Goal: Task Accomplishment & Management: Complete application form

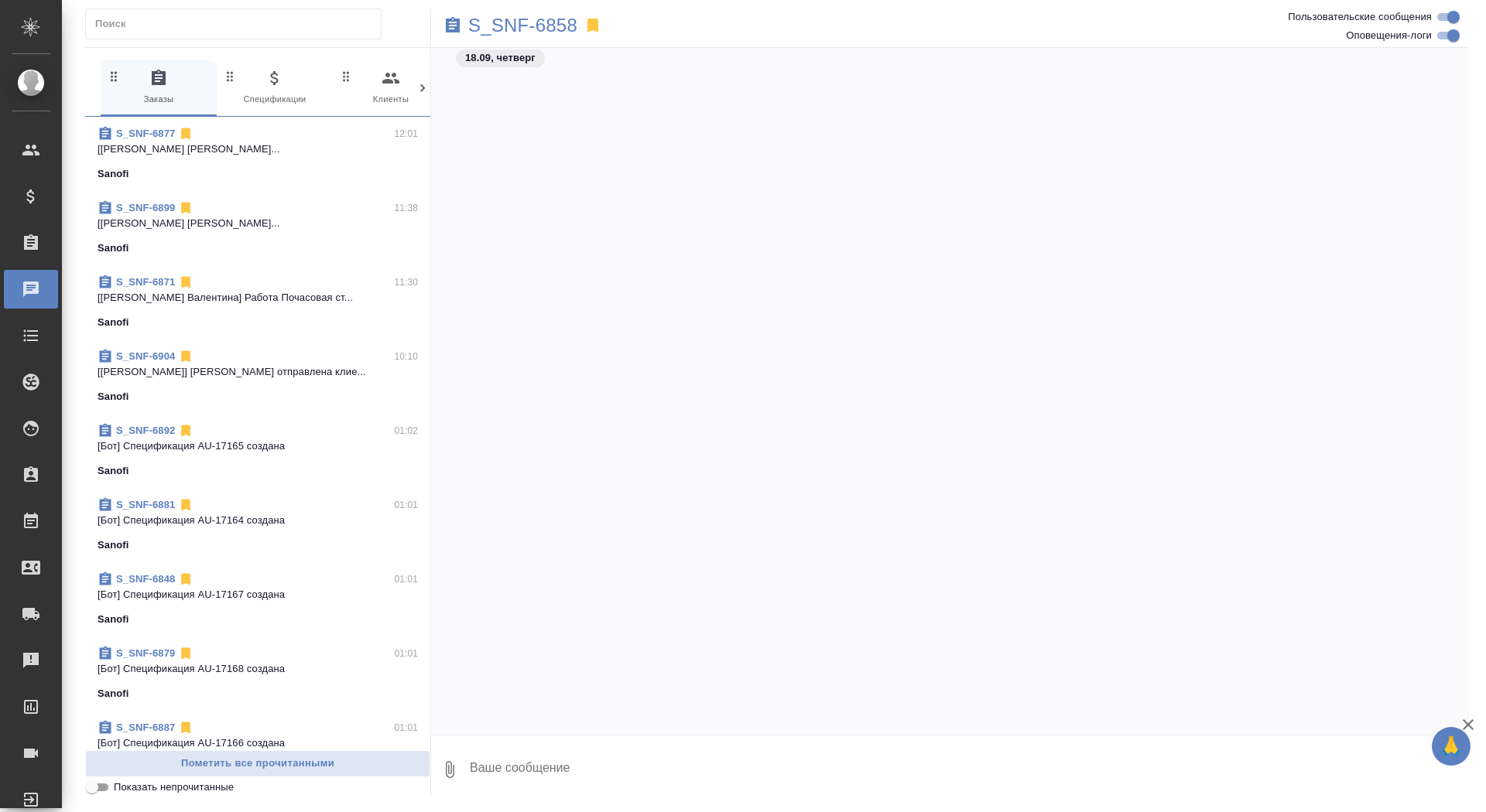
scroll to position [43138, 0]
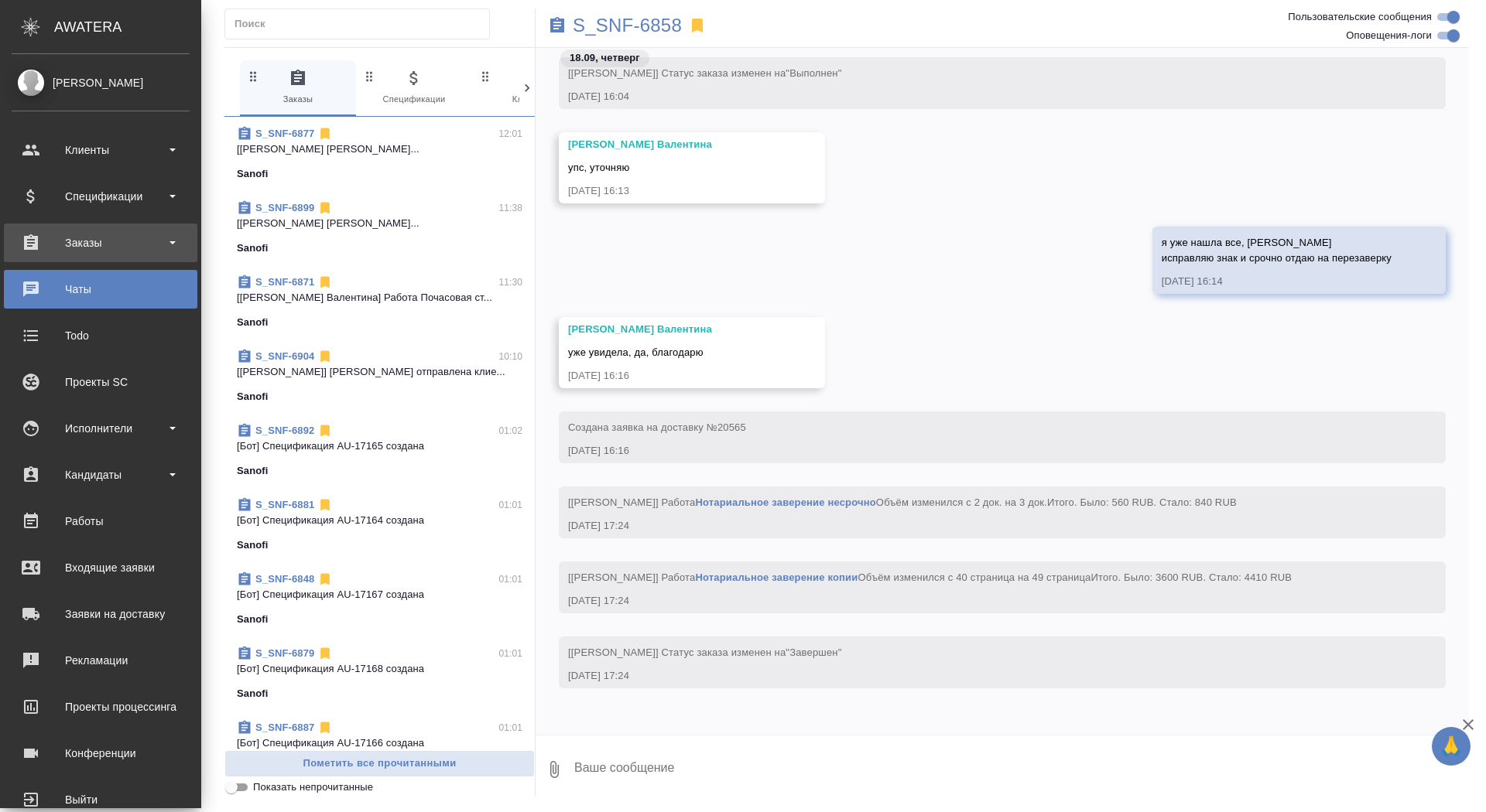
click at [55, 231] on div "Заказы" at bounding box center [100, 243] width 178 height 23
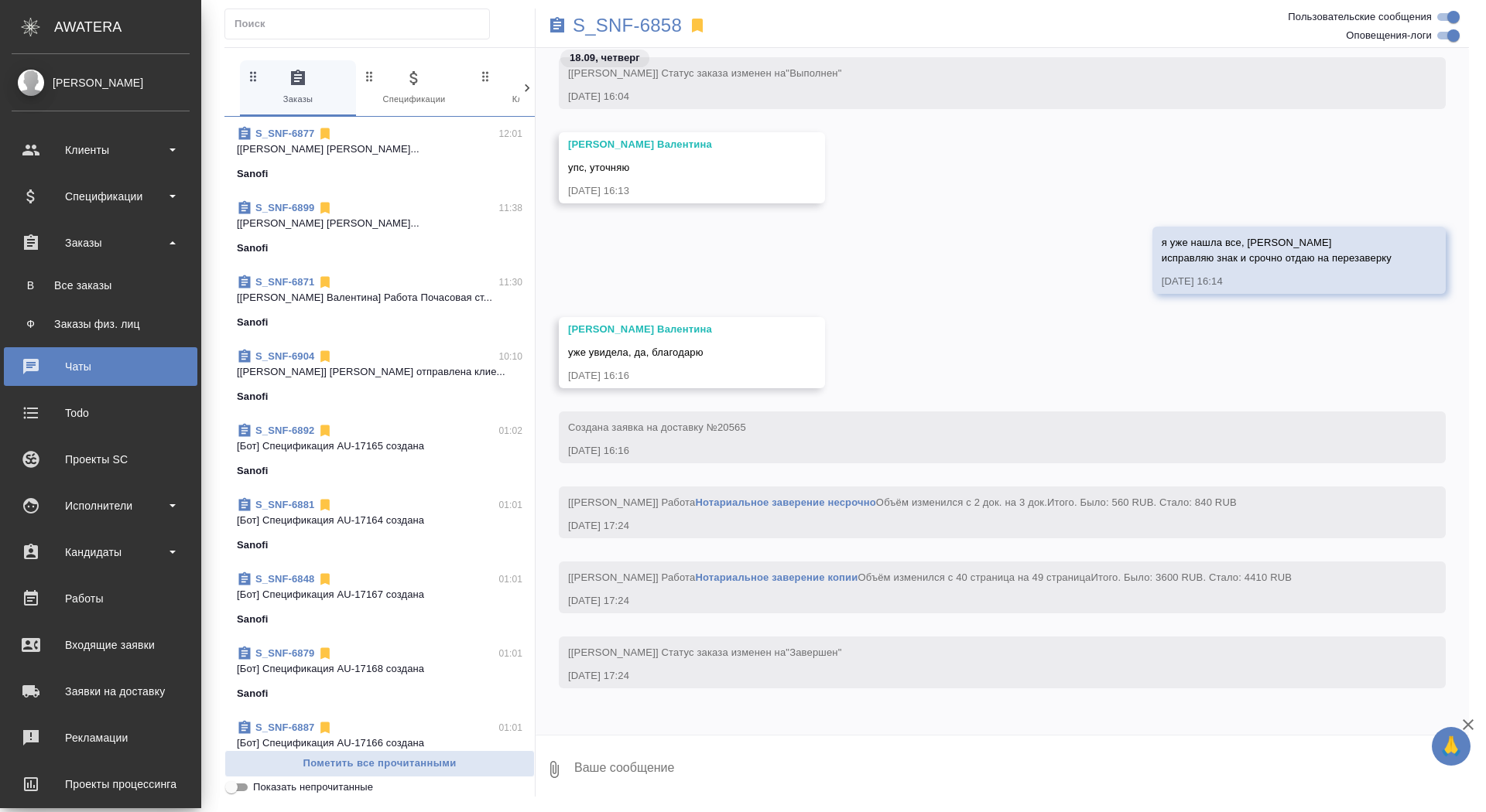
click at [55, 268] on ul "В Все заказы Ф Заказы физ. лиц" at bounding box center [100, 301] width 201 height 78
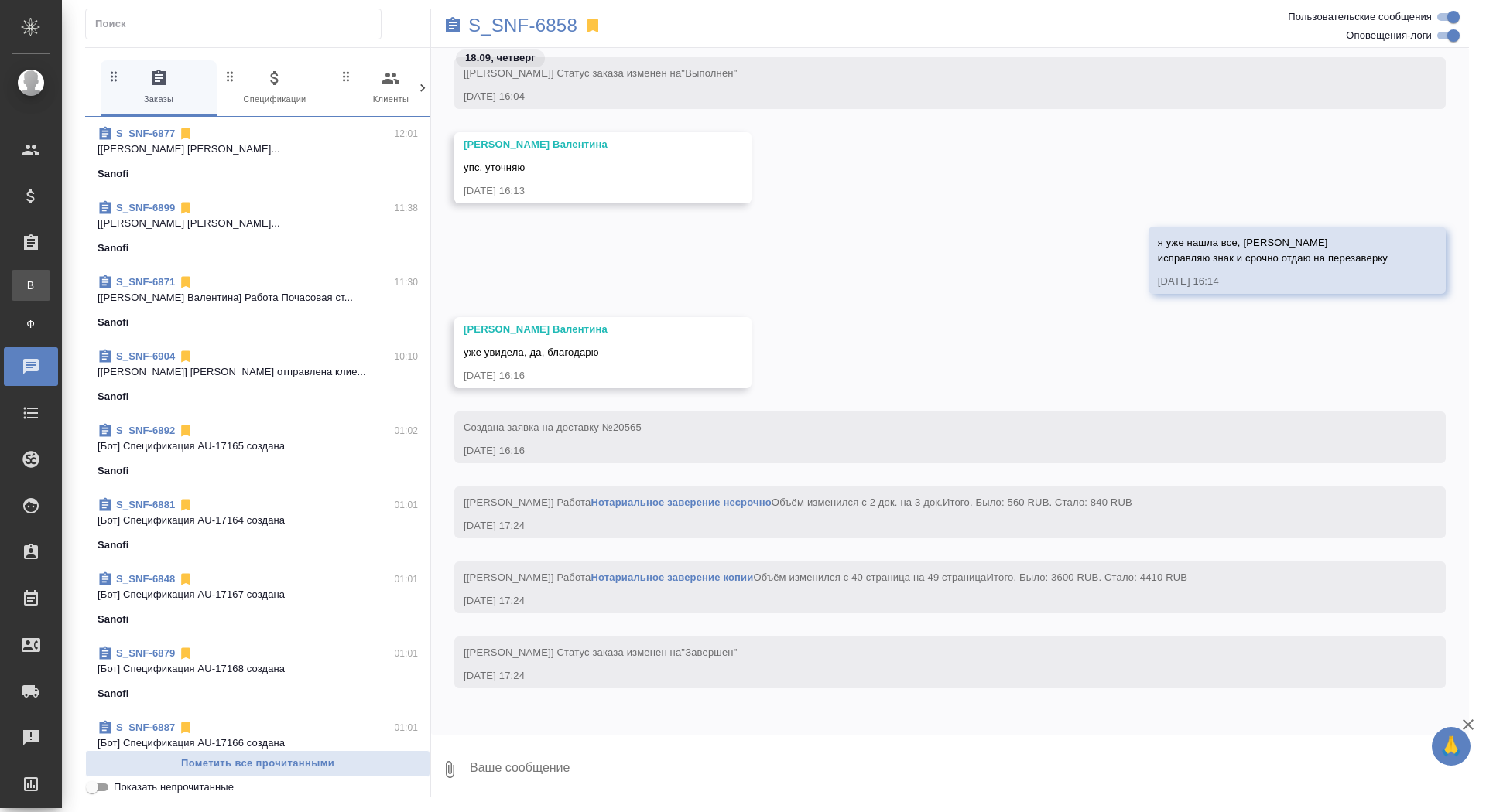
click at [23, 278] on div "Все заказы" at bounding box center [12, 285] width 23 height 16
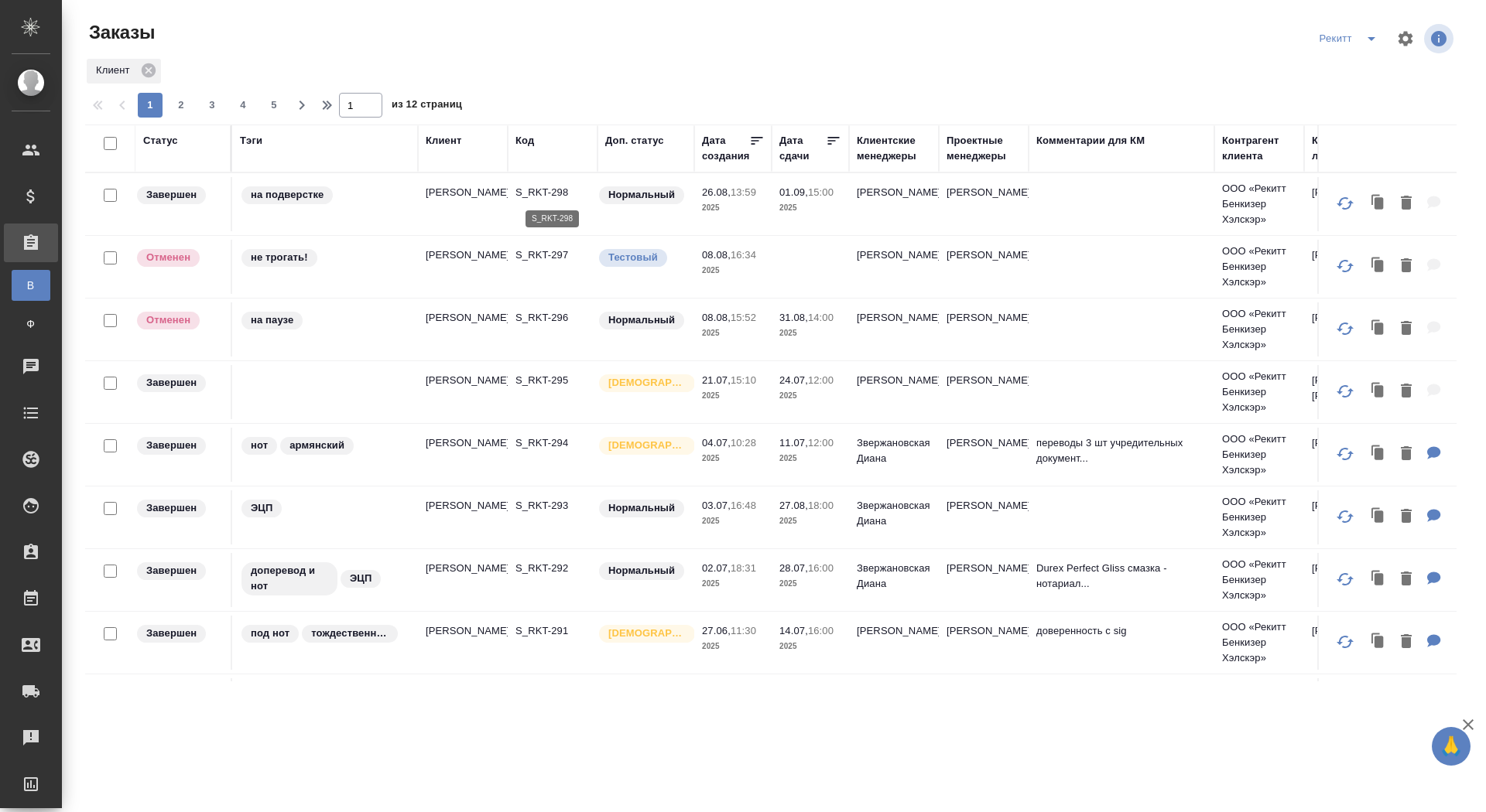
click at [545, 189] on p "S_RKT-298" at bounding box center [553, 192] width 74 height 16
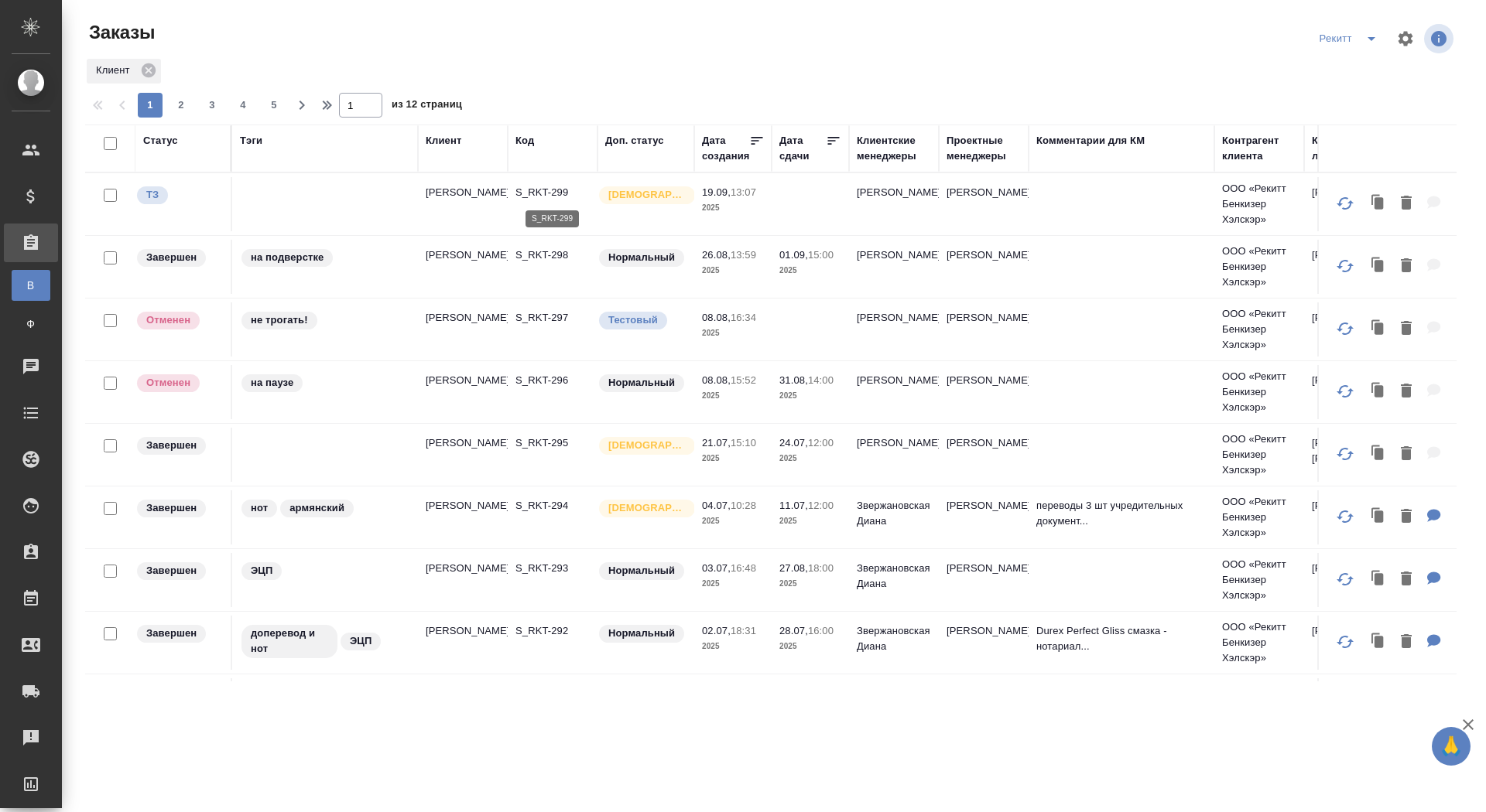
click at [545, 192] on p "S_RKT-299" at bounding box center [553, 192] width 74 height 16
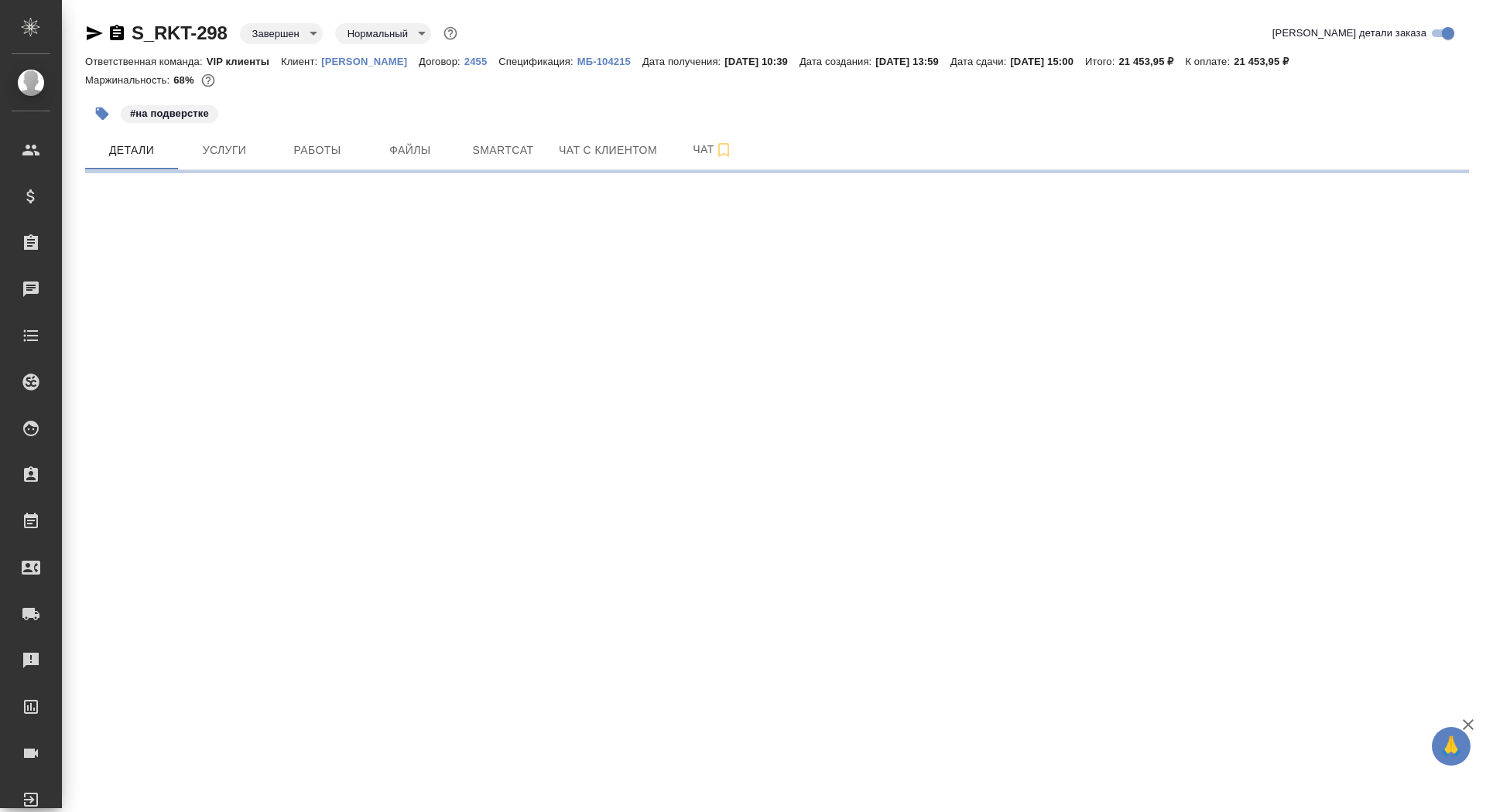
select select "RU"
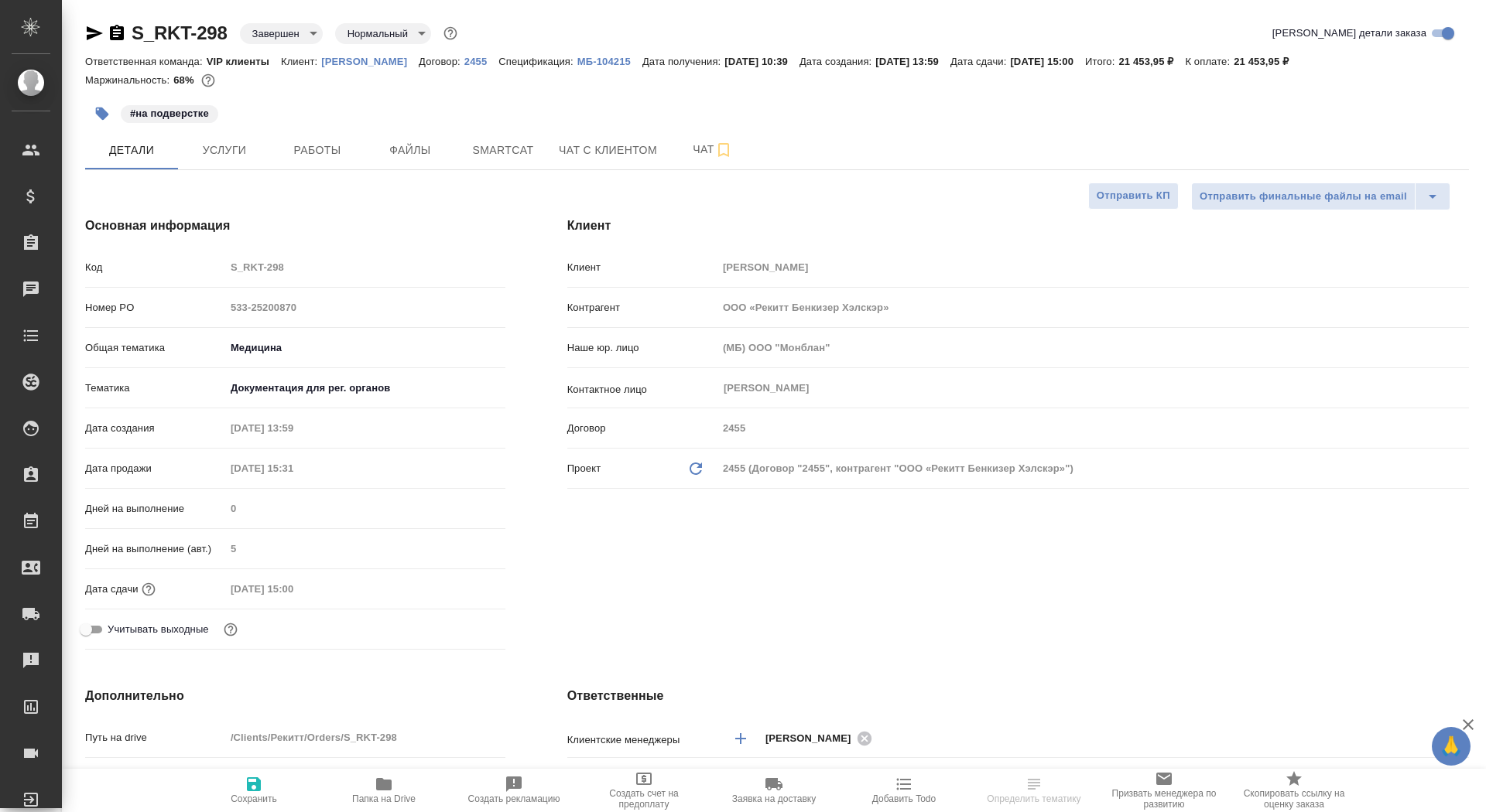
type textarea "x"
click at [405, 66] on p "[PERSON_NAME]" at bounding box center [370, 61] width 98 height 12
type textarea "x"
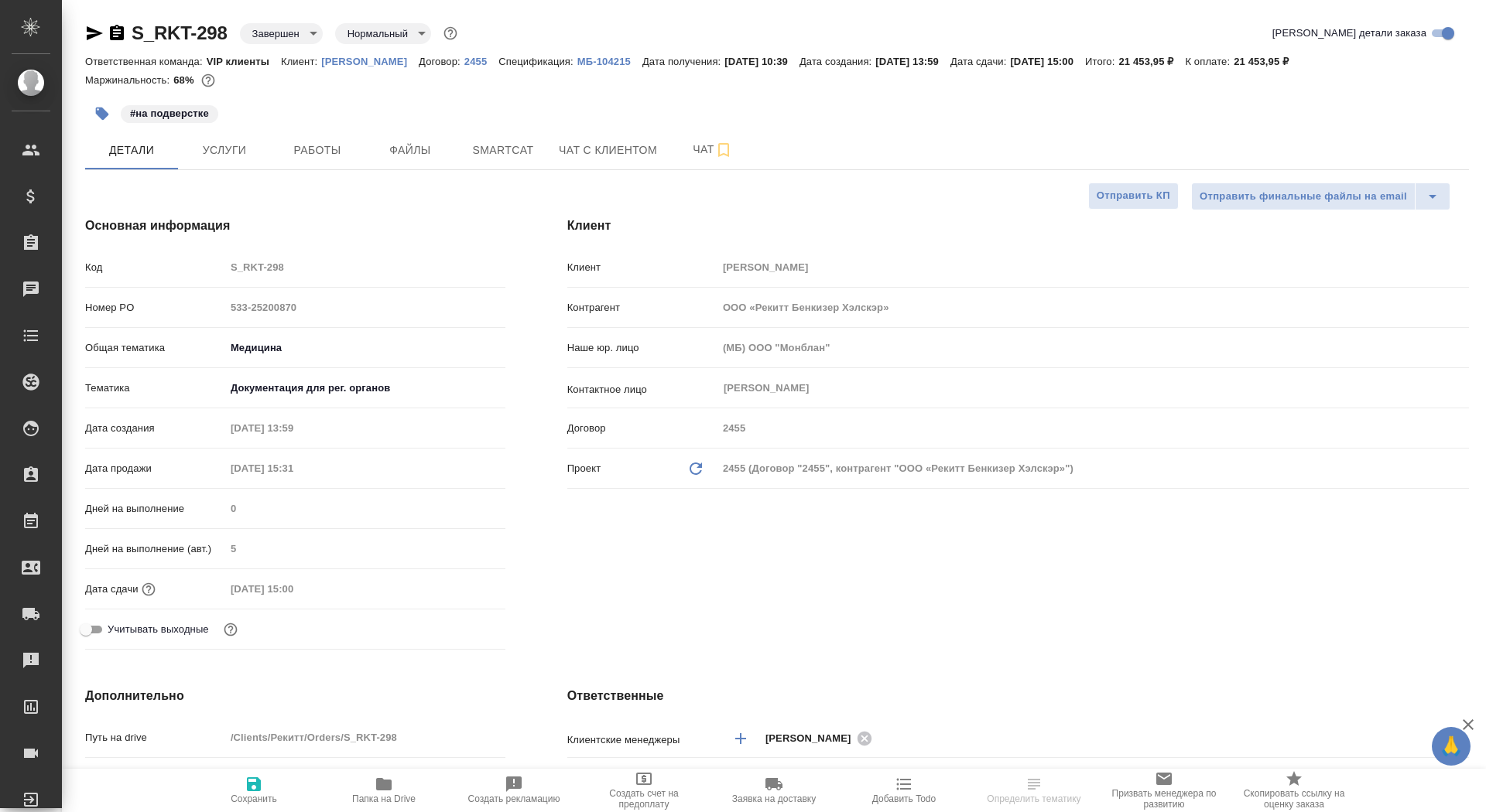
type textarea "x"
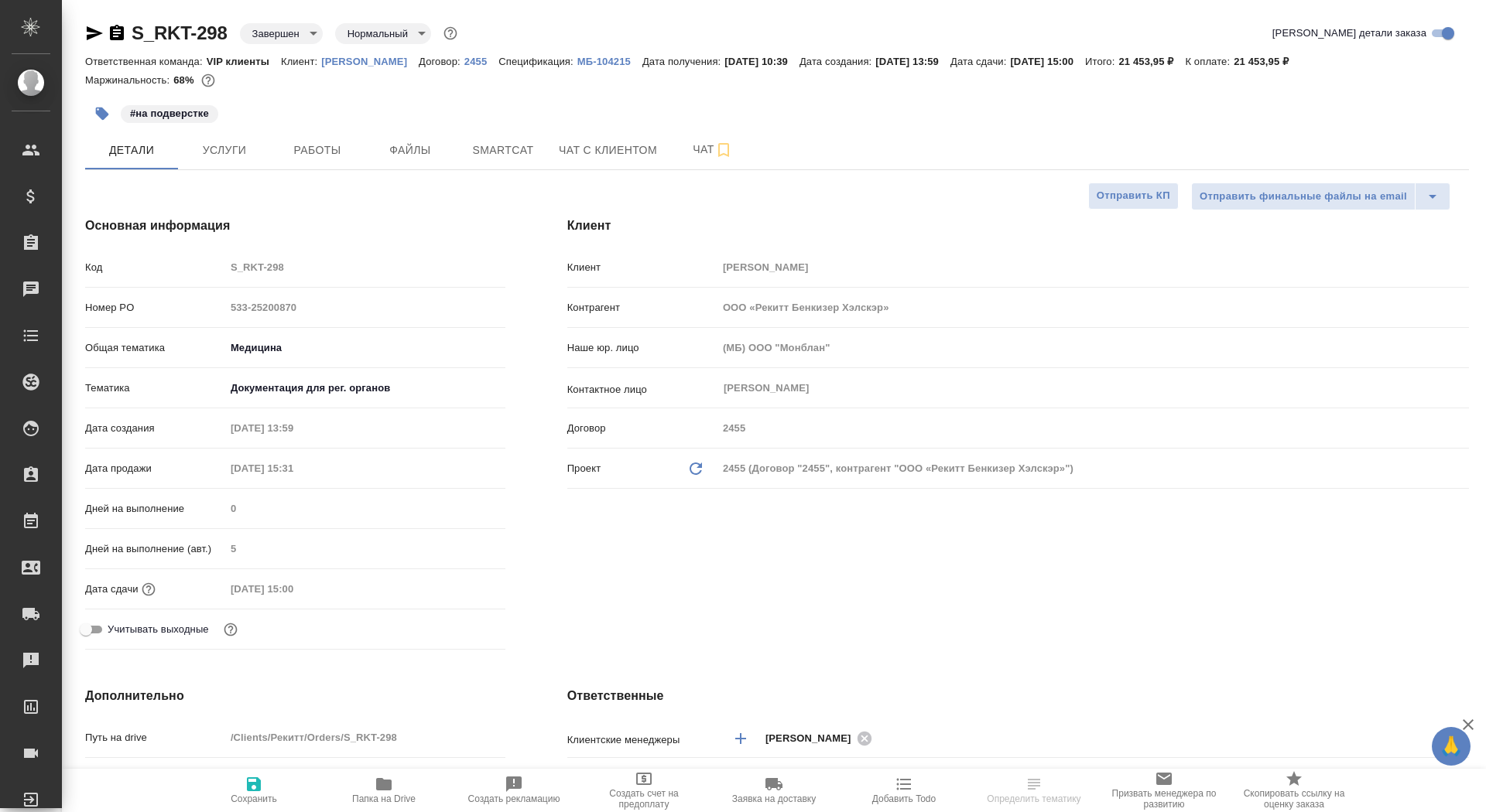
type textarea "x"
select select "RU"
type textarea "x"
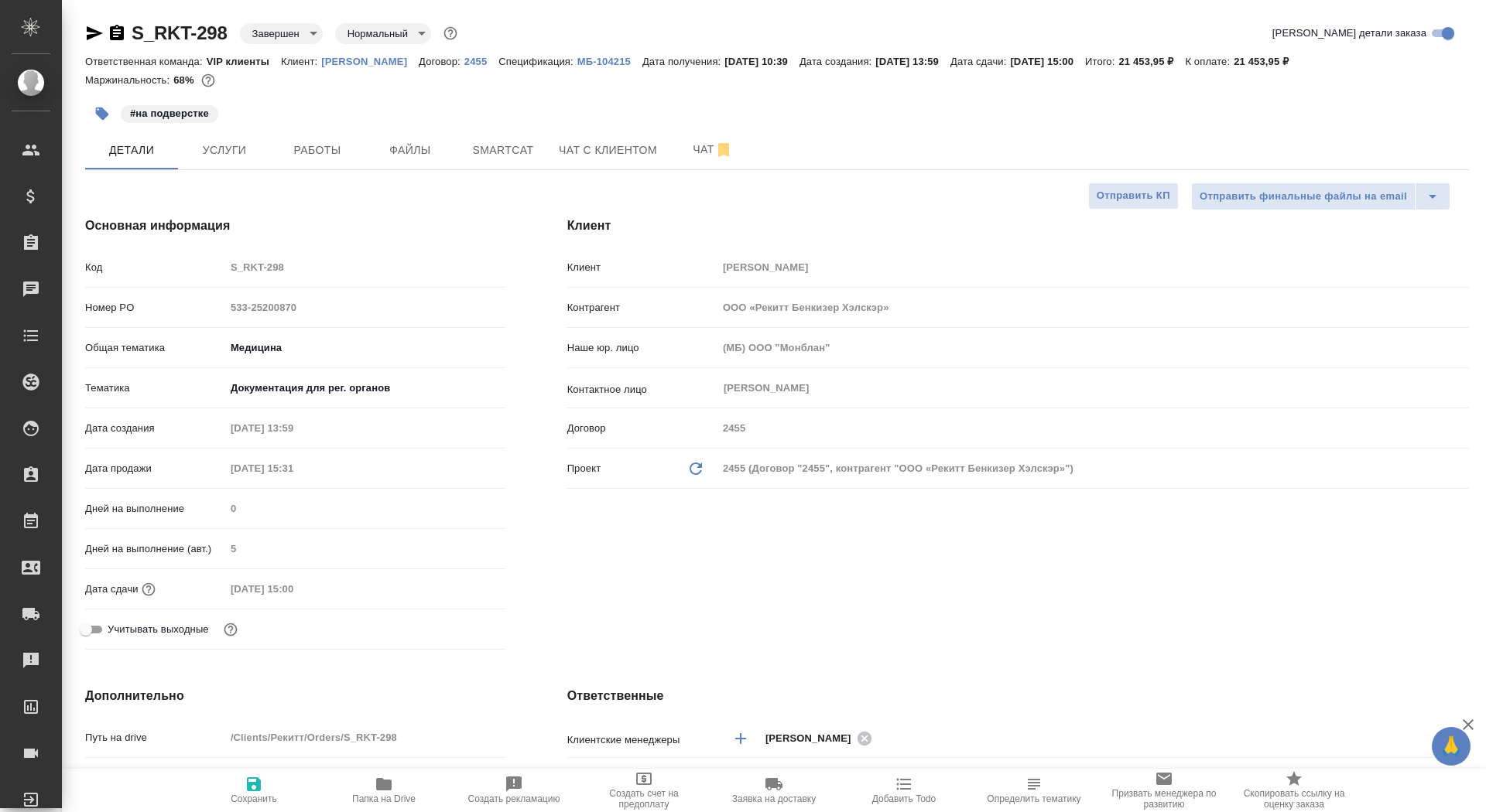
type textarea "x"
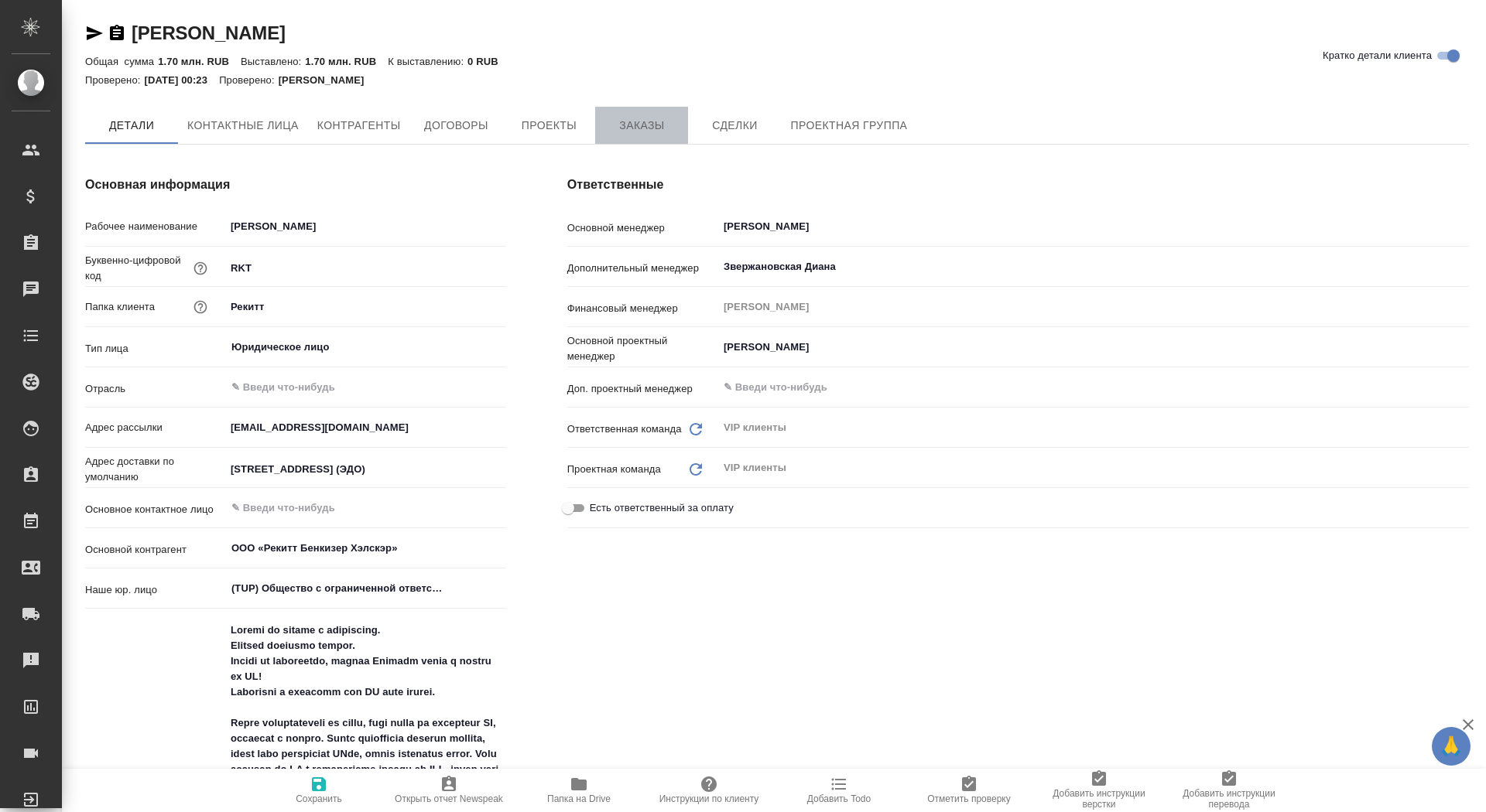
click at [637, 134] on span "Заказы" at bounding box center [641, 125] width 74 height 19
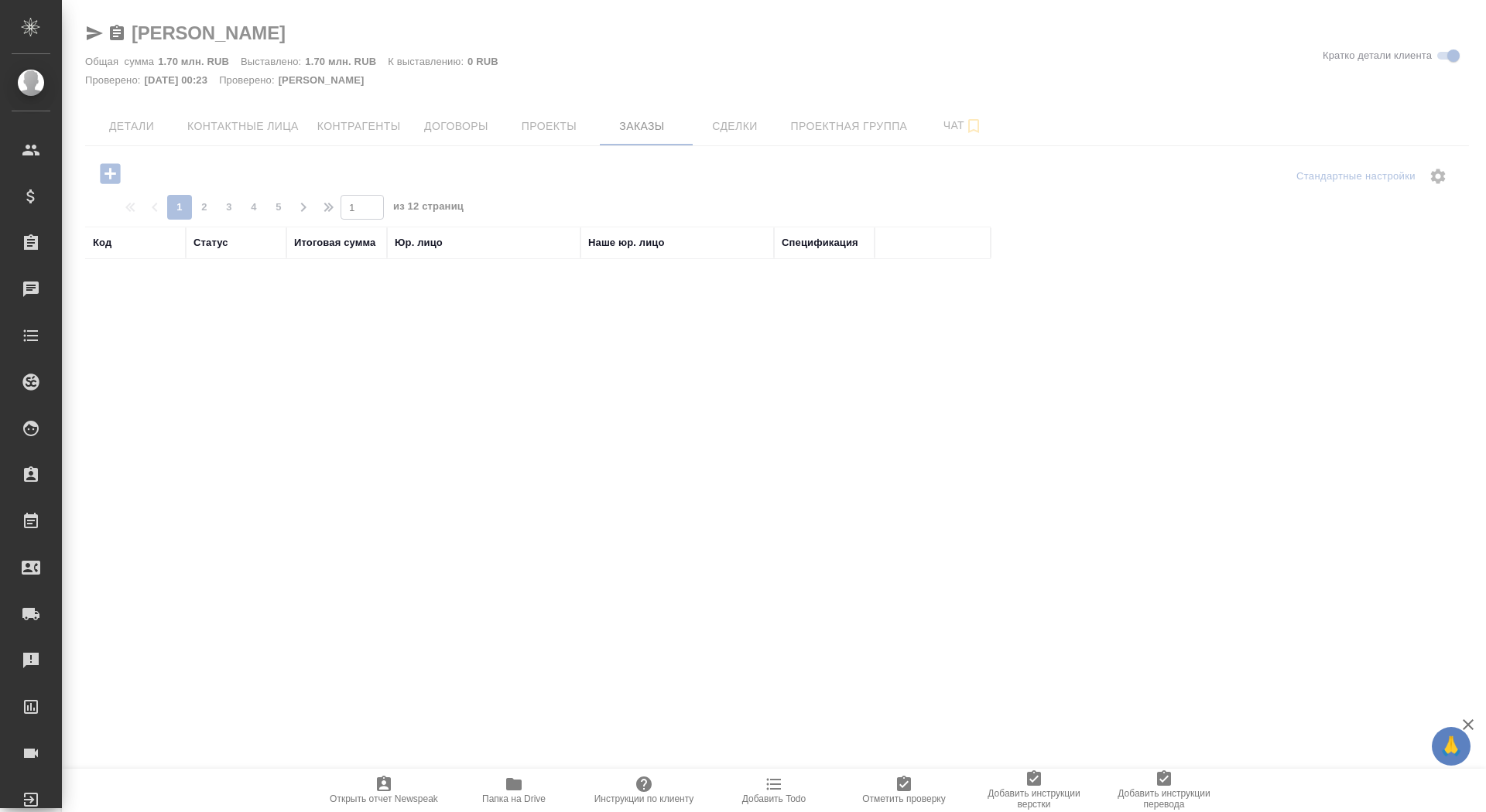
click at [105, 169] on div at bounding box center [774, 406] width 1424 height 812
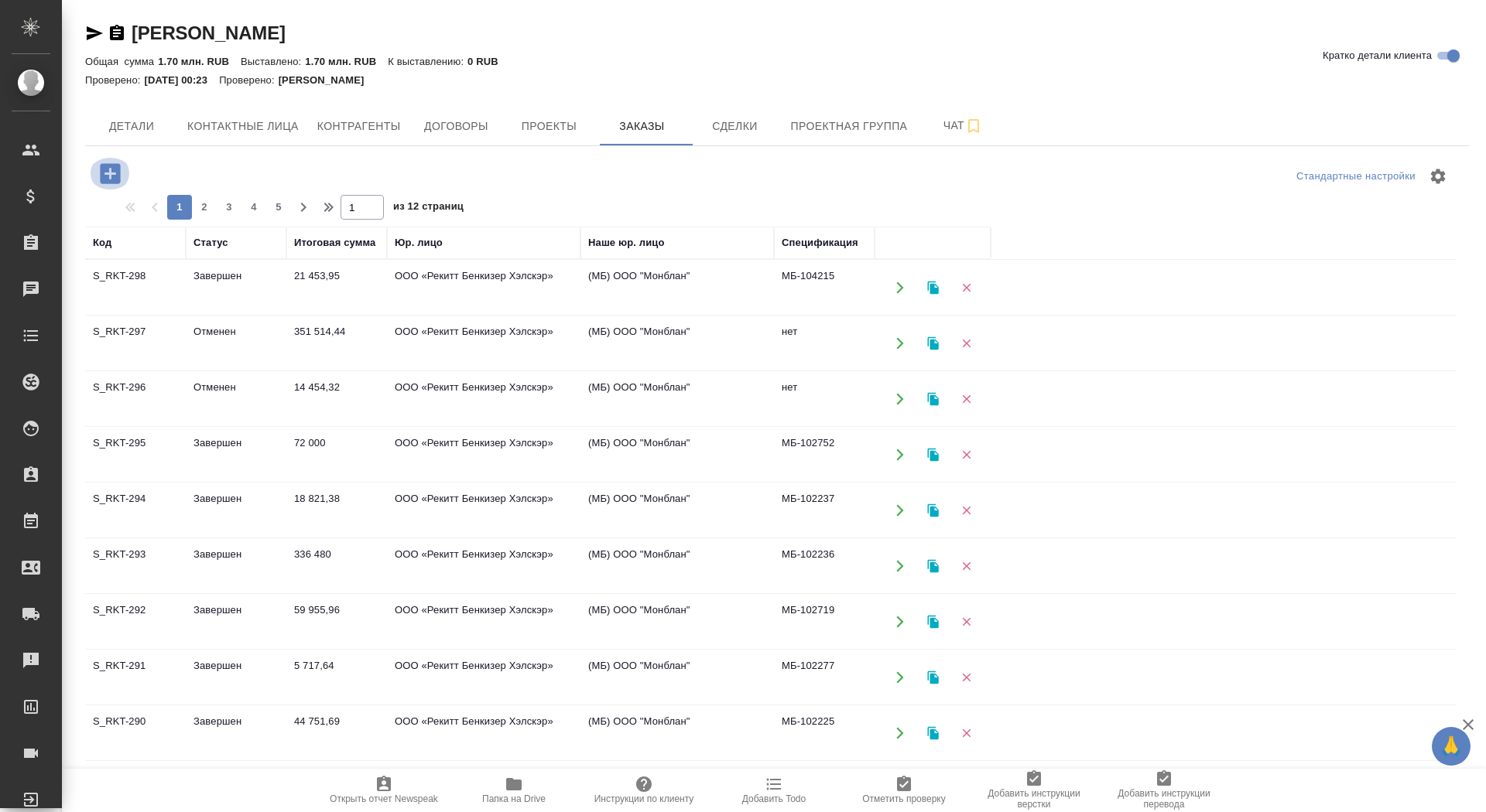
click at [108, 176] on icon "button" at bounding box center [110, 173] width 27 height 27
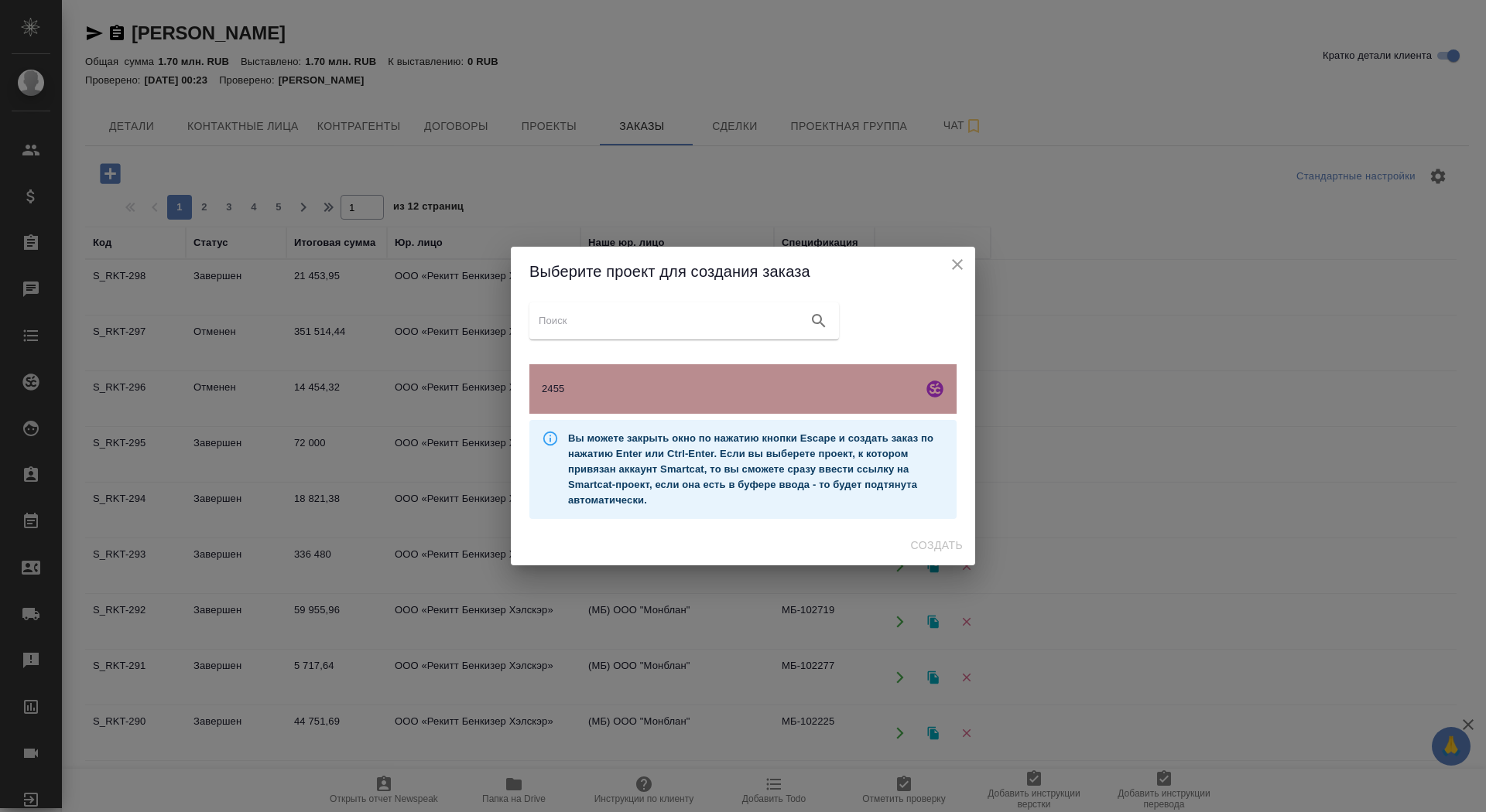
click at [645, 384] on span "2455" at bounding box center [729, 389] width 374 height 16
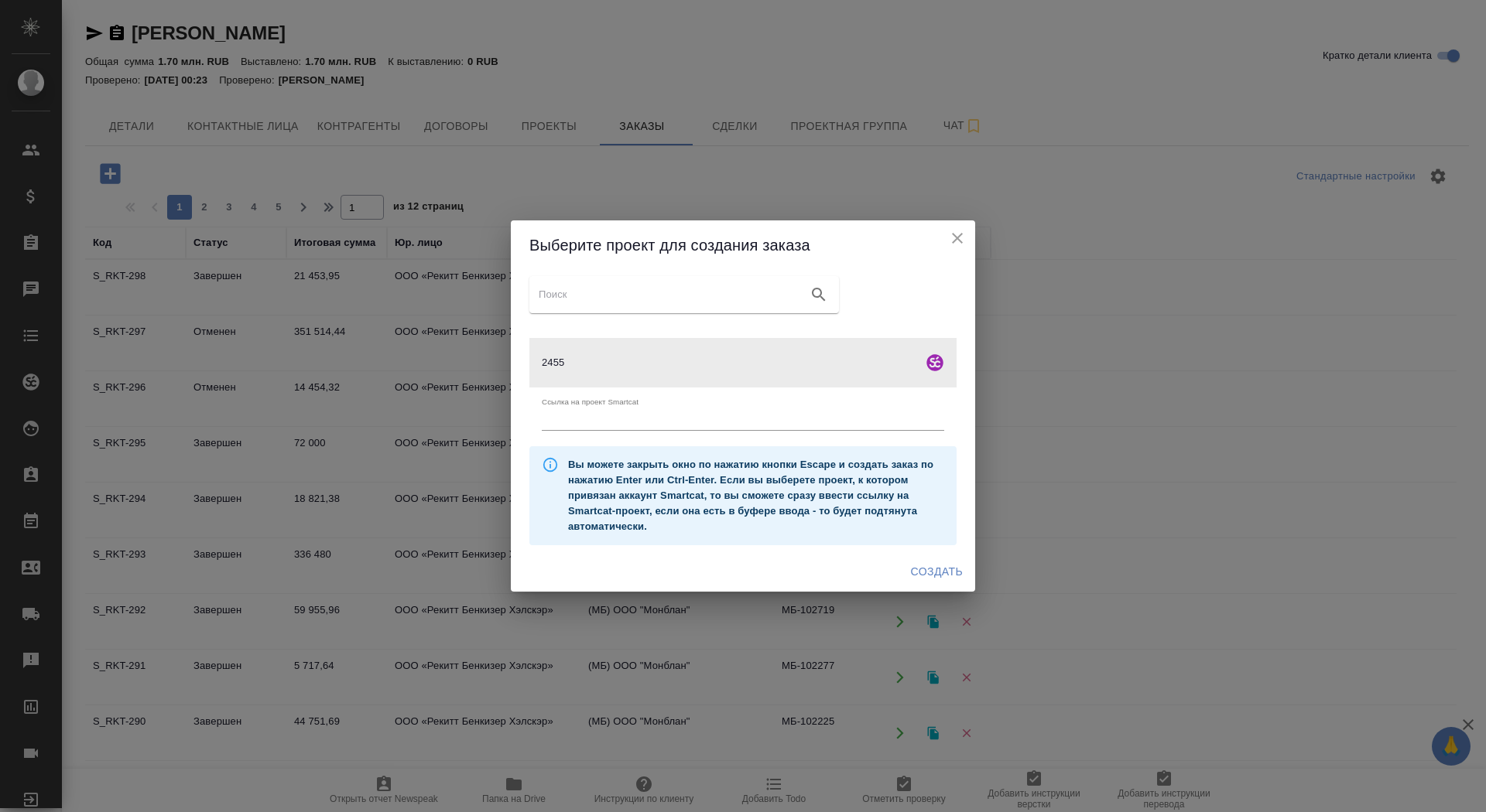
click at [917, 567] on span "Создать" at bounding box center [936, 572] width 52 height 19
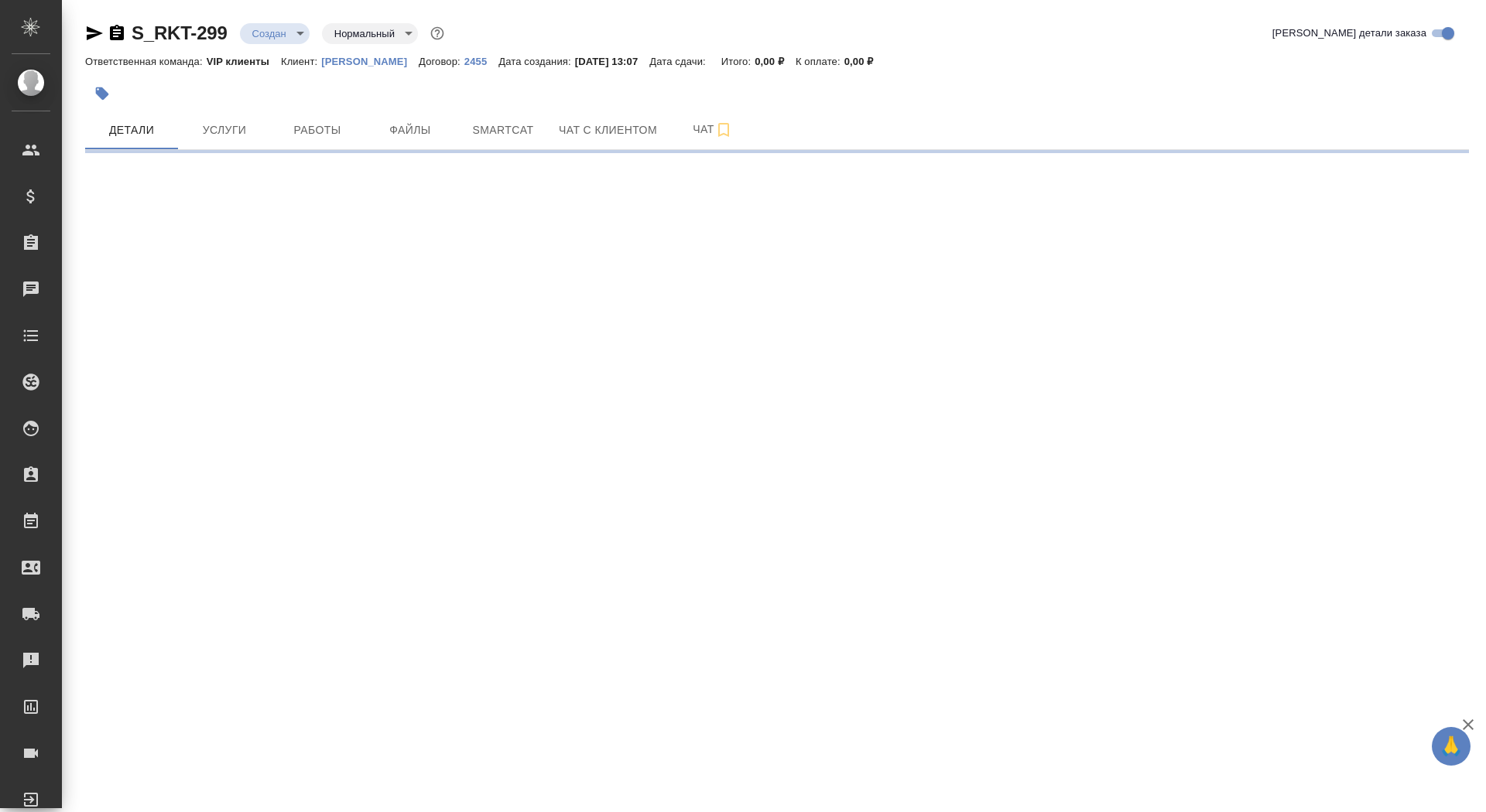
select select "RU"
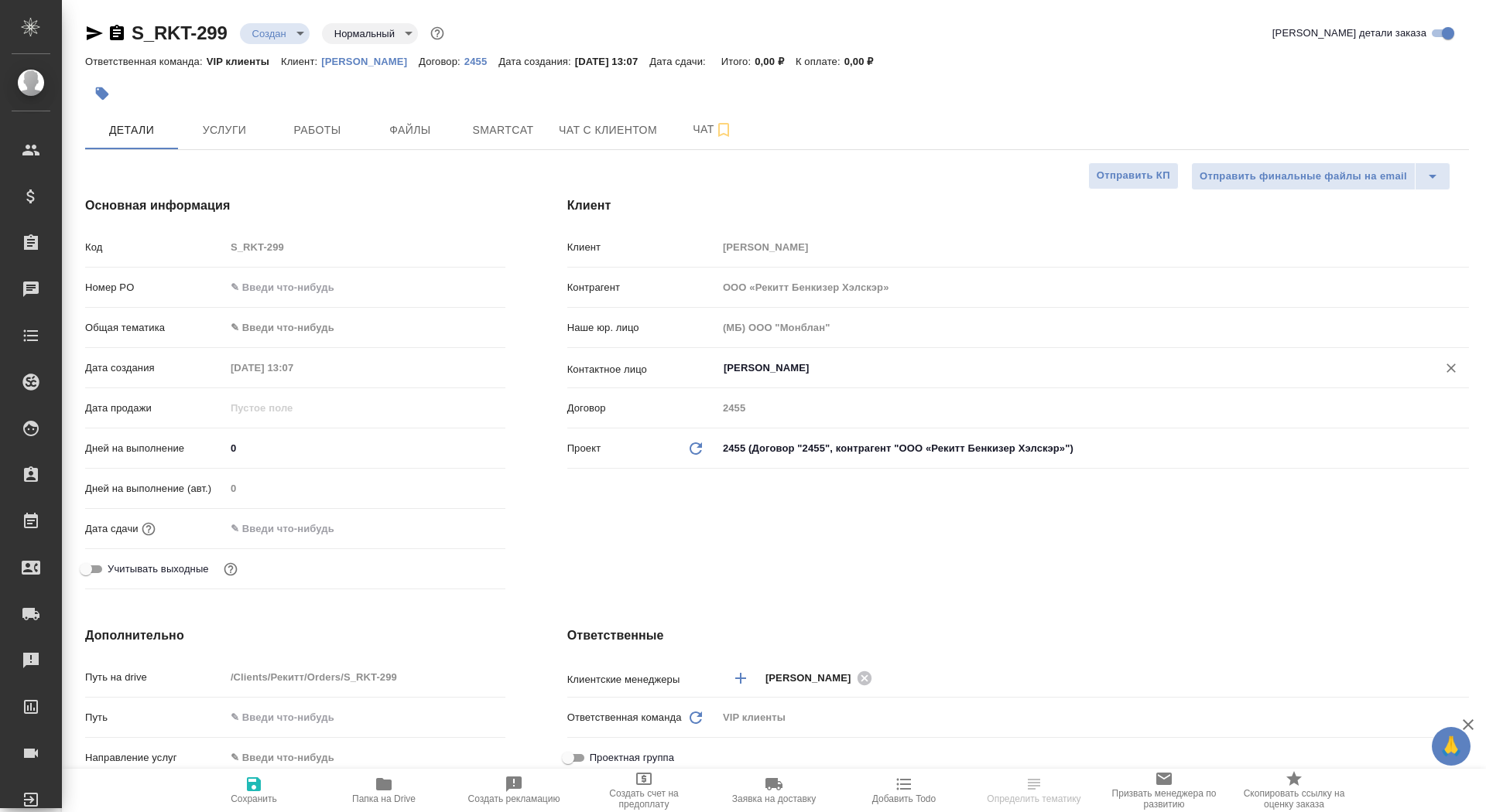
click at [784, 378] on div "Чапаева Наталия ​" at bounding box center [1093, 368] width 751 height 28
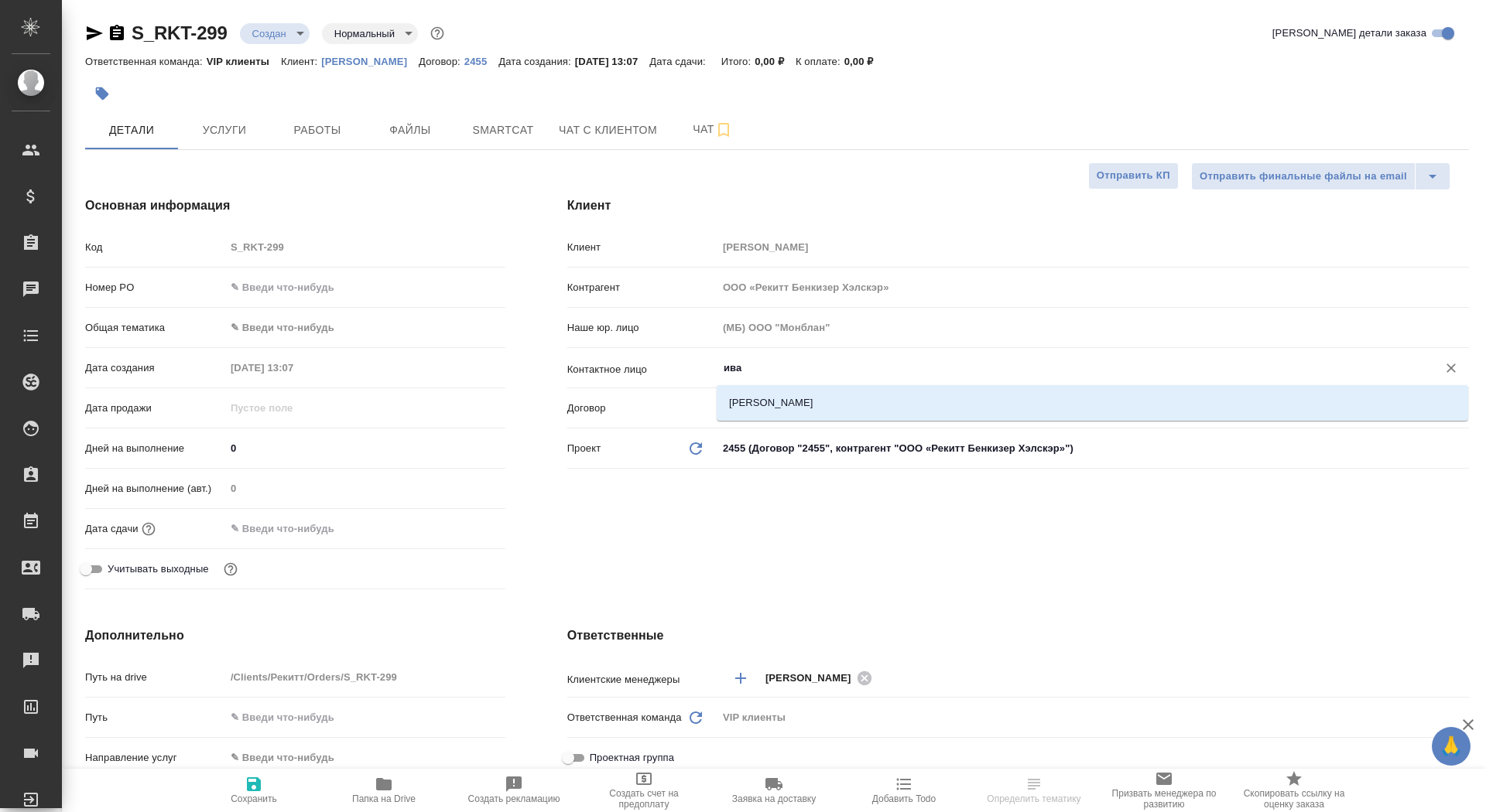
type input "иван"
type textarea "x"
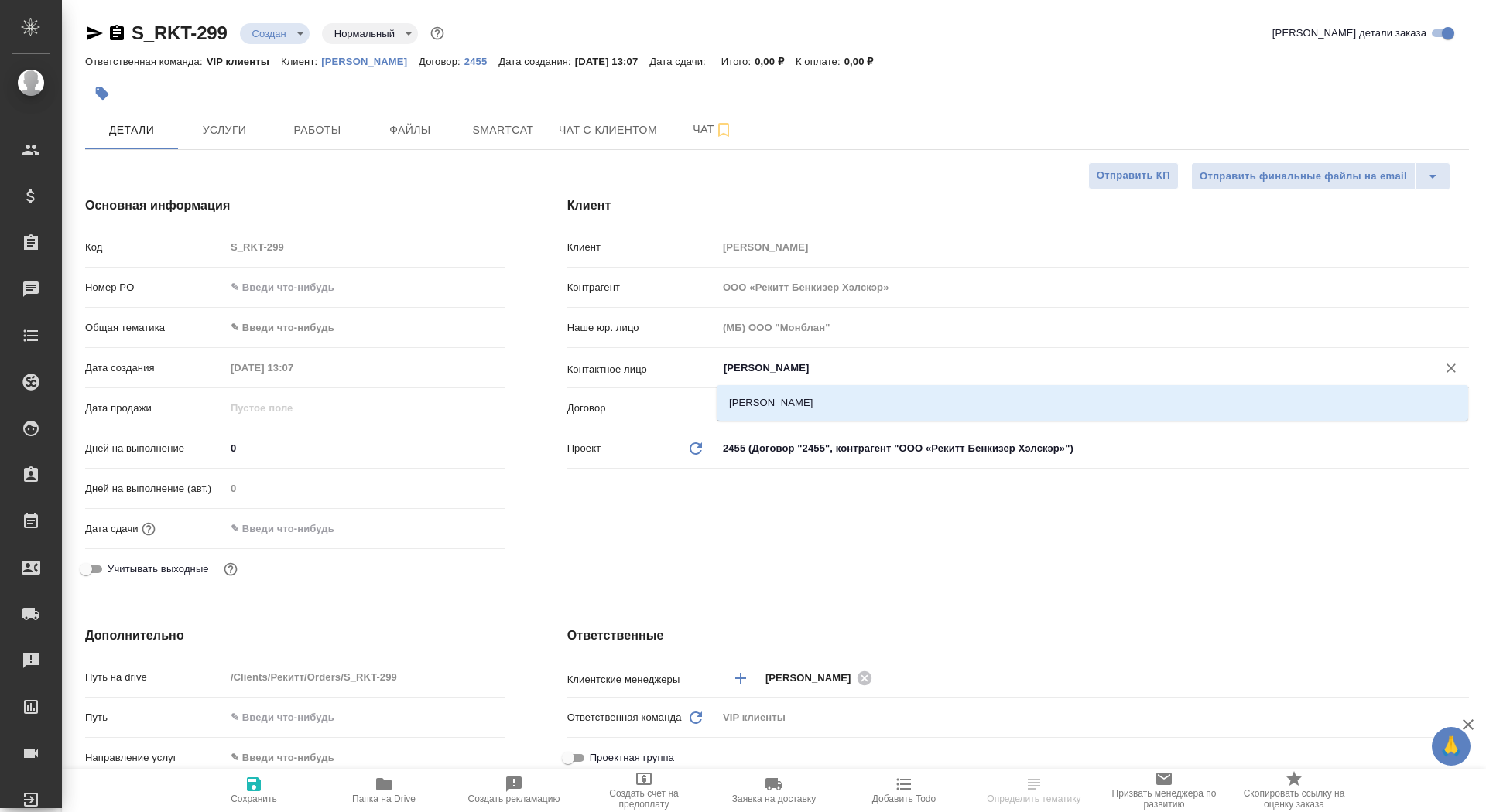
type textarea "x"
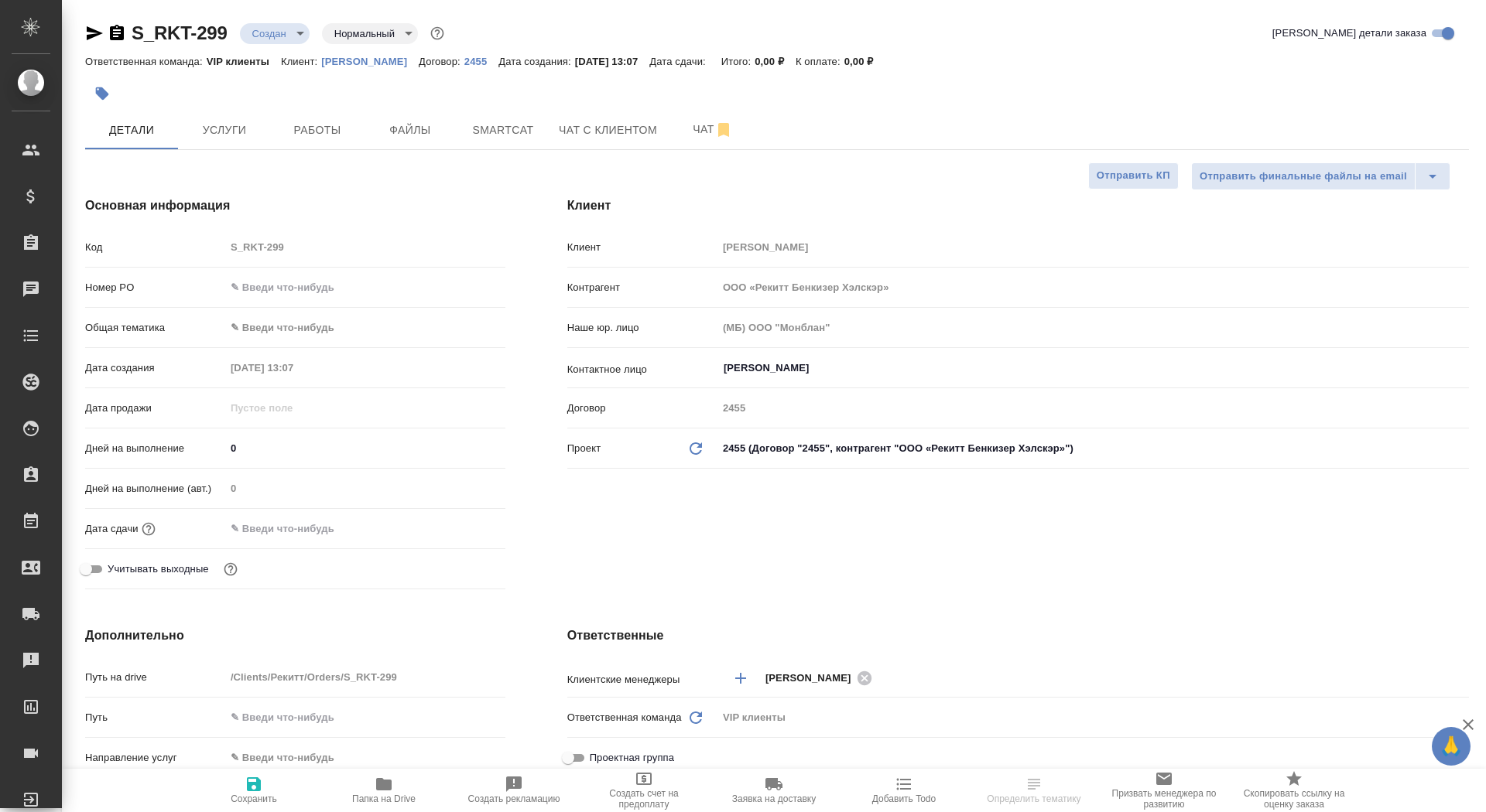
click at [859, 425] on div "Договор 2455" at bounding box center [1017, 415] width 902 height 40
click at [778, 372] on input "иван" at bounding box center [1067, 368] width 690 height 18
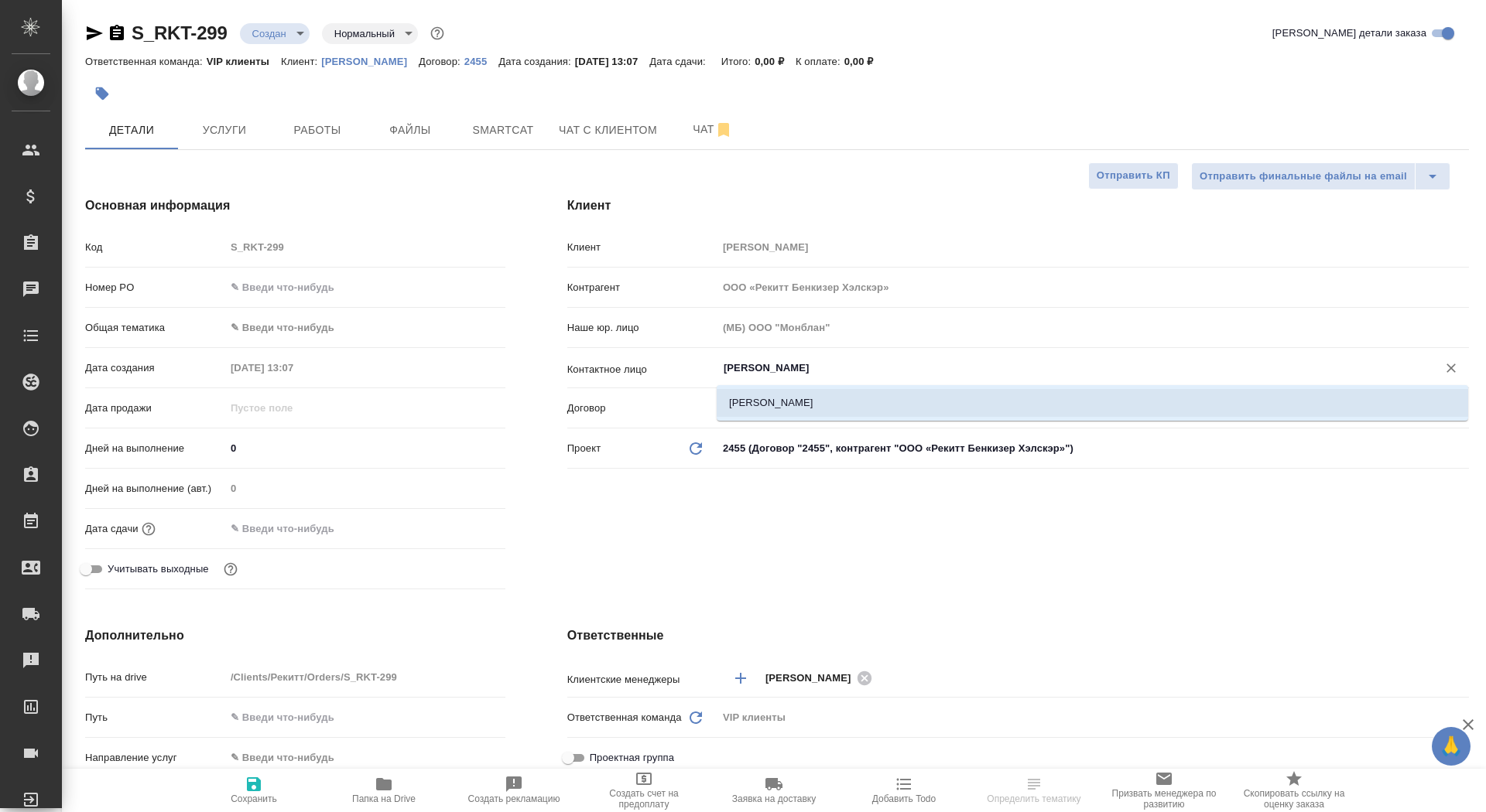
click at [793, 407] on li "Иванникова Валерия" at bounding box center [1092, 403] width 751 height 28
type input "Иванникова Валерия"
type textarea "x"
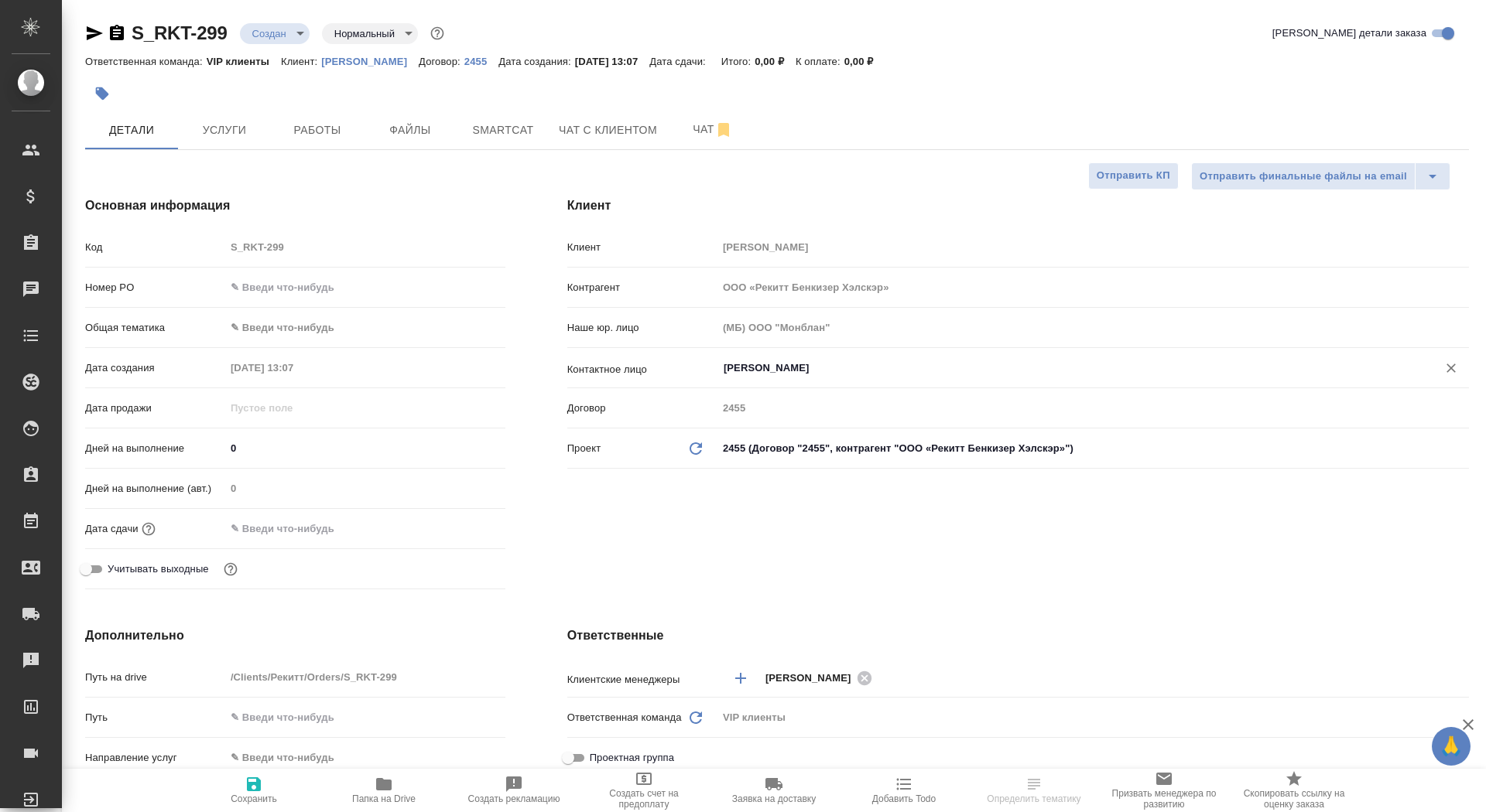
click at [263, 786] on span "Сохранить" at bounding box center [254, 790] width 112 height 30
type textarea "x"
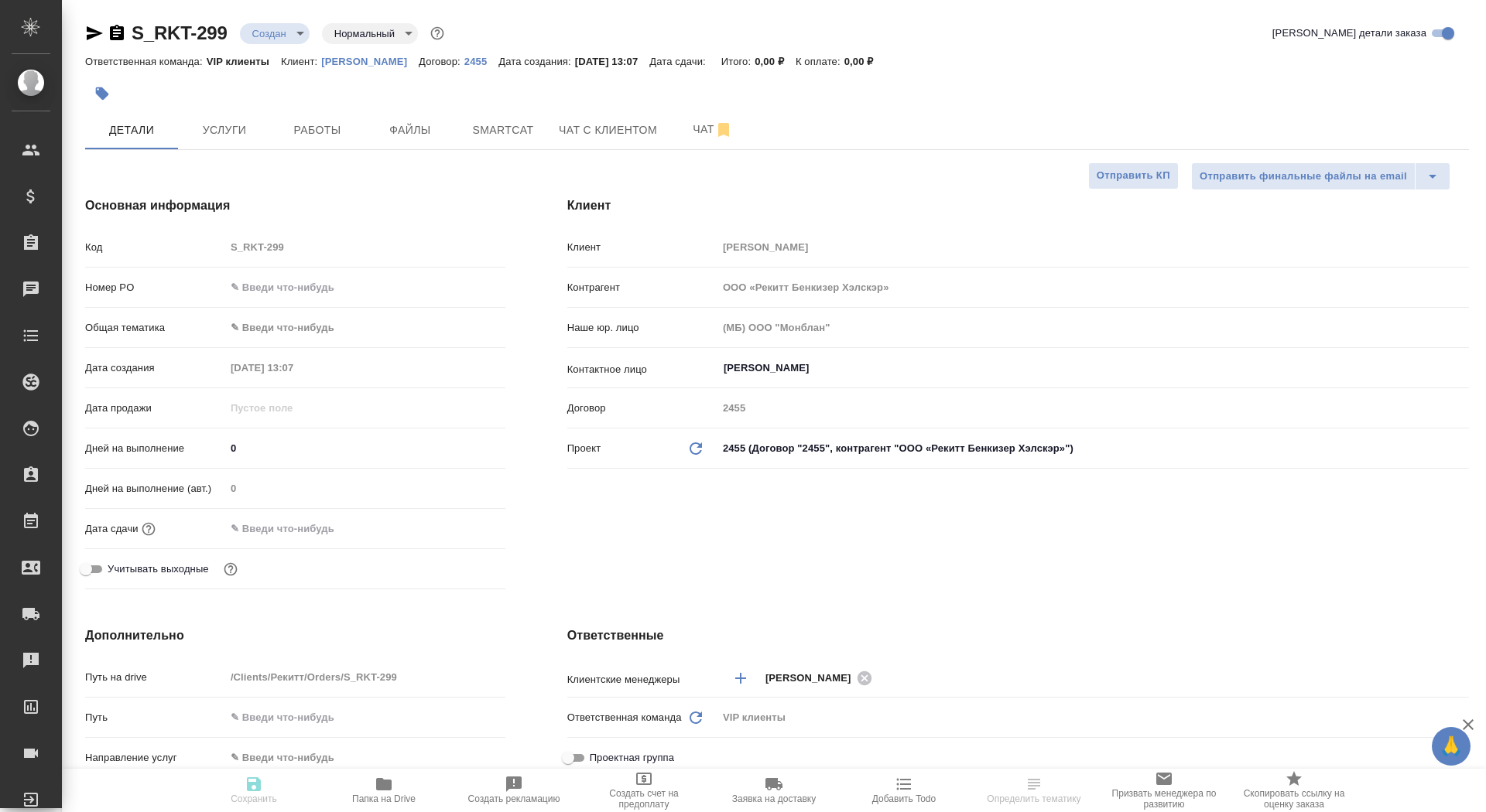
type textarea "x"
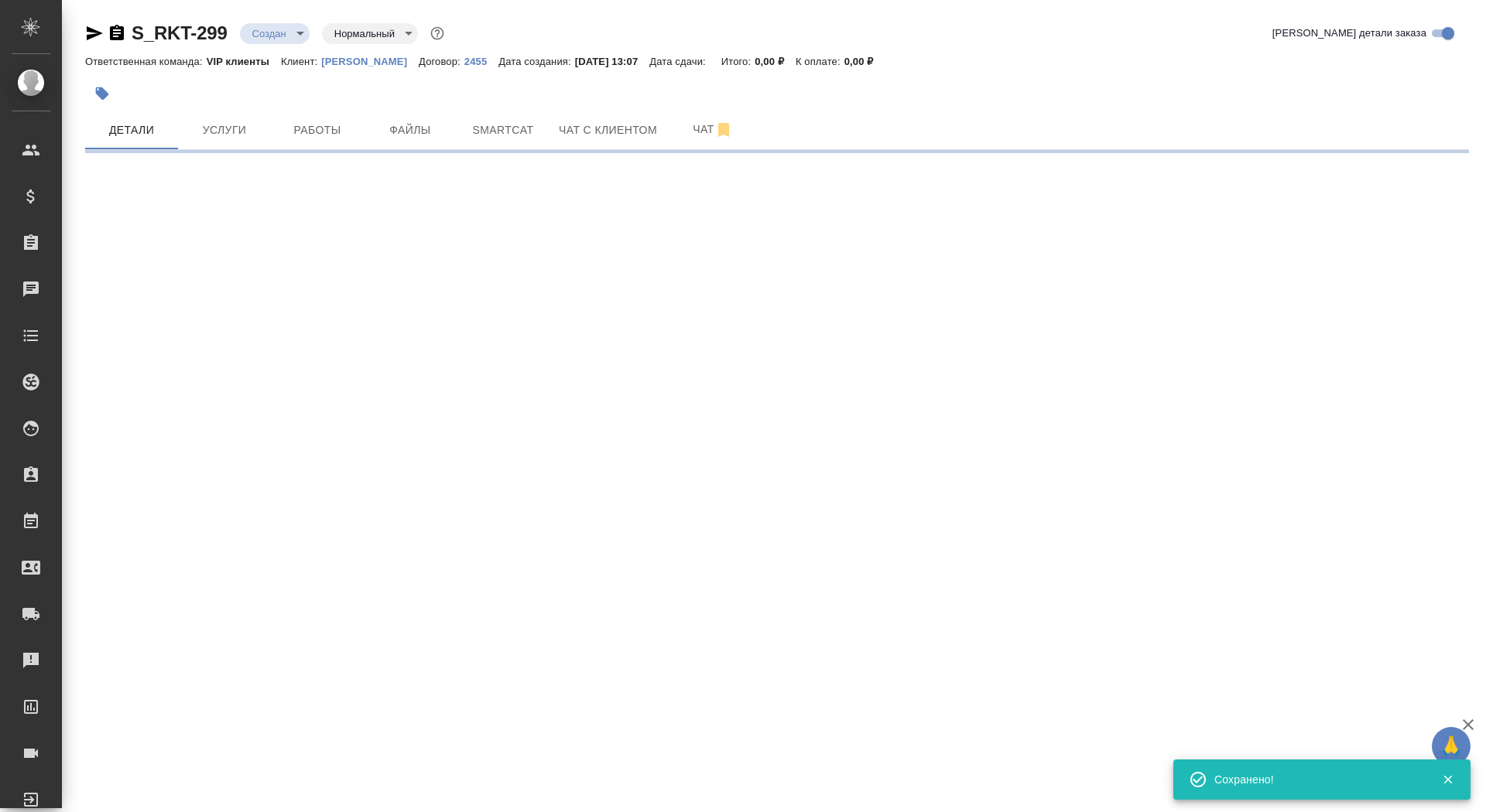
type input "holyTrinity"
select select "RU"
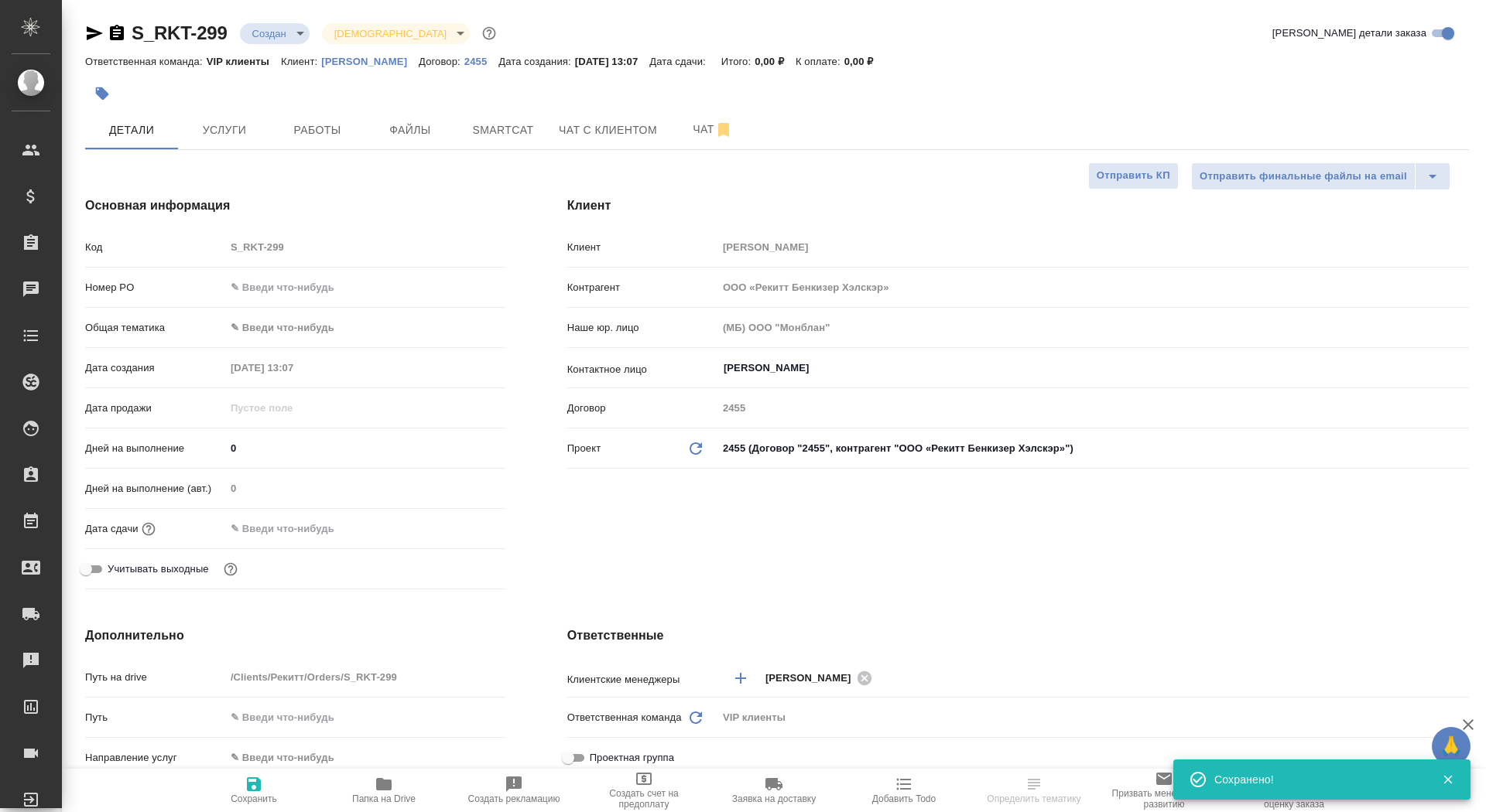
type textarea "x"
click at [369, 800] on span "Папка на Drive" at bounding box center [383, 799] width 64 height 11
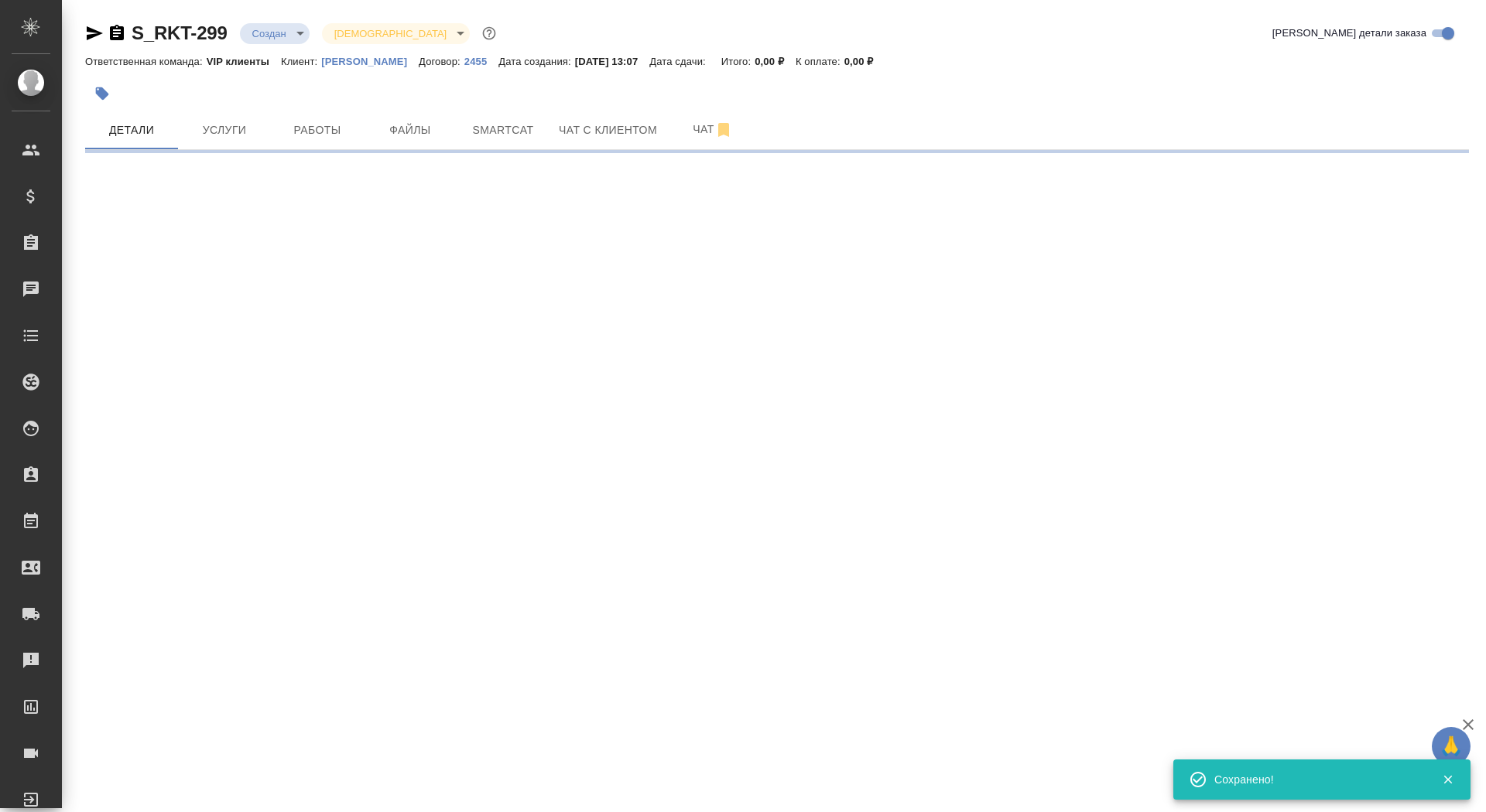
select select "RU"
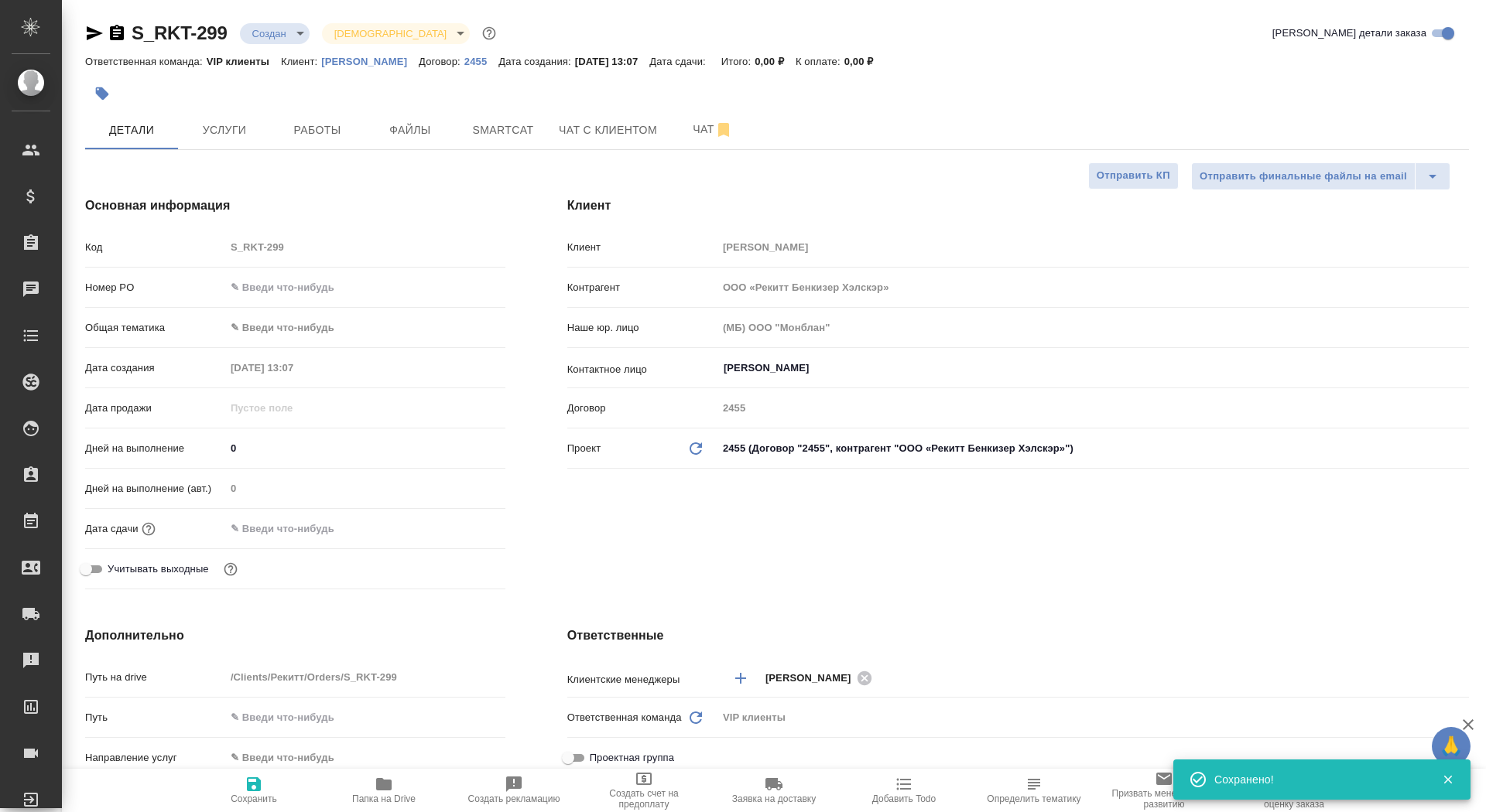
type textarea "x"
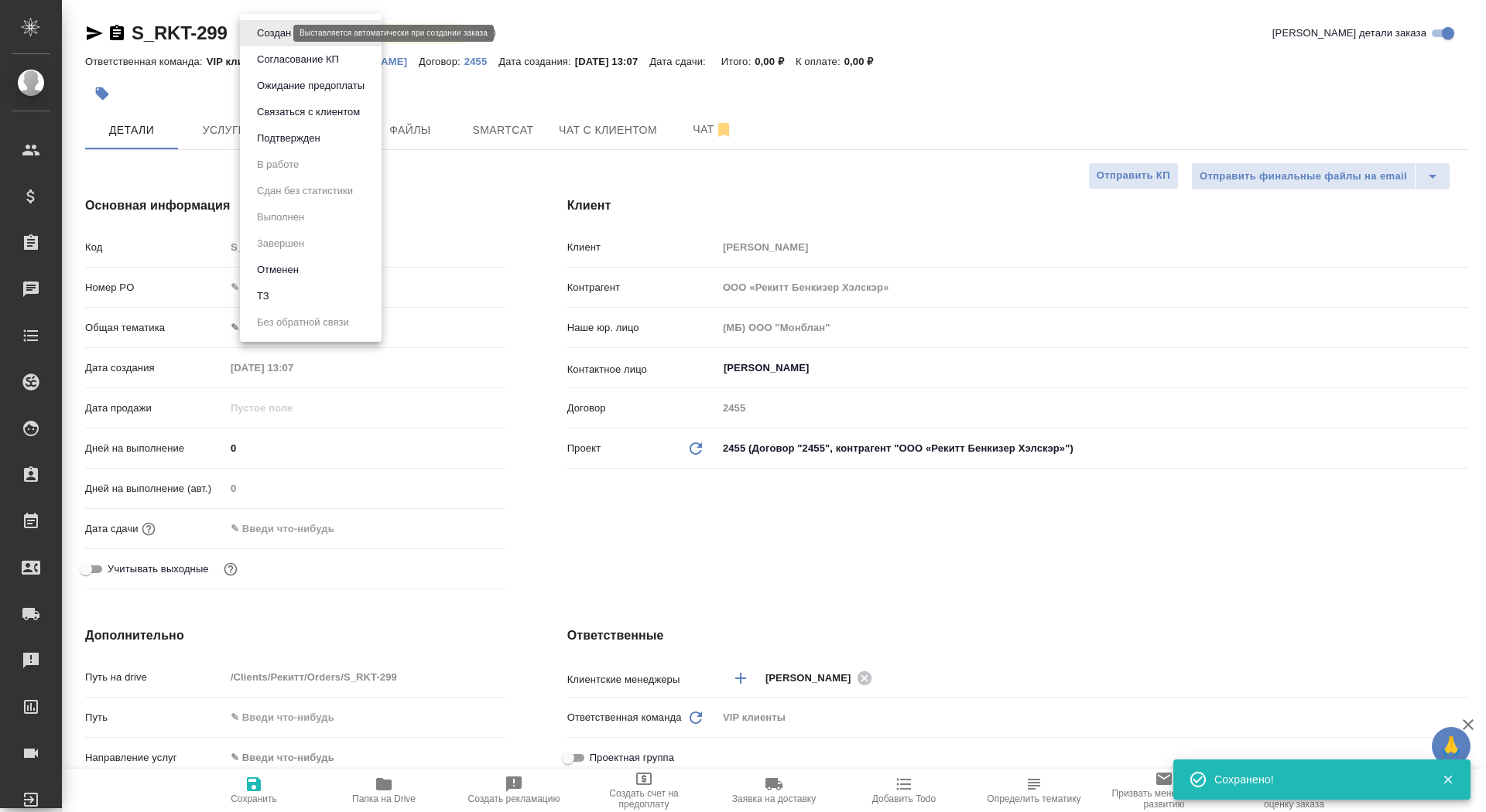
click at [260, 31] on body "🙏 .cls-1 fill:#fff; AWATERA Saydasheva Dilyara Клиенты Спецификации Заказы 0 Ча…" at bounding box center [743, 406] width 1486 height 812
click at [311, 298] on li "ТЗ" at bounding box center [310, 297] width 141 height 26
type textarea "x"
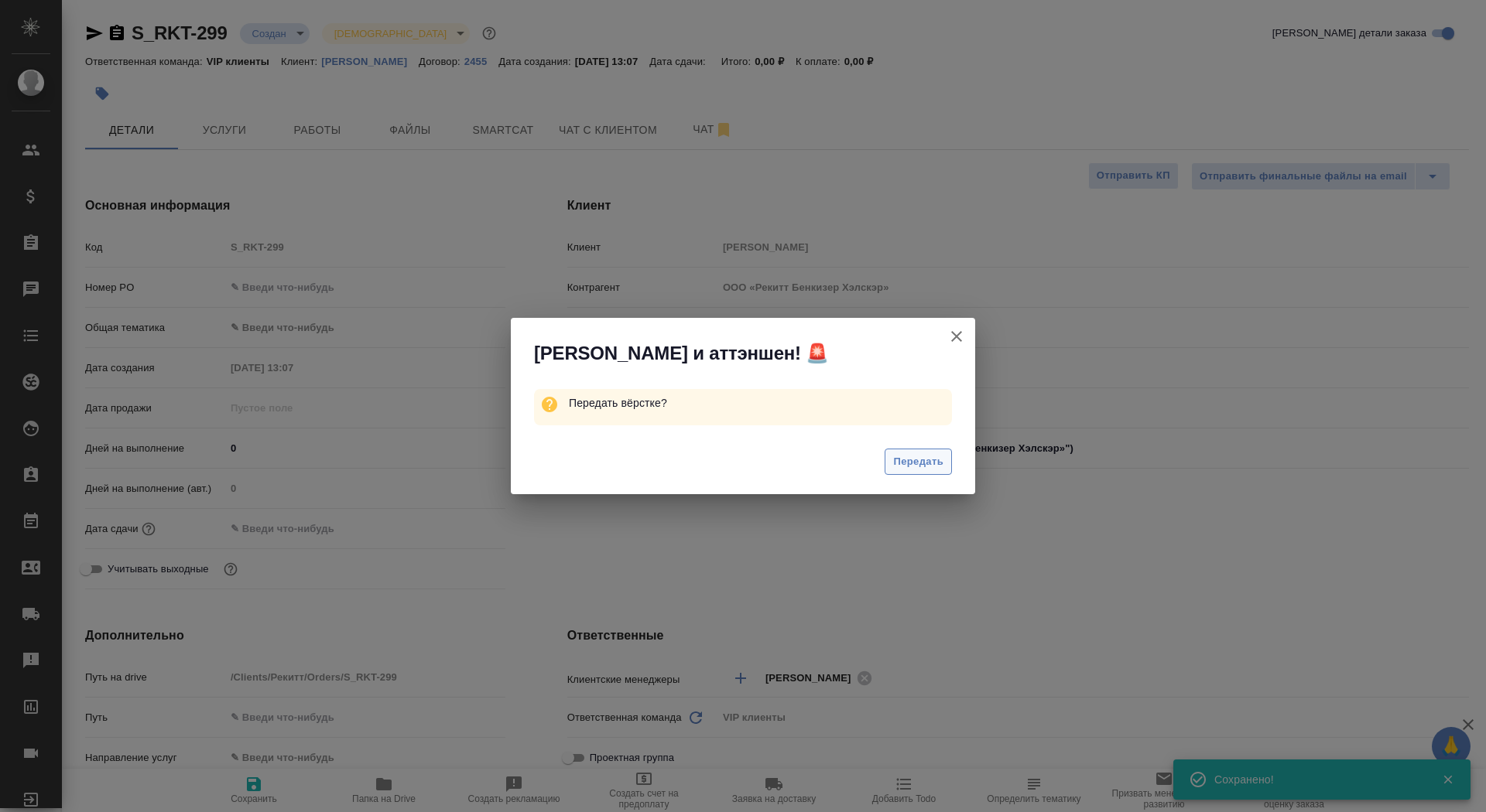
click at [936, 462] on span "Передать" at bounding box center [918, 463] width 50 height 18
type textarea "x"
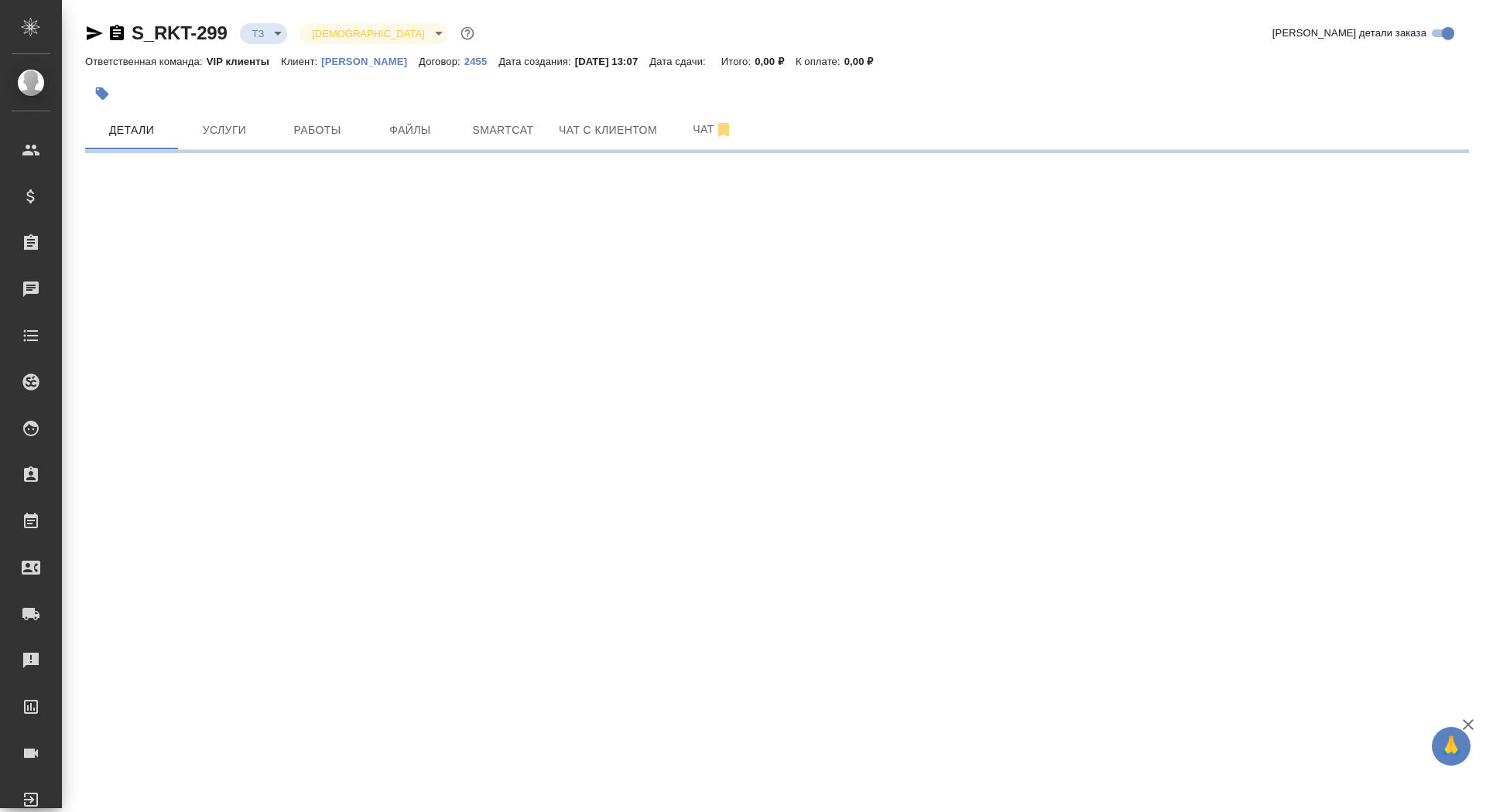
select select "RU"
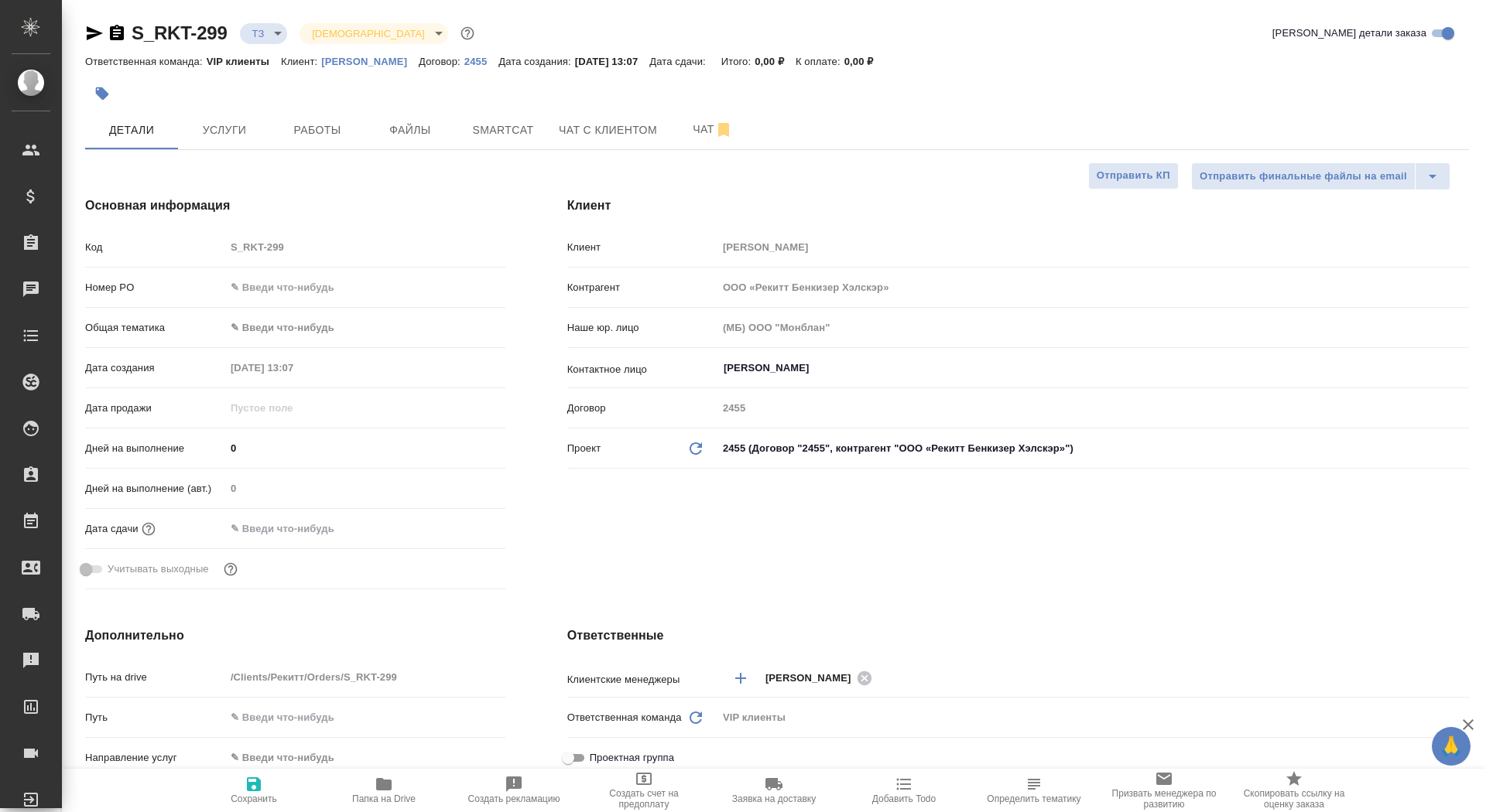
type textarea "x"
click at [250, 132] on span "Услуги" at bounding box center [225, 130] width 74 height 19
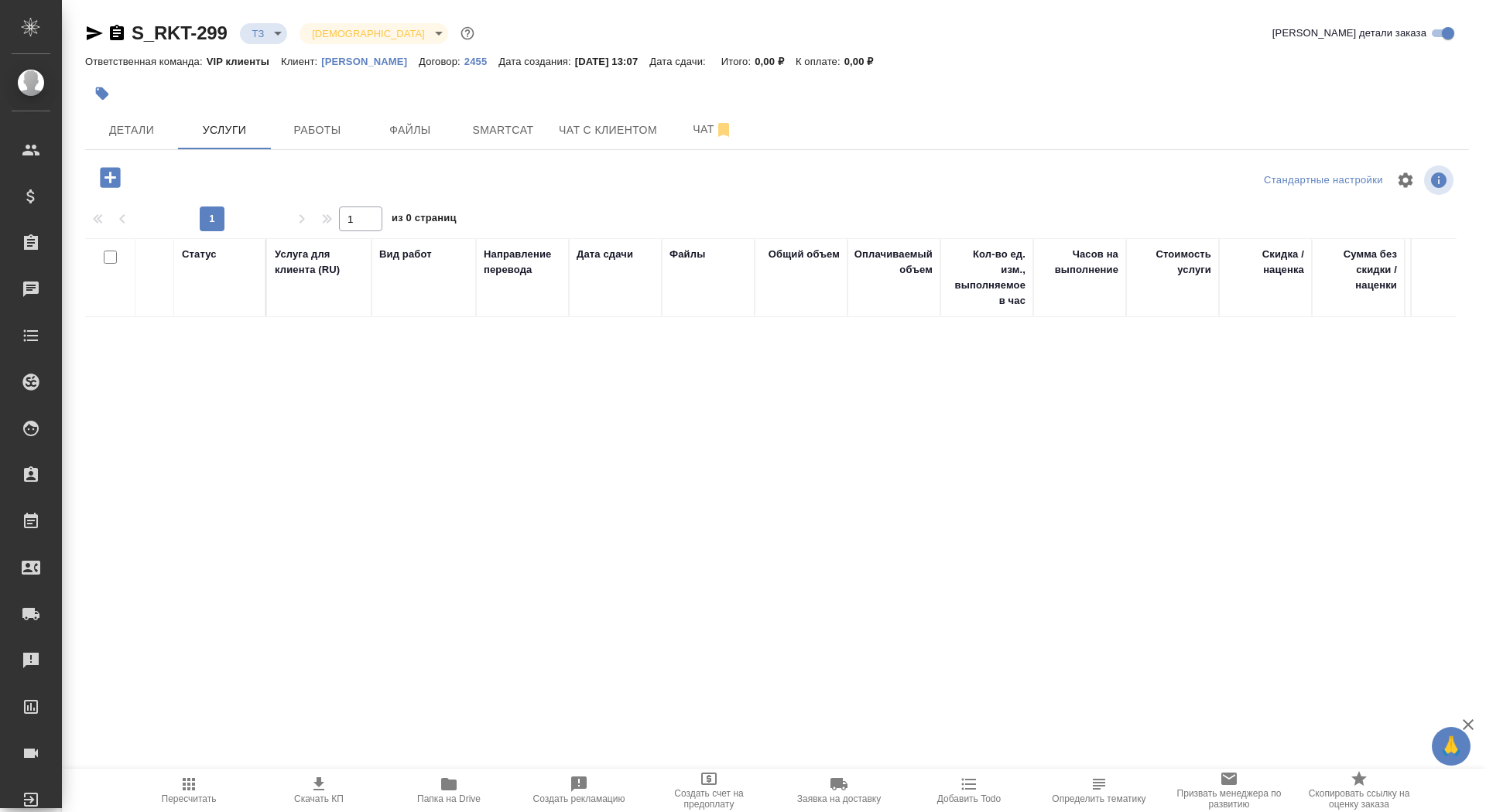
click at [109, 176] on icon "button" at bounding box center [110, 178] width 27 height 27
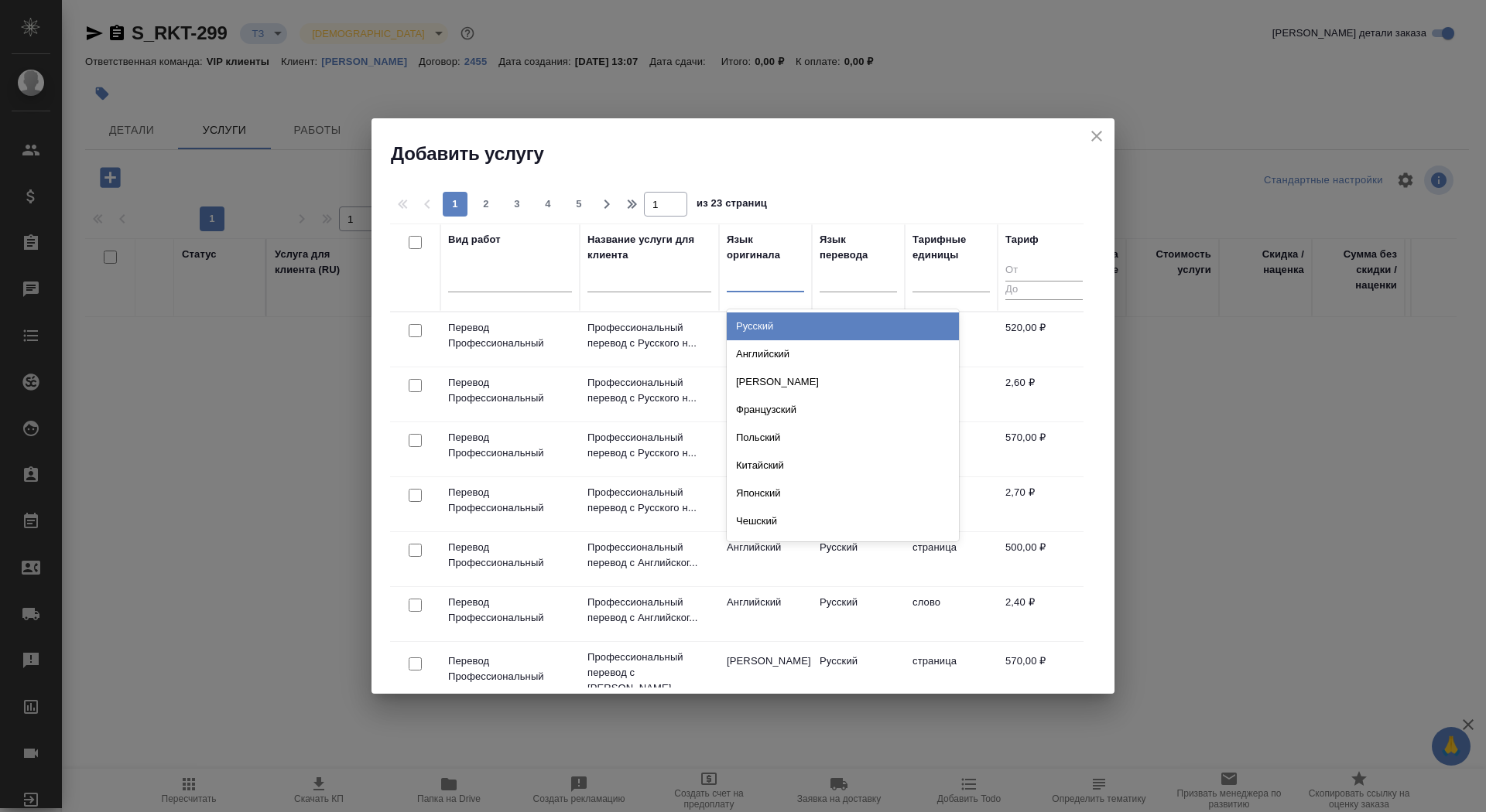
click at [741, 284] on div at bounding box center [765, 276] width 78 height 22
type input "ру"
click at [754, 323] on div "Русский" at bounding box center [842, 326] width 232 height 28
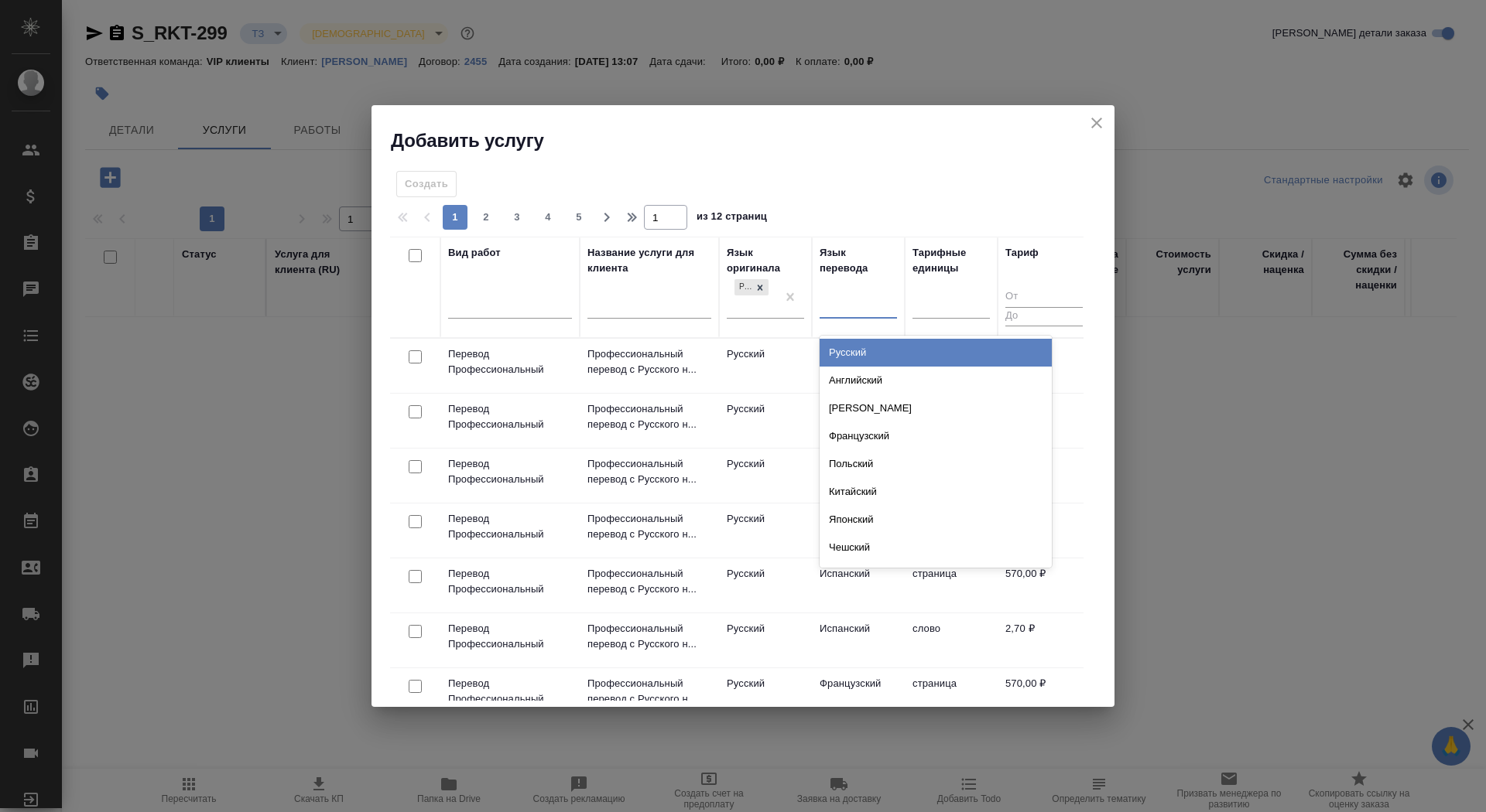
click at [851, 303] on div at bounding box center [859, 303] width 78 height 22
type input "ан"
click at [874, 352] on div "Английский" at bounding box center [936, 353] width 232 height 28
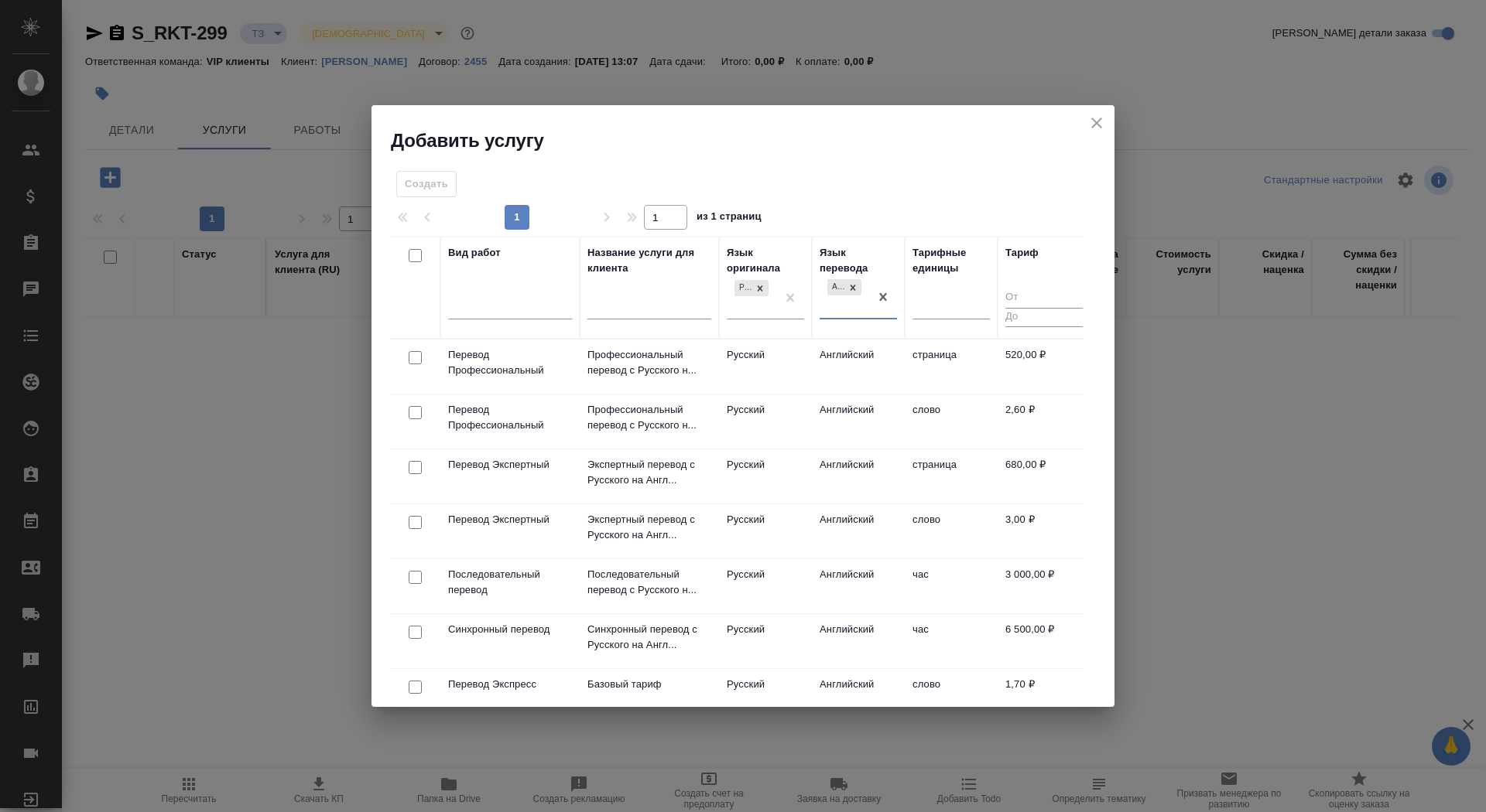
scroll to position [21, 0]
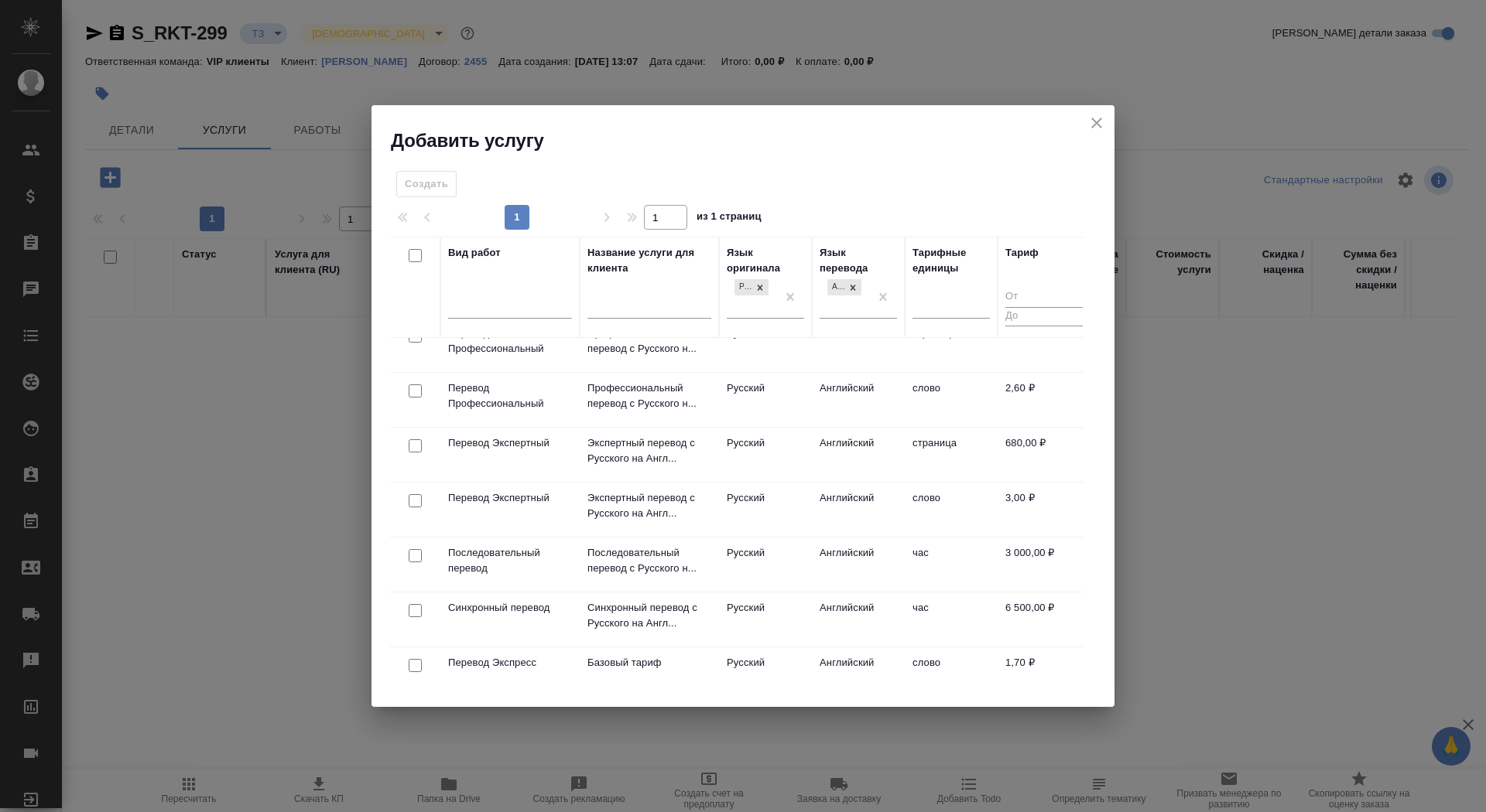
click at [399, 670] on div at bounding box center [415, 666] width 35 height 21
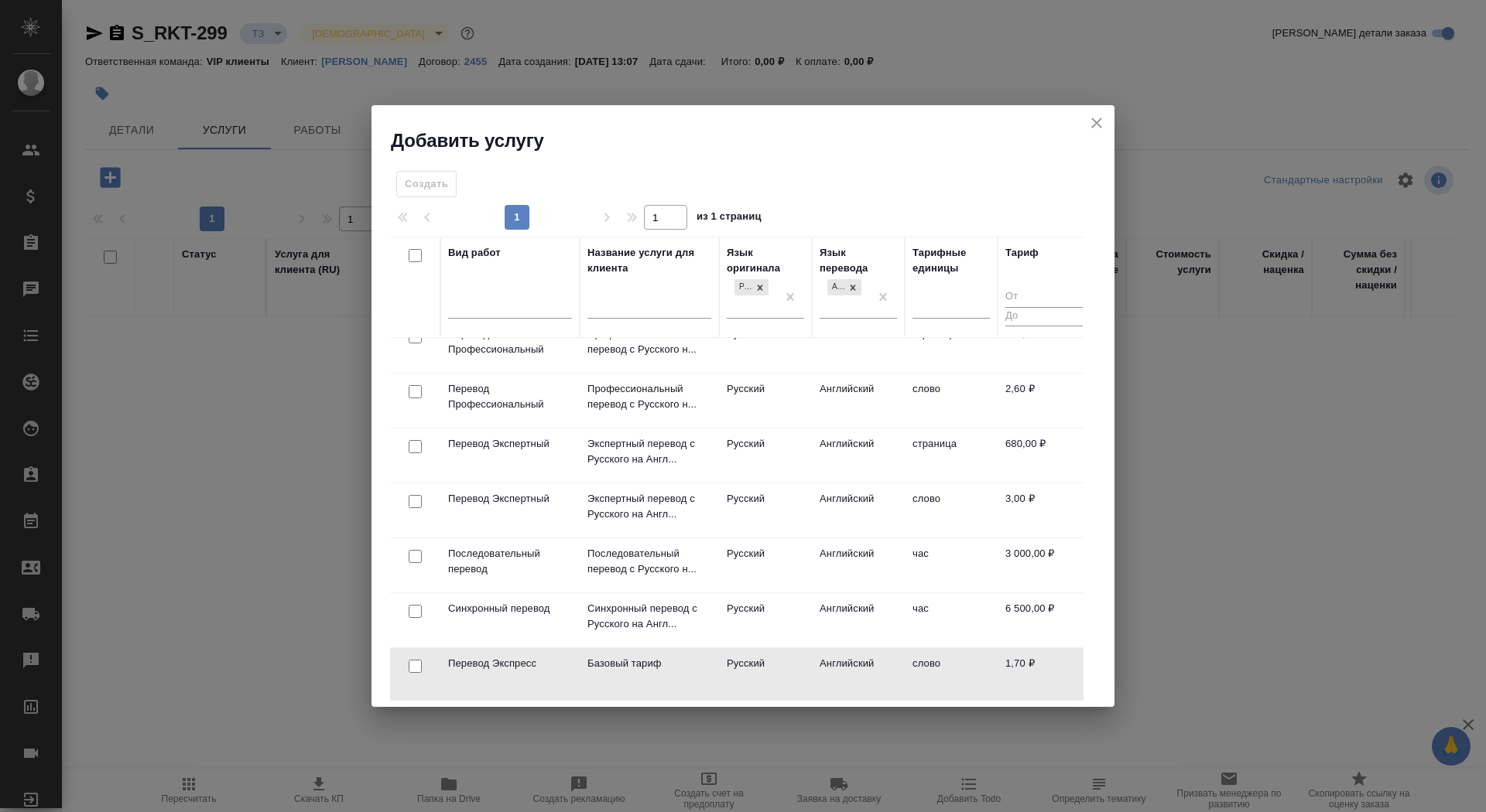
click at [410, 664] on input "checkbox" at bounding box center [415, 667] width 13 height 13
checkbox input "true"
click at [1050, 186] on span "Создать услуги" at bounding box center [1035, 188] width 81 height 18
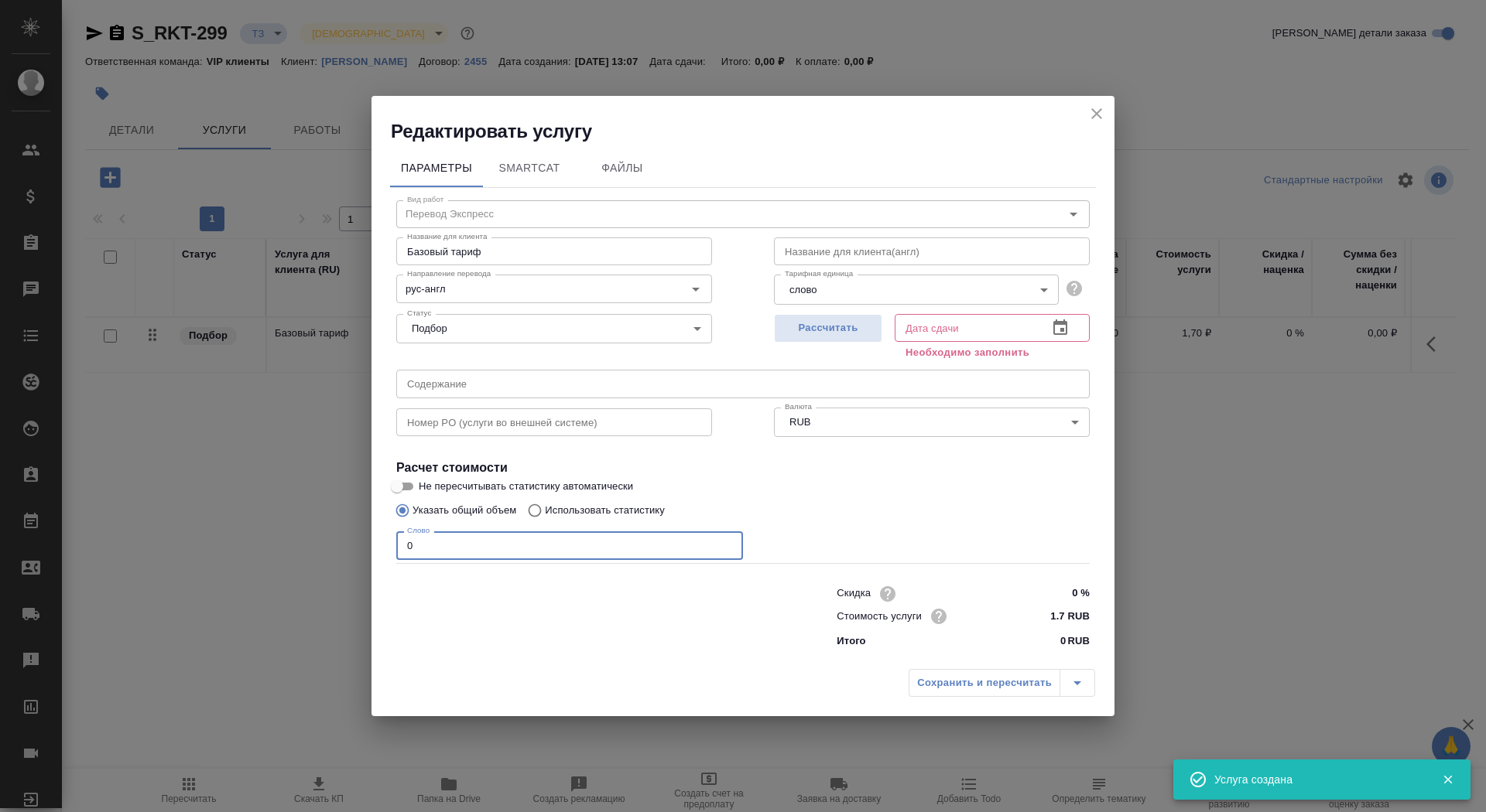
click at [484, 558] on input "0" at bounding box center [569, 545] width 347 height 28
type input "01"
click at [832, 330] on span "Рассчитать" at bounding box center [828, 329] width 92 height 18
type input "19.09.2025 13:33"
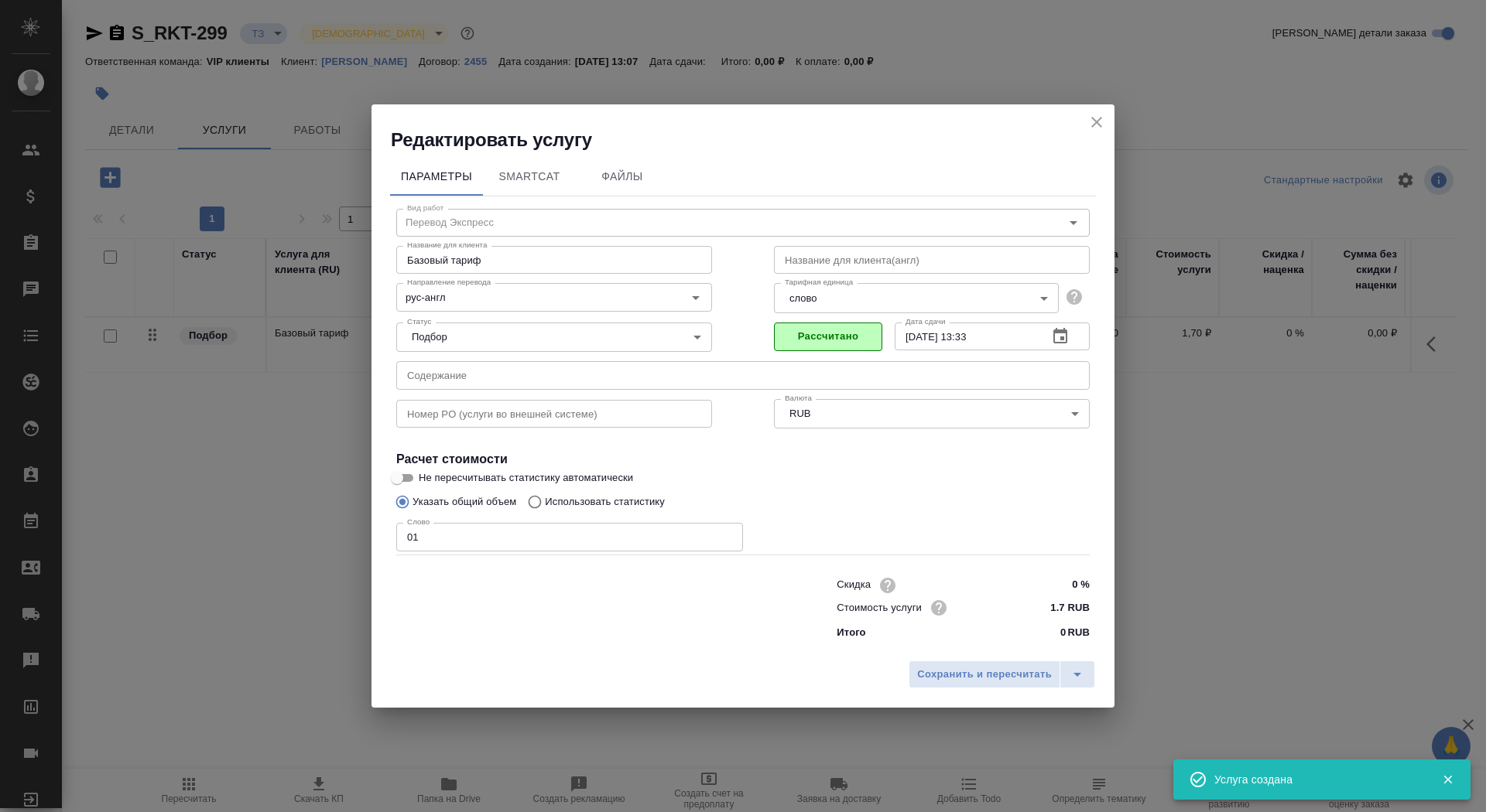
click at [406, 490] on input "Указать общий объем" at bounding box center [400, 502] width 25 height 30
click at [406, 467] on h4 "Расчет стоимости" at bounding box center [742, 459] width 693 height 18
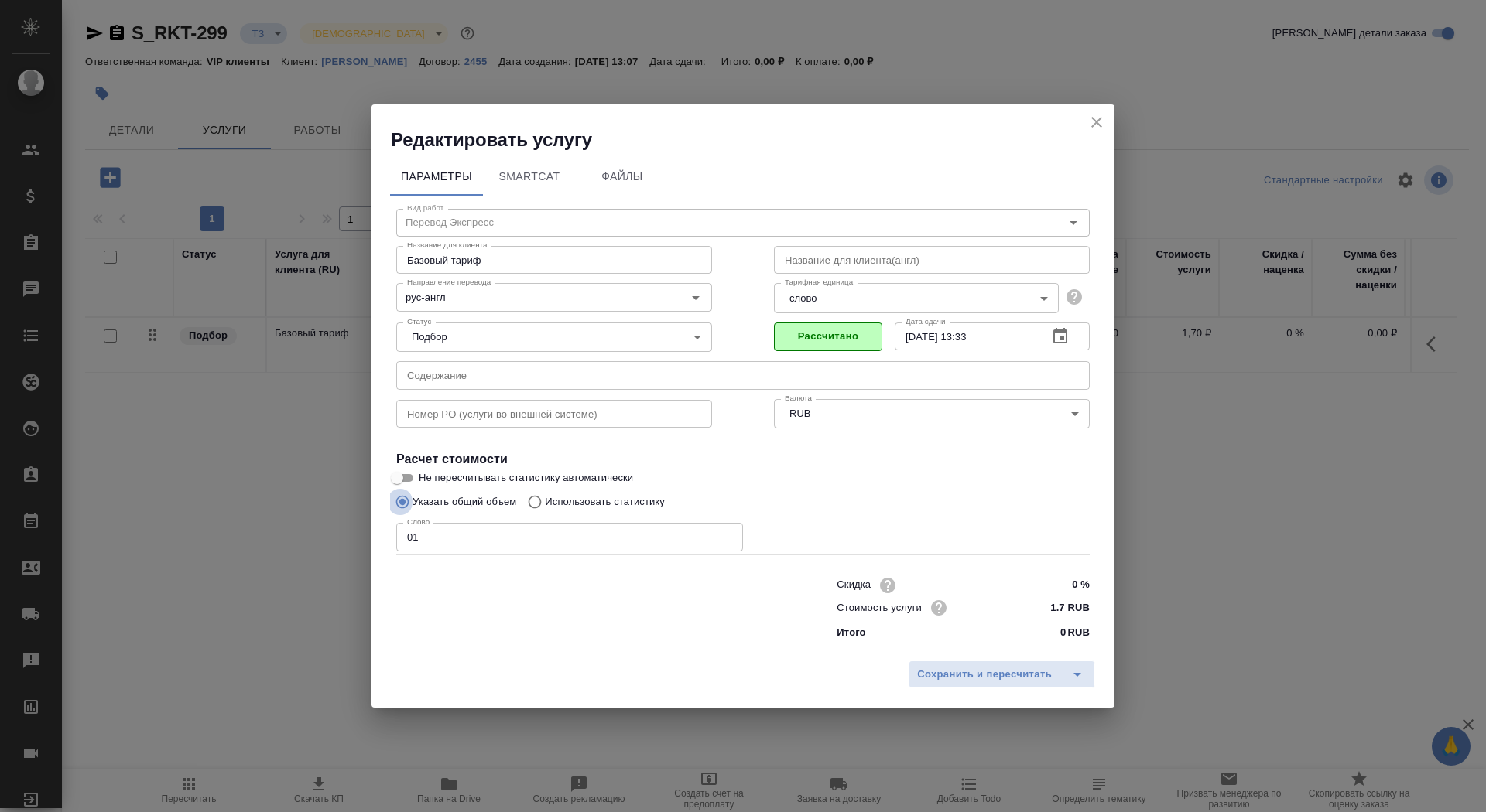
click at [410, 487] on input "Указать общий объем" at bounding box center [400, 502] width 25 height 30
click at [402, 473] on input "Не пересчитывать статистику автоматически" at bounding box center [397, 478] width 55 height 18
checkbox input "true"
click at [977, 681] on span "Сохранить и пересчитать" at bounding box center [984, 675] width 135 height 18
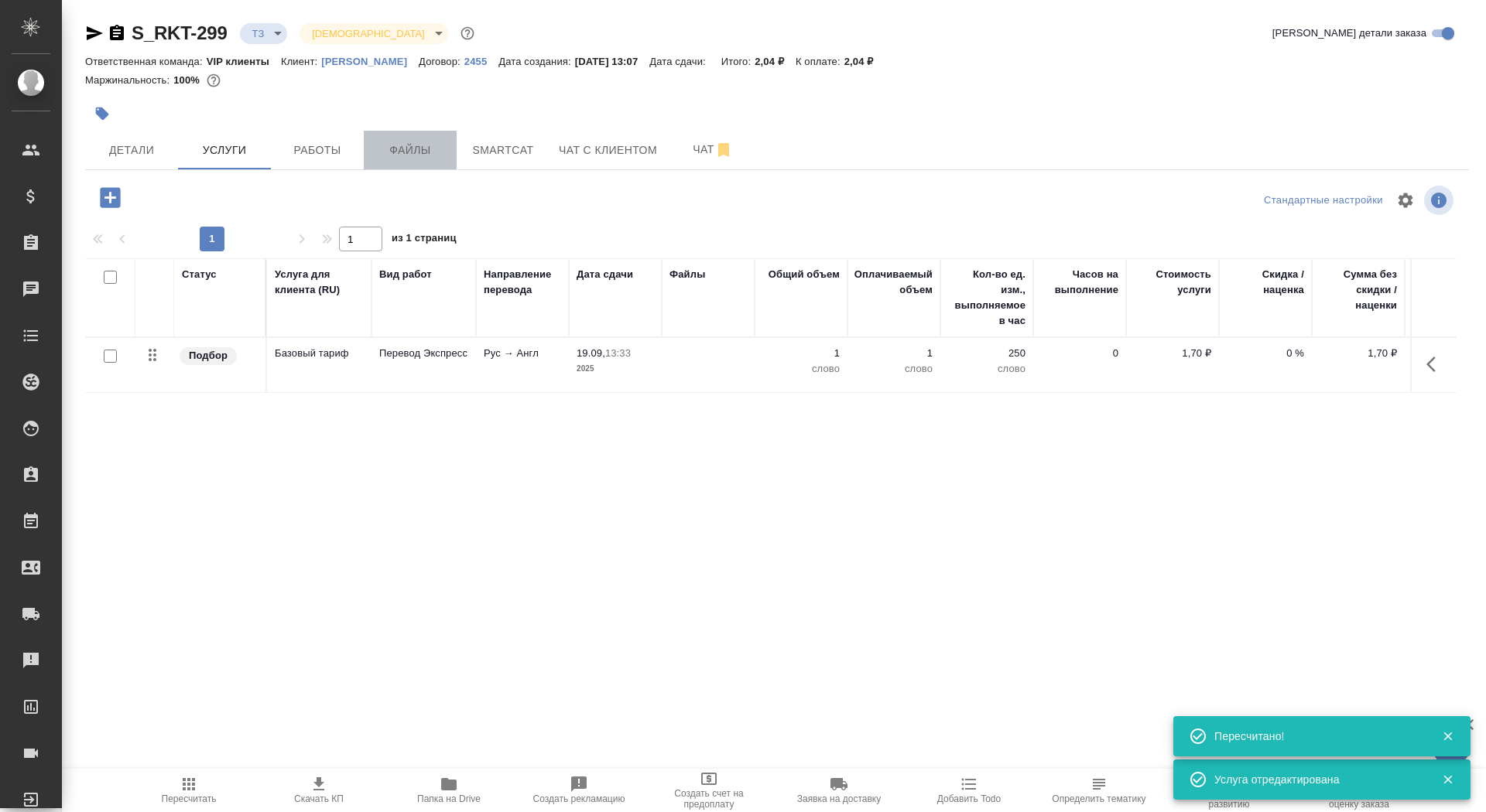
click at [396, 159] on button "Файлы" at bounding box center [410, 150] width 93 height 39
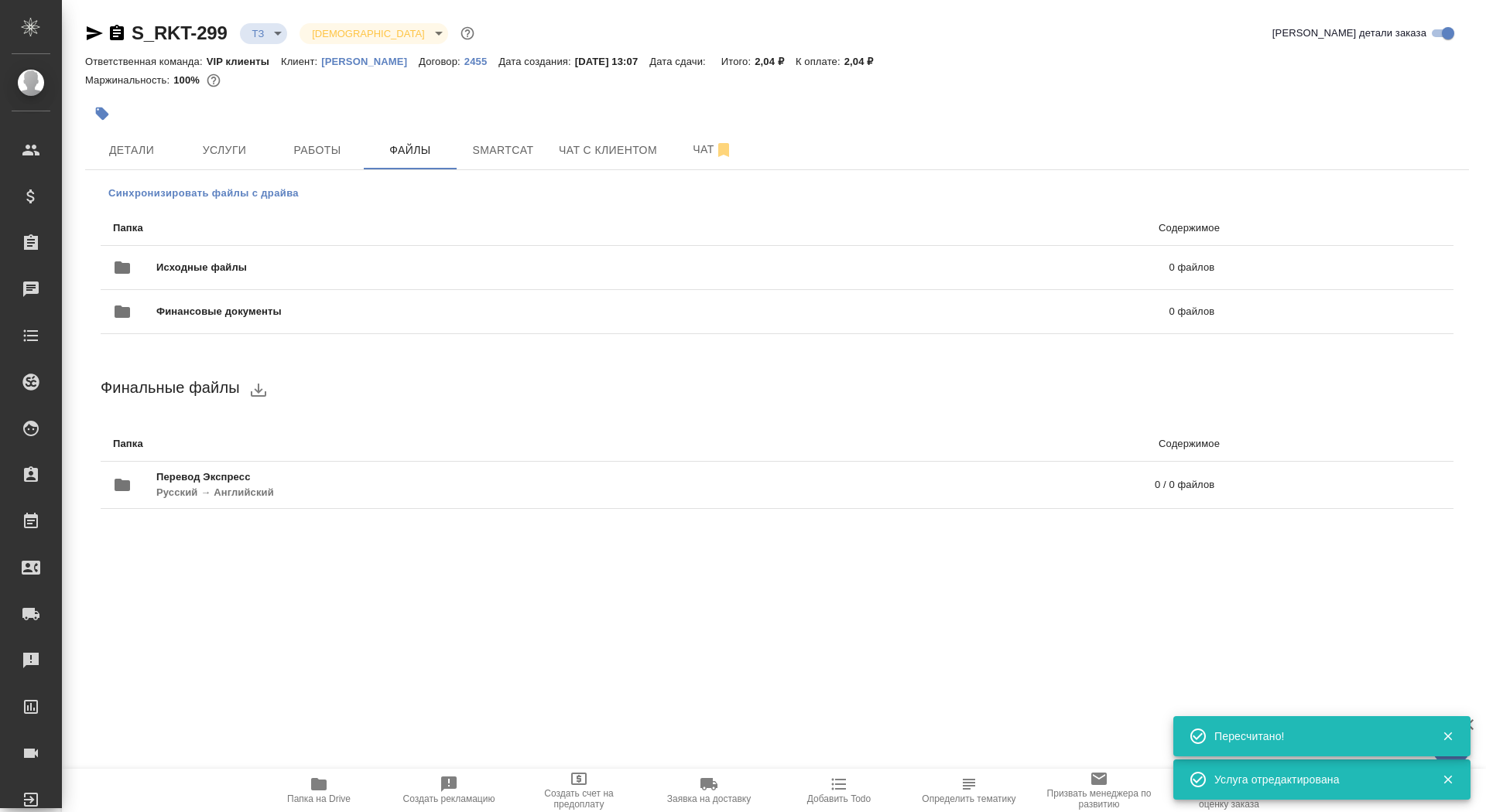
click at [281, 189] on span "Синхронизировать файлы с драйва" at bounding box center [203, 193] width 190 height 16
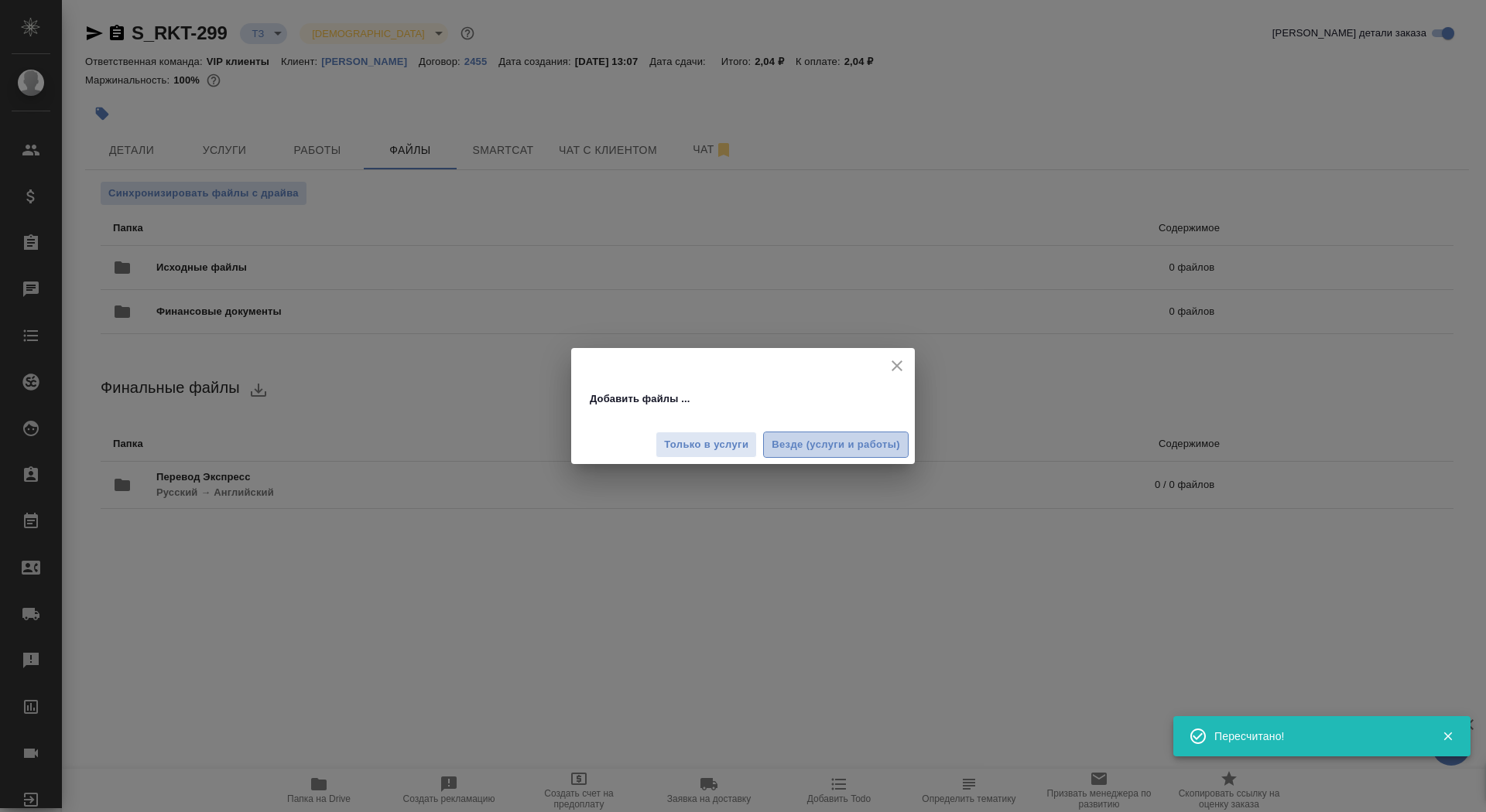
click at [887, 445] on span "Везде (услуги и работы)" at bounding box center [836, 445] width 128 height 18
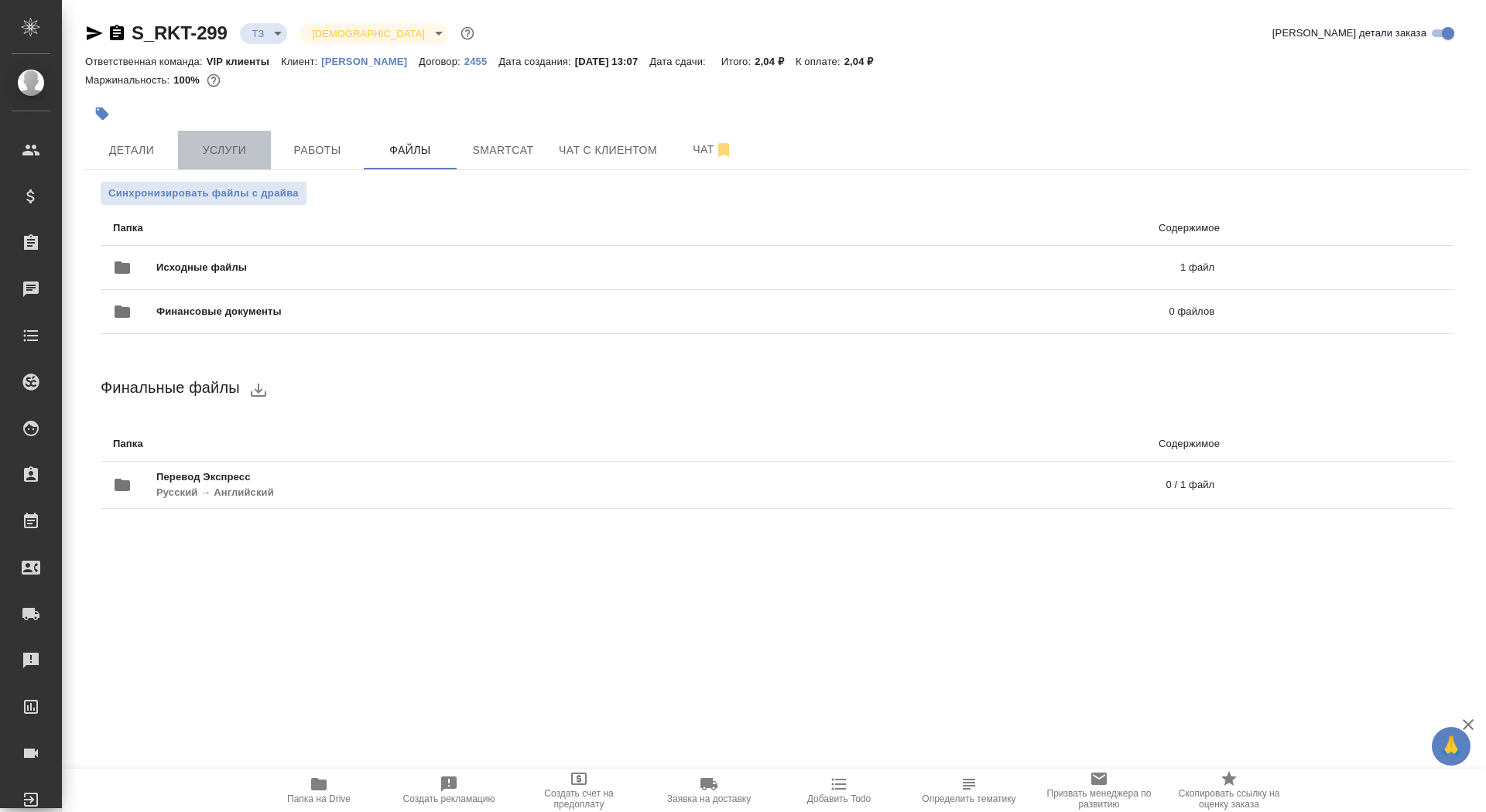
click at [231, 159] on button "Услуги" at bounding box center [224, 150] width 93 height 39
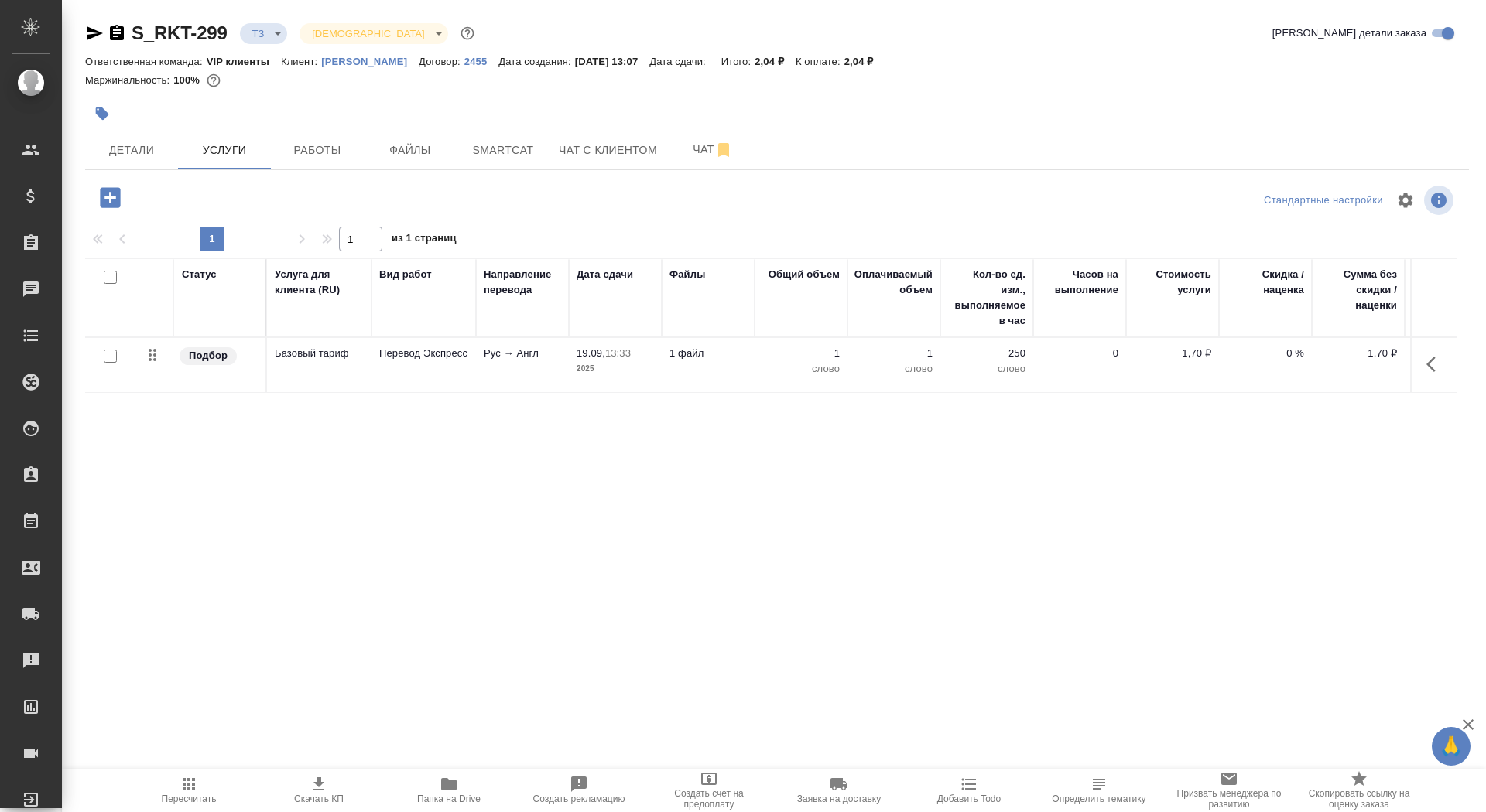
click at [108, 357] on input "checkbox" at bounding box center [110, 356] width 13 height 13
checkbox input "true"
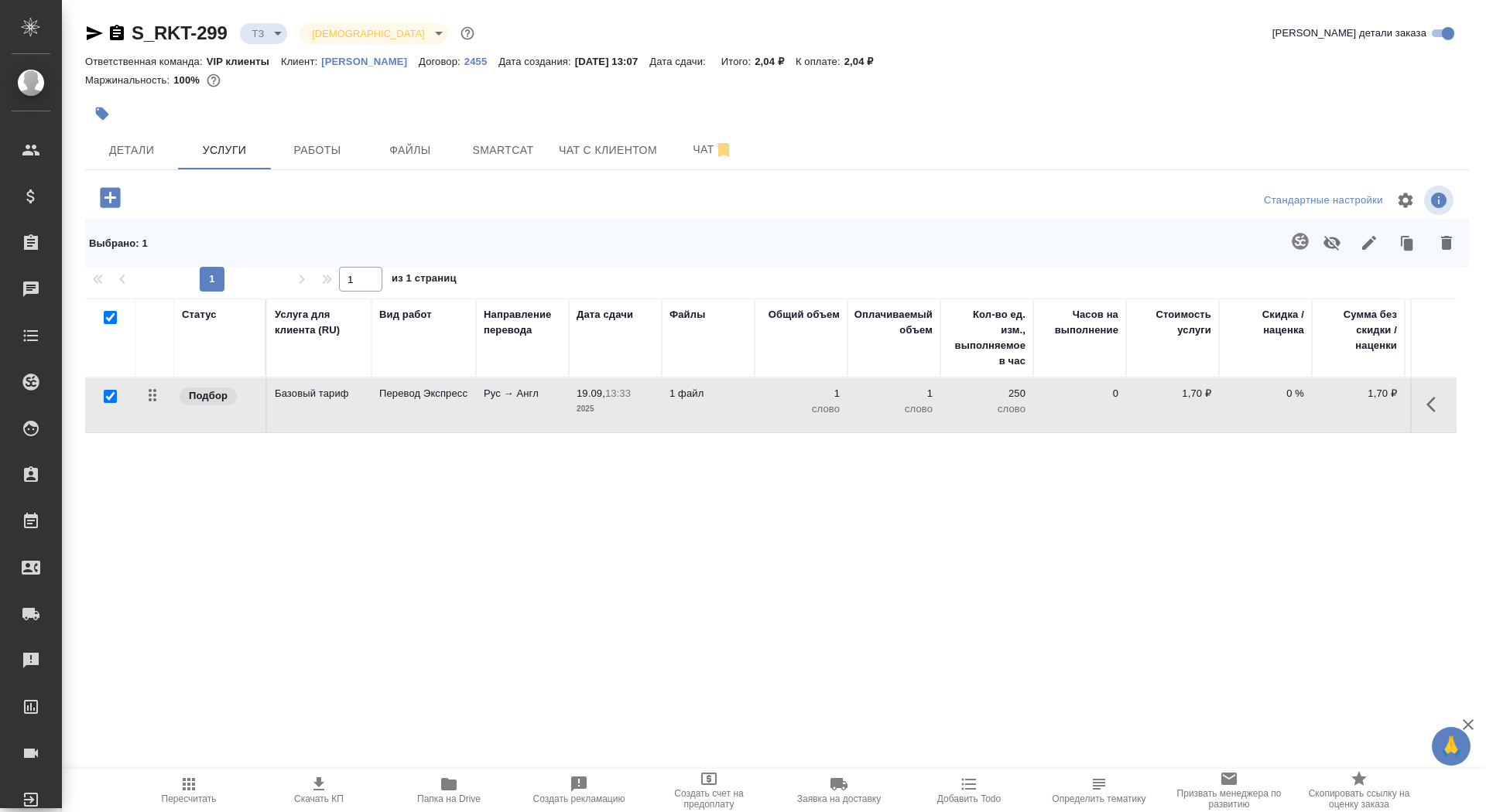
click at [1293, 249] on icon "button" at bounding box center [1300, 241] width 18 height 18
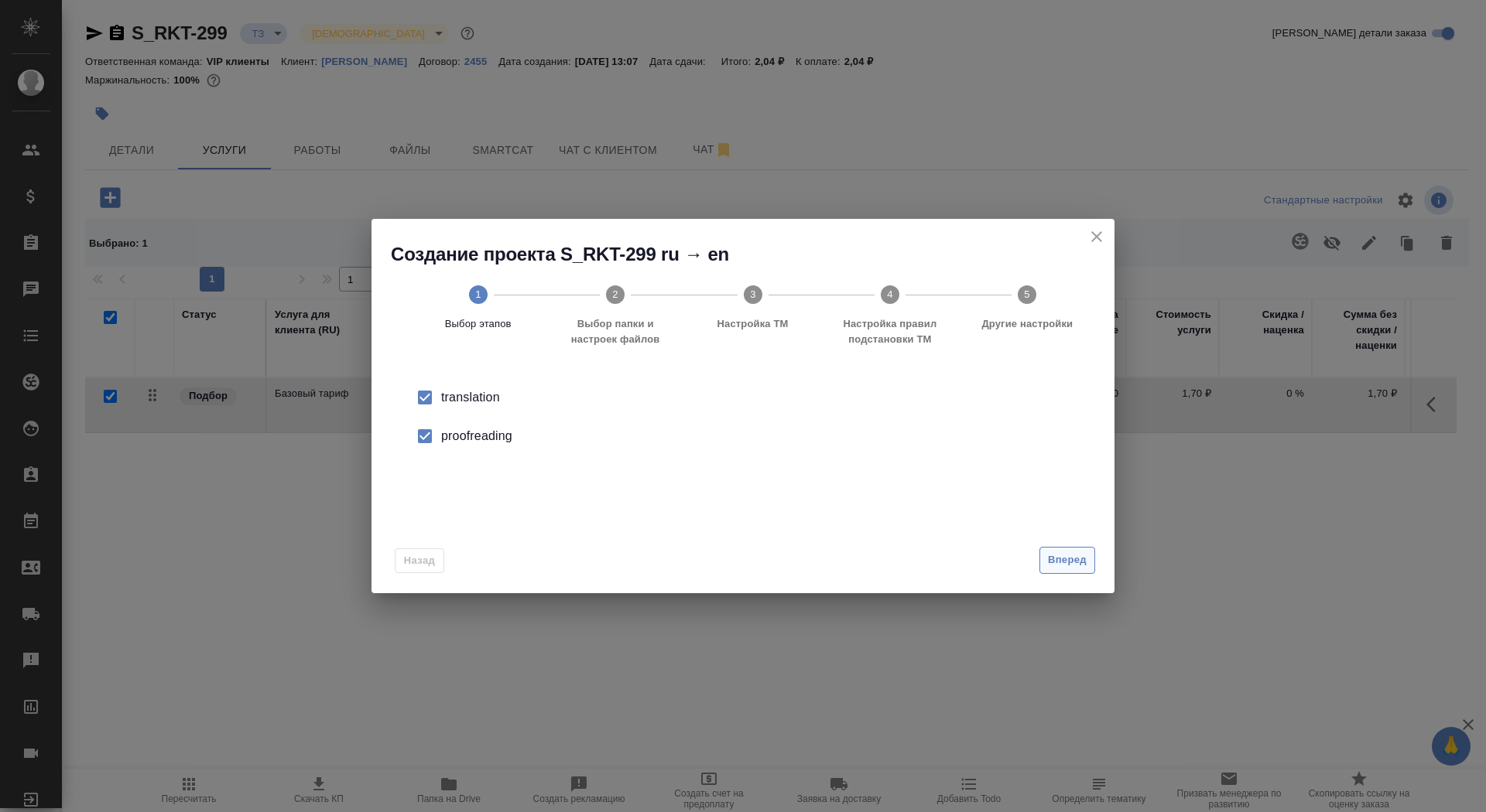
click at [1055, 563] on span "Вперед" at bounding box center [1067, 561] width 39 height 18
click at [871, 396] on div "Папка с файлами для перевода" at bounding box center [742, 400] width 693 height 31
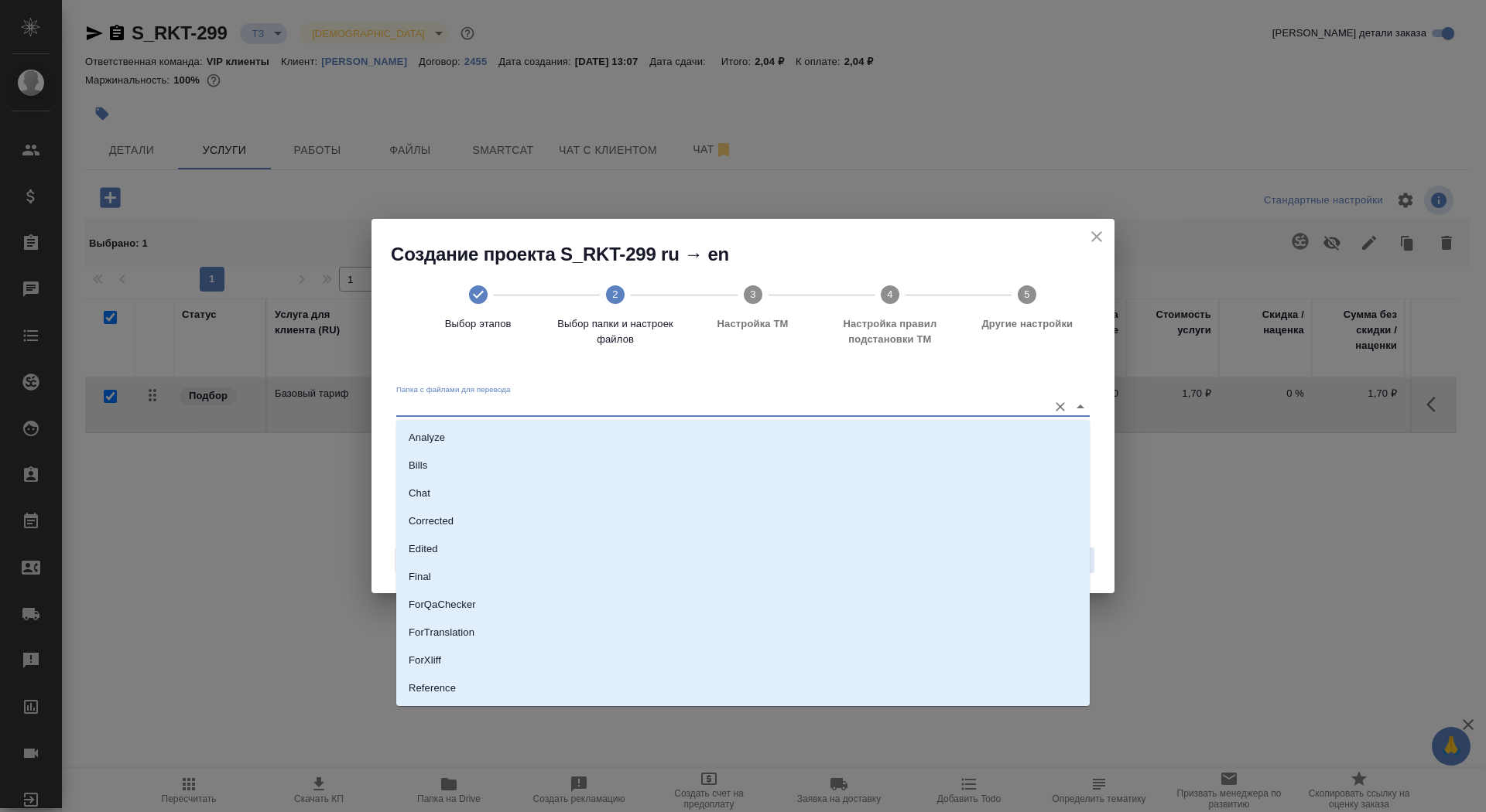
click at [871, 407] on input "Папка с файлами для перевода" at bounding box center [717, 406] width 644 height 18
click at [804, 639] on li "Source" at bounding box center [742, 636] width 693 height 28
type input "Source"
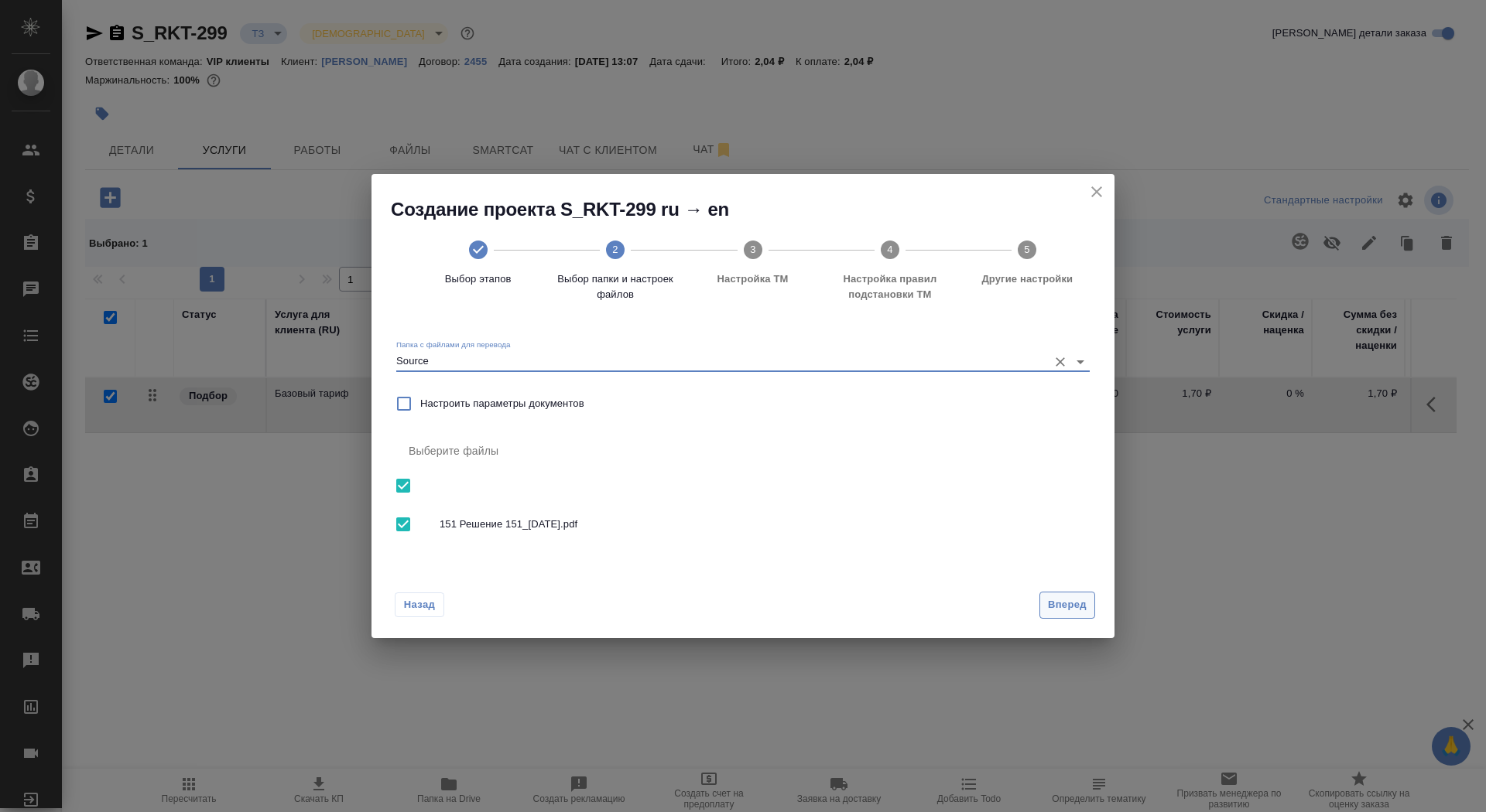
click at [1056, 599] on span "Вперед" at bounding box center [1067, 605] width 39 height 18
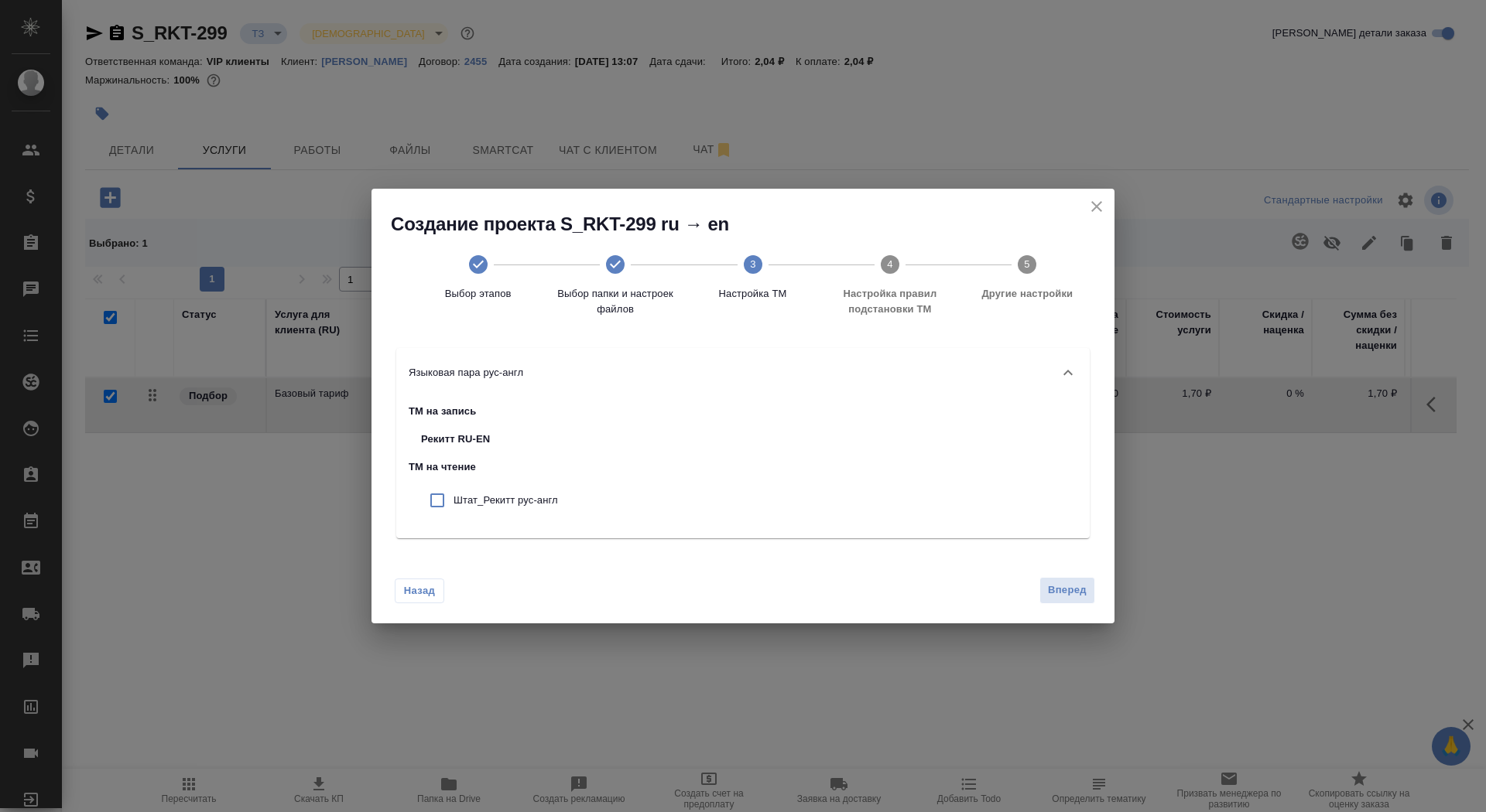
click at [1047, 570] on div "Назад Вперед" at bounding box center [743, 587] width 743 height 73
click at [1057, 588] on span "Вперед" at bounding box center [1067, 591] width 39 height 18
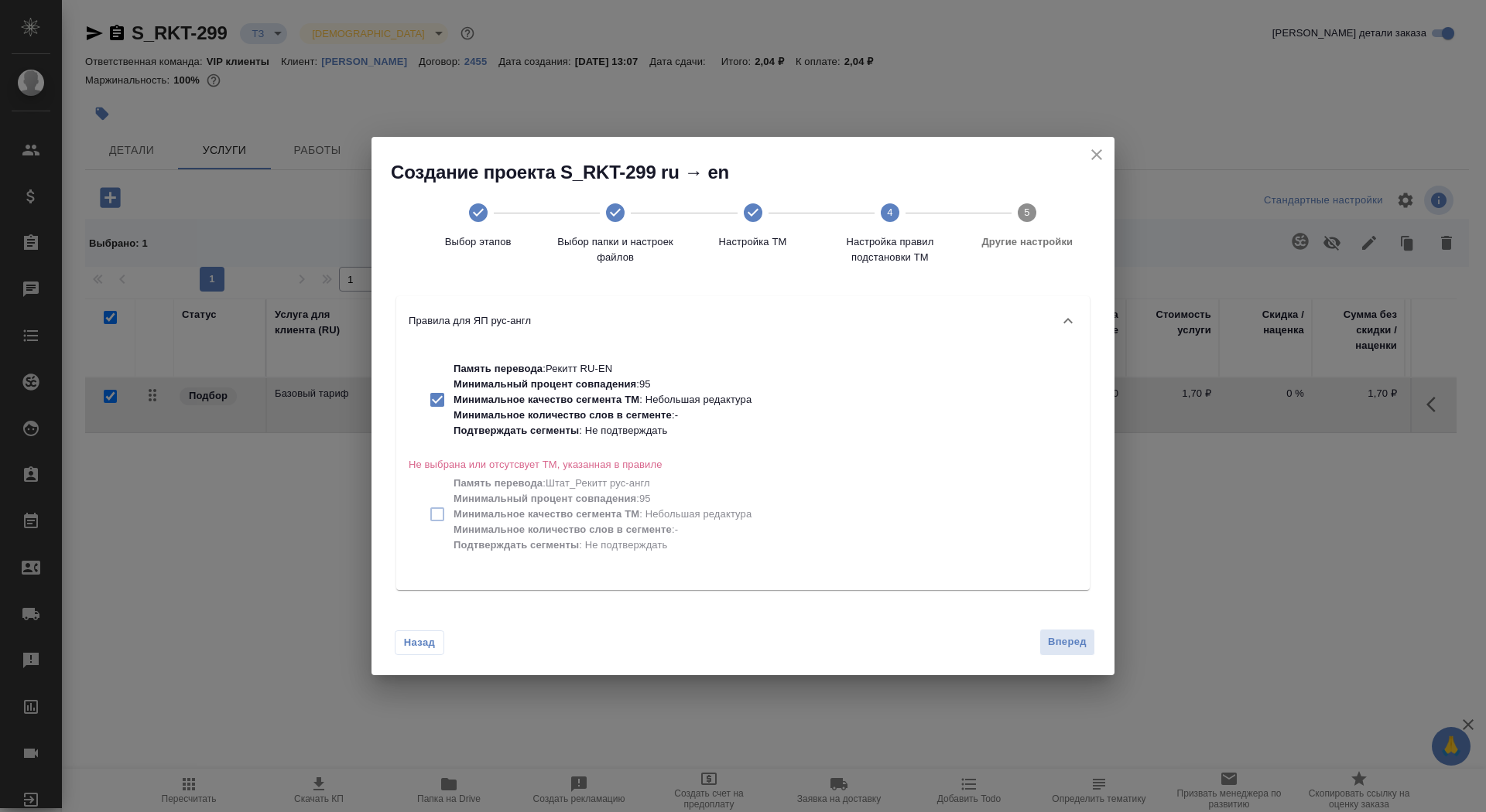
click at [1066, 624] on div "Назад Вперед" at bounding box center [743, 639] width 743 height 73
click at [1066, 643] on span "Вперед" at bounding box center [1067, 643] width 39 height 18
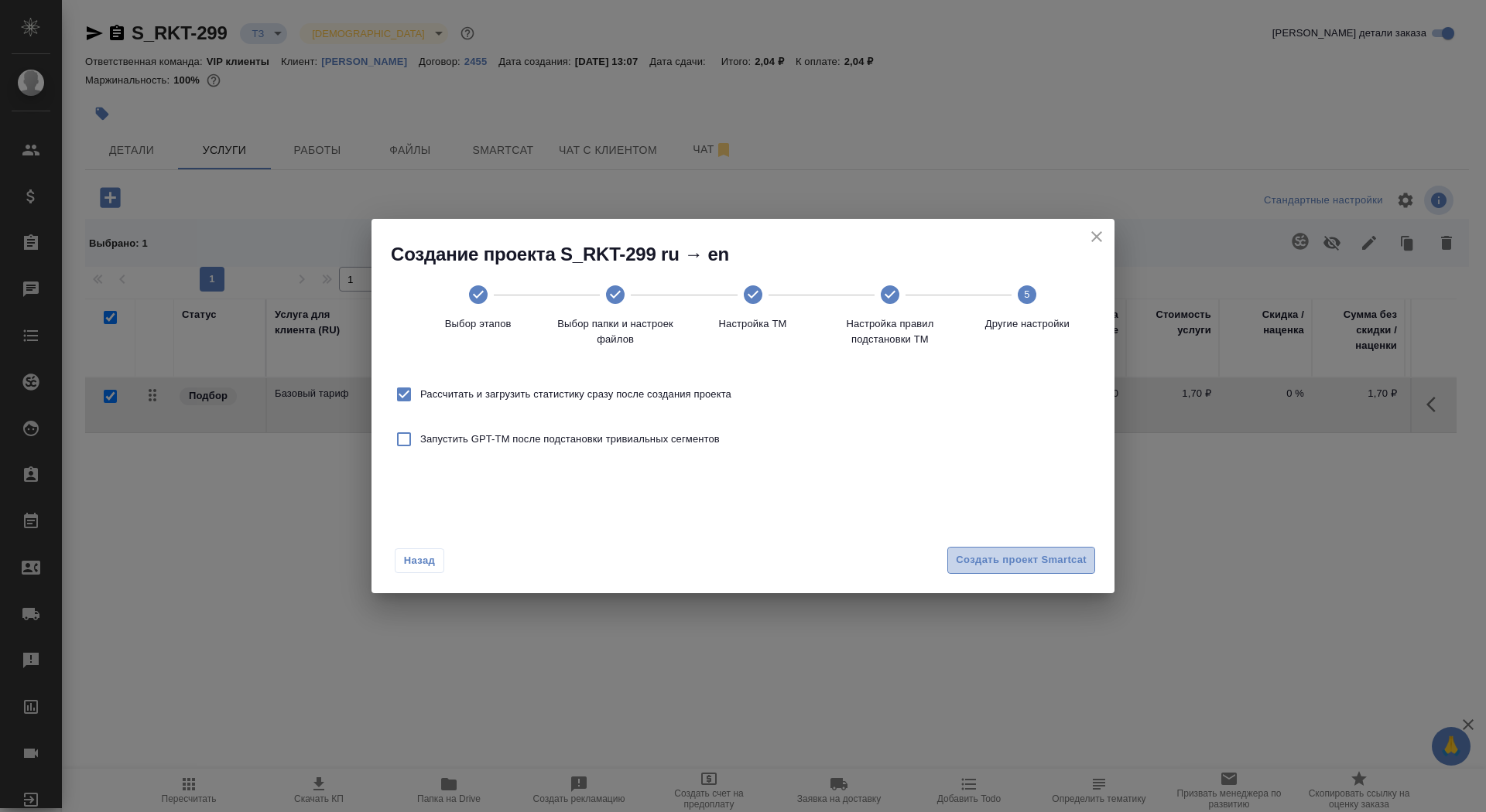
click at [1041, 559] on span "Создать проект Smartcat" at bounding box center [1022, 561] width 131 height 18
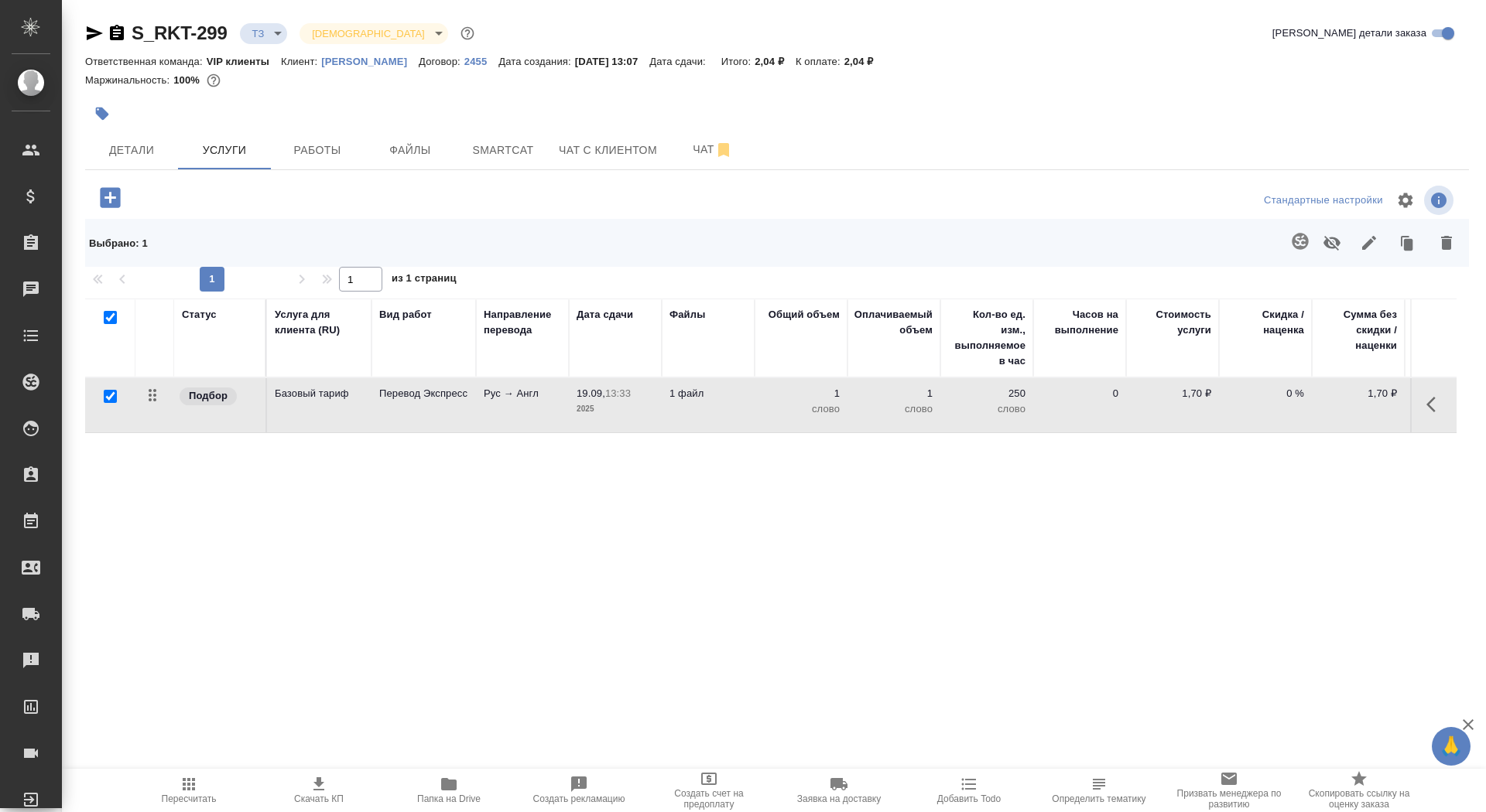
click at [464, 811] on button "Папка на Drive" at bounding box center [449, 791] width 130 height 43
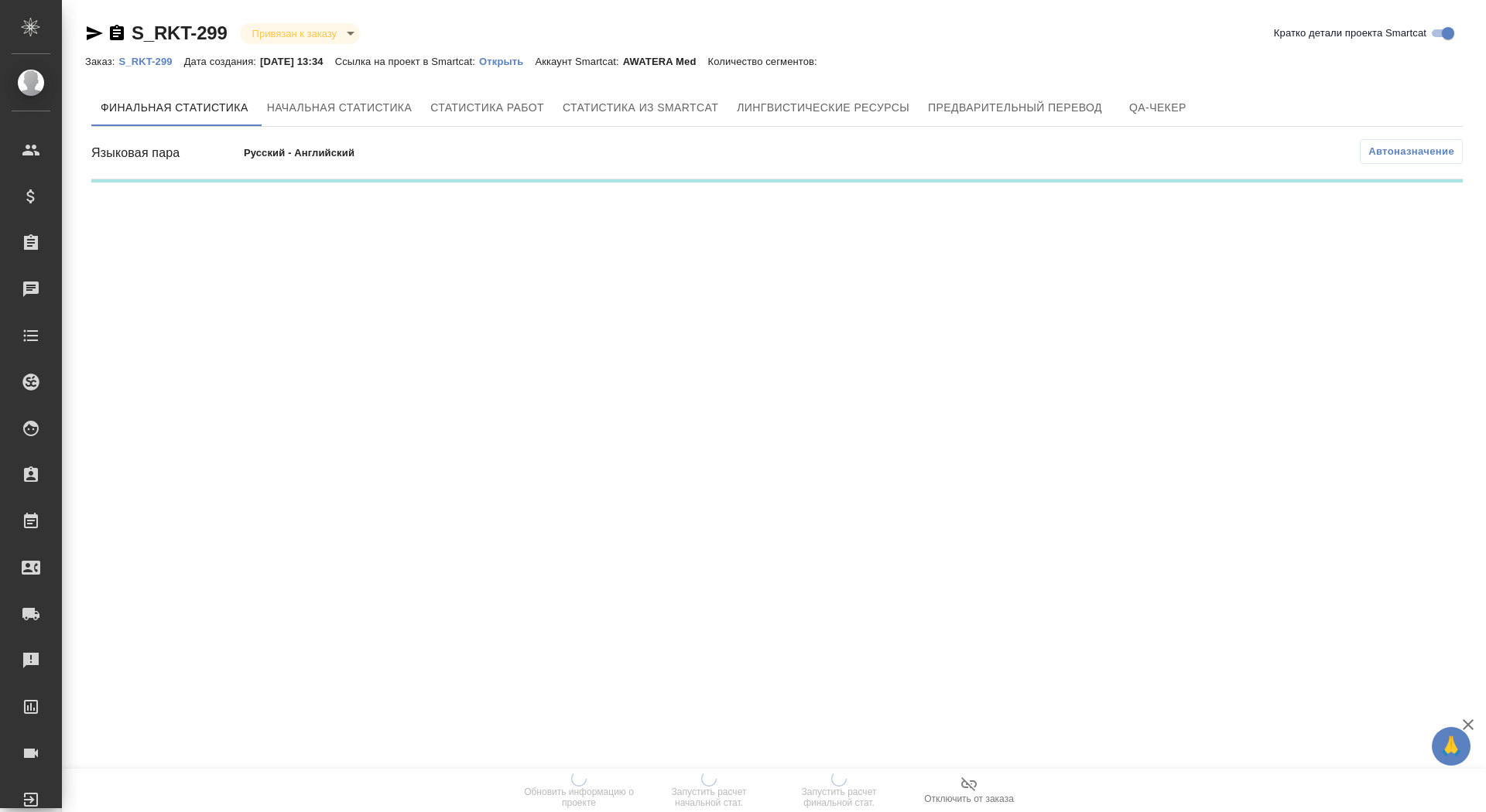
click at [530, 63] on p "Открыть" at bounding box center [507, 61] width 55 height 12
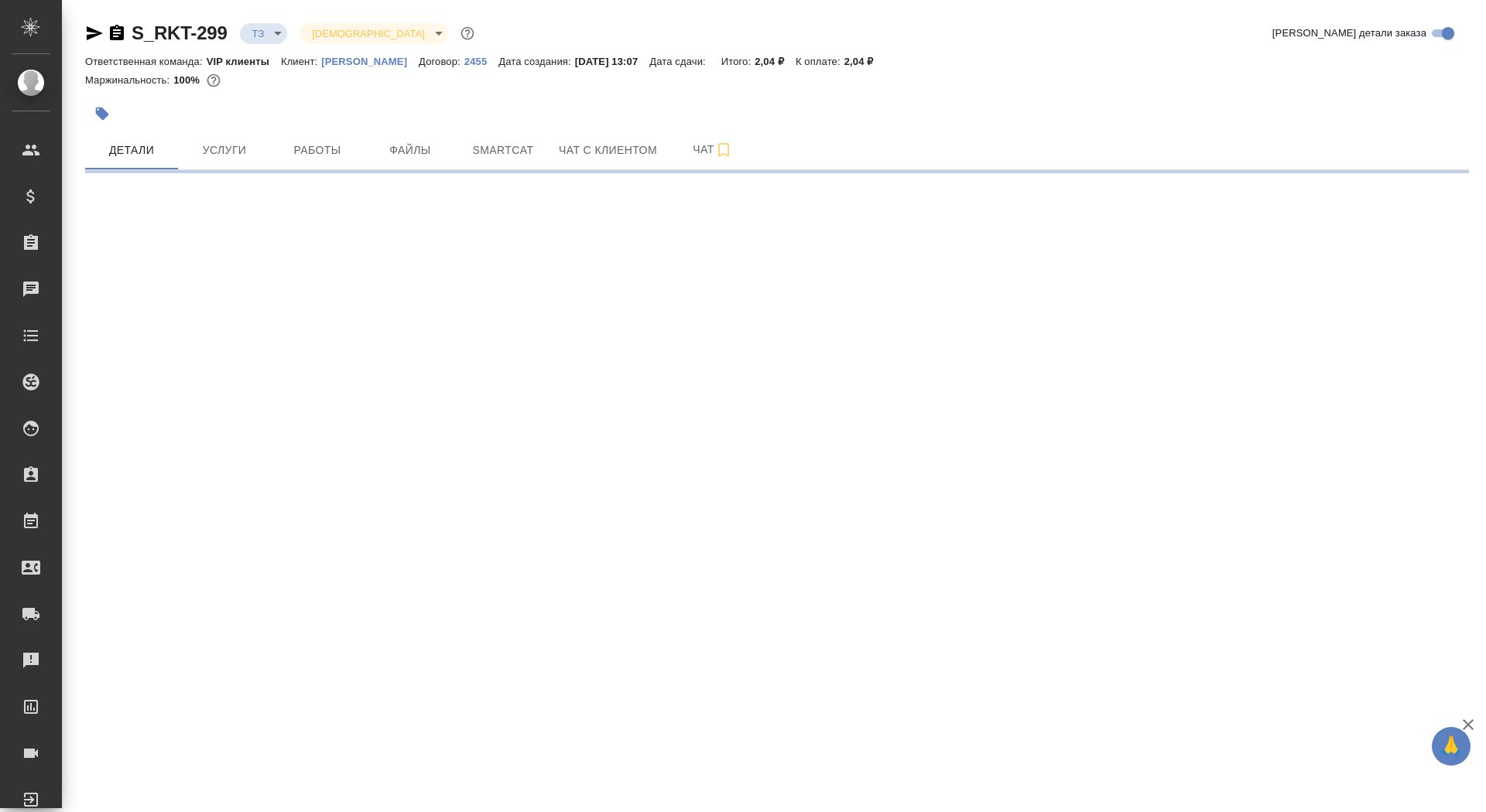
select select "RU"
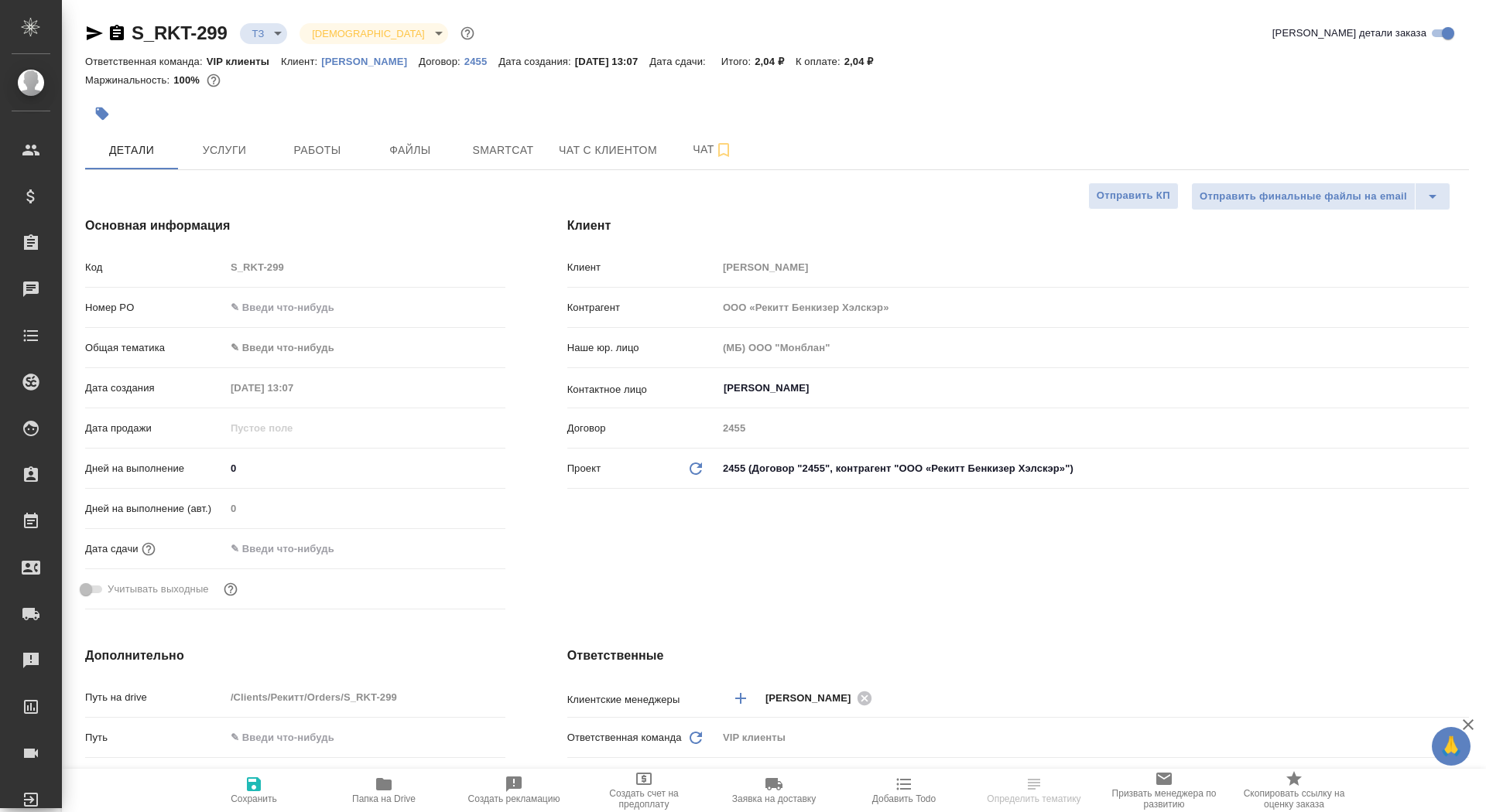
type textarea "x"
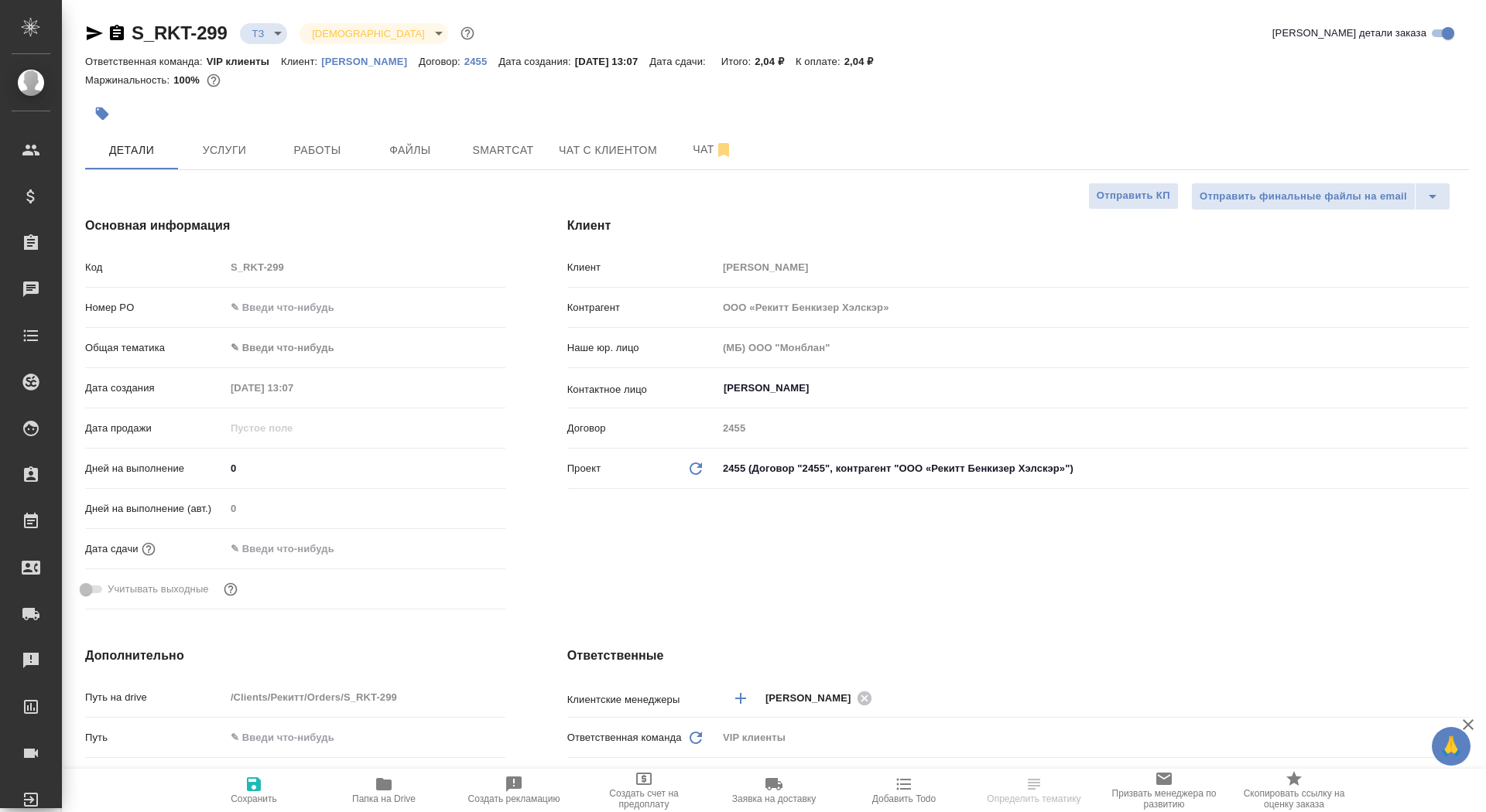
type textarea "x"
click at [419, 64] on p "[PERSON_NAME]" at bounding box center [370, 61] width 98 height 12
type textarea "x"
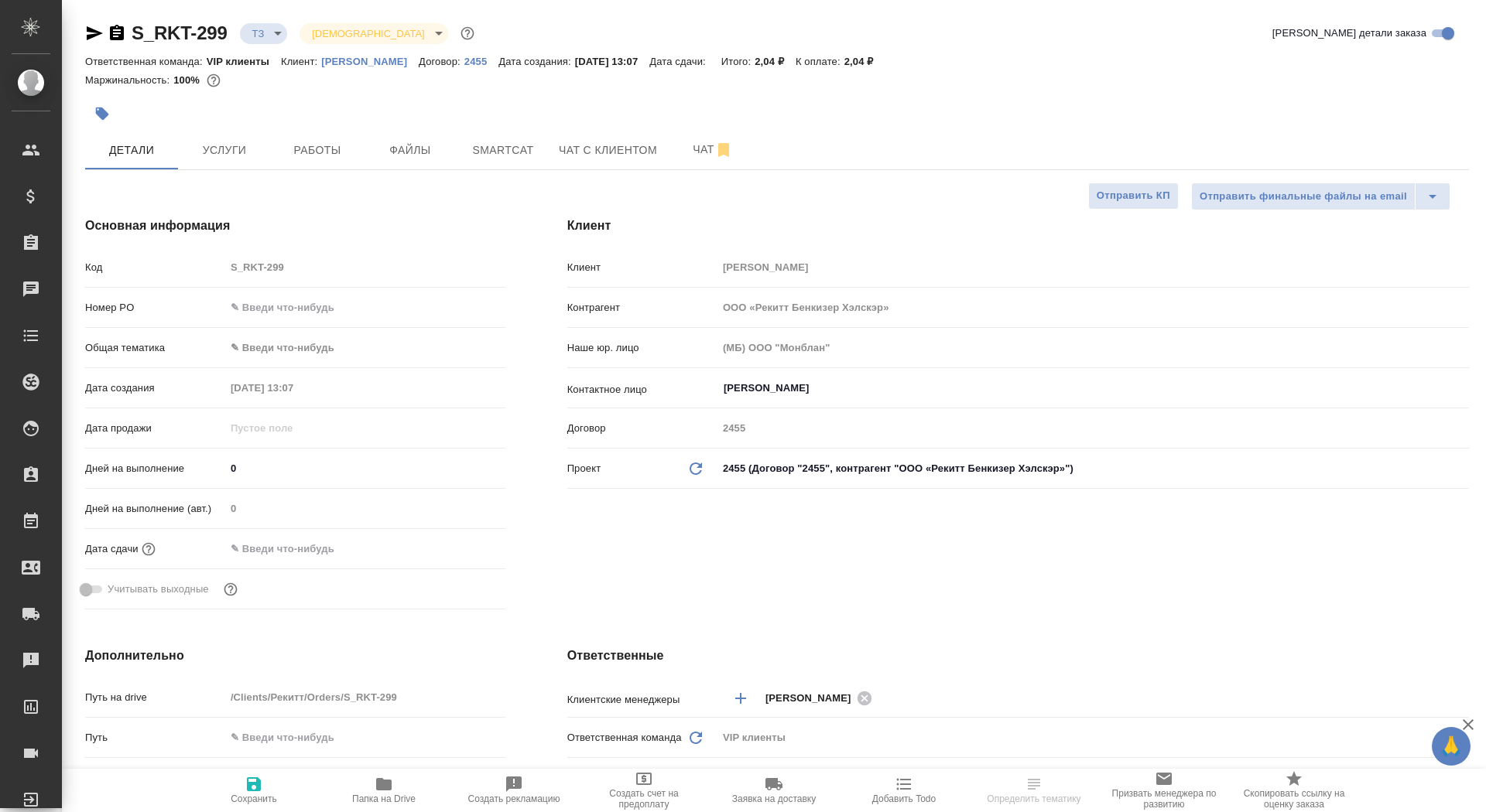
select select "RU"
type textarea "x"
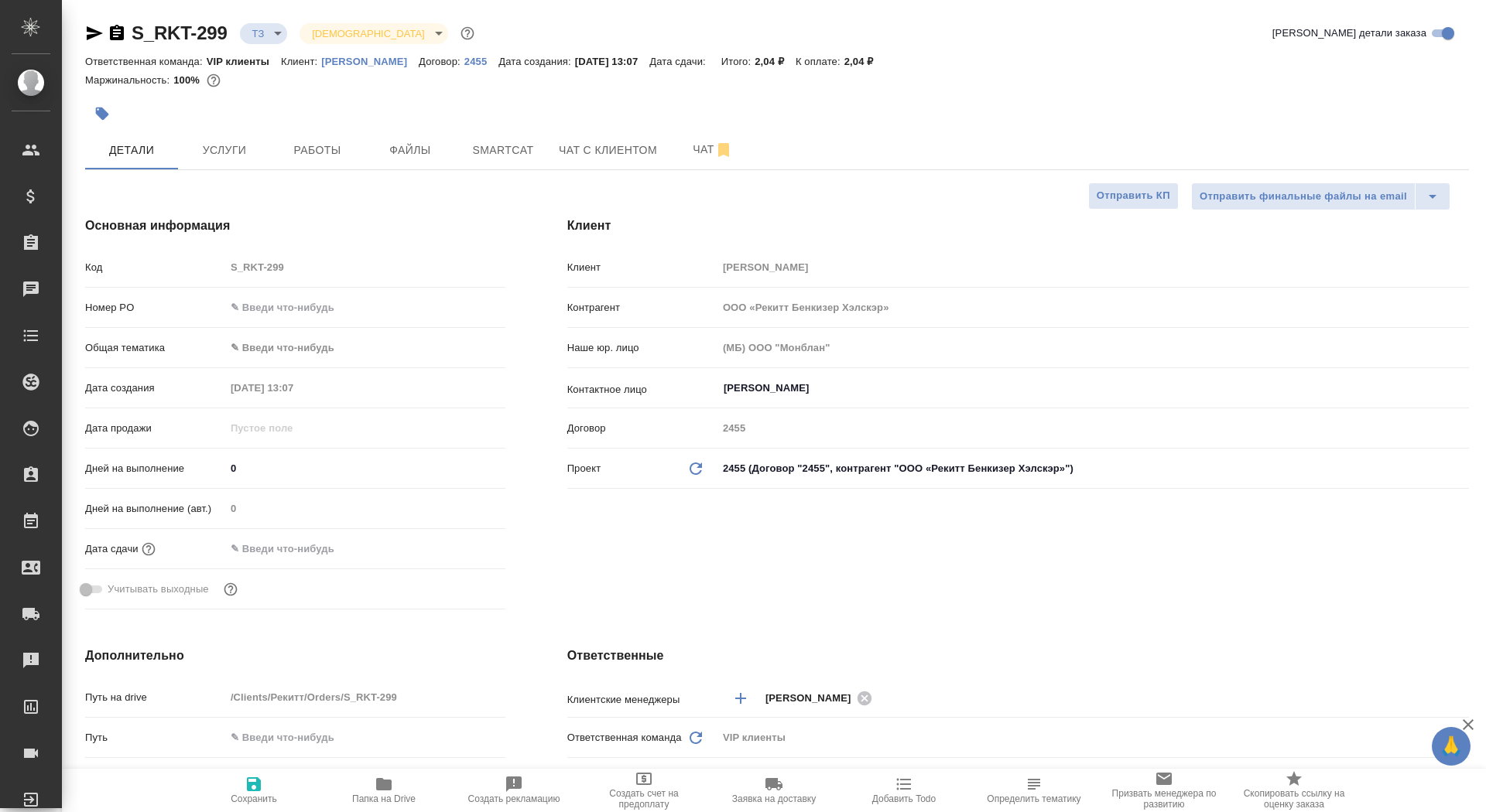
type textarea "x"
click at [183, 145] on button "Услуги" at bounding box center [224, 150] width 93 height 39
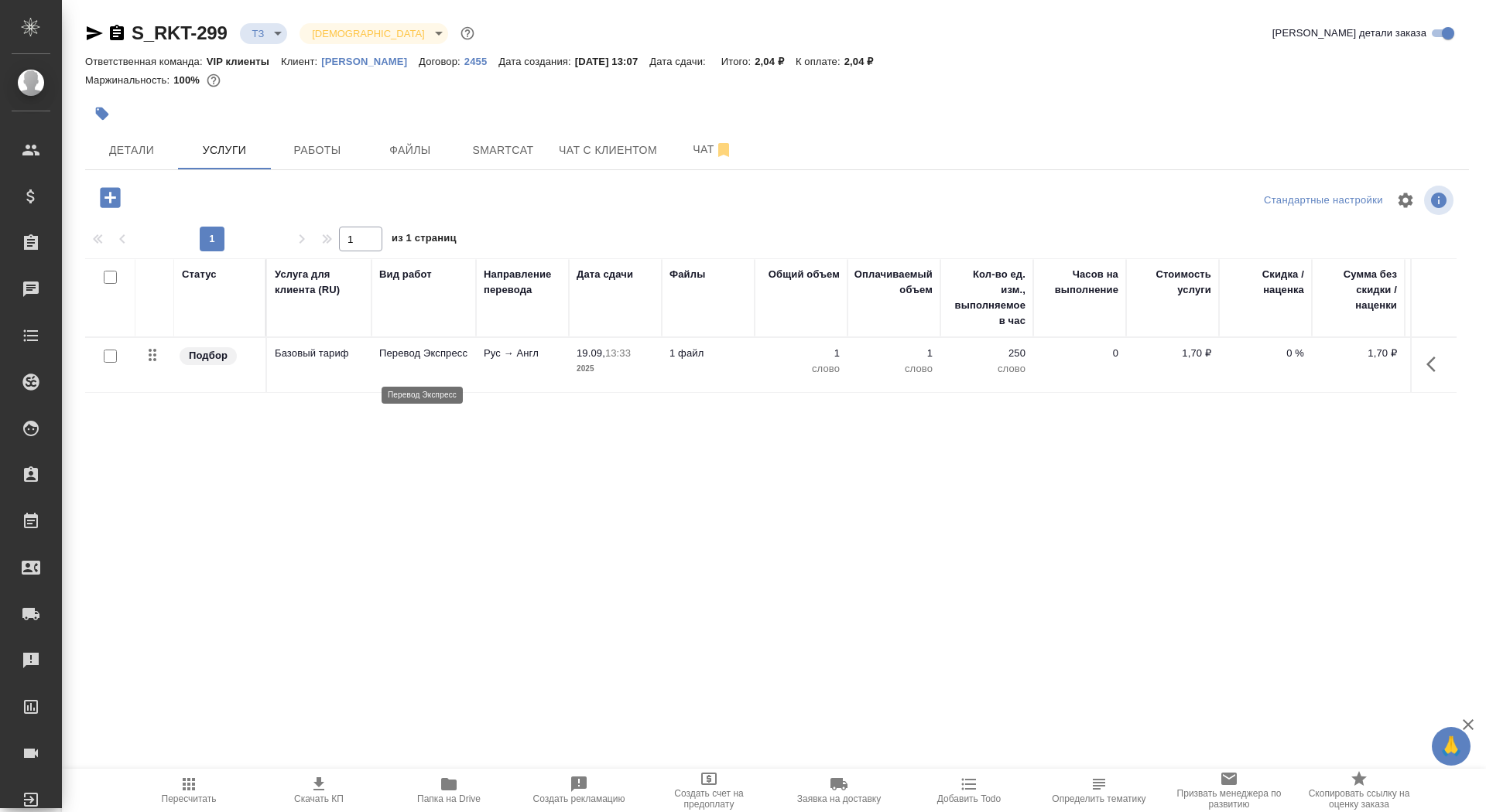
click at [428, 354] on p "Перевод Экспресс" at bounding box center [424, 354] width 89 height 16
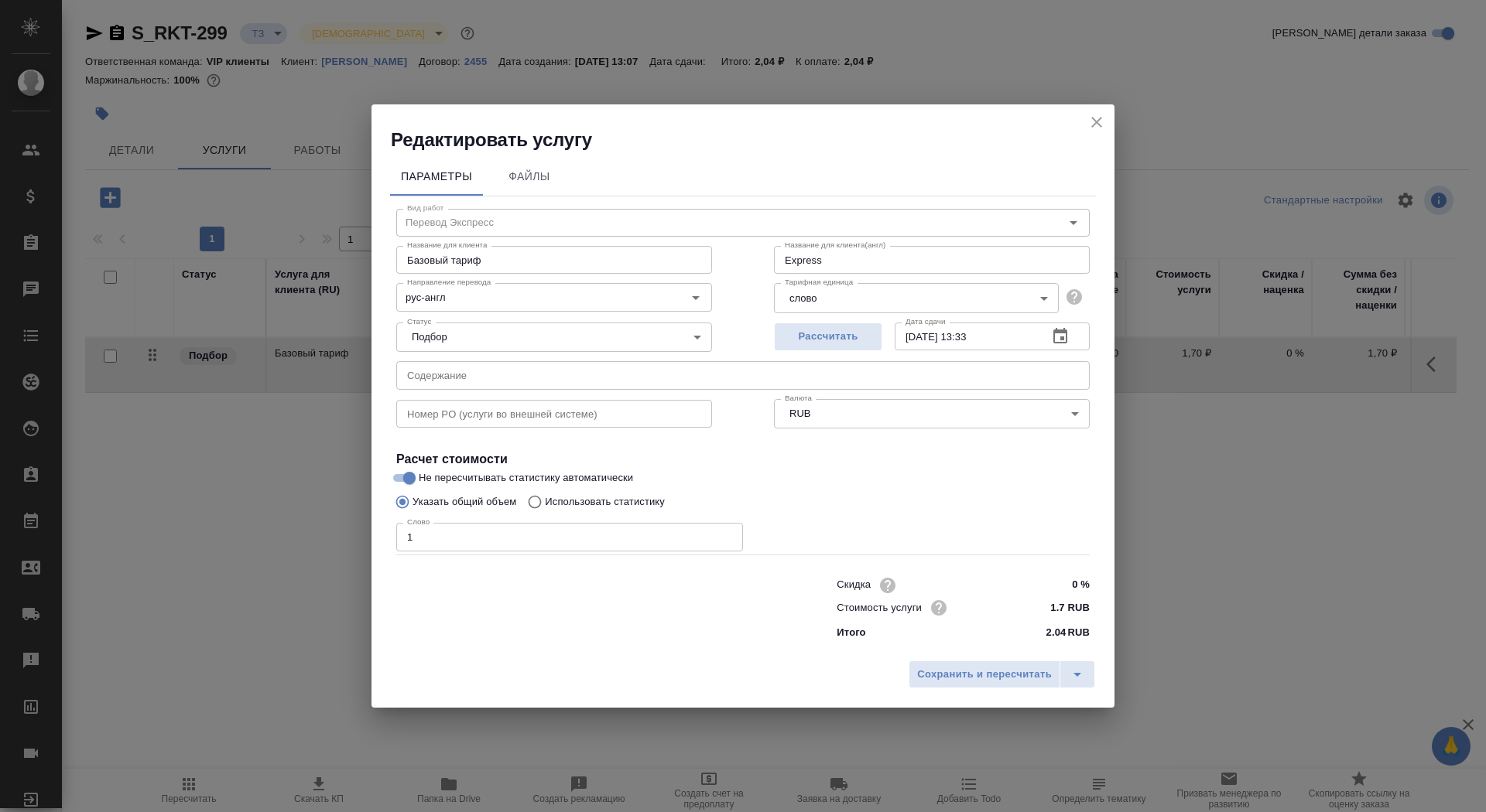
click at [610, 505] on p "Использовать статистику" at bounding box center [604, 501] width 120 height 16
click at [545, 505] on input "Использовать статистику" at bounding box center [532, 502] width 25 height 30
radio input "true"
radio input "false"
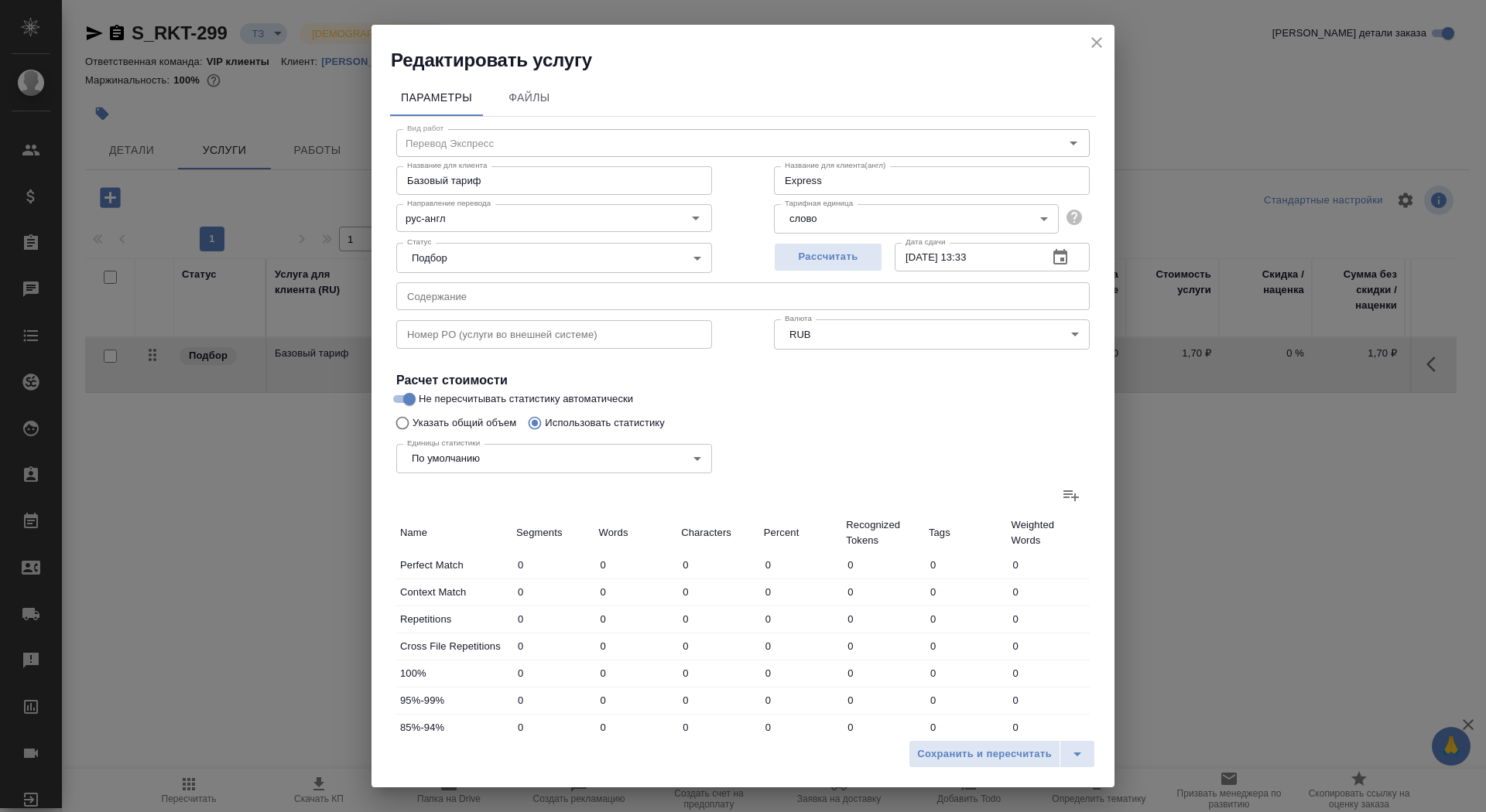
click at [1064, 506] on label at bounding box center [1071, 495] width 37 height 37
click at [0, 0] on input "file" at bounding box center [0, 0] width 0 height 0
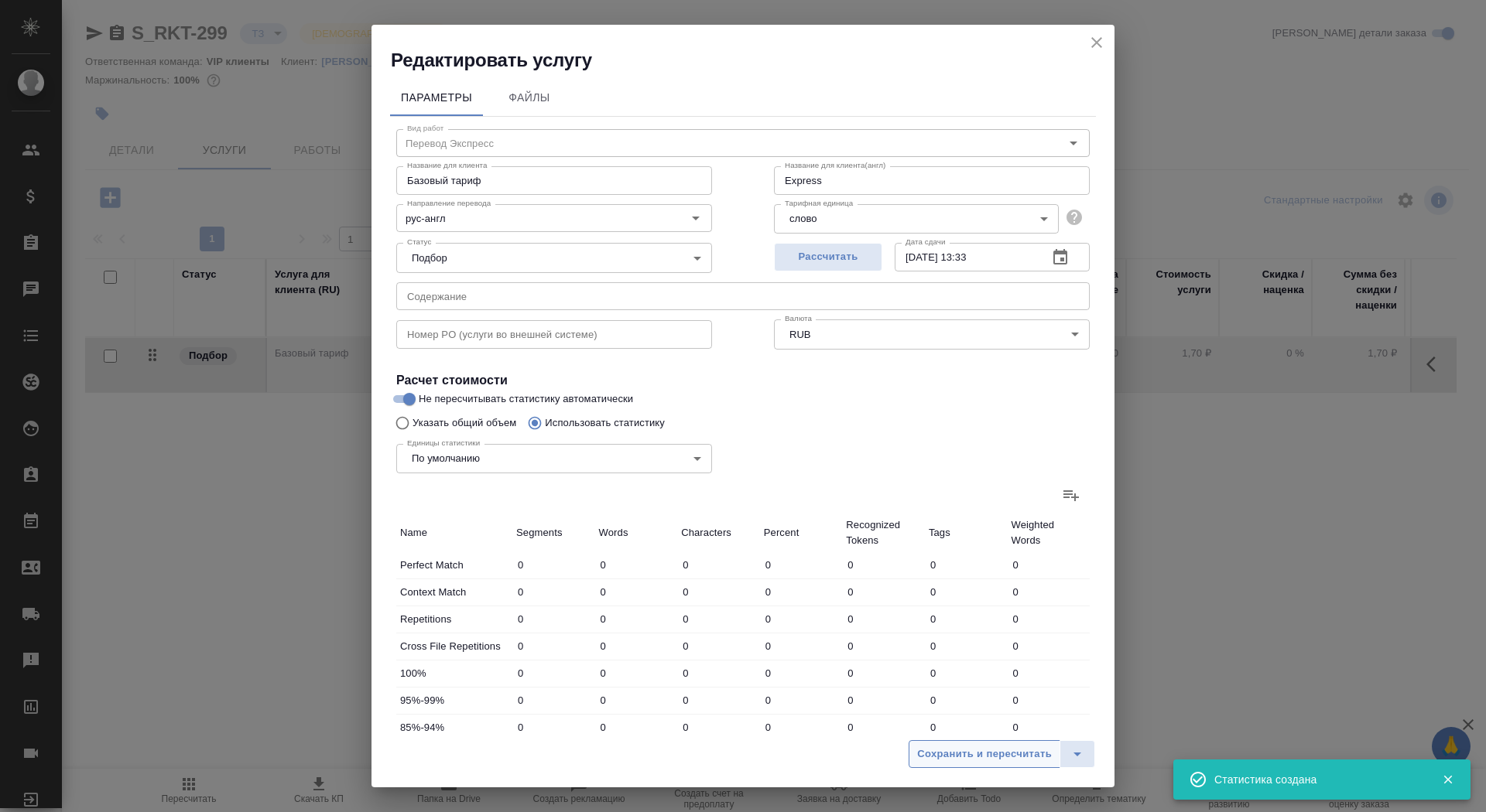
type input "2"
type input "20"
type input "75"
type input "92"
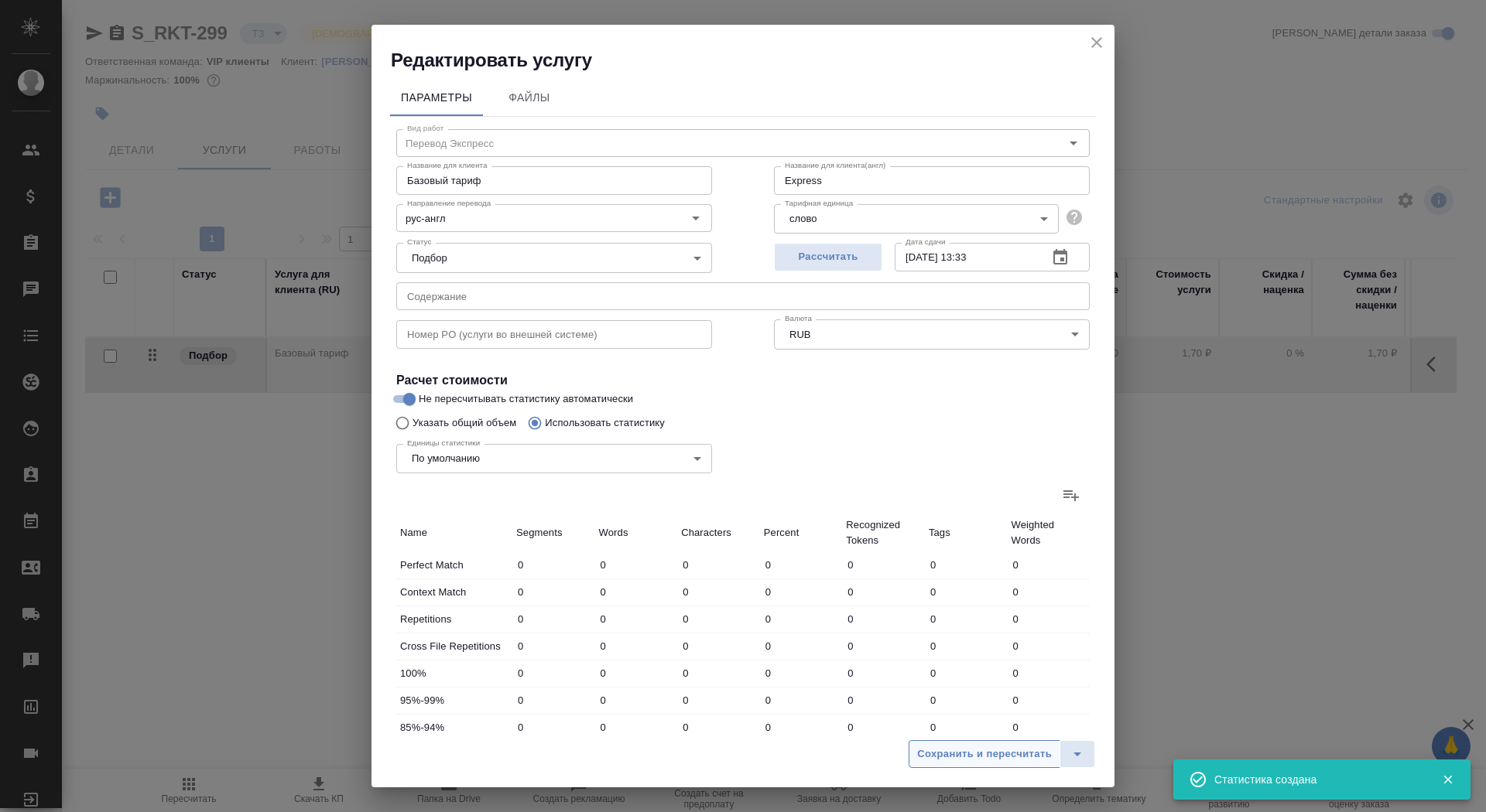
type input "424"
type input "9"
type input "13"
type input "116"
type input "19"
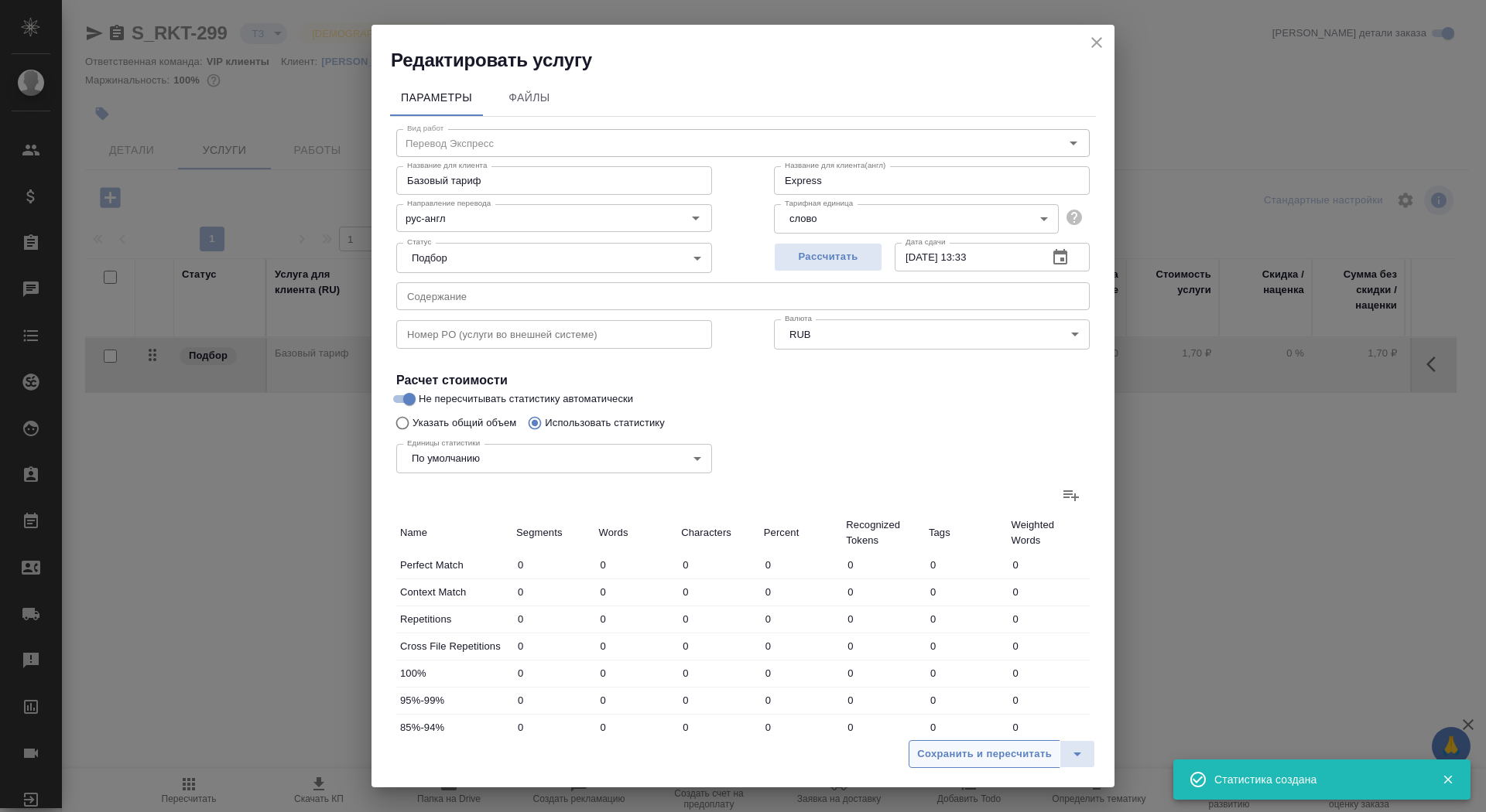
type input "41"
type input "323"
type input "4"
type input "24"
type input "198"
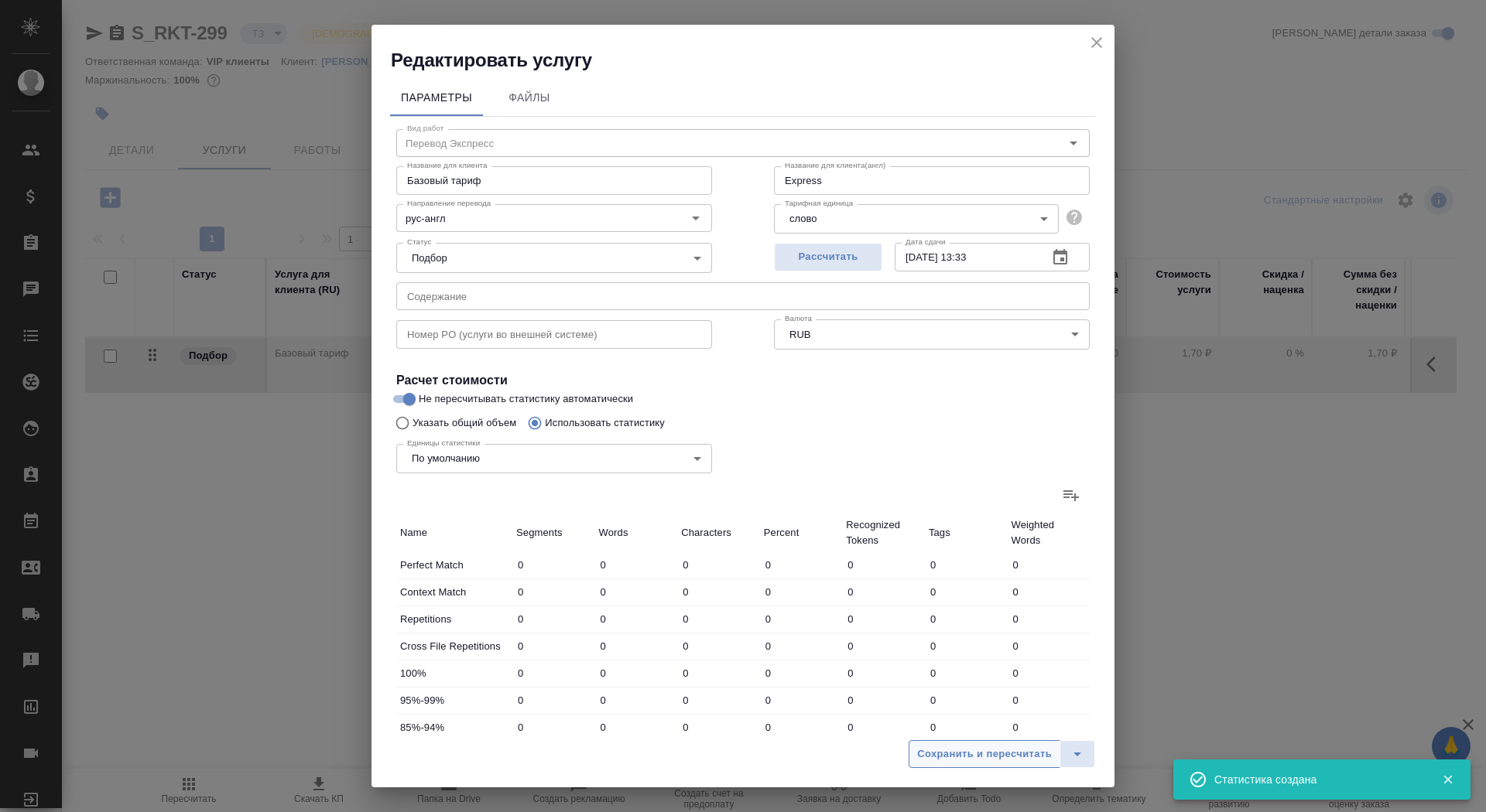
type input "17"
type input "42"
type input "313"
type input "886"
type input "11160"
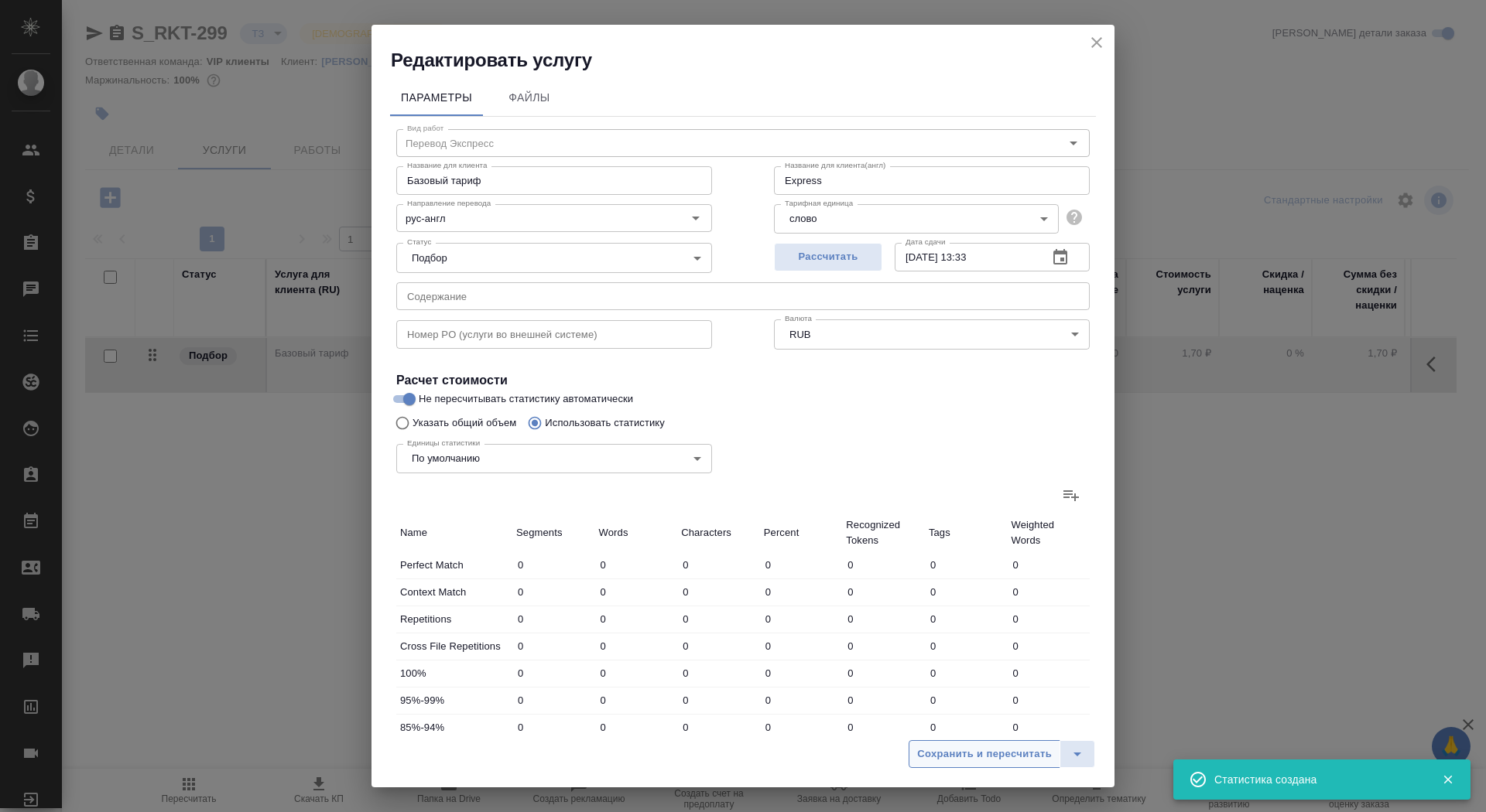
type input "96460"
type input "937"
type input "11282"
type input "97430"
type input "1012"
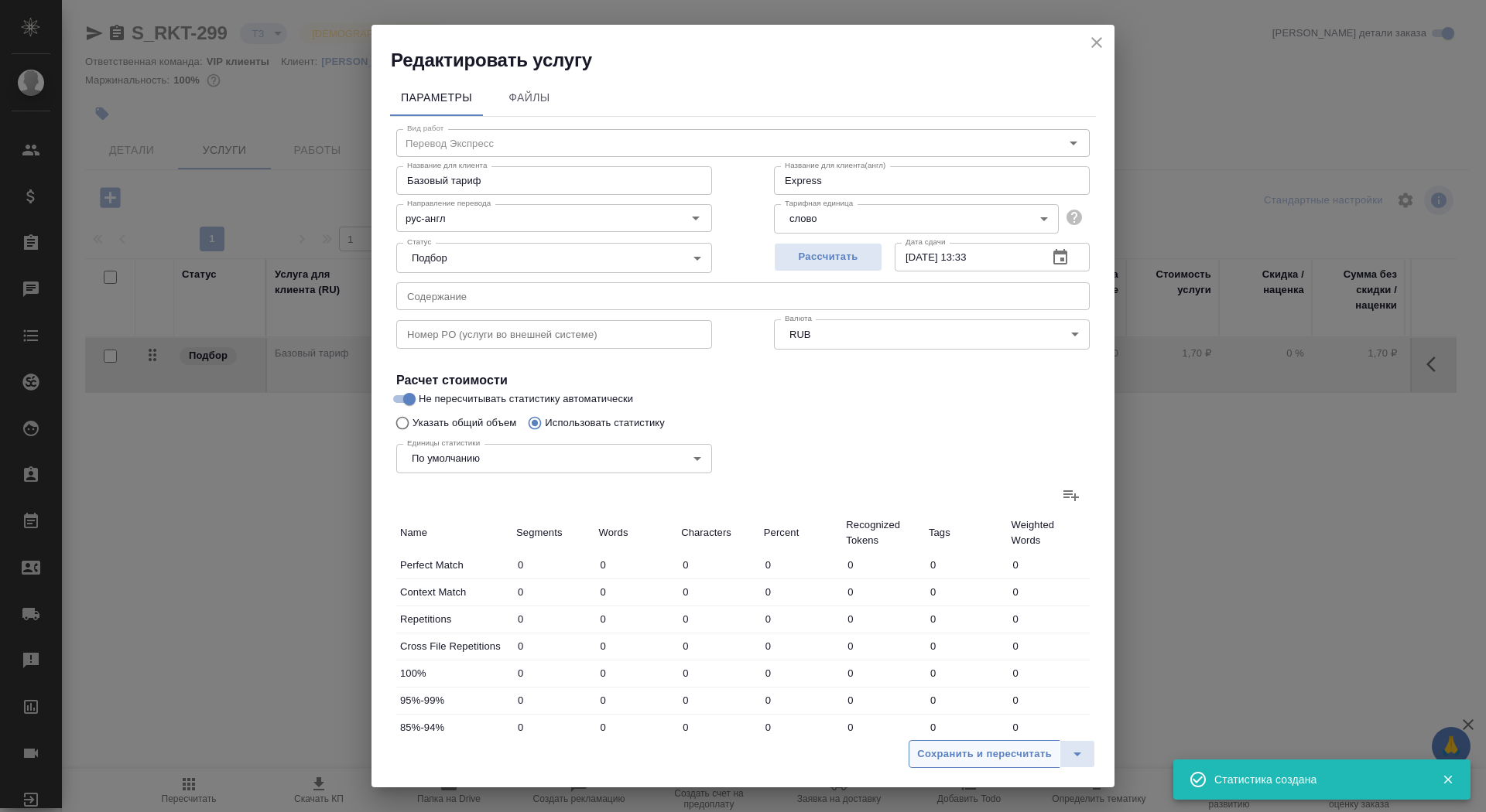
type input "11374"
type input "97854"
click at [971, 753] on span "Сохранить и пересчитать" at bounding box center [984, 755] width 135 height 18
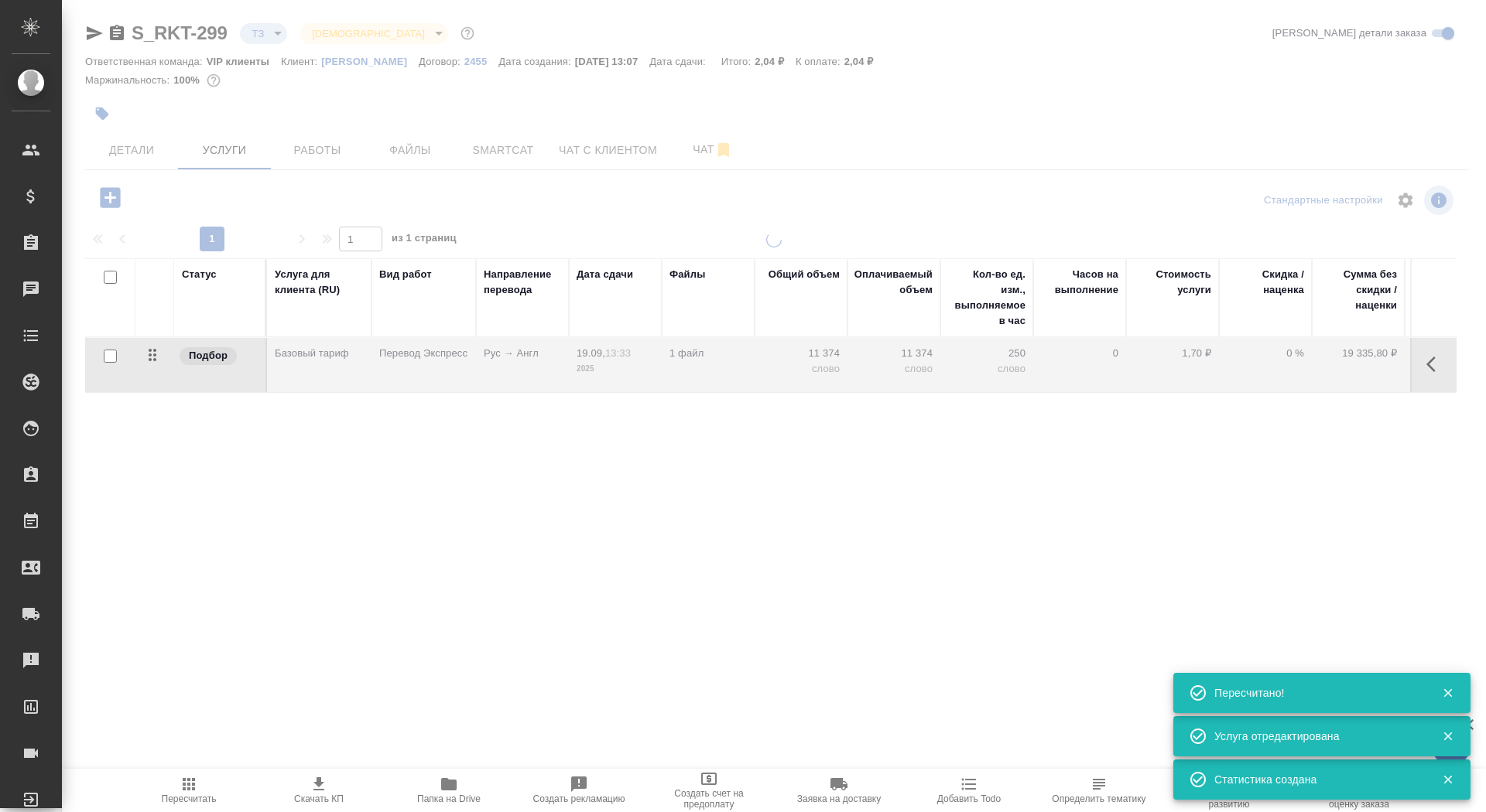
type input "new"
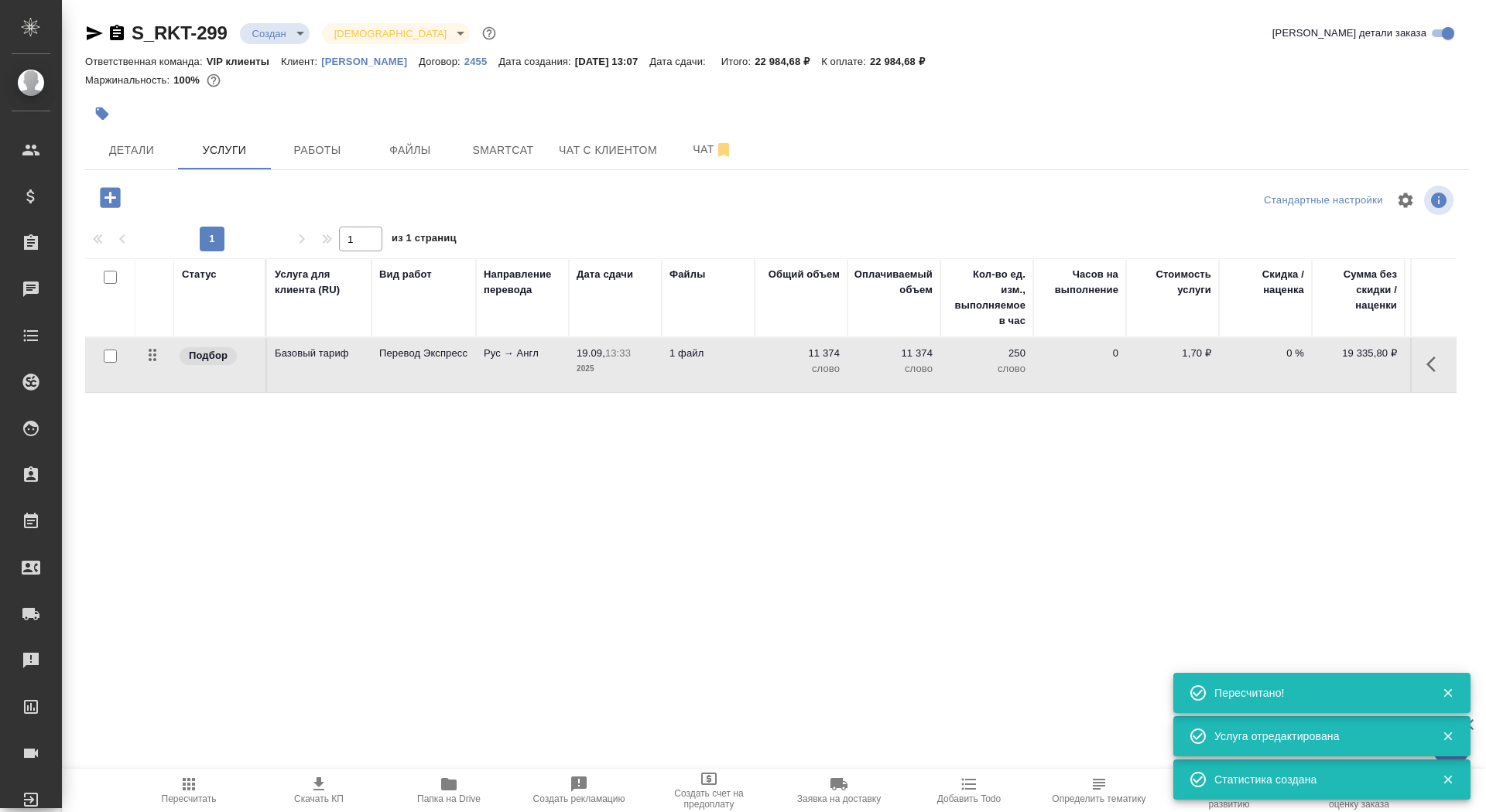
click at [491, 364] on td "Рус → Англ" at bounding box center [522, 365] width 93 height 55
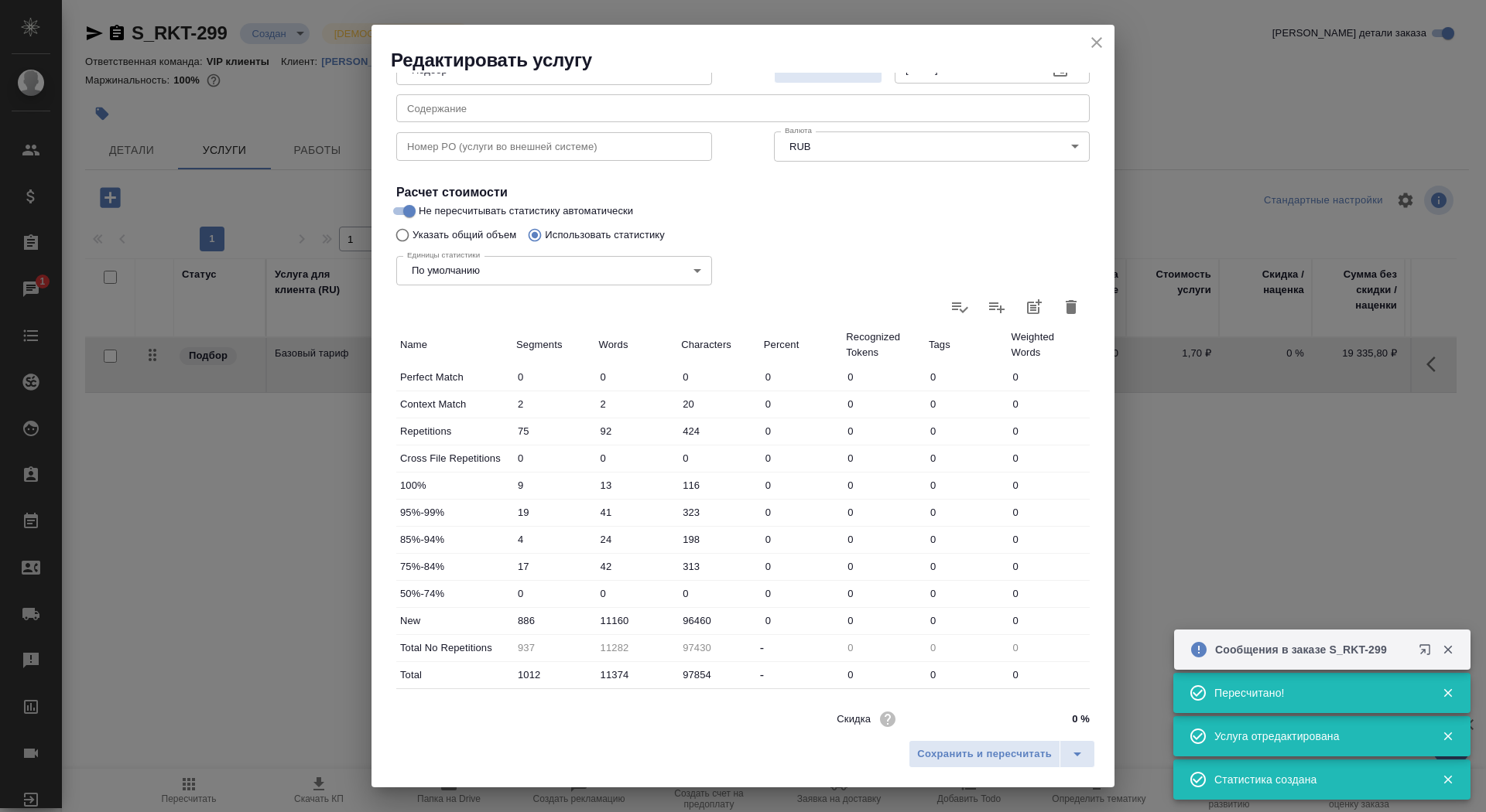
scroll to position [240, 0]
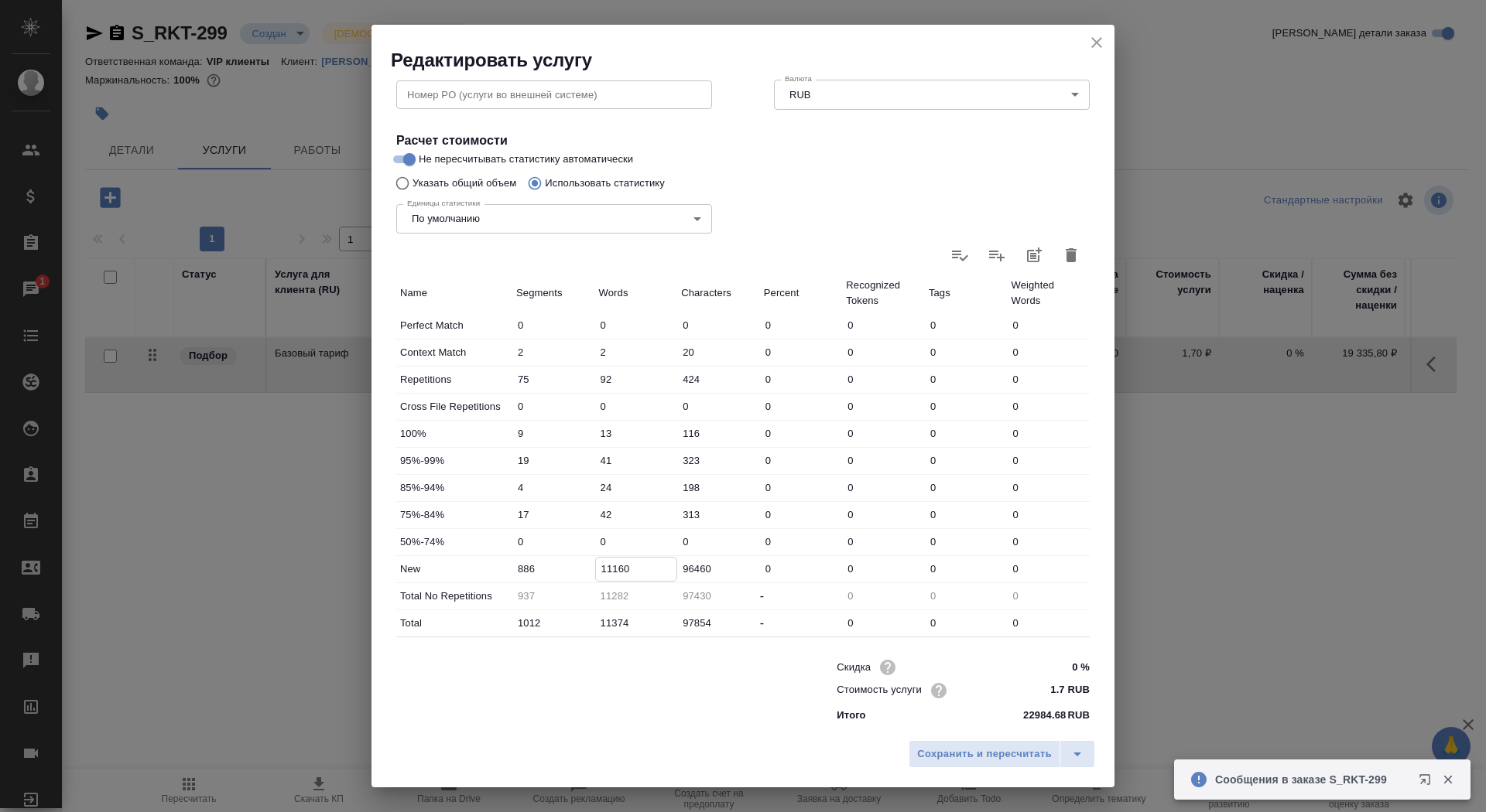
click at [609, 569] on input "11160" at bounding box center [636, 568] width 81 height 22
type input "12160"
click at [986, 746] on span "Сохранить и пересчитать" at bounding box center [984, 755] width 135 height 18
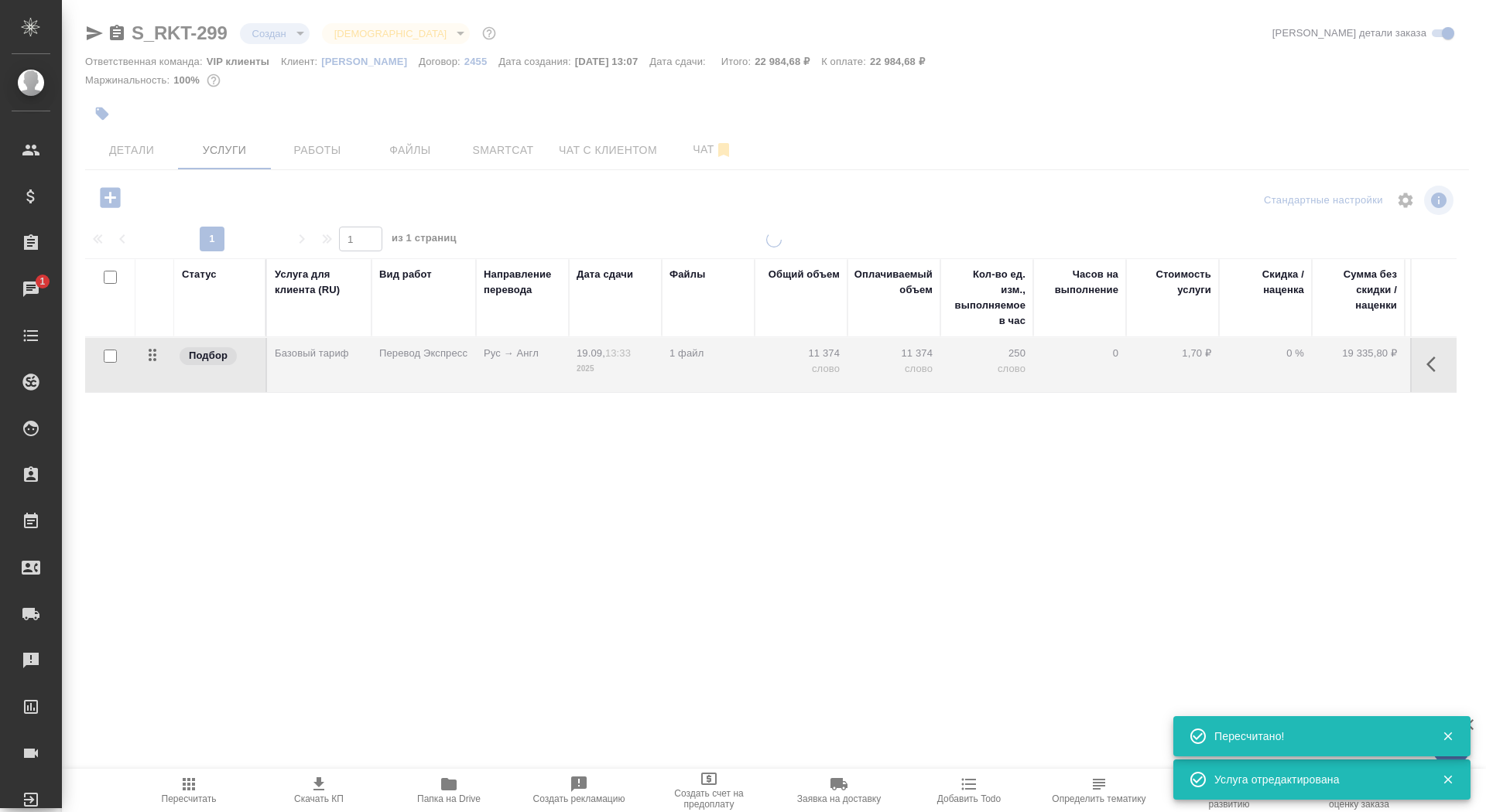
click at [694, 160] on div at bounding box center [774, 315] width 1424 height 630
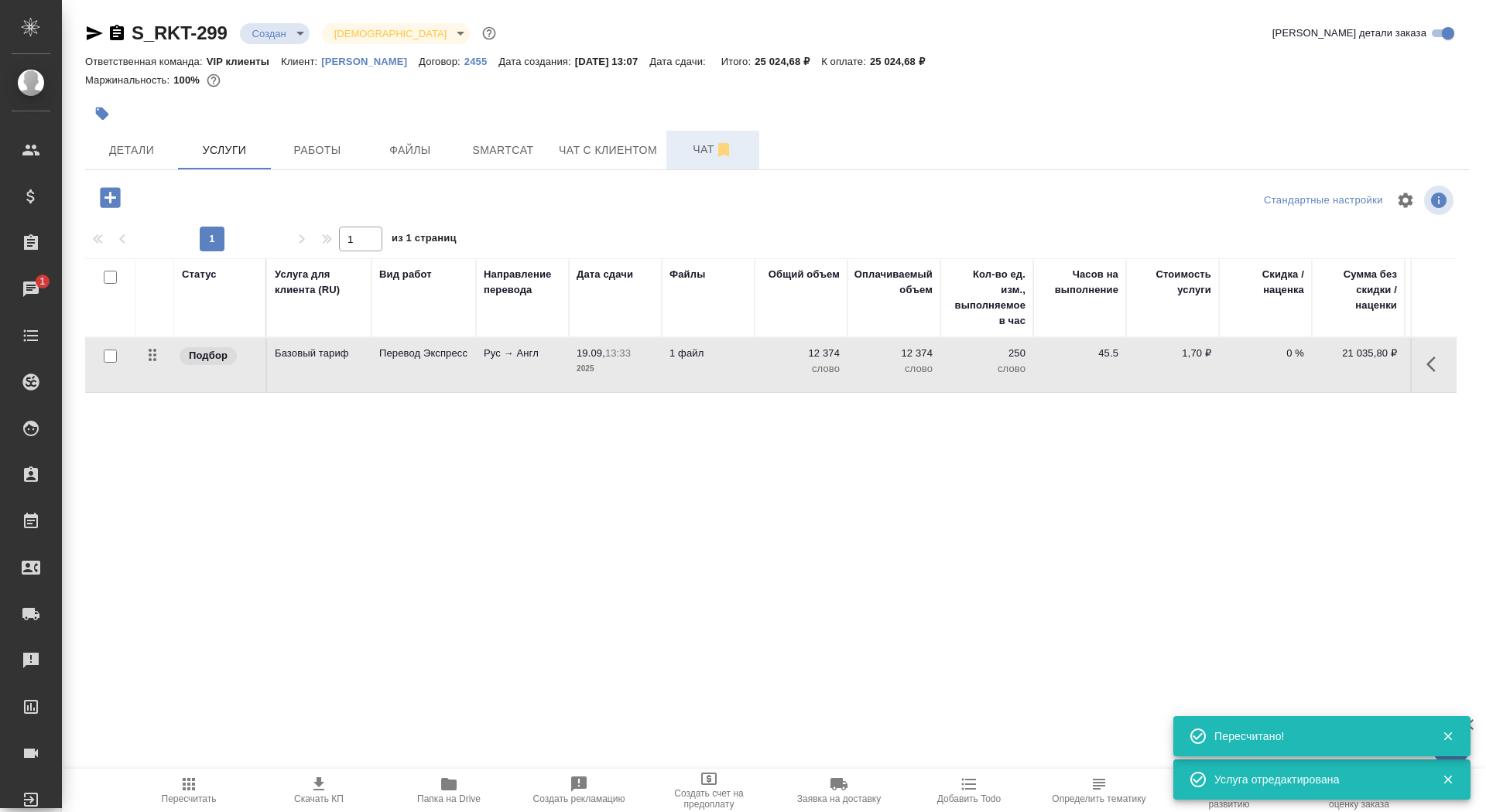
click at [693, 159] on button "Чат" at bounding box center [712, 150] width 93 height 39
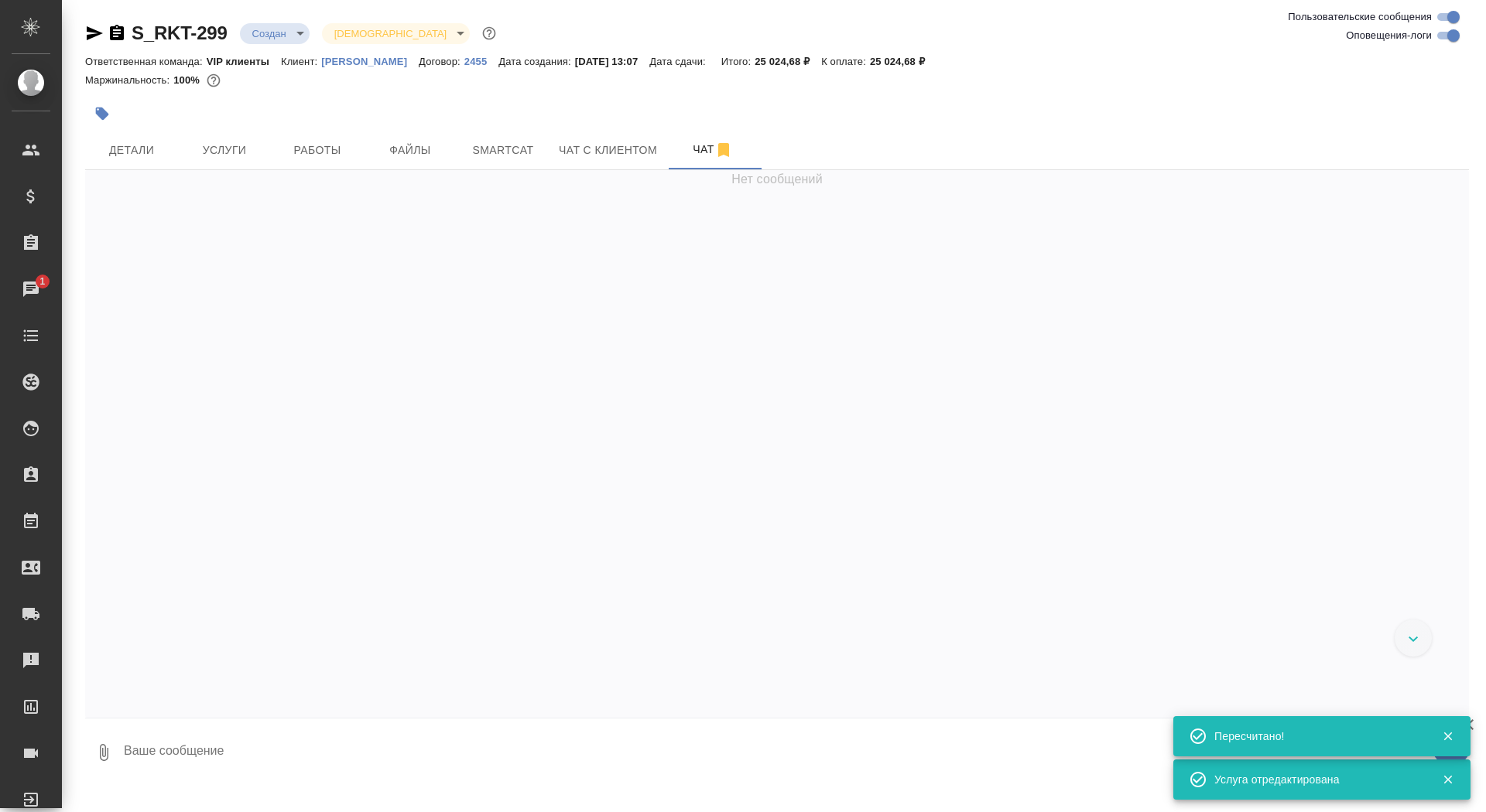
scroll to position [347, 0]
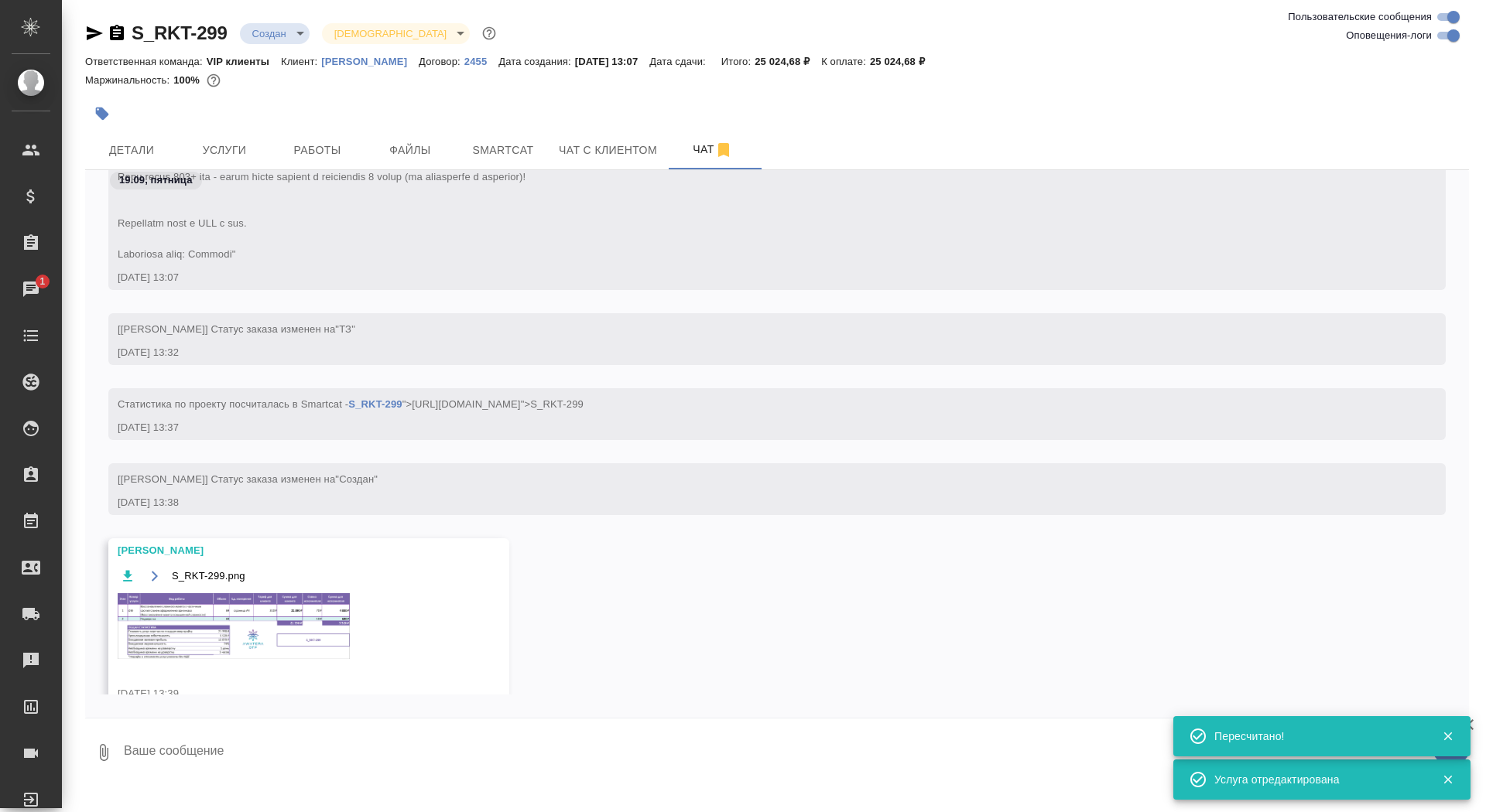
click at [431, 762] on textarea at bounding box center [796, 753] width 1347 height 53
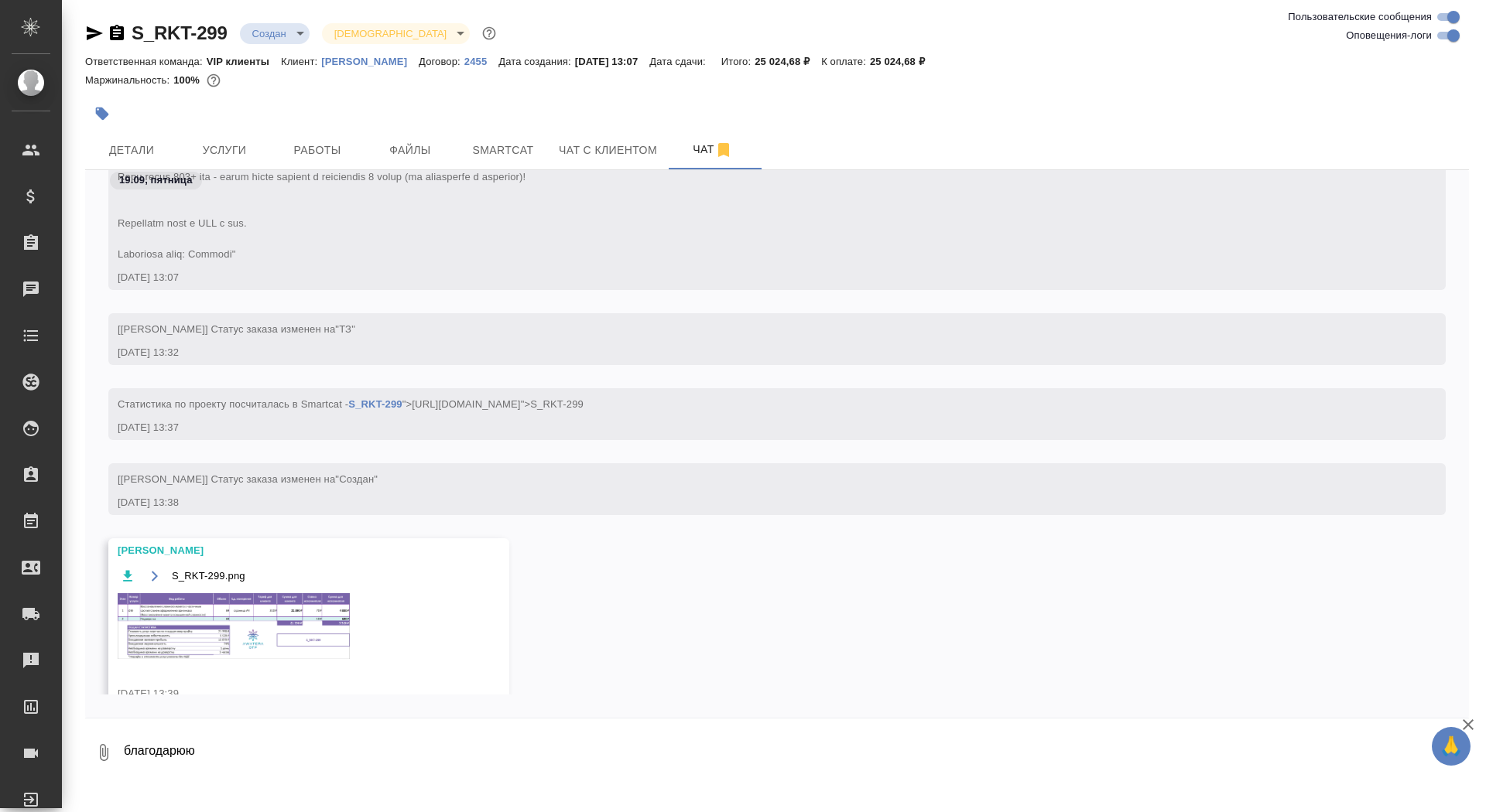
type textarea "благодарюю"
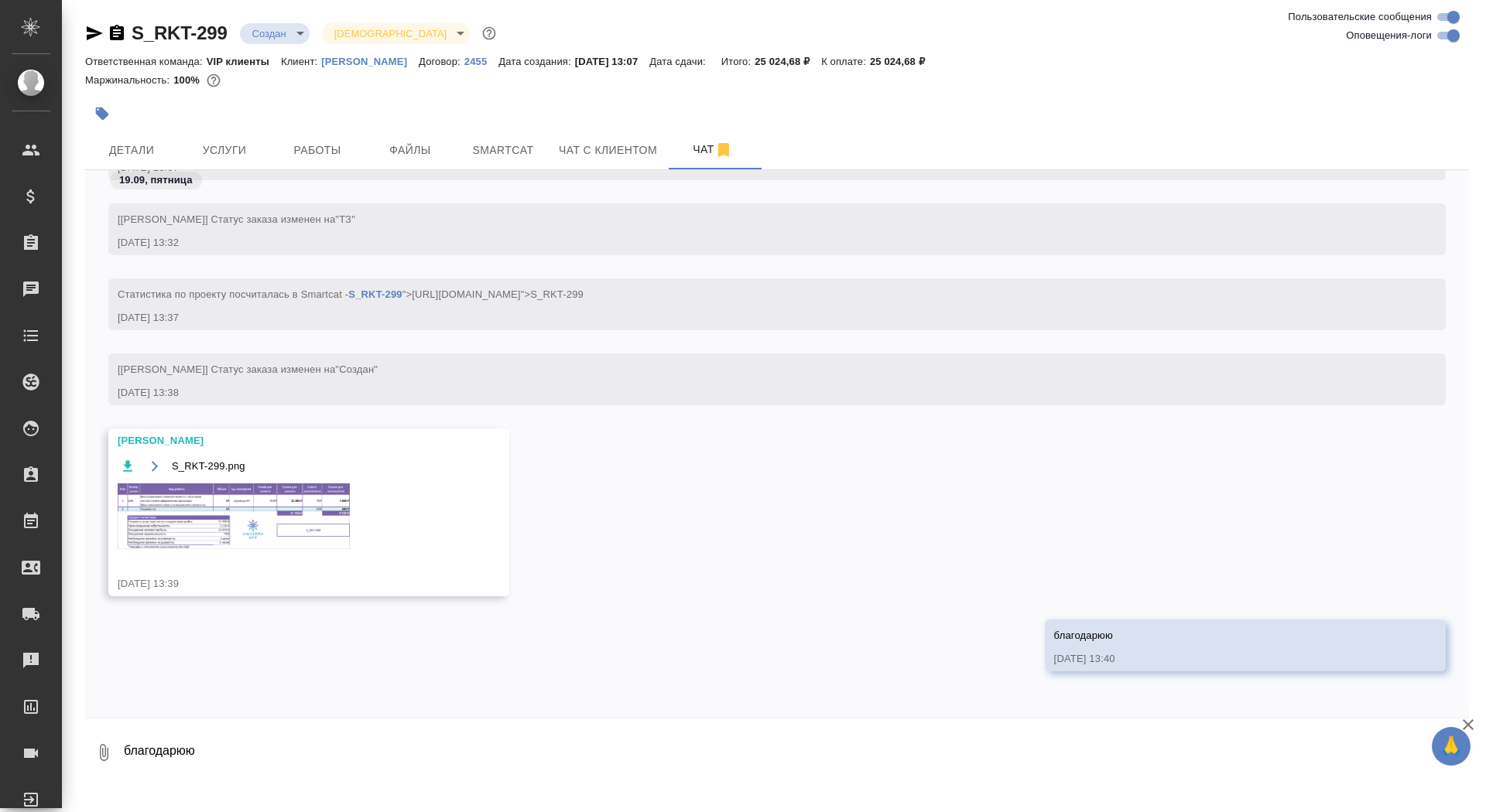
click at [262, 506] on img at bounding box center [233, 516] width 232 height 66
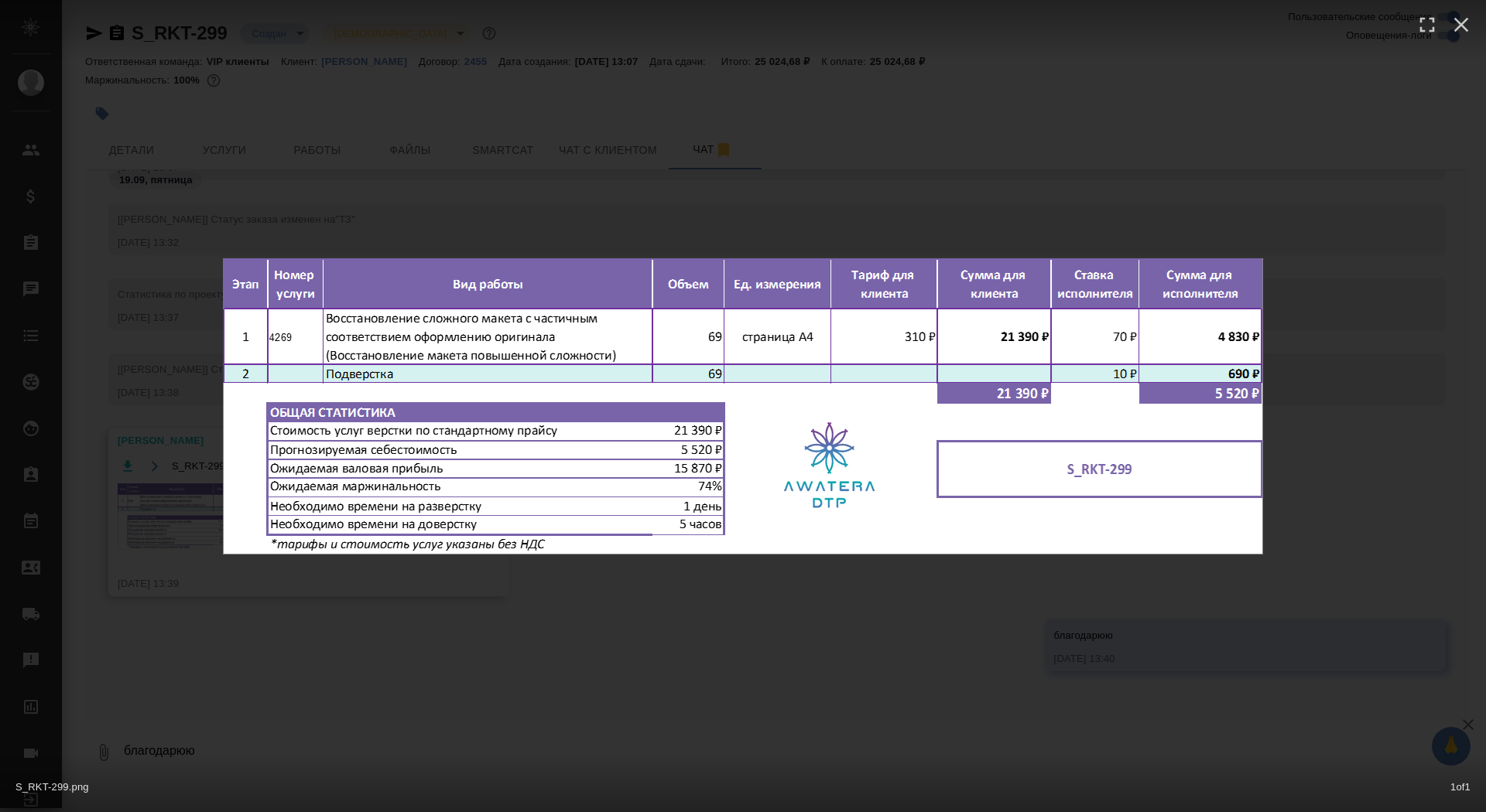
click at [238, 600] on div "S_RKT-299.png 1 of 1" at bounding box center [743, 406] width 1486 height 812
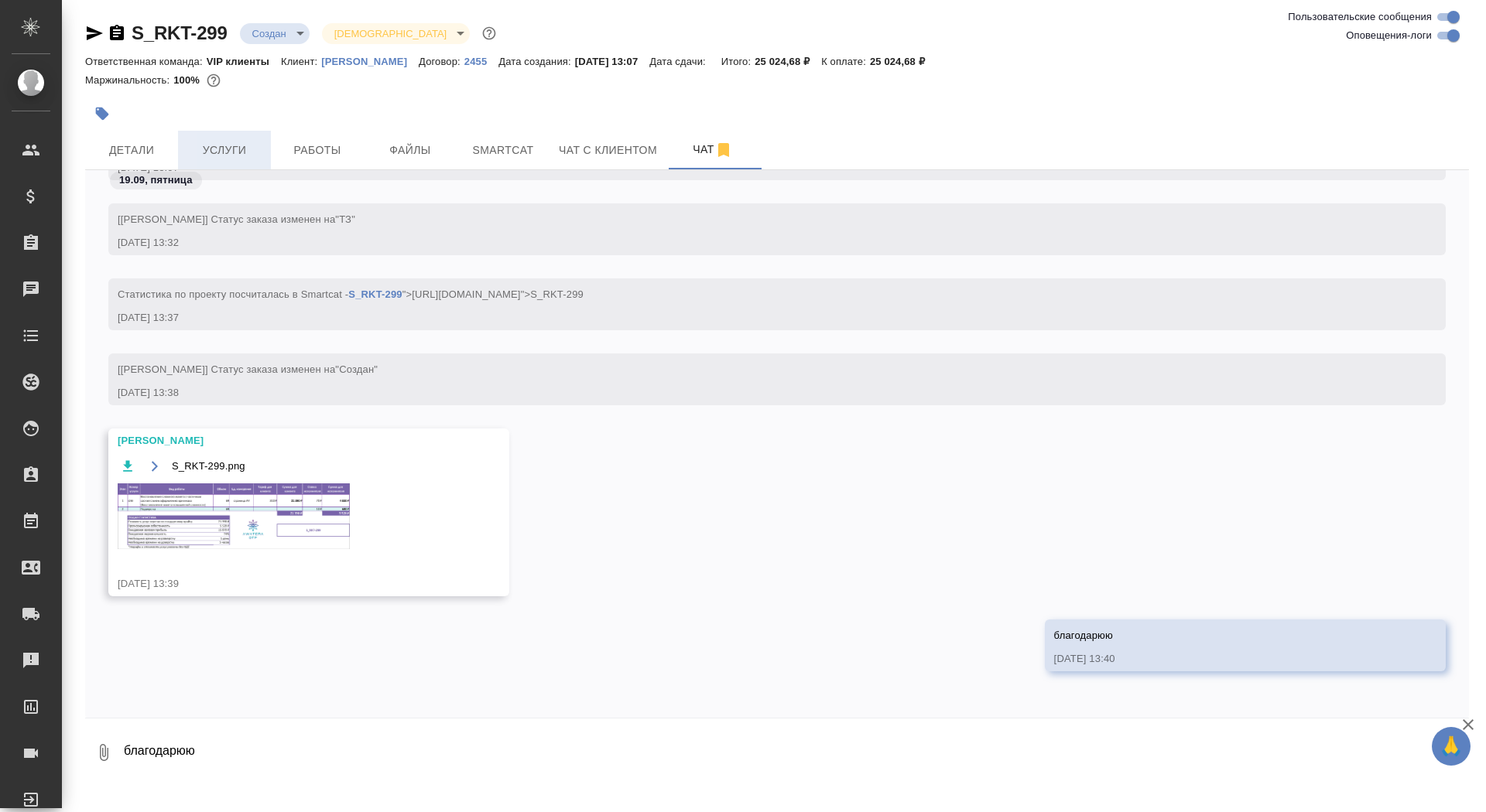
click at [246, 146] on span "Услуги" at bounding box center [225, 150] width 74 height 19
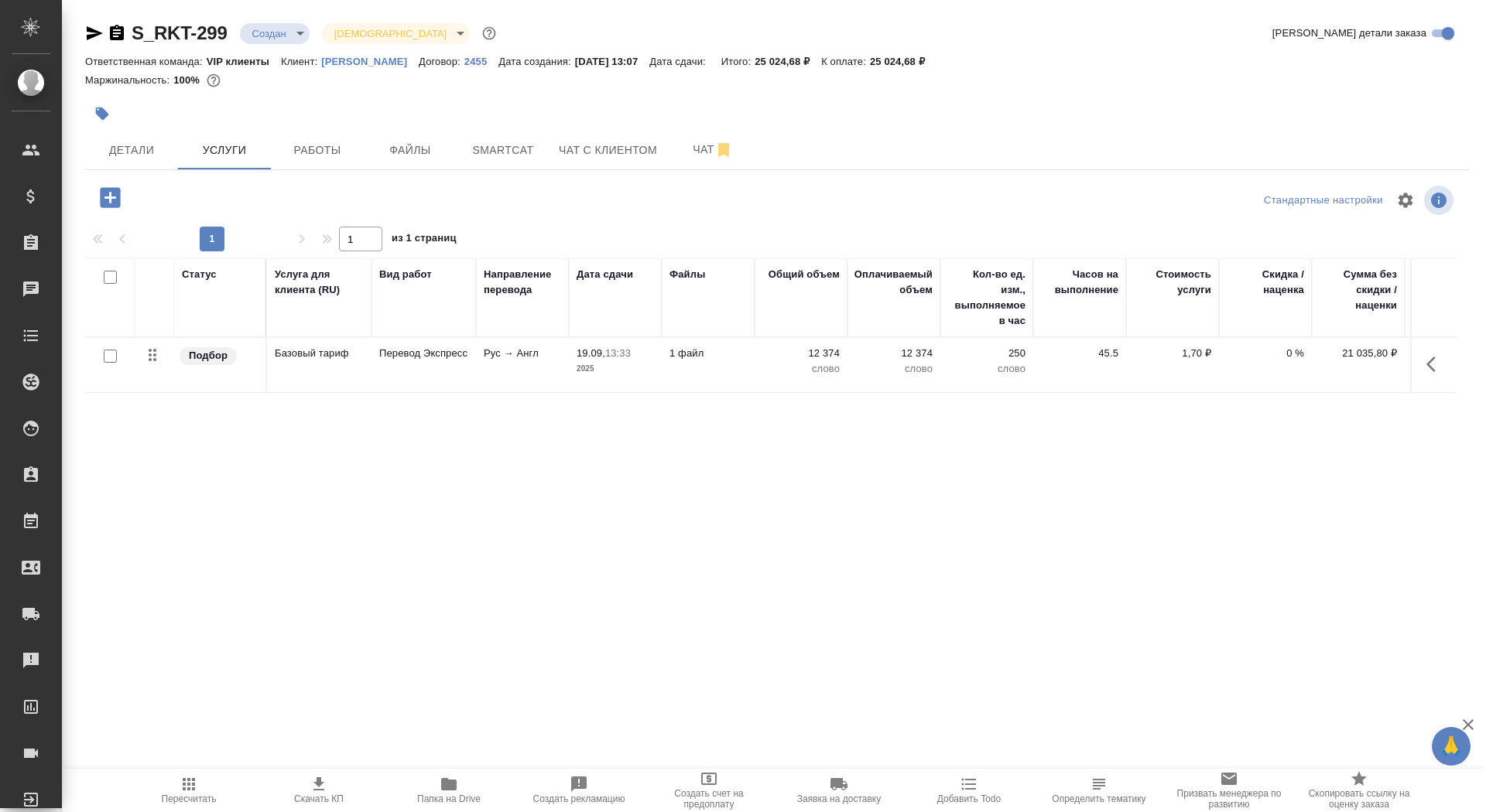
click at [120, 191] on icon "button" at bounding box center [110, 197] width 27 height 27
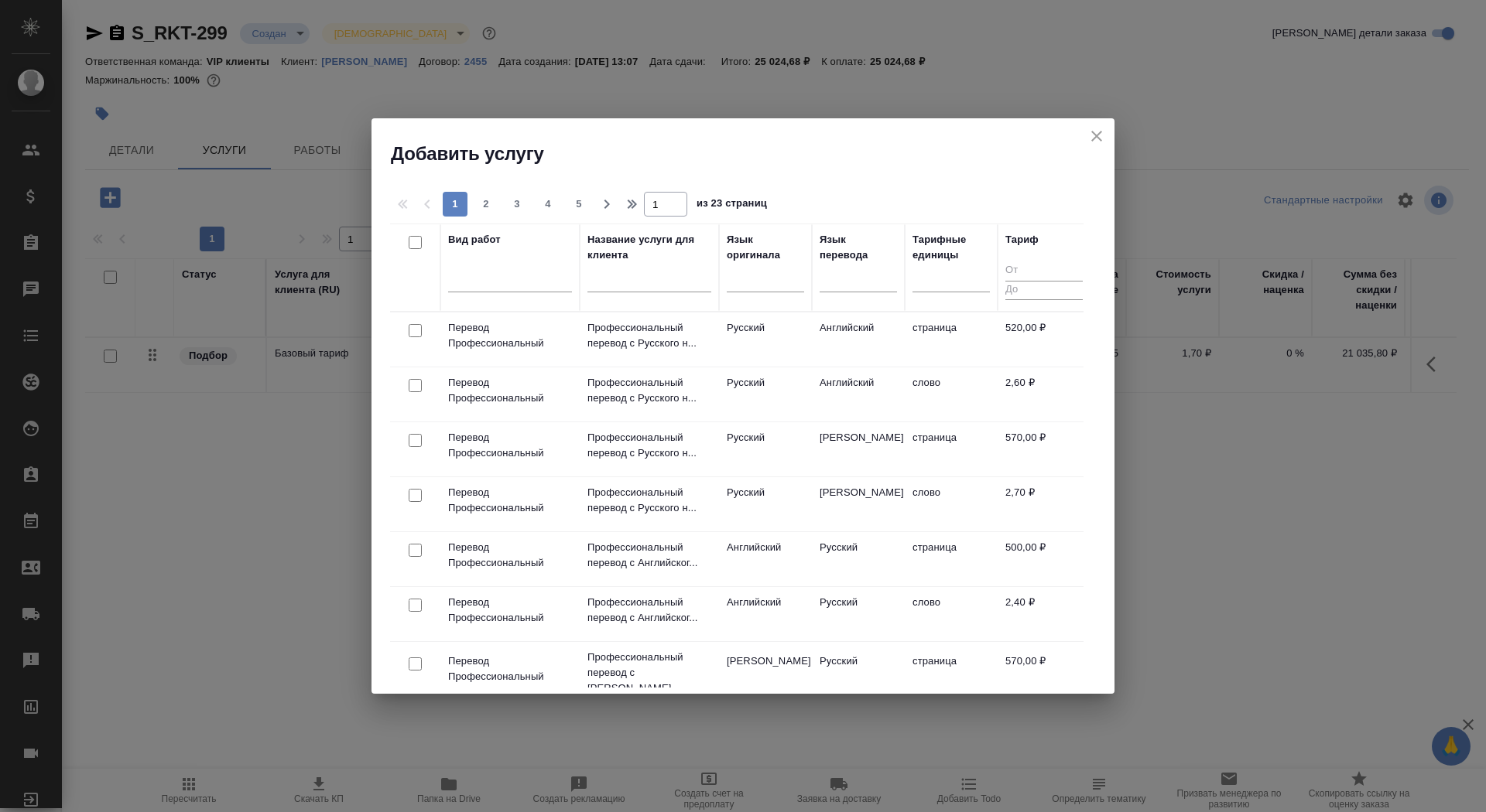
click at [610, 279] on input "text" at bounding box center [650, 283] width 124 height 19
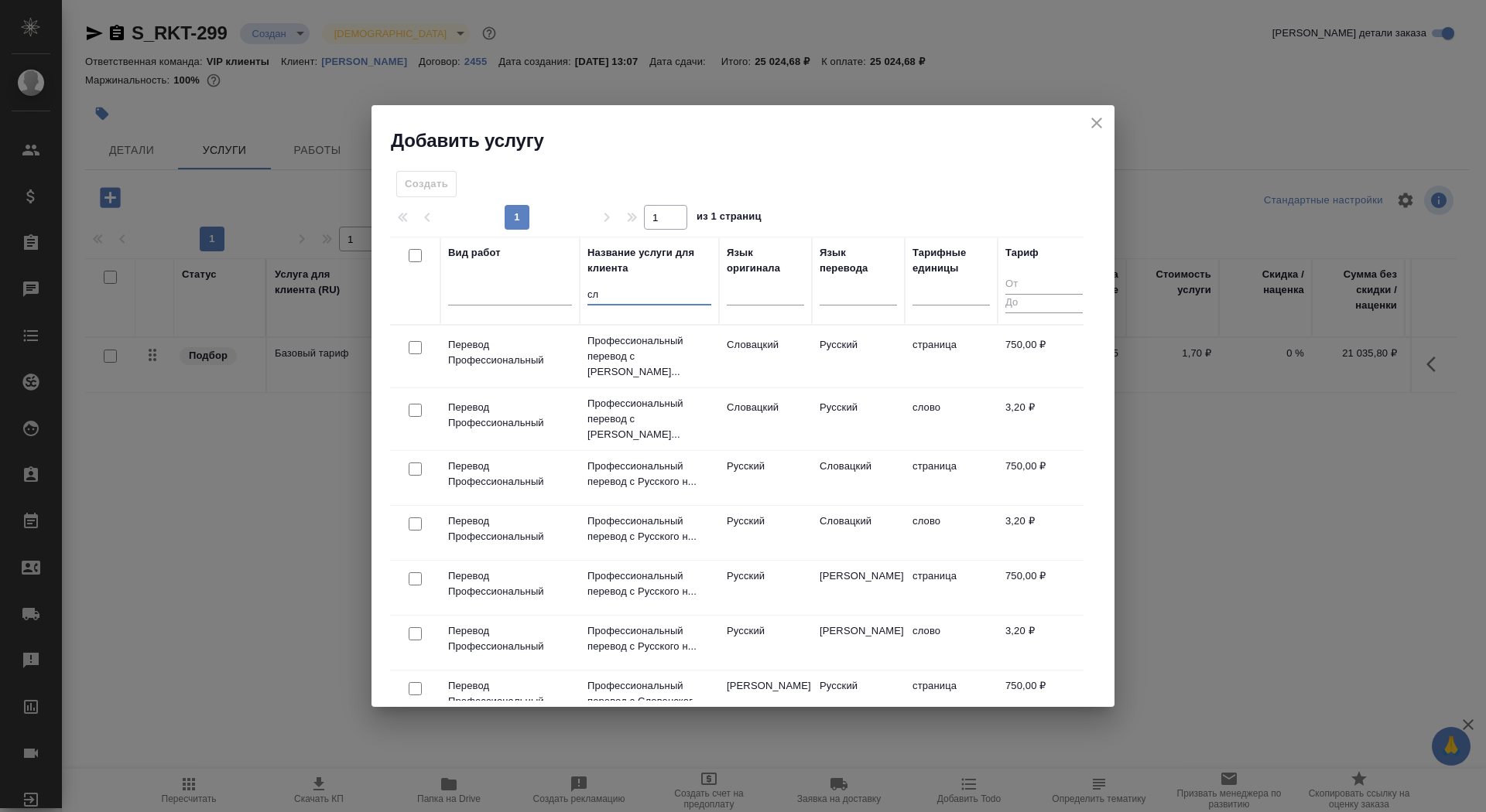
type input "с"
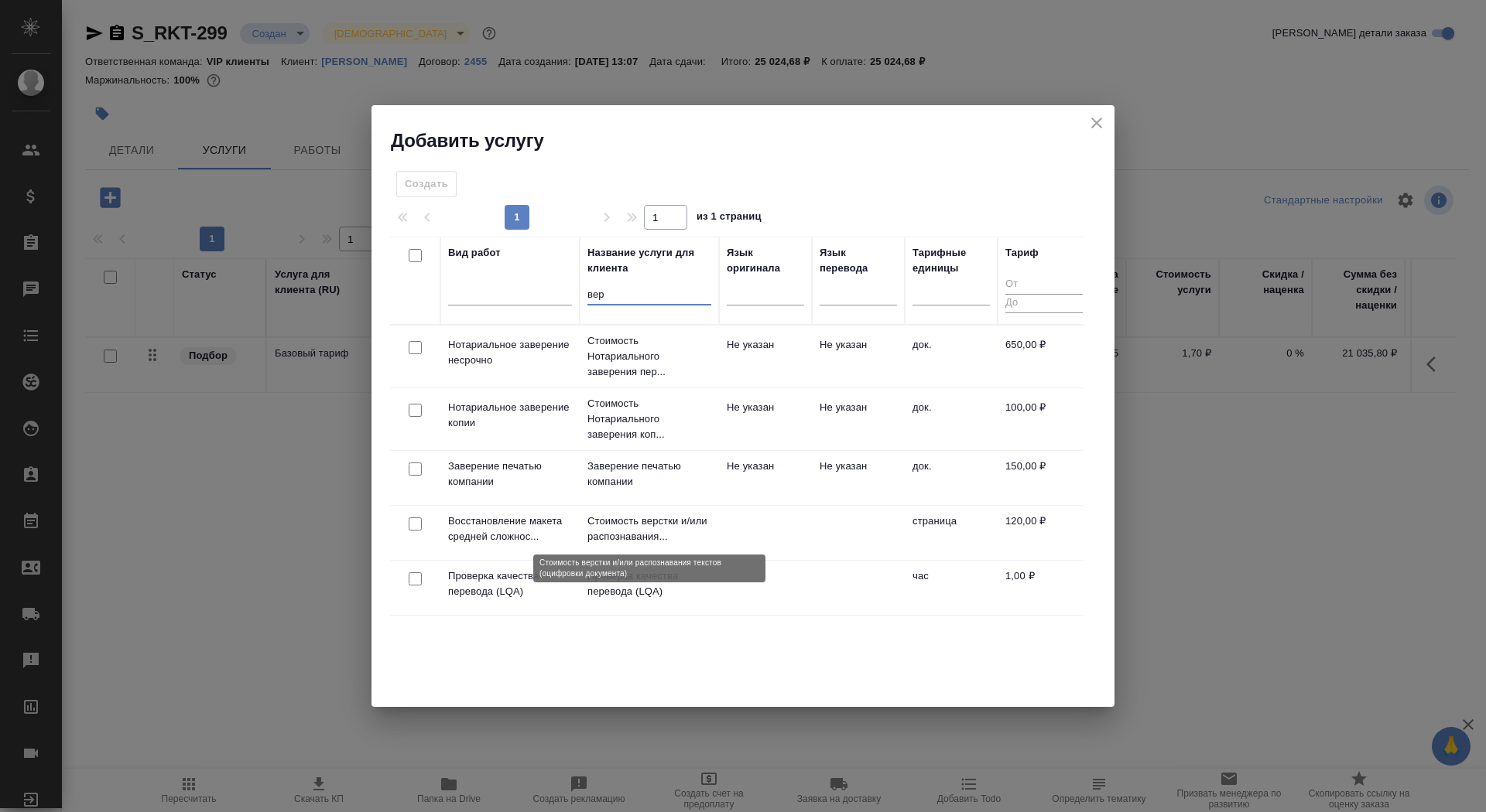
type input "вер"
click at [631, 530] on p "Стоимость верстки и/или распознавания..." at bounding box center [650, 529] width 124 height 31
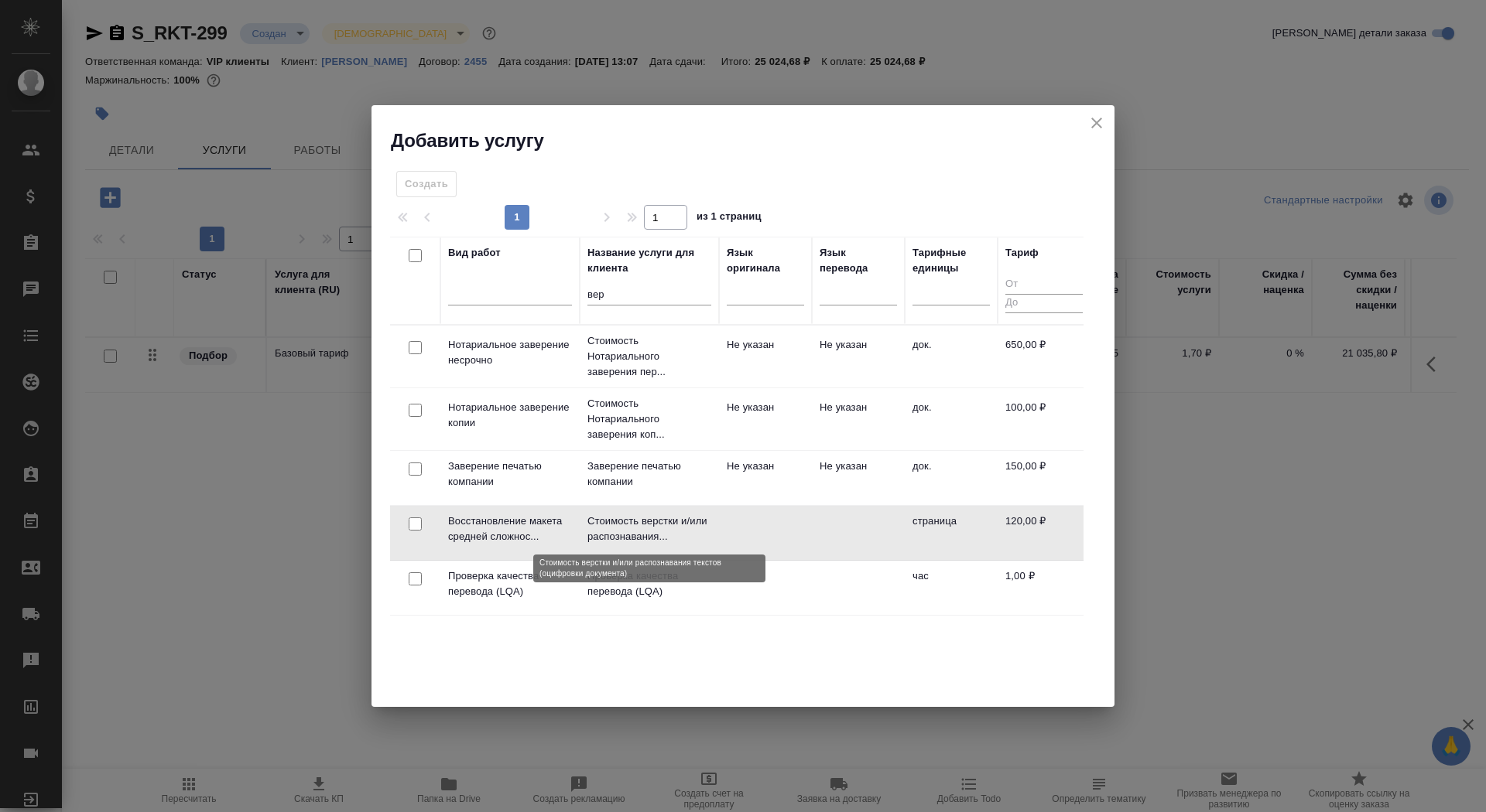
click at [631, 530] on p "Стоимость верстки и/или распознавания..." at bounding box center [650, 529] width 124 height 31
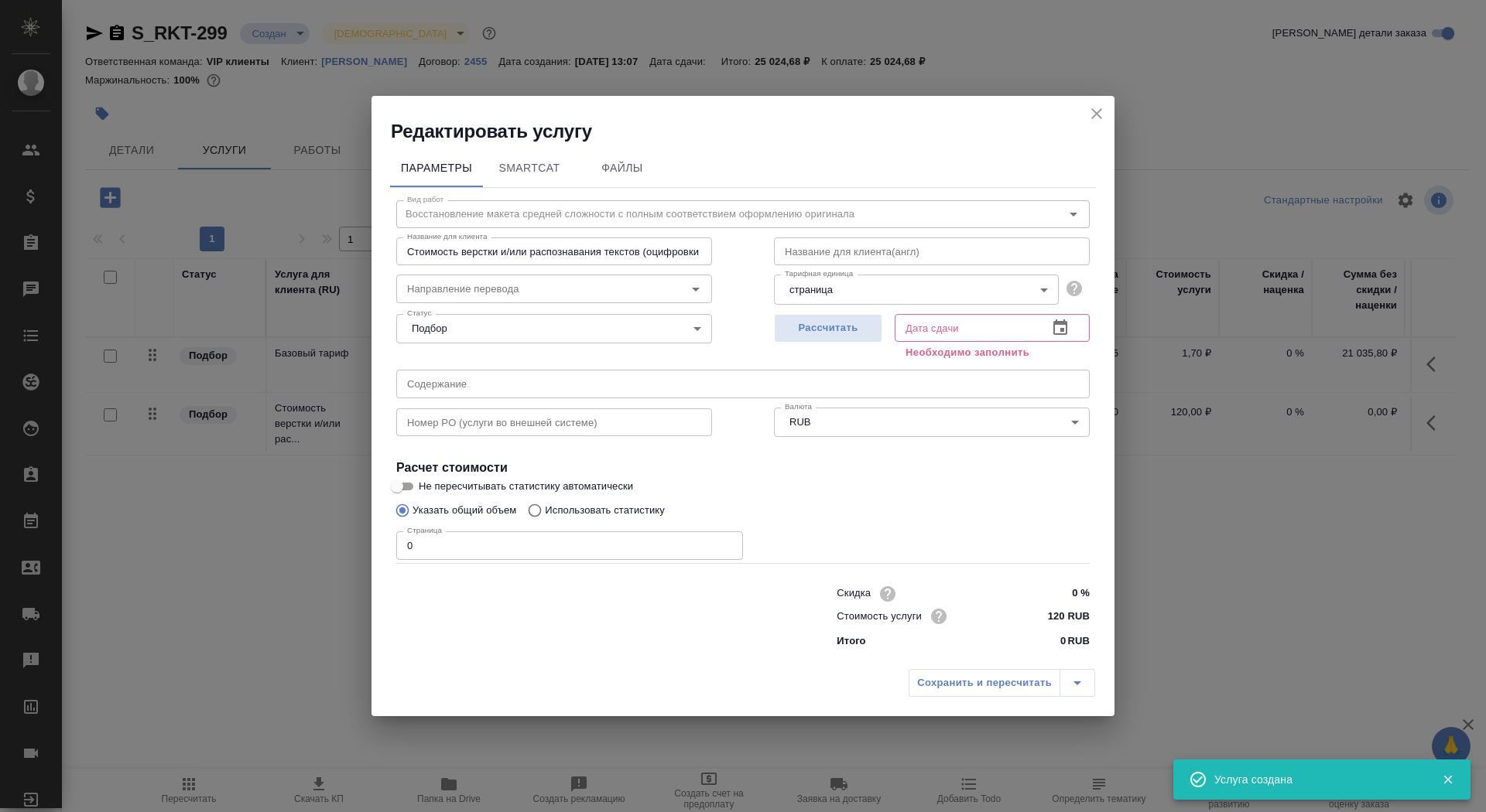
click at [631, 530] on div "Страница 0 Страница" at bounding box center [569, 544] width 347 height 37
click at [631, 538] on input "0" at bounding box center [569, 545] width 347 height 28
type input "69"
click at [826, 325] on span "Рассчитать" at bounding box center [828, 329] width 92 height 18
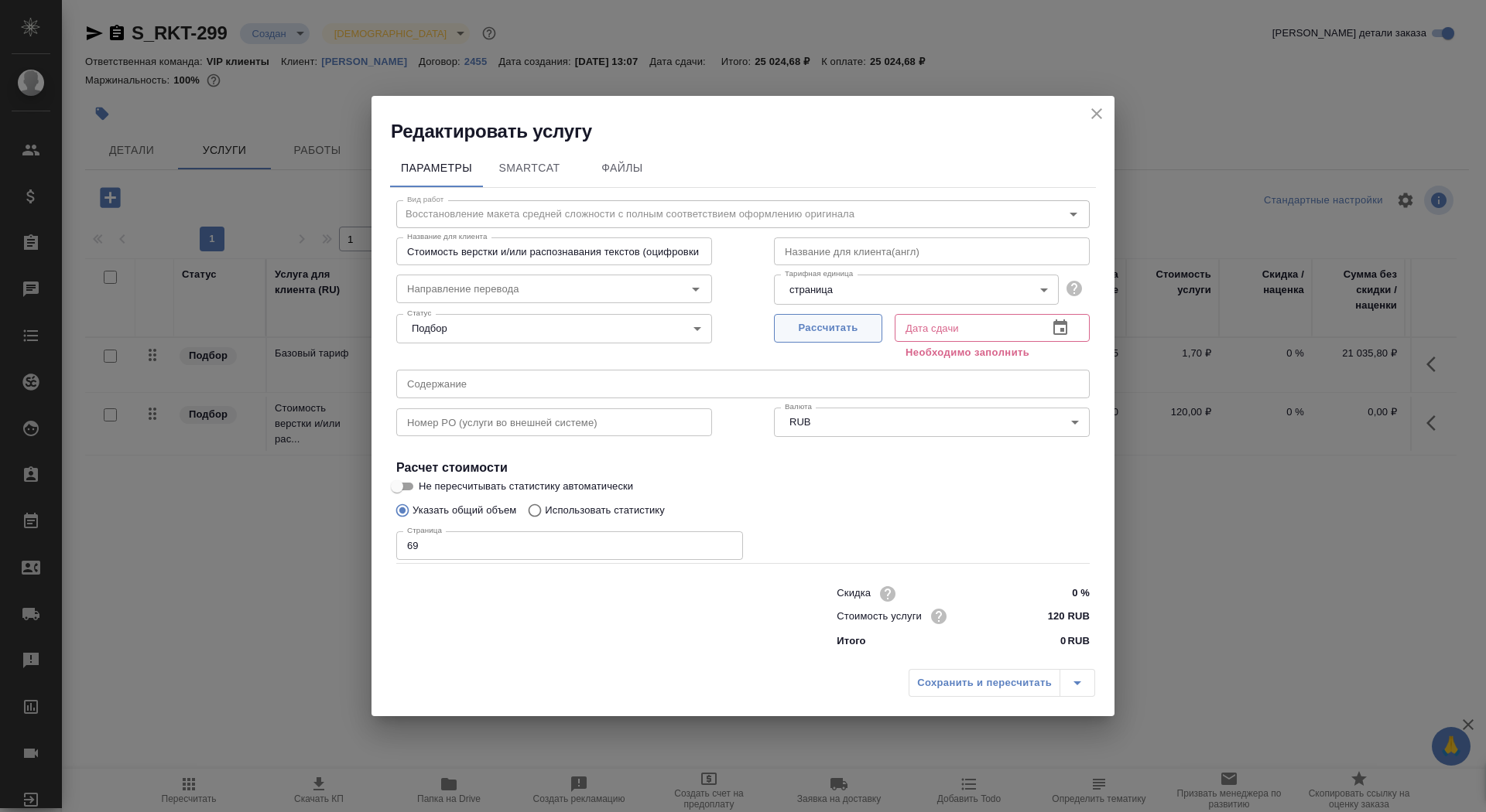
type input "22.09.2025 12:34"
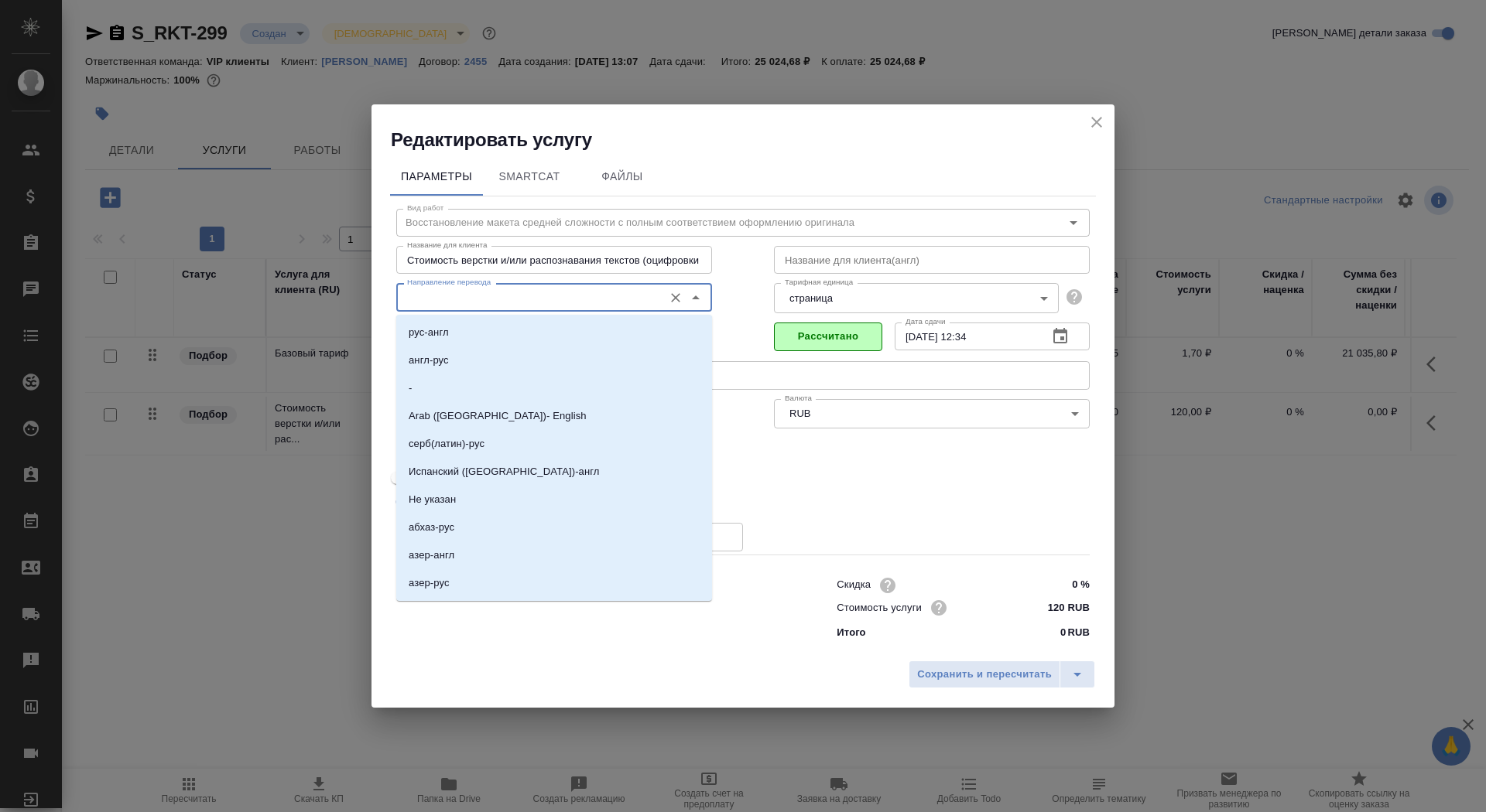
click at [564, 298] on input "Направление перевода" at bounding box center [528, 297] width 255 height 18
click at [519, 364] on li "англ-рус" at bounding box center [554, 361] width 316 height 28
type input "англ-рус"
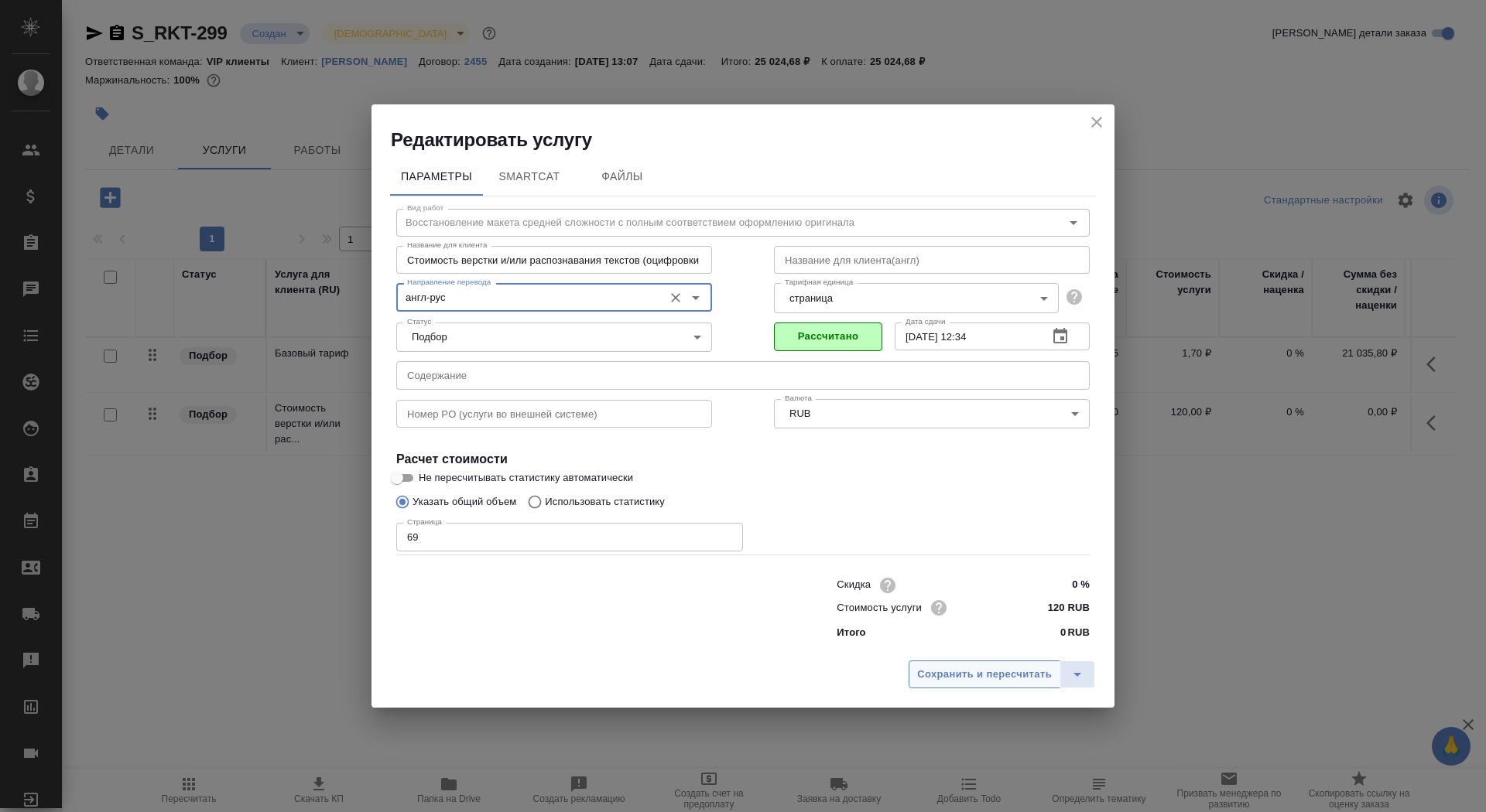
click at [971, 679] on span "Сохранить и пересчитать" at bounding box center [984, 675] width 135 height 18
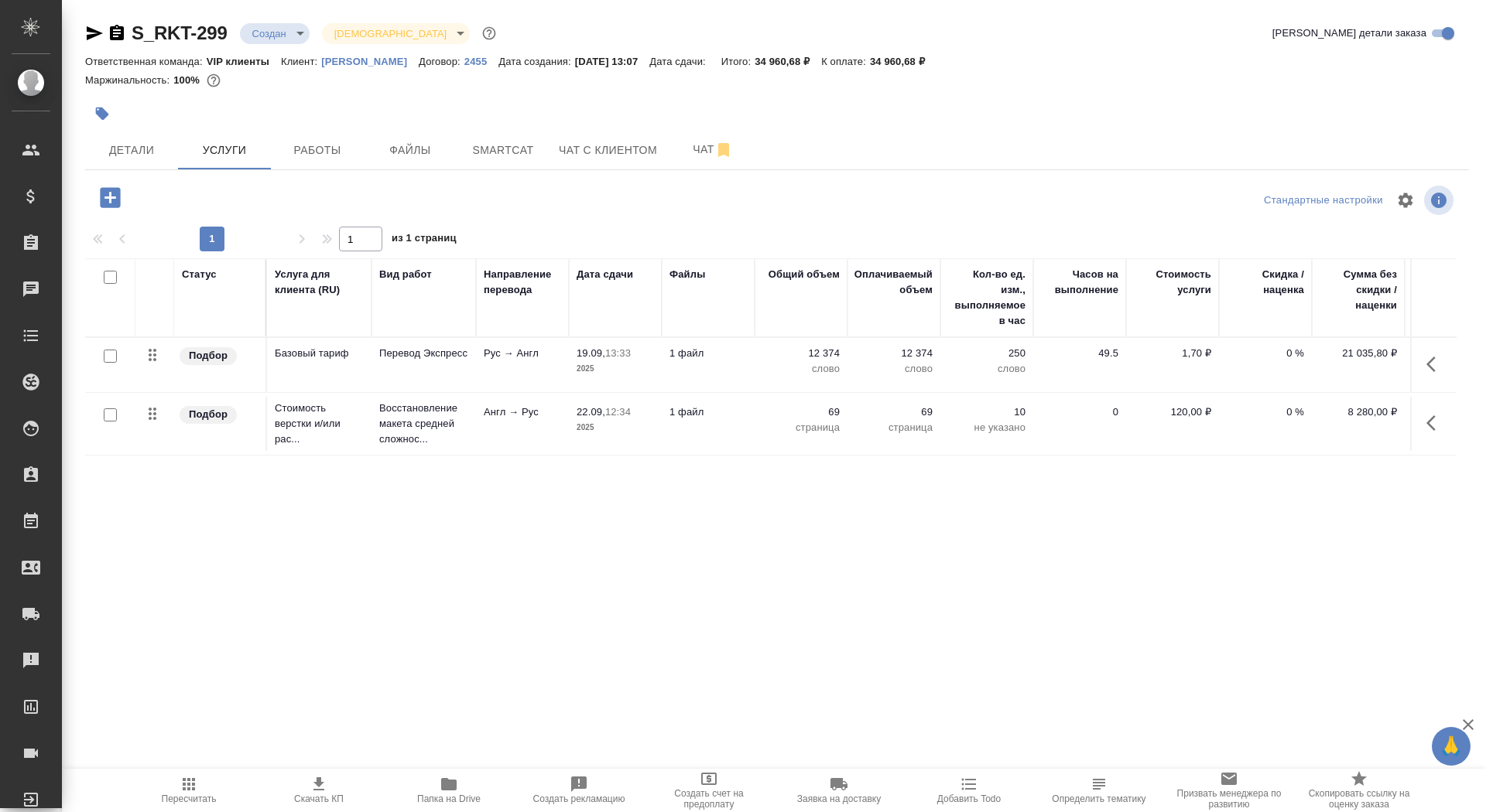
click at [737, 360] on td "1 файл" at bounding box center [708, 365] width 93 height 55
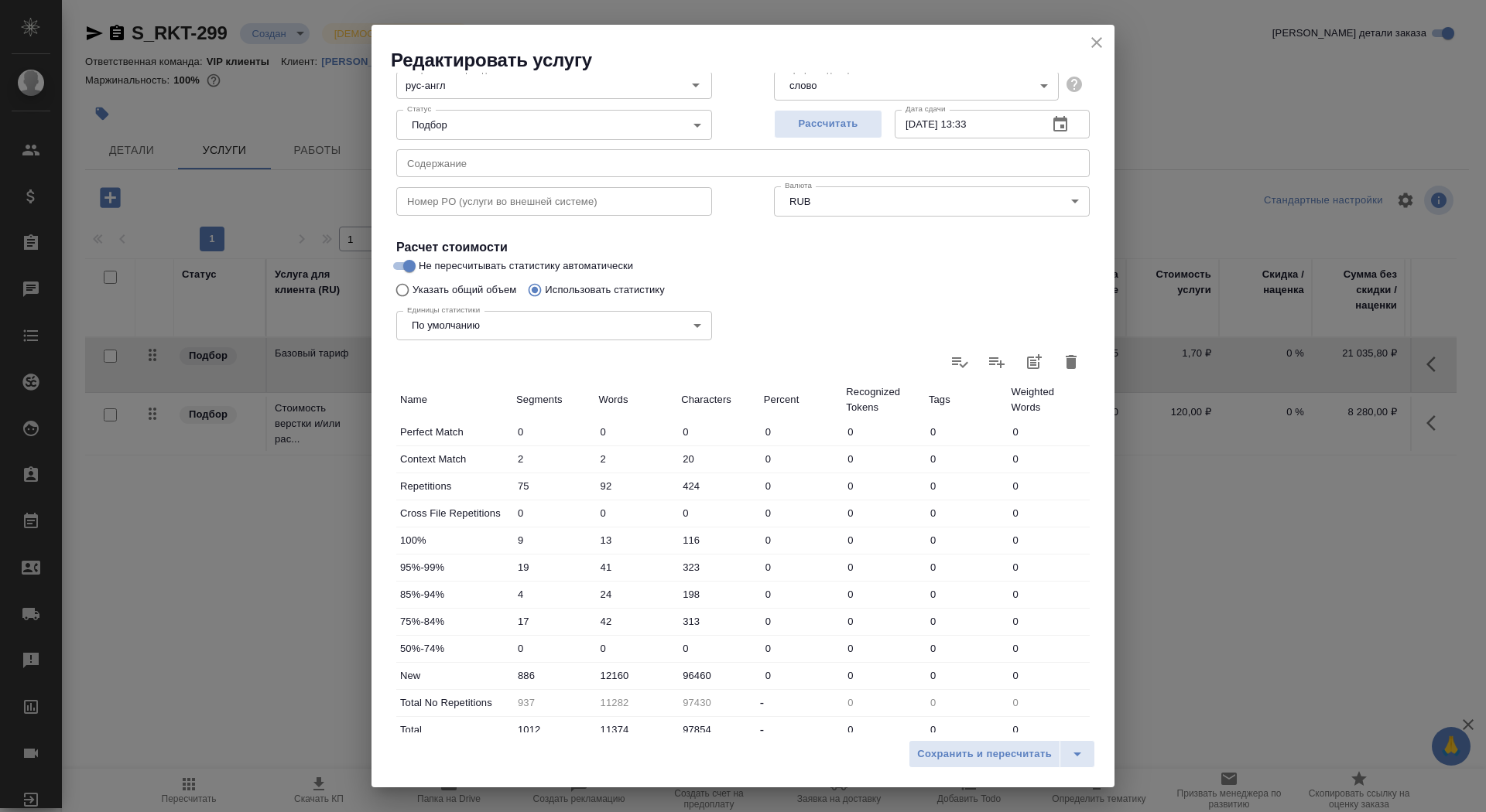
scroll to position [240, 0]
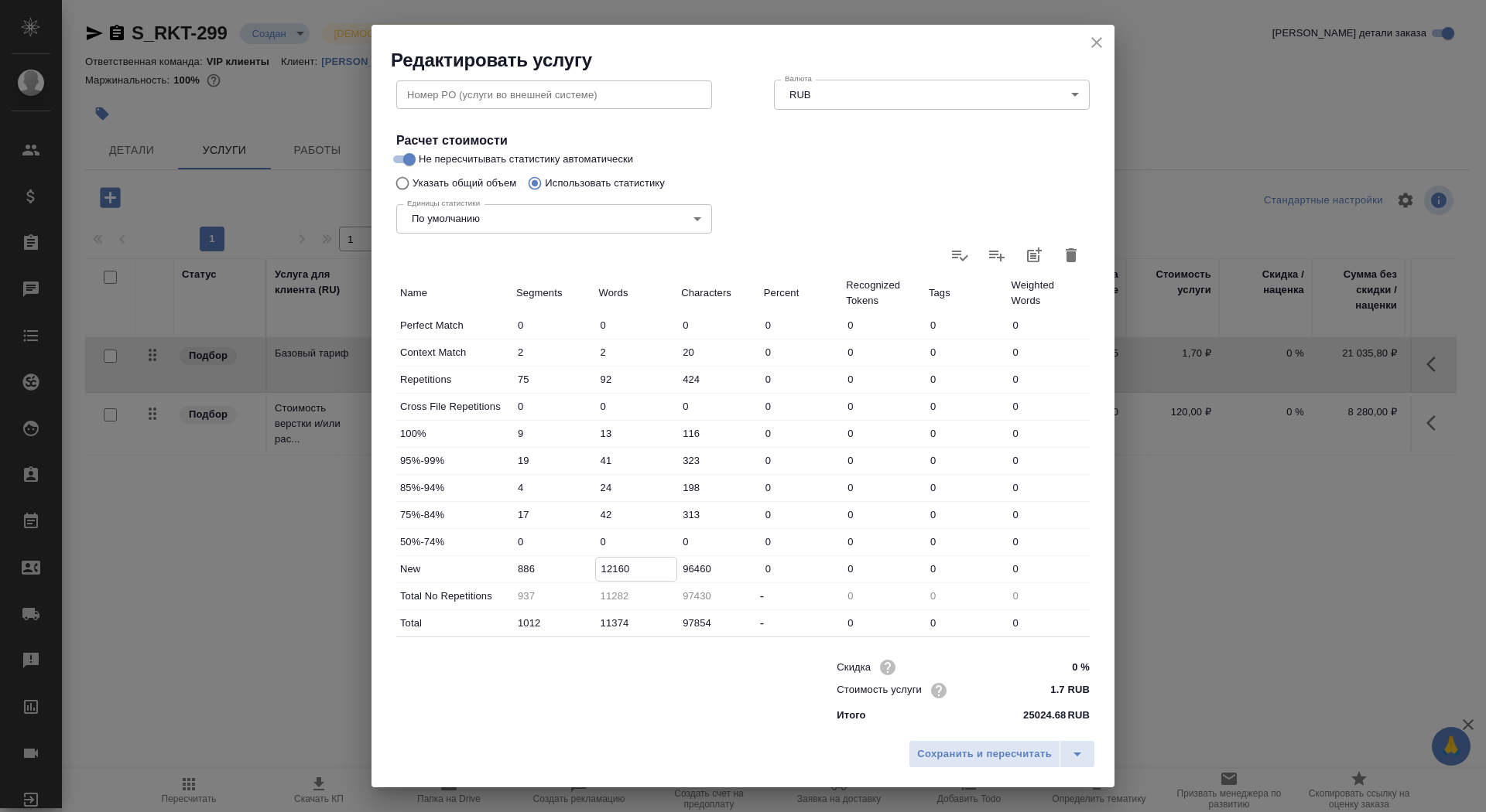
click at [612, 572] on input "12160" at bounding box center [636, 568] width 81 height 22
type input "11660"
click at [1031, 749] on span "Сохранить и пересчитать" at bounding box center [984, 755] width 135 height 18
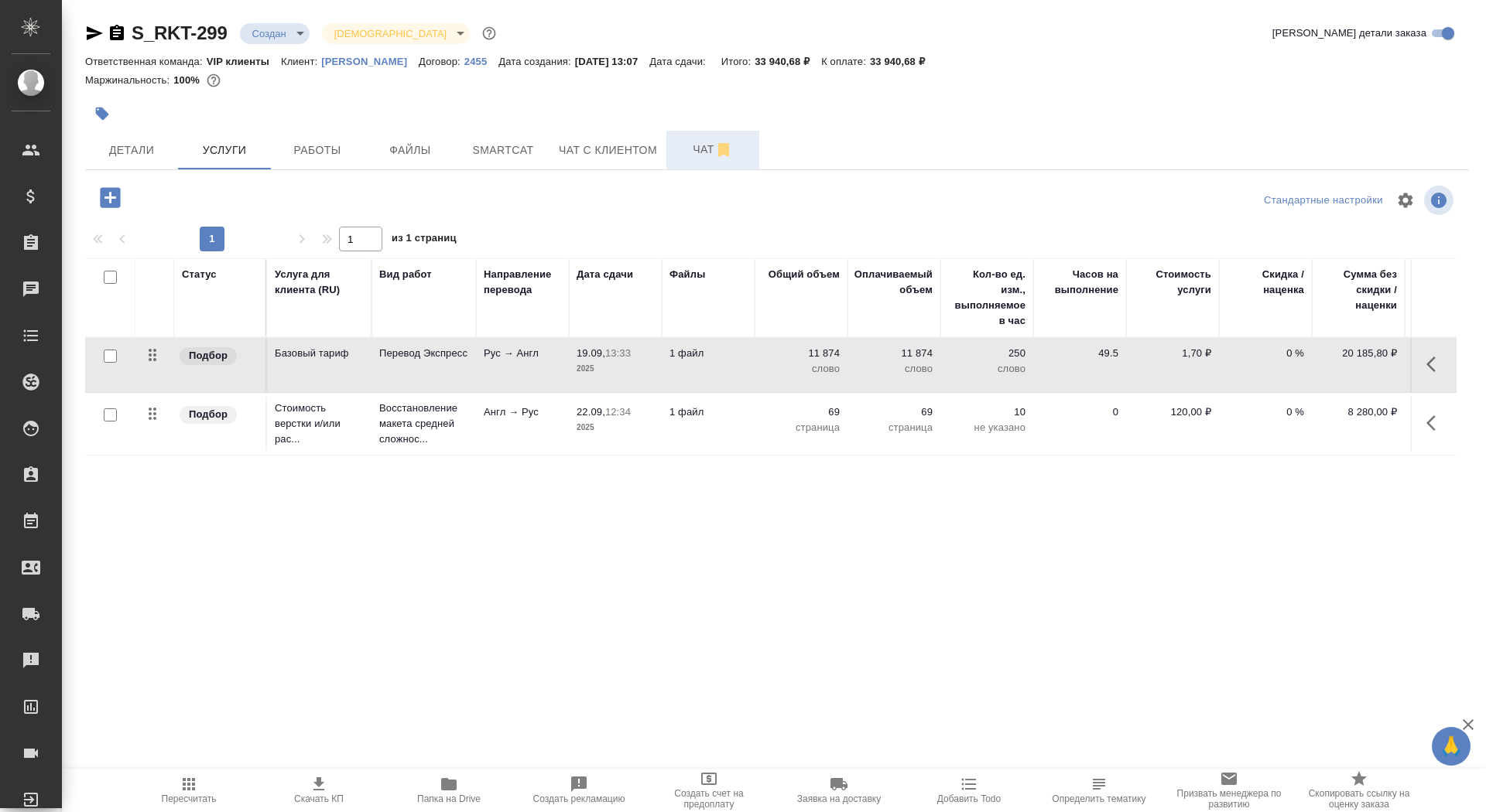
click at [687, 148] on span "Чат" at bounding box center [713, 150] width 74 height 19
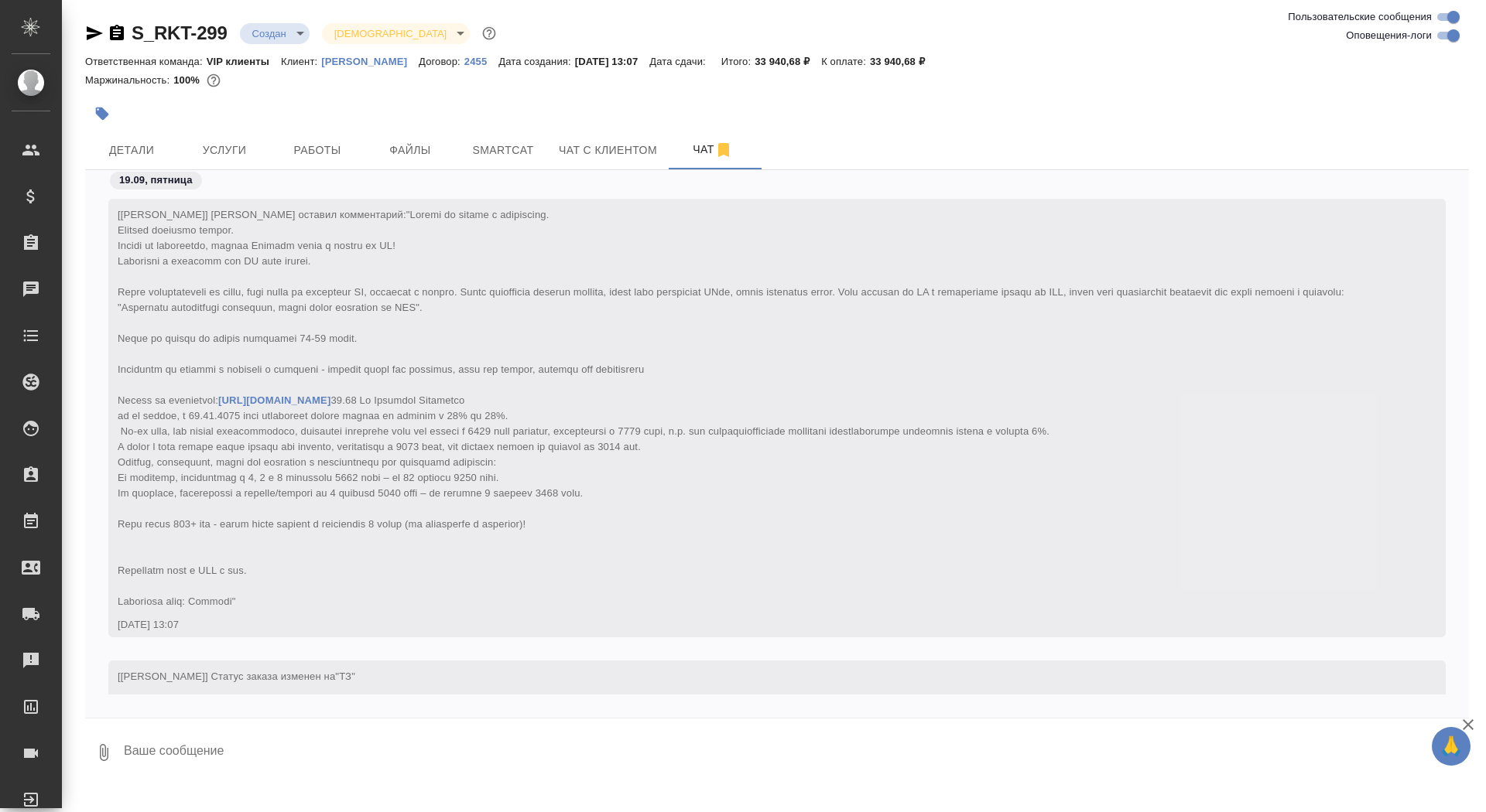
scroll to position [489, 0]
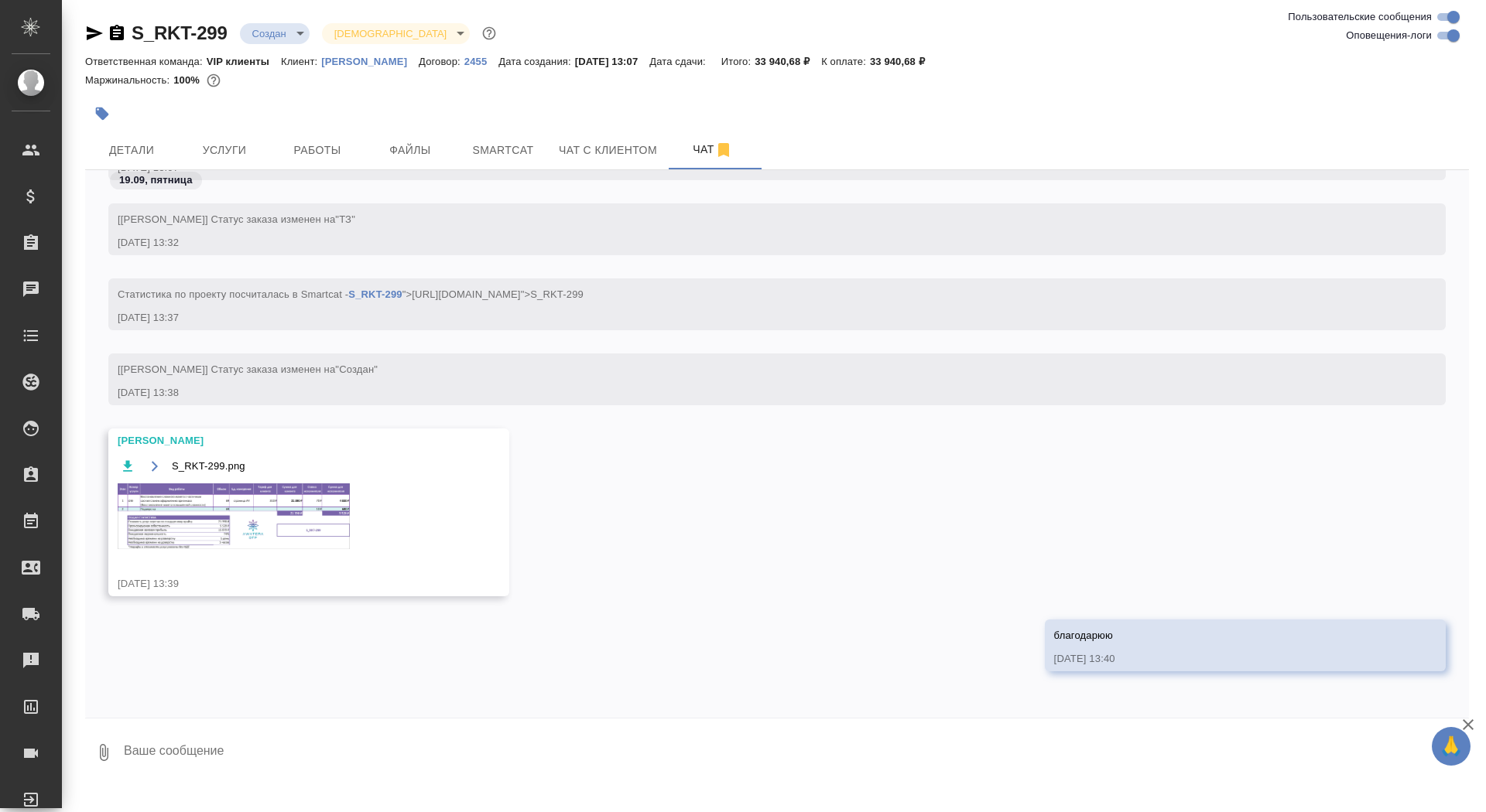
click at [263, 494] on img at bounding box center [233, 516] width 232 height 66
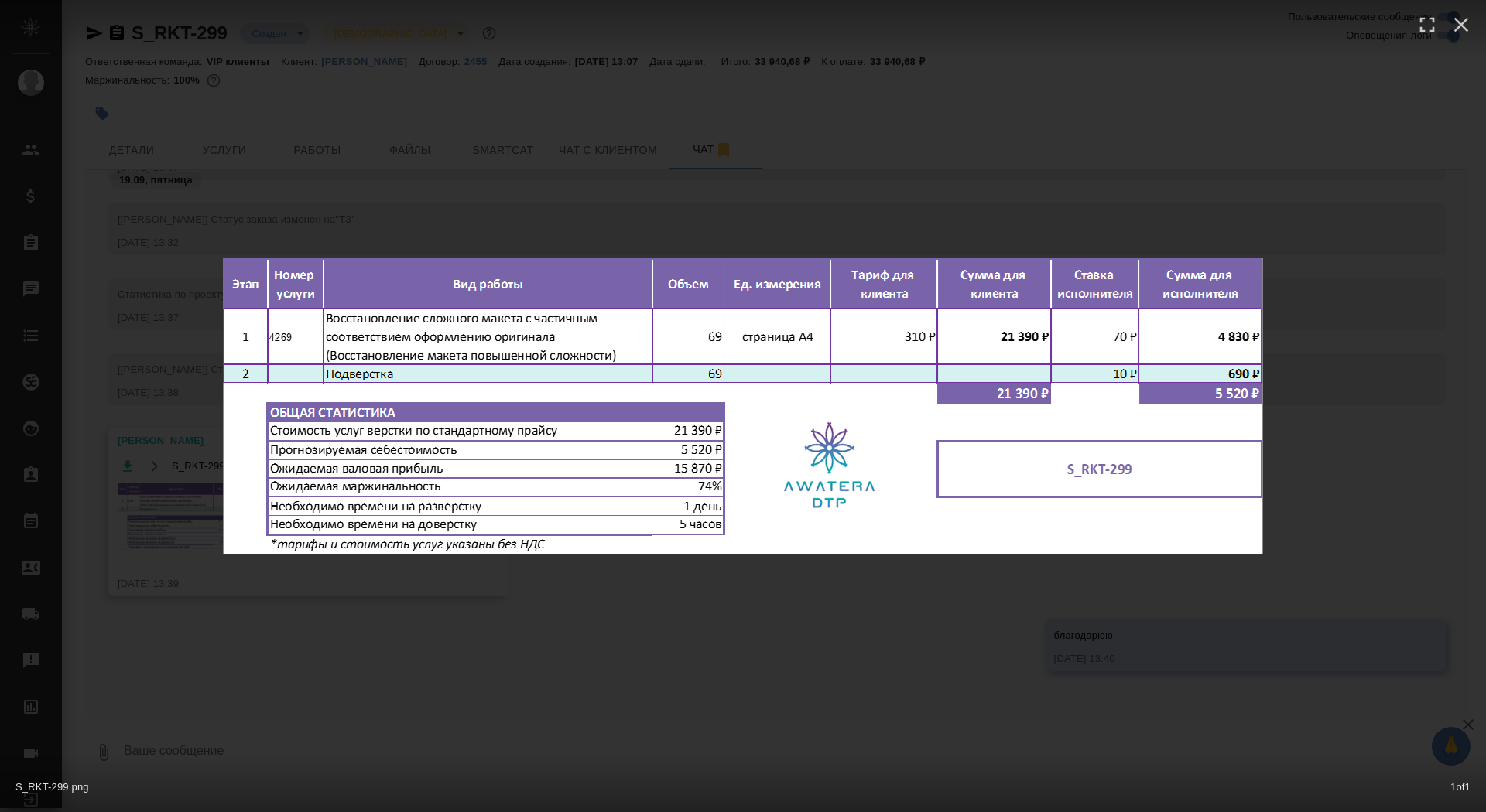
click at [267, 612] on div "S_RKT-299.png 1 of 1" at bounding box center [743, 406] width 1486 height 812
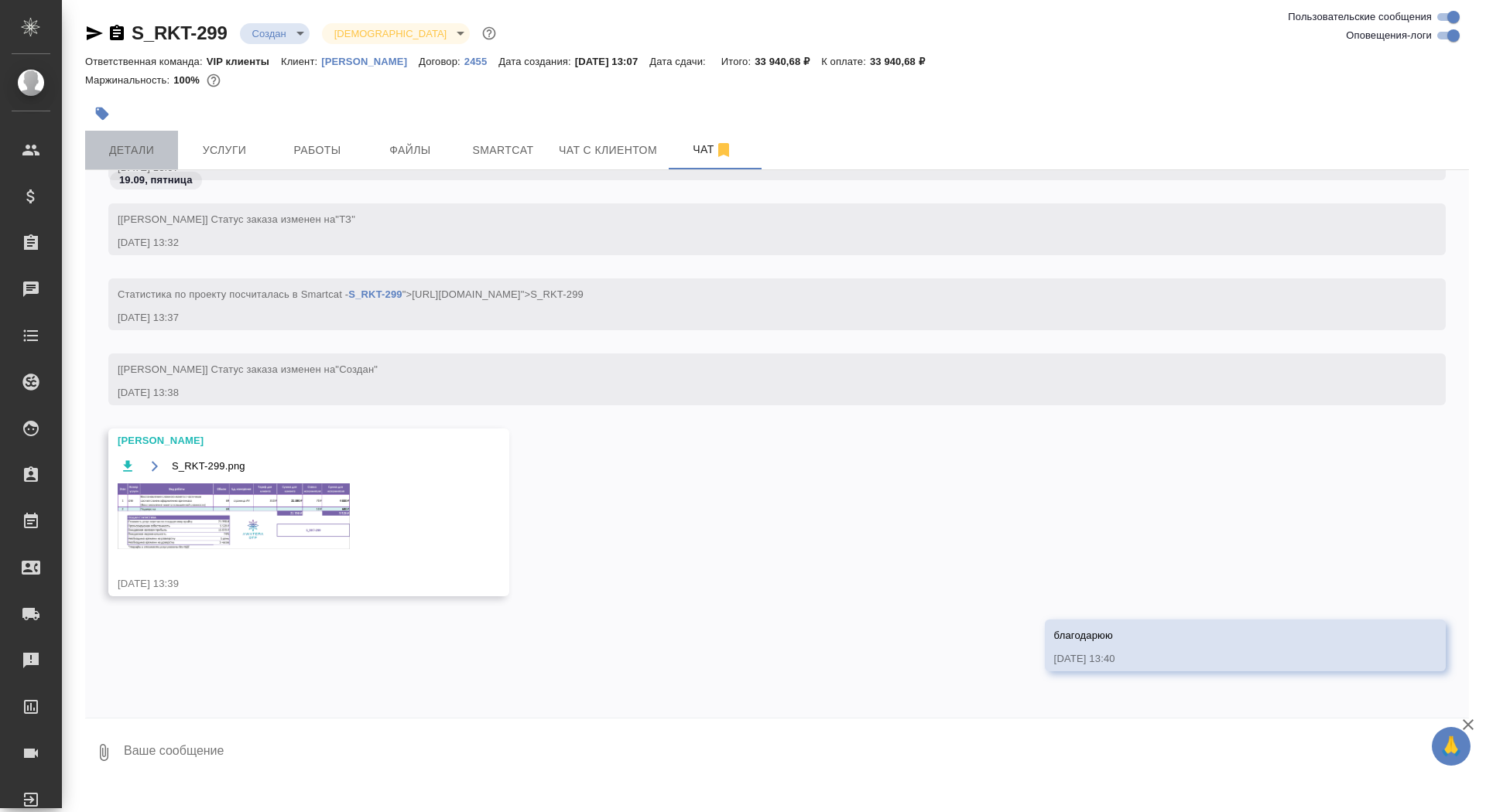
click at [121, 153] on span "Детали" at bounding box center [131, 150] width 74 height 19
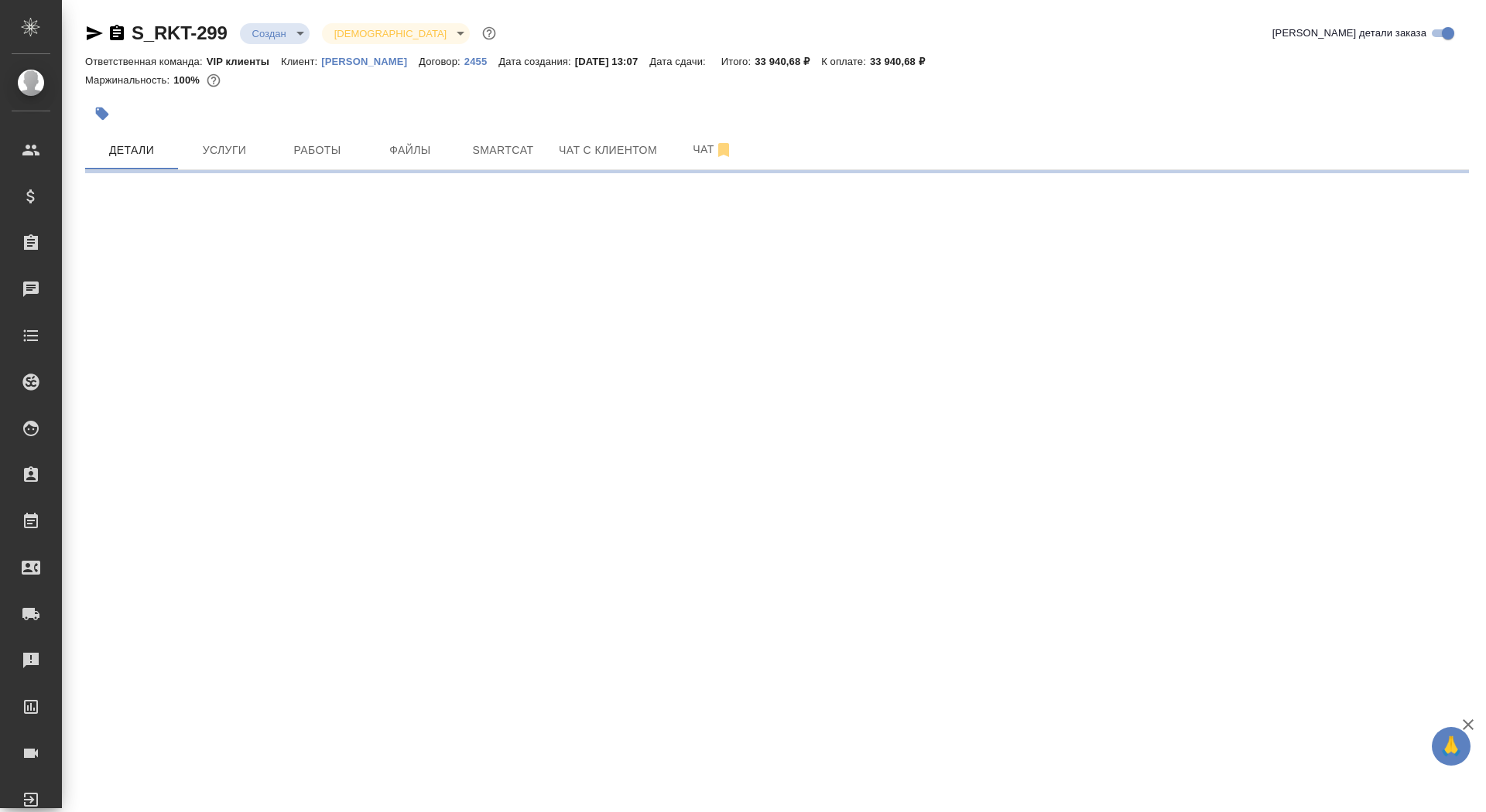
select select "RU"
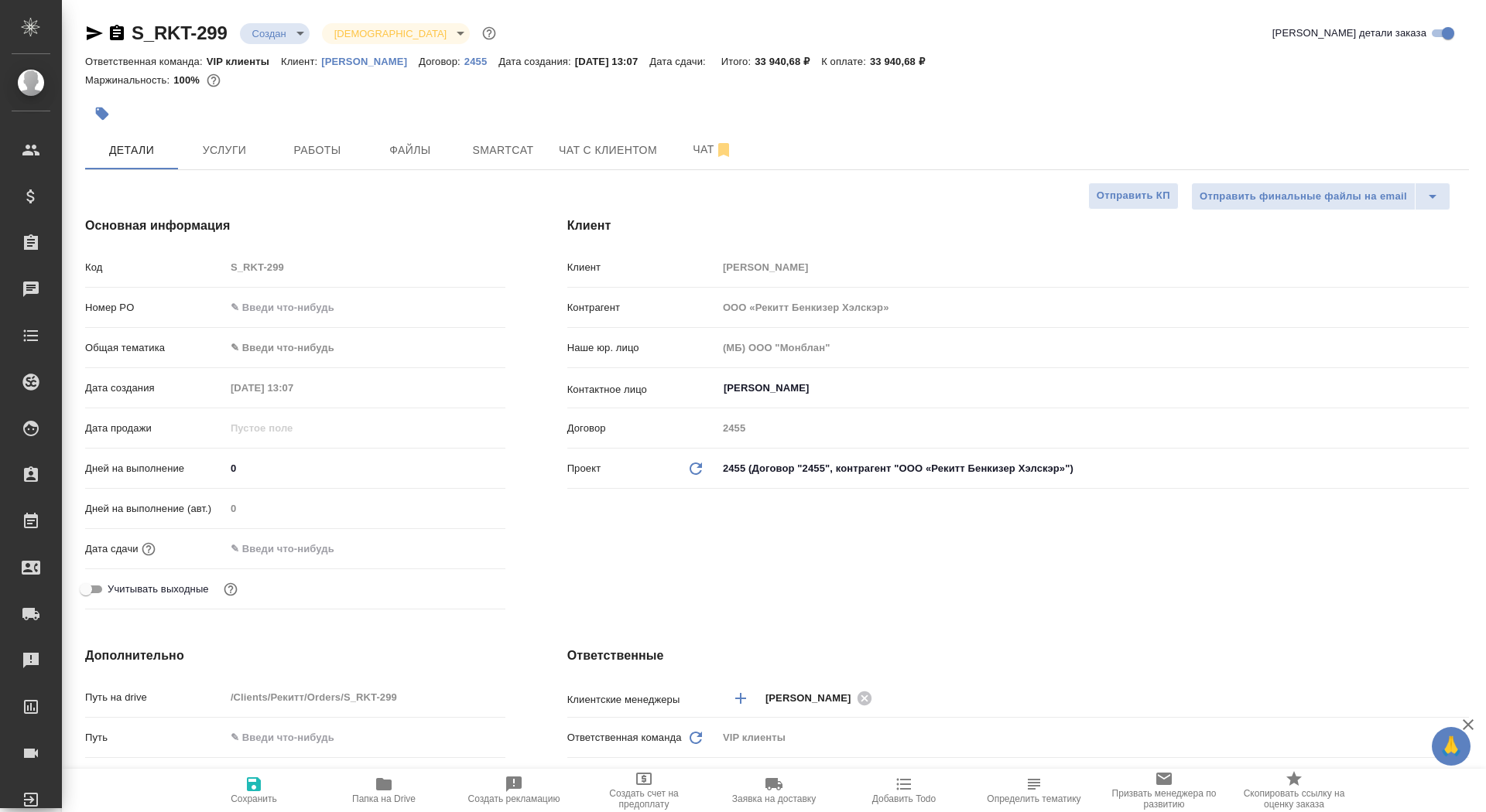
type textarea "x"
click at [260, 467] on input "0" at bounding box center [365, 468] width 280 height 22
type textarea "x"
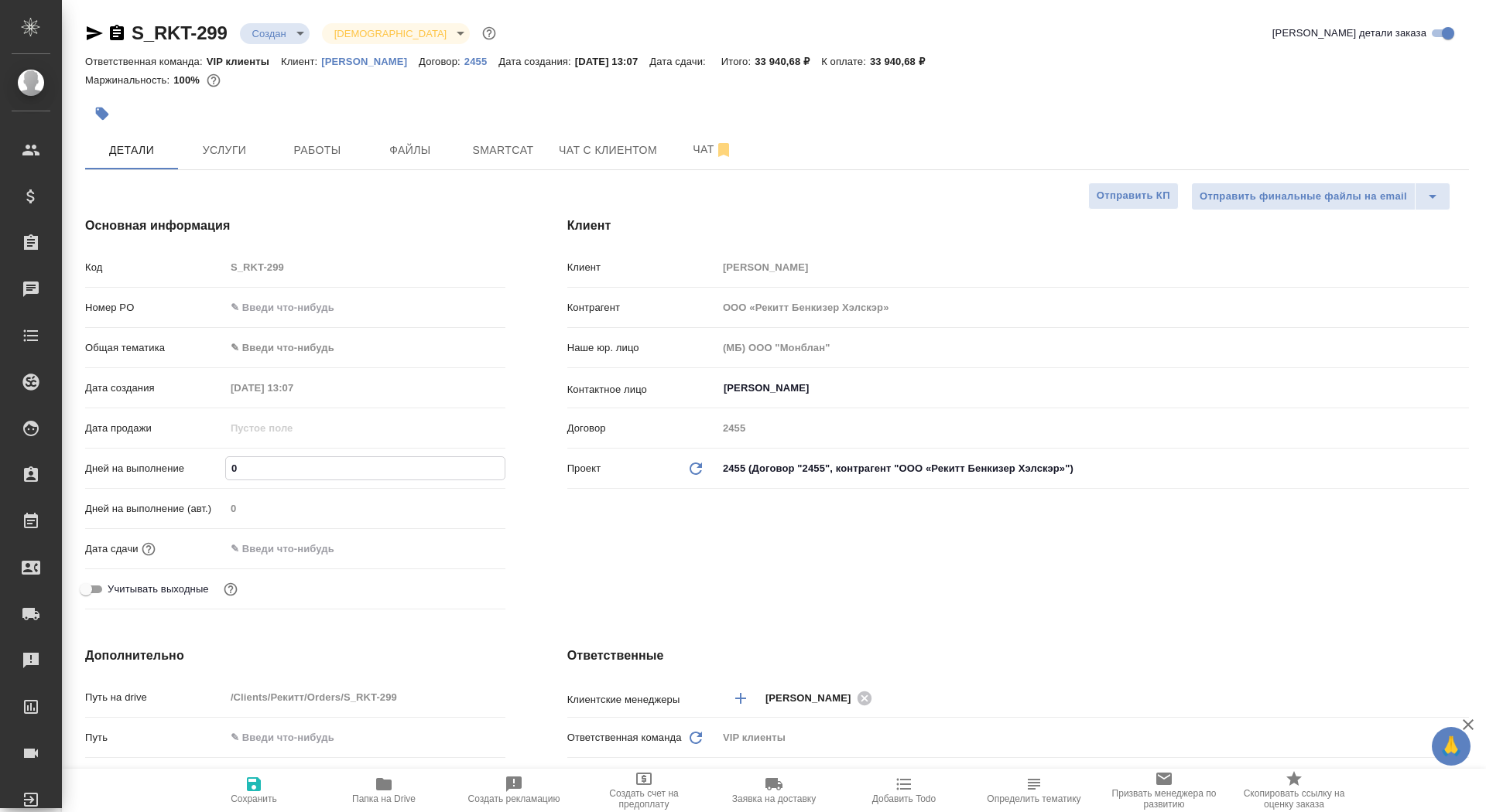
type textarea "x"
type input "5"
type textarea "x"
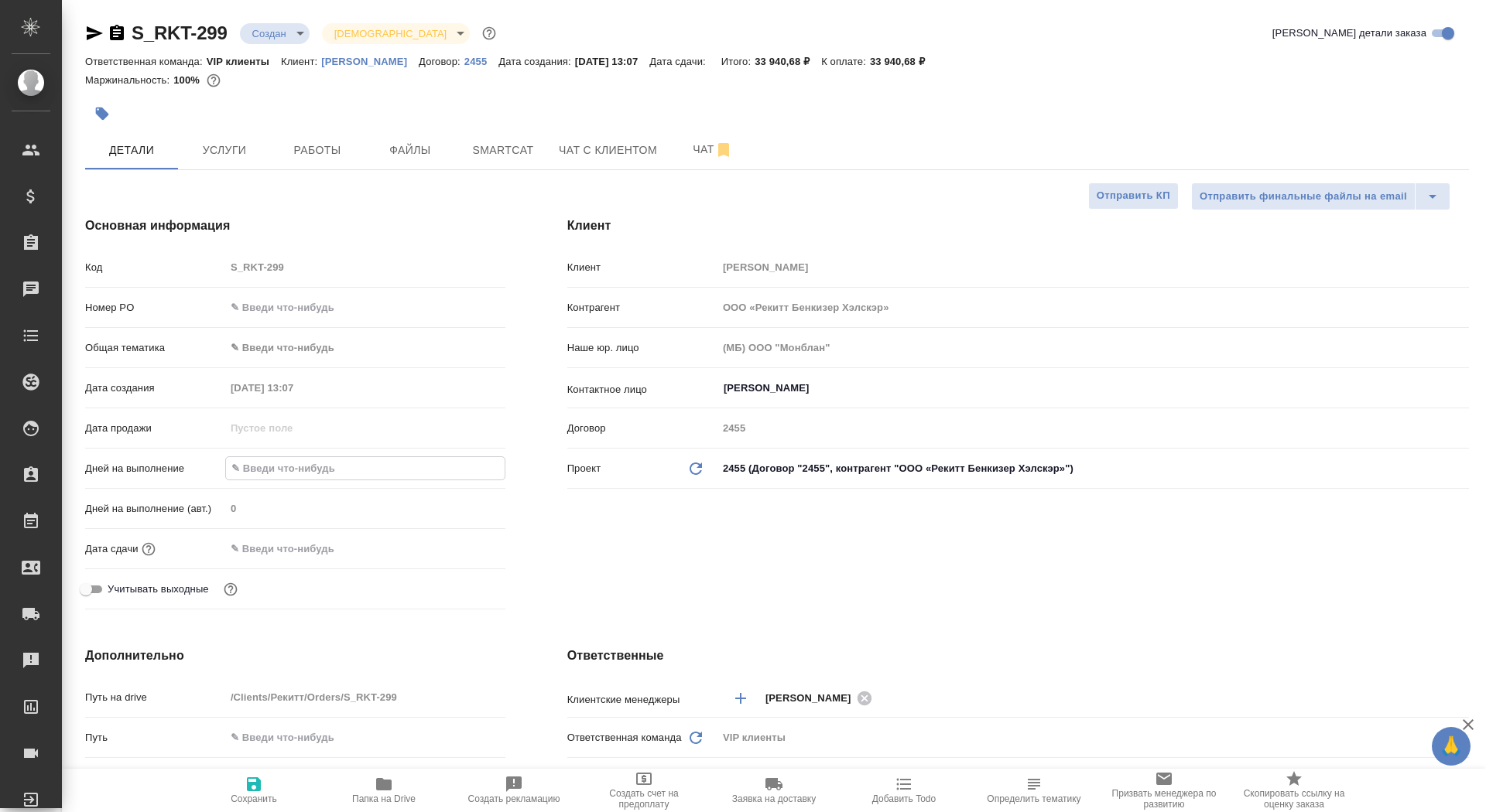
type textarea "x"
type input "5"
click at [251, 796] on span "Сохранить" at bounding box center [254, 799] width 46 height 11
type textarea "x"
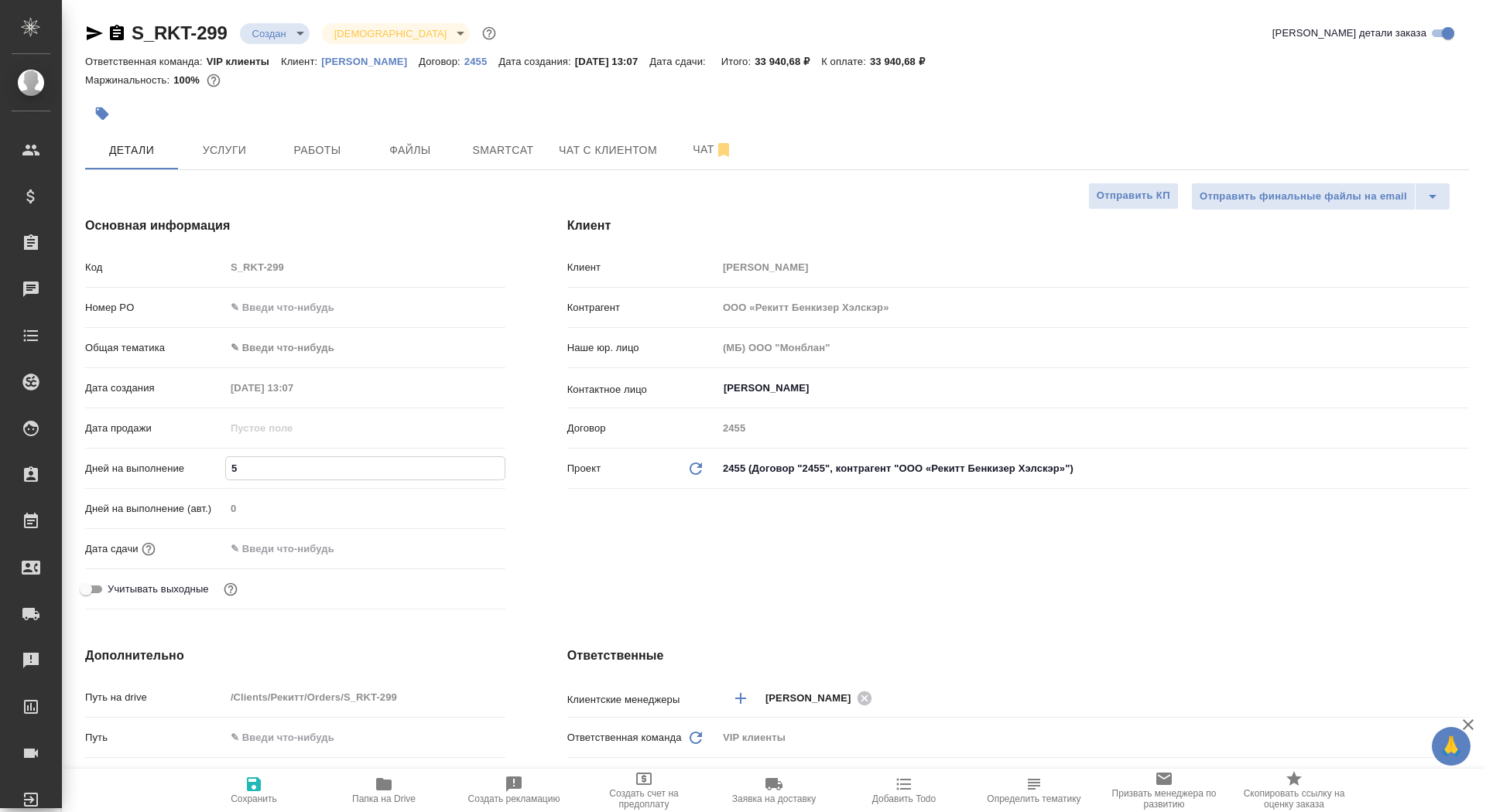
type textarea "x"
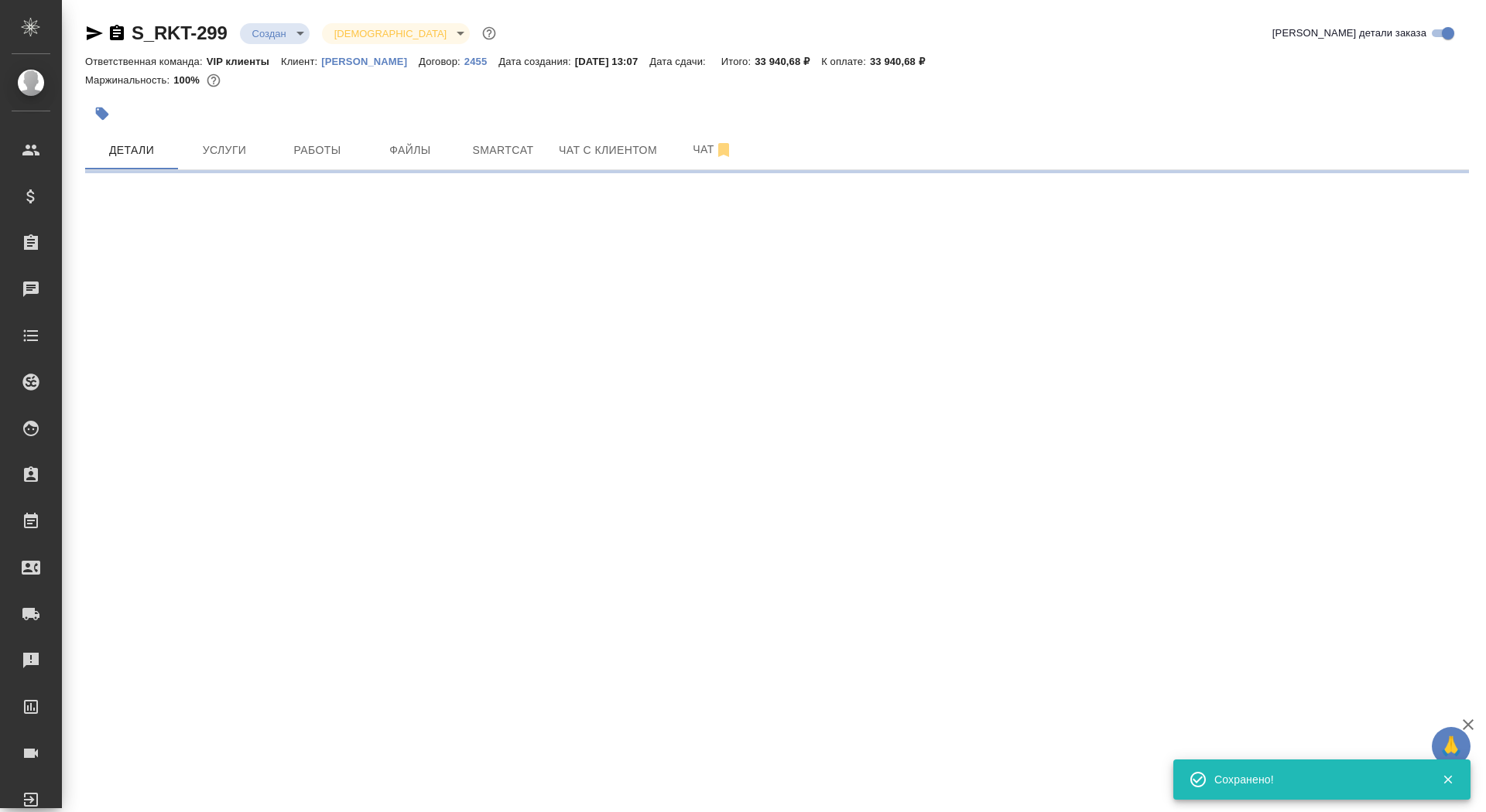
select select "RU"
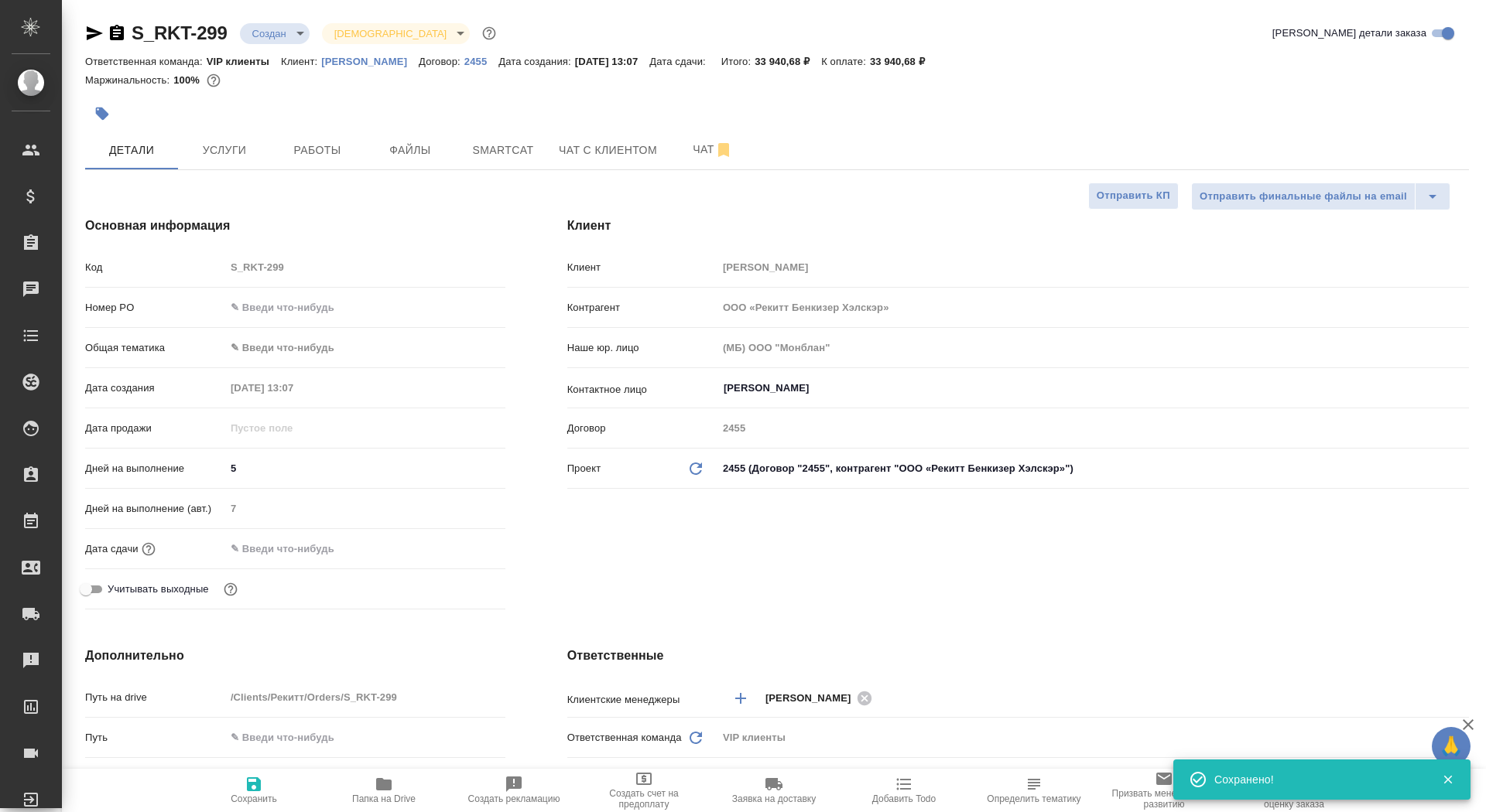
type textarea "x"
click at [253, 797] on span "Сохранить" at bounding box center [254, 799] width 46 height 11
type textarea "x"
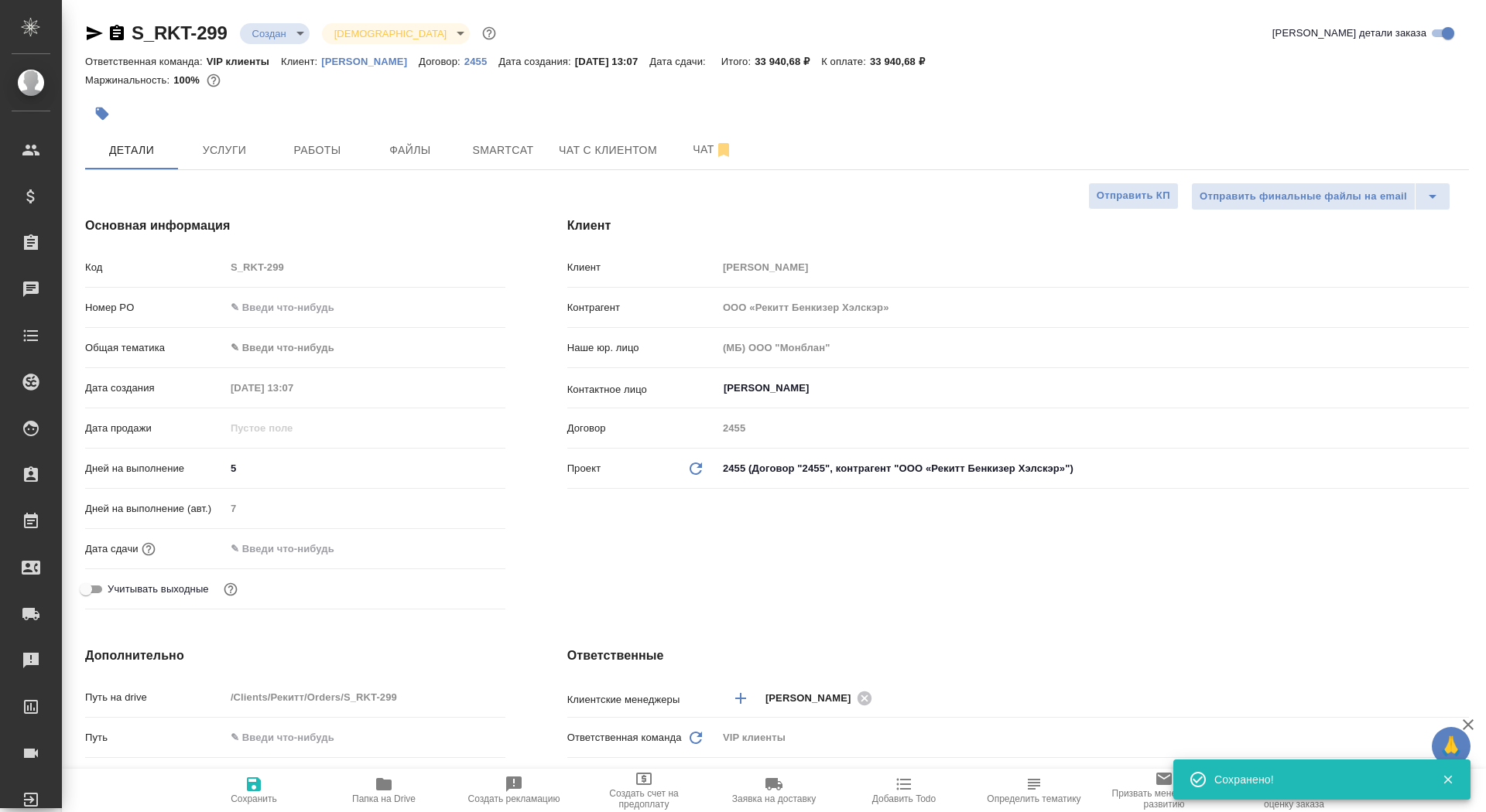
type textarea "x"
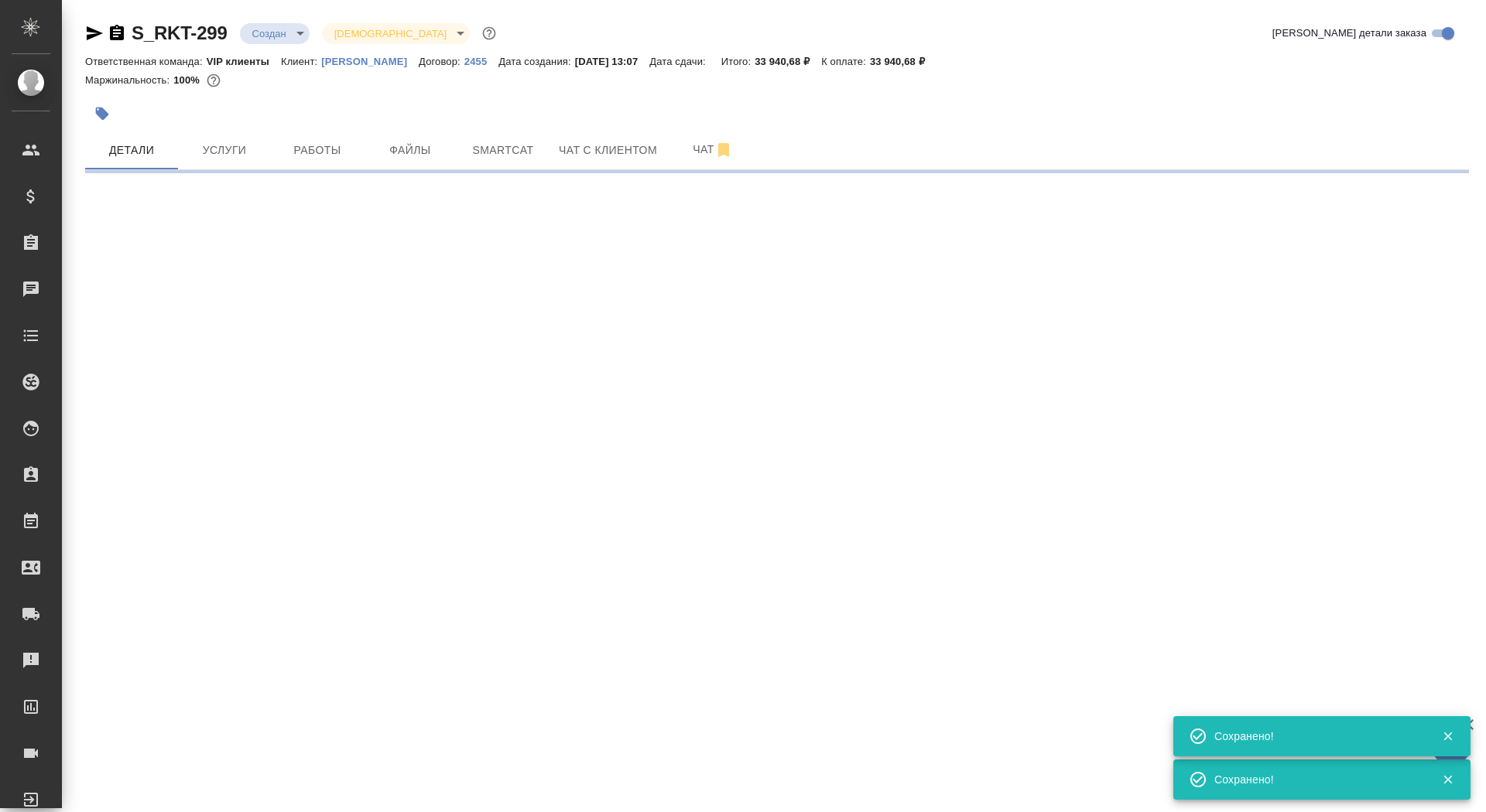
select select "RU"
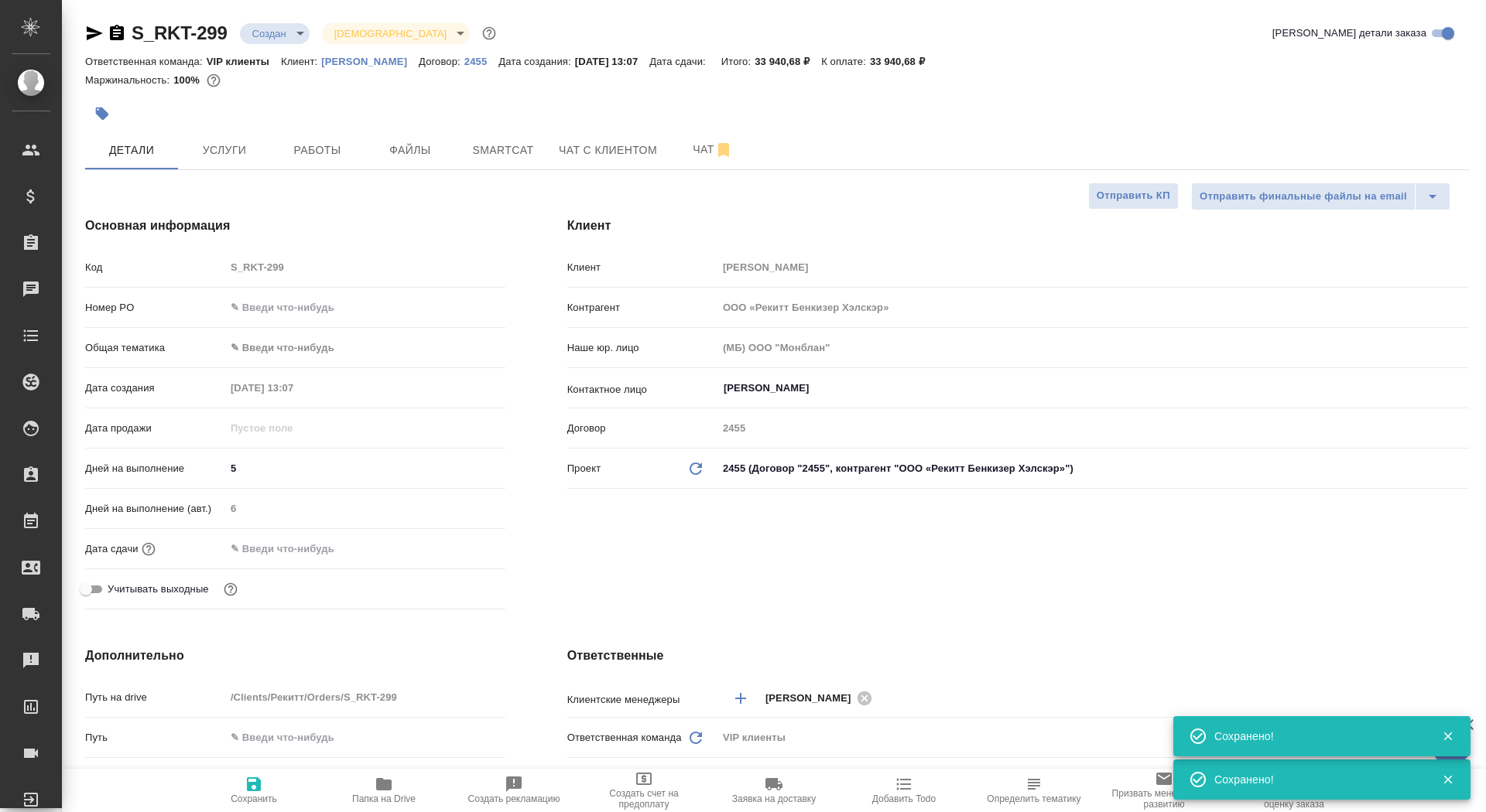
type textarea "x"
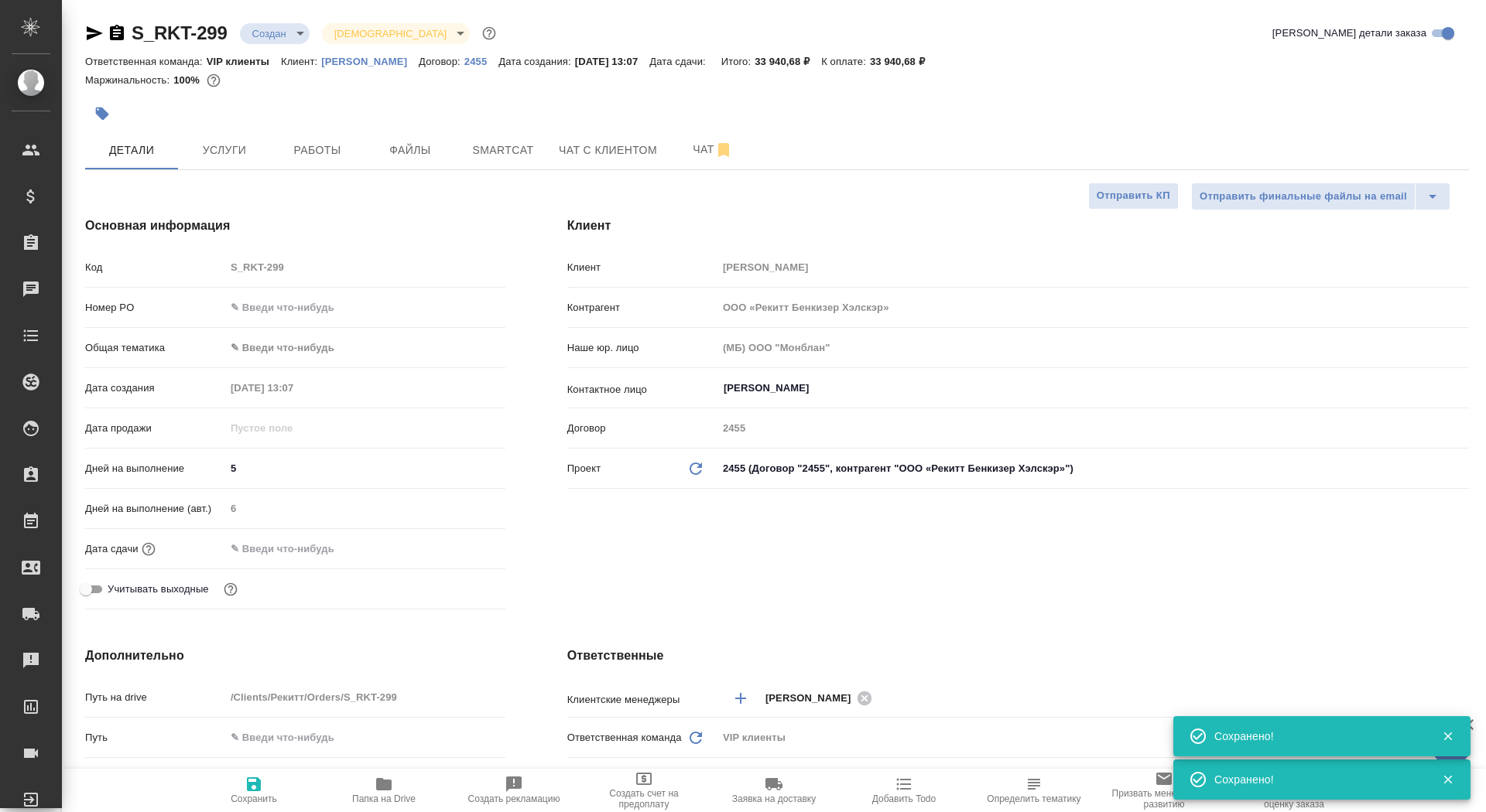
type textarea "x"
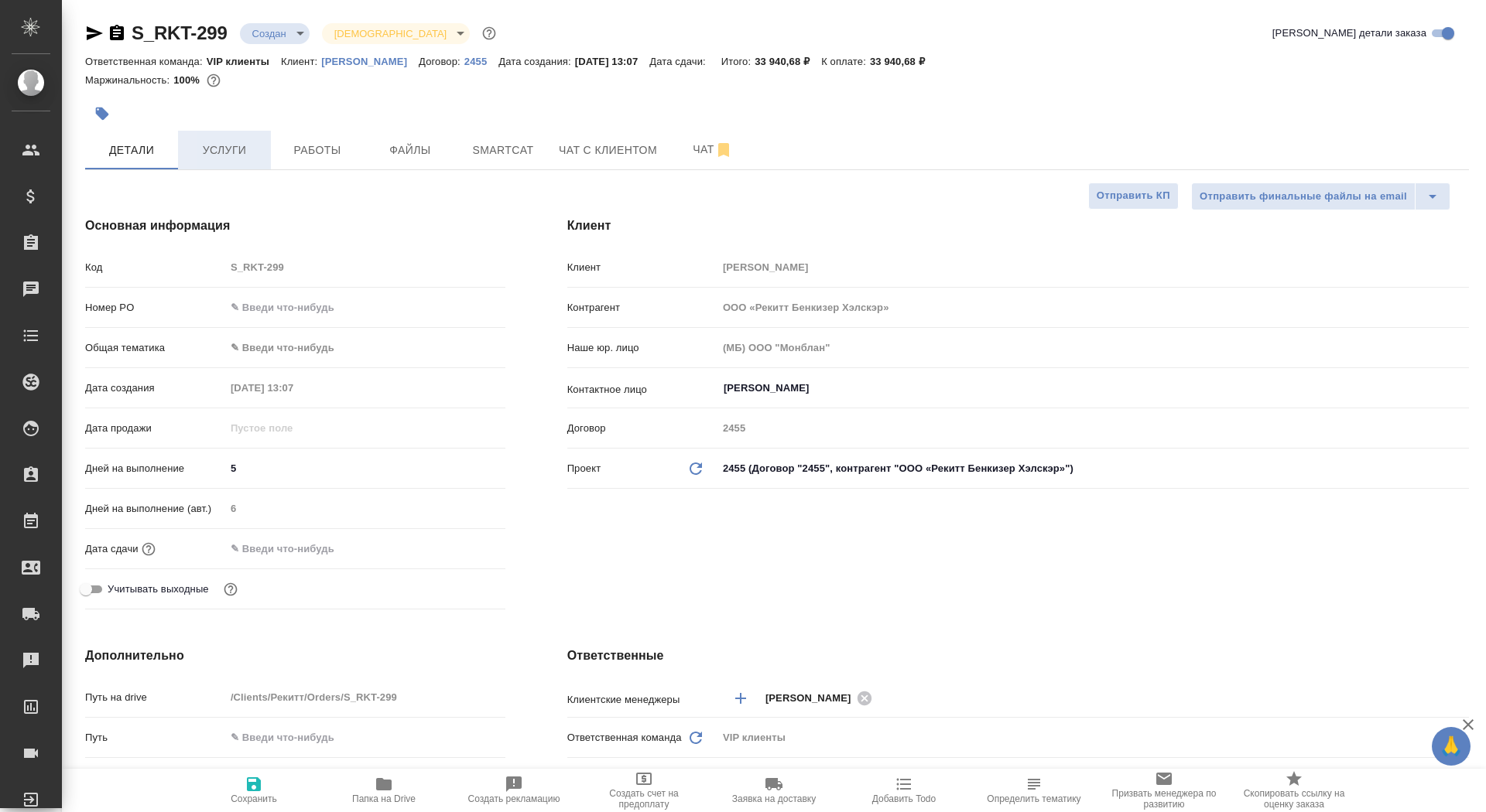
click at [231, 148] on span "Услуги" at bounding box center [225, 150] width 74 height 19
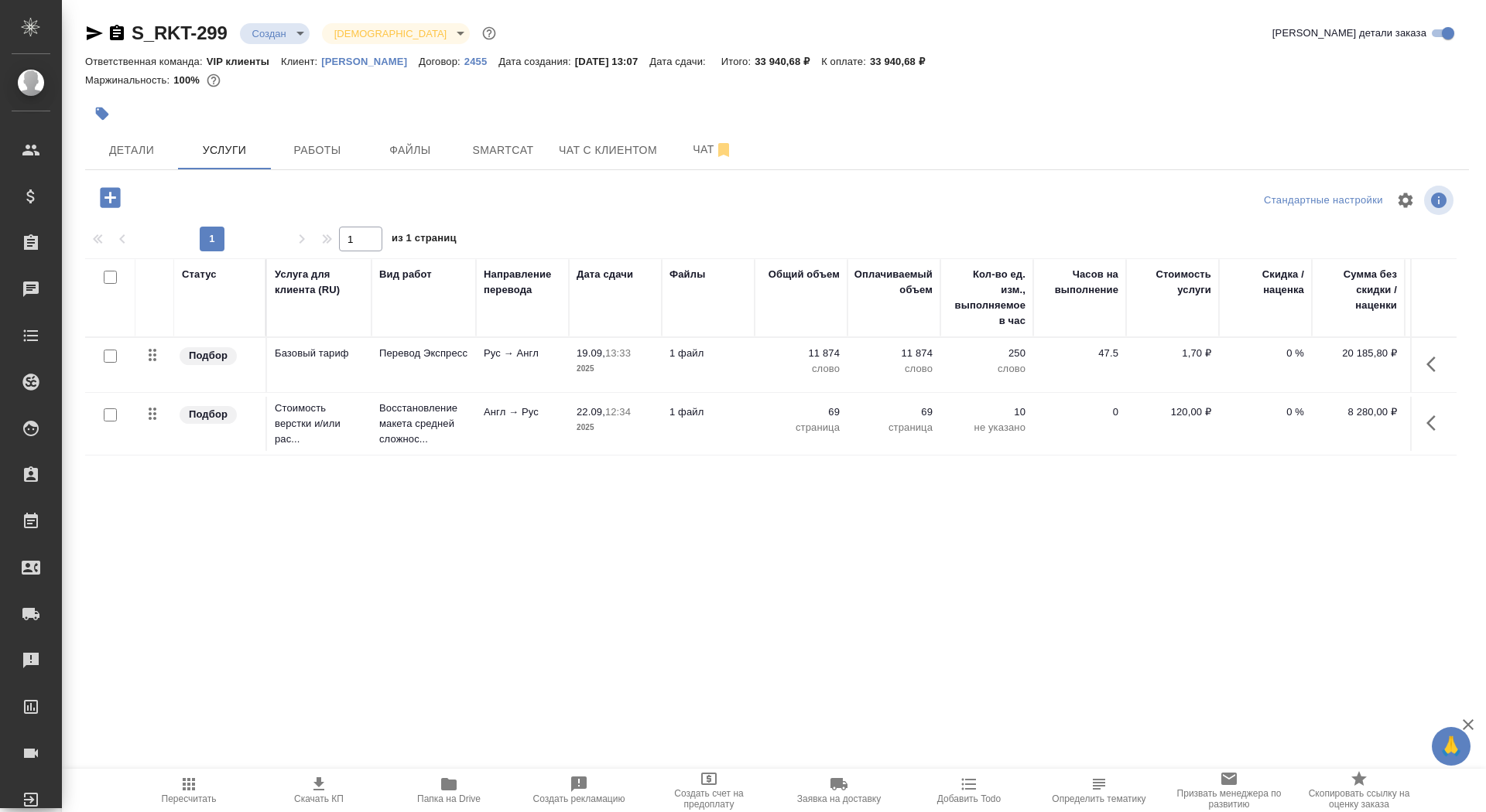
scroll to position [0, 87]
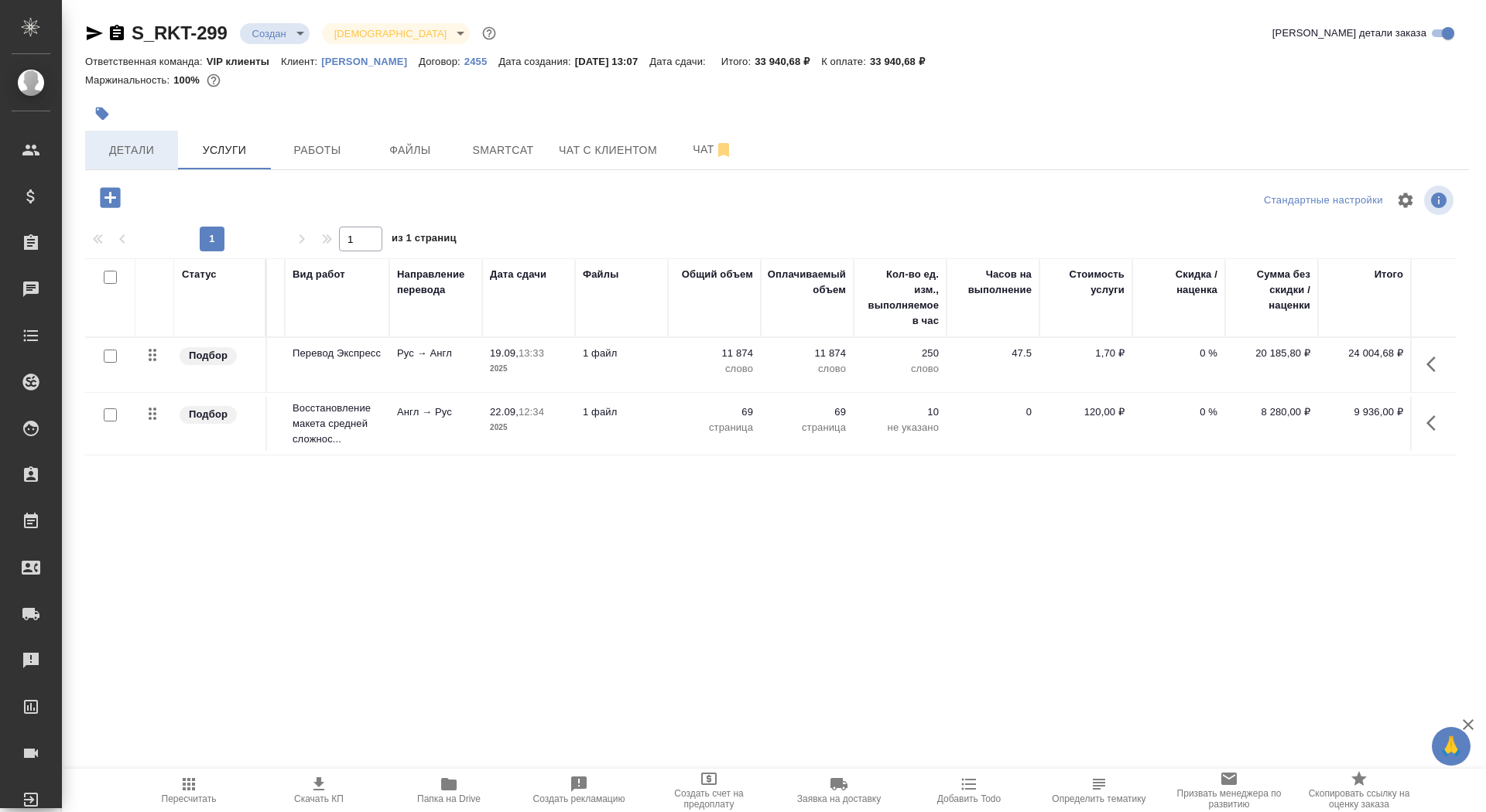
click at [160, 162] on button "Детали" at bounding box center [131, 150] width 93 height 39
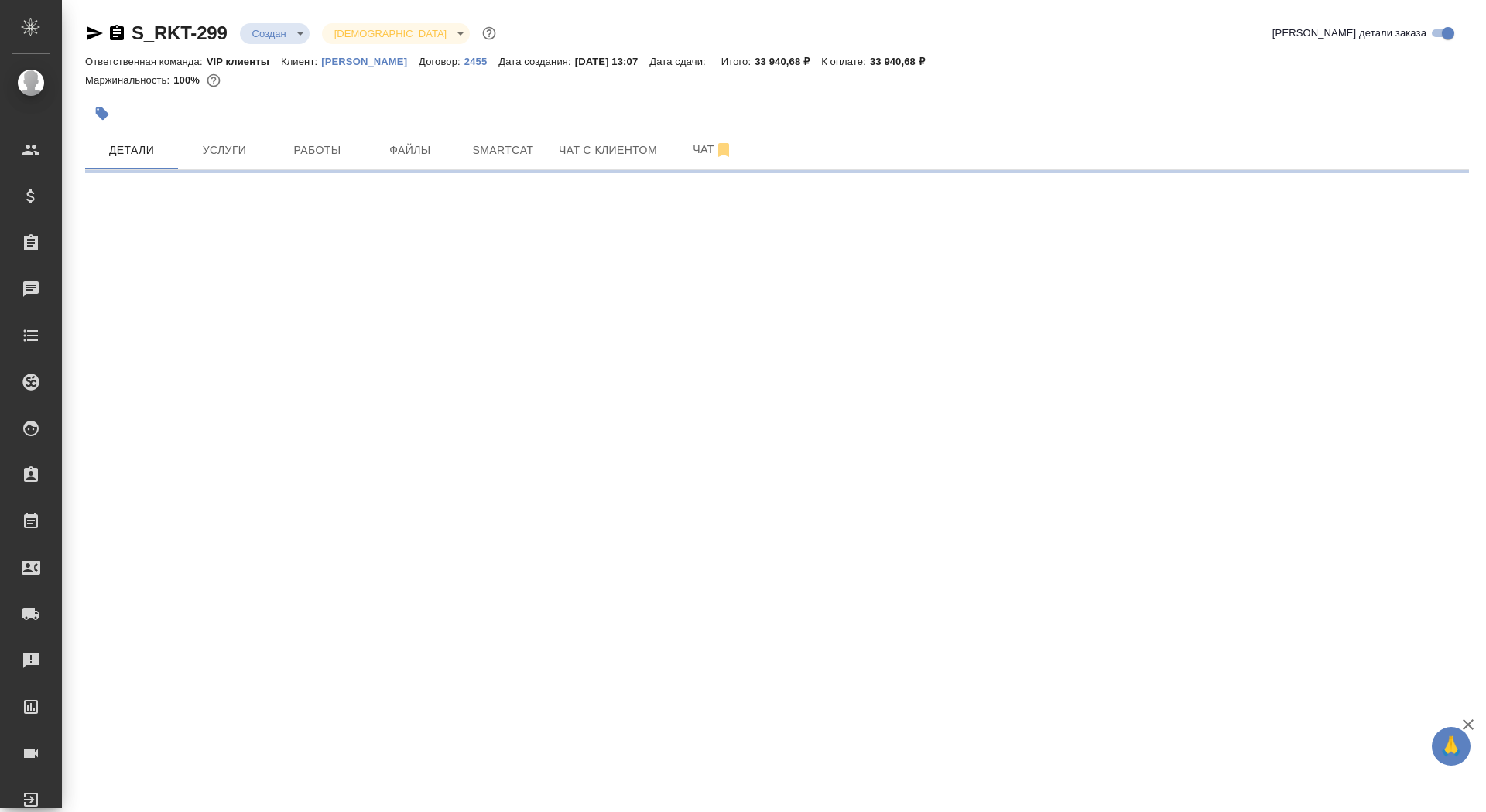
select select "RU"
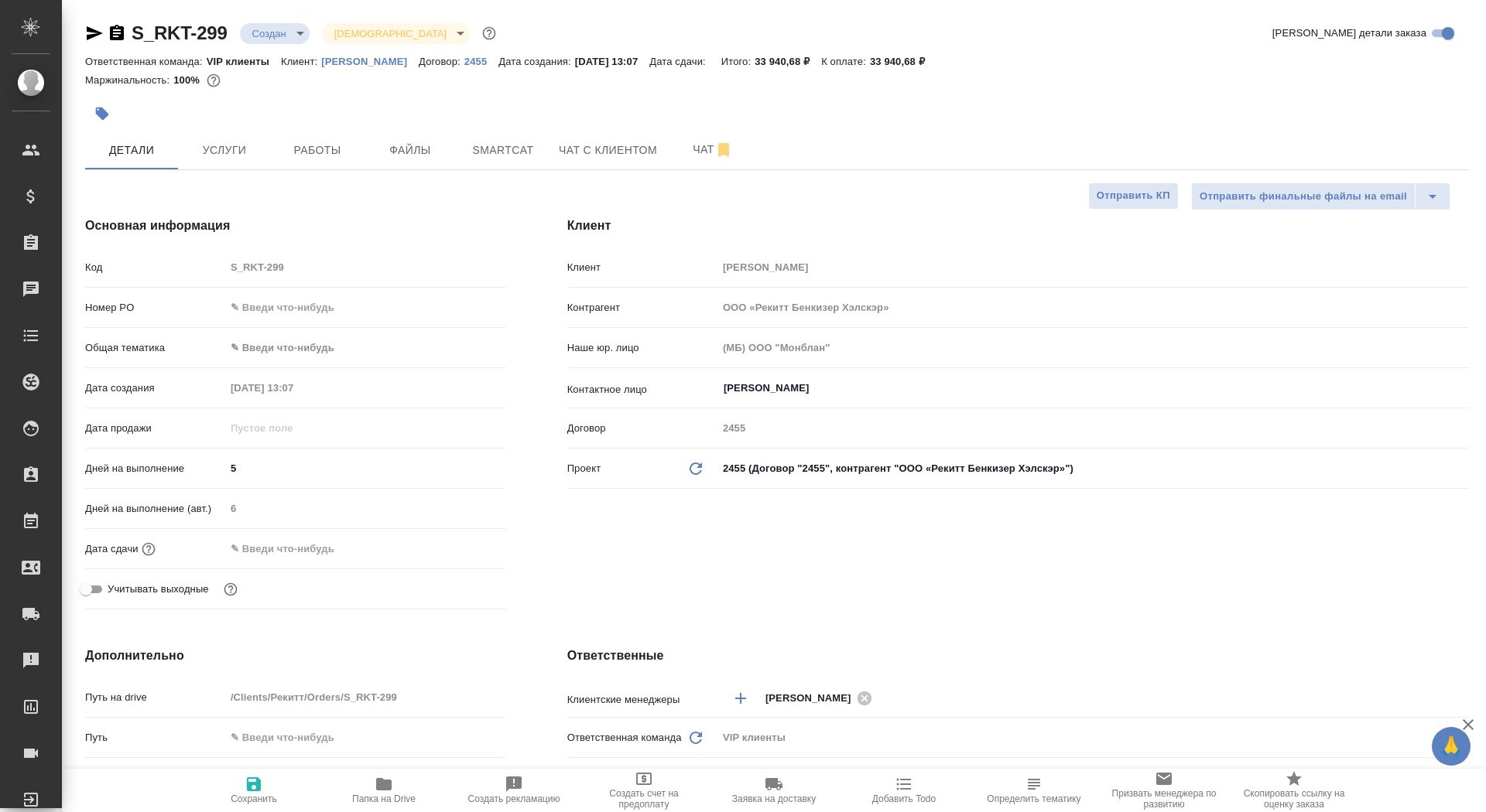
type textarea "x"
click at [215, 152] on span "Услуги" at bounding box center [225, 150] width 74 height 19
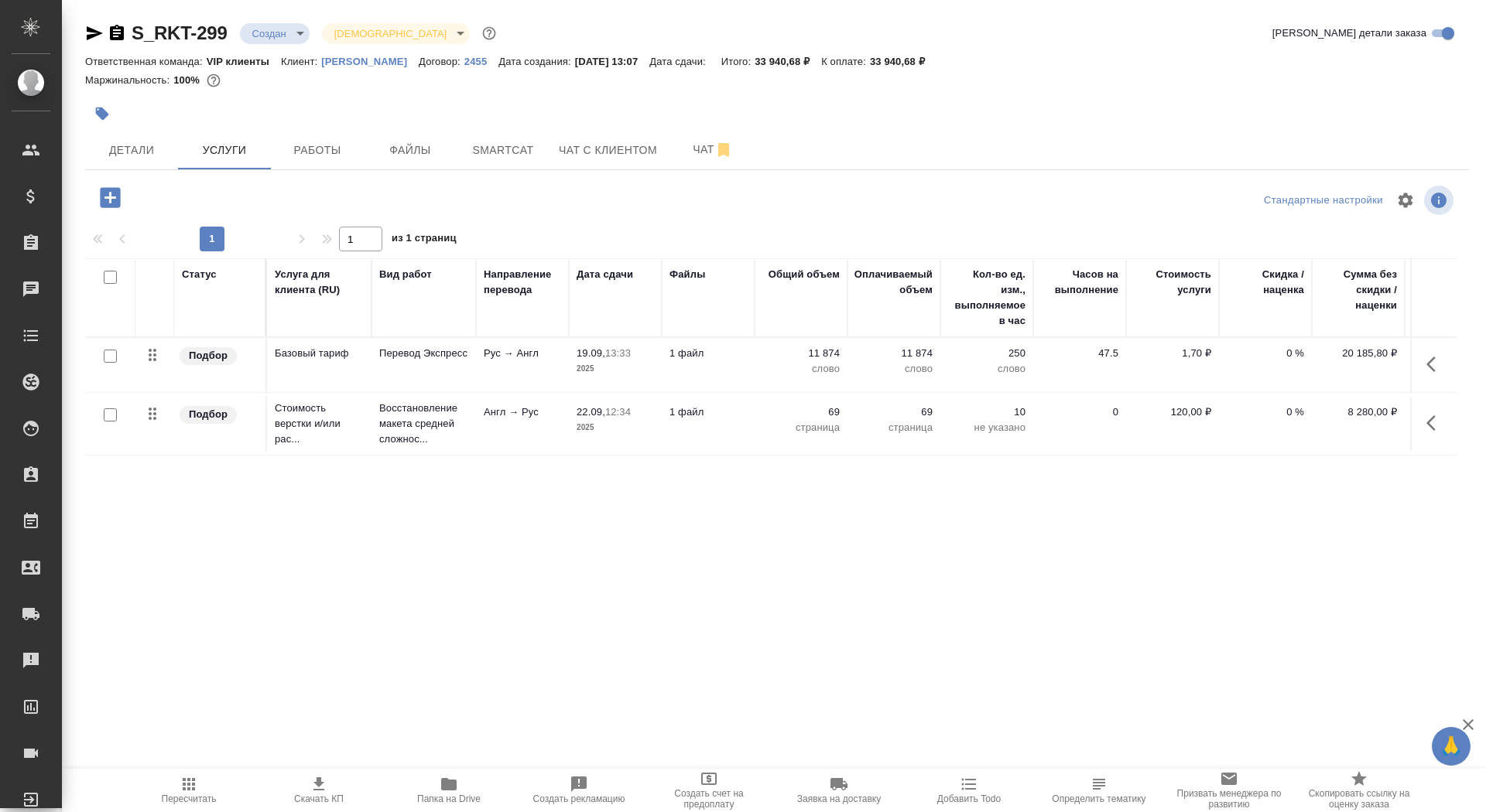
click at [745, 378] on td "1 файл" at bounding box center [708, 365] width 93 height 55
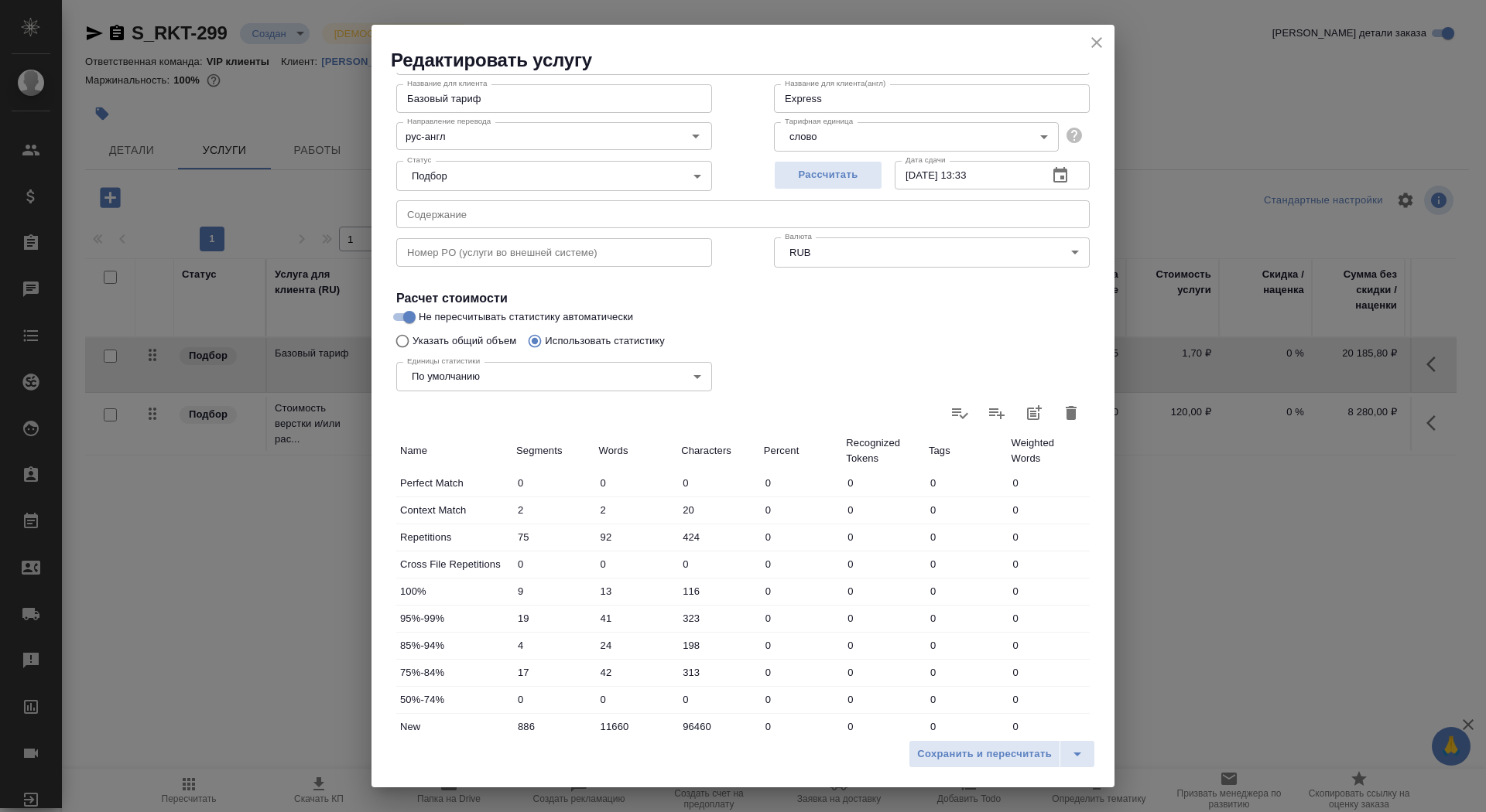
scroll to position [240, 0]
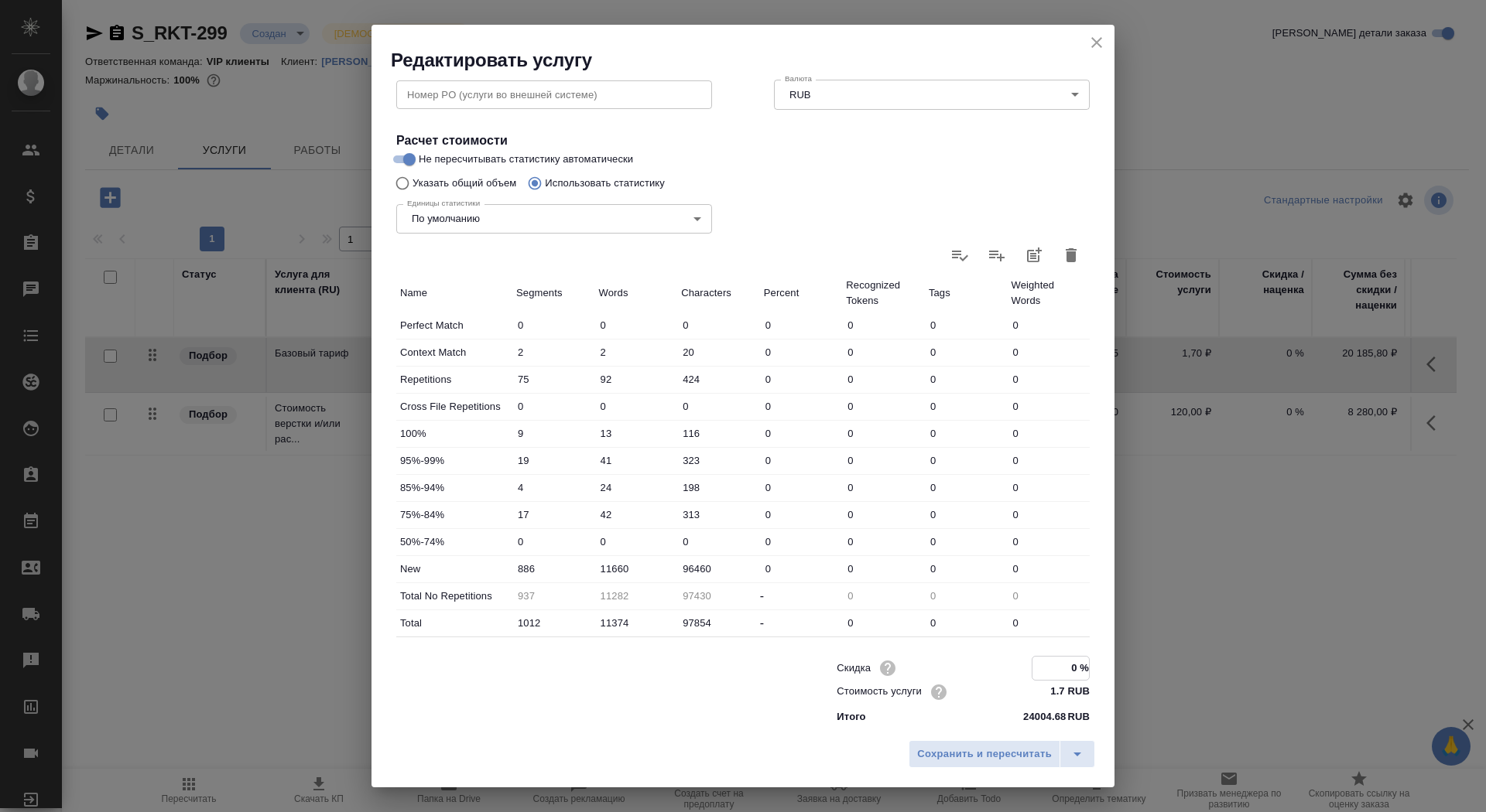
click at [1072, 667] on input "0 %" at bounding box center [1060, 667] width 56 height 22
type input "8.84 %"
click at [963, 760] on span "Сохранить и пересчитать" at bounding box center [984, 755] width 135 height 18
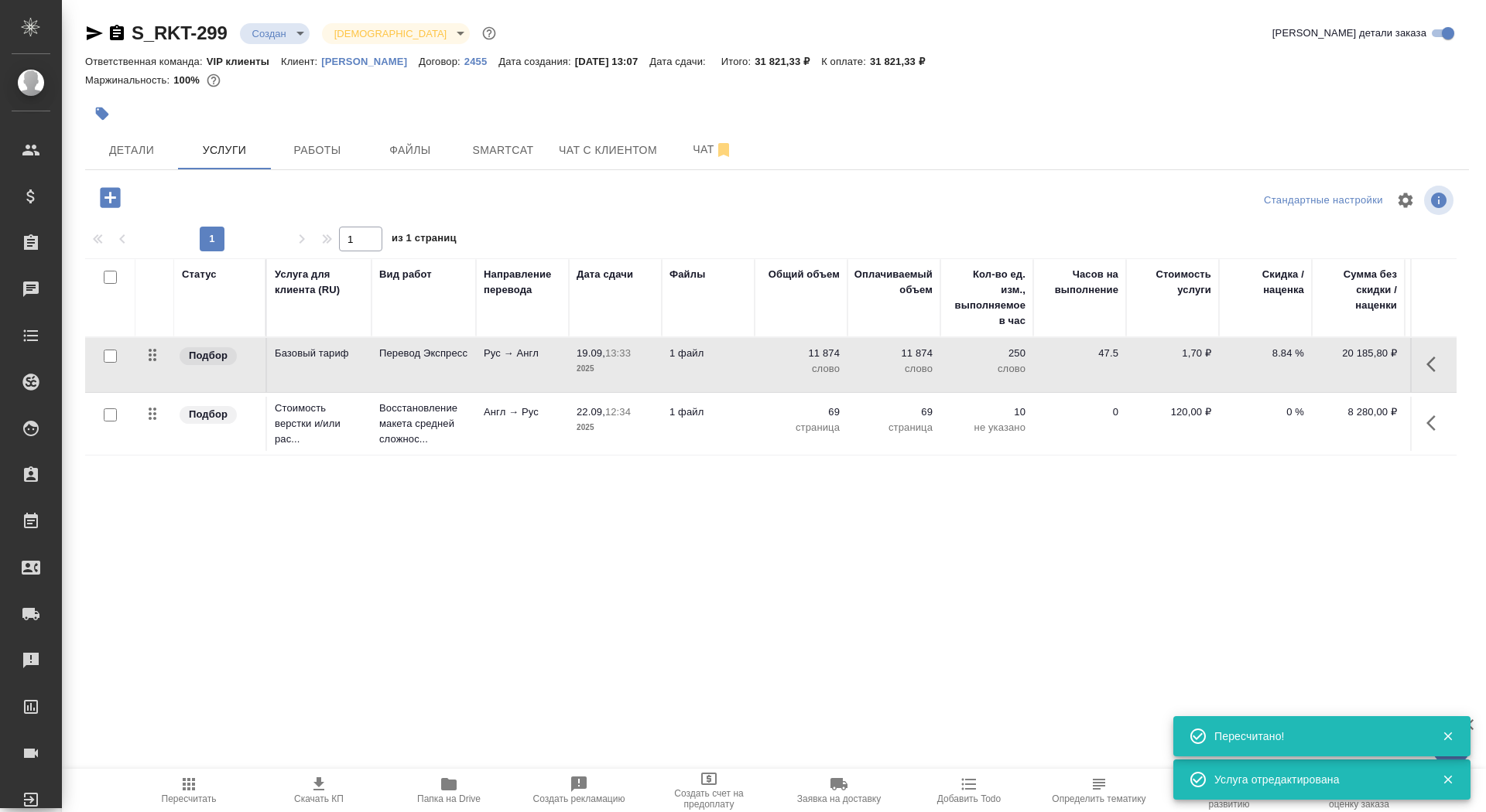
click at [543, 423] on td "Англ → Рус" at bounding box center [522, 424] width 93 height 55
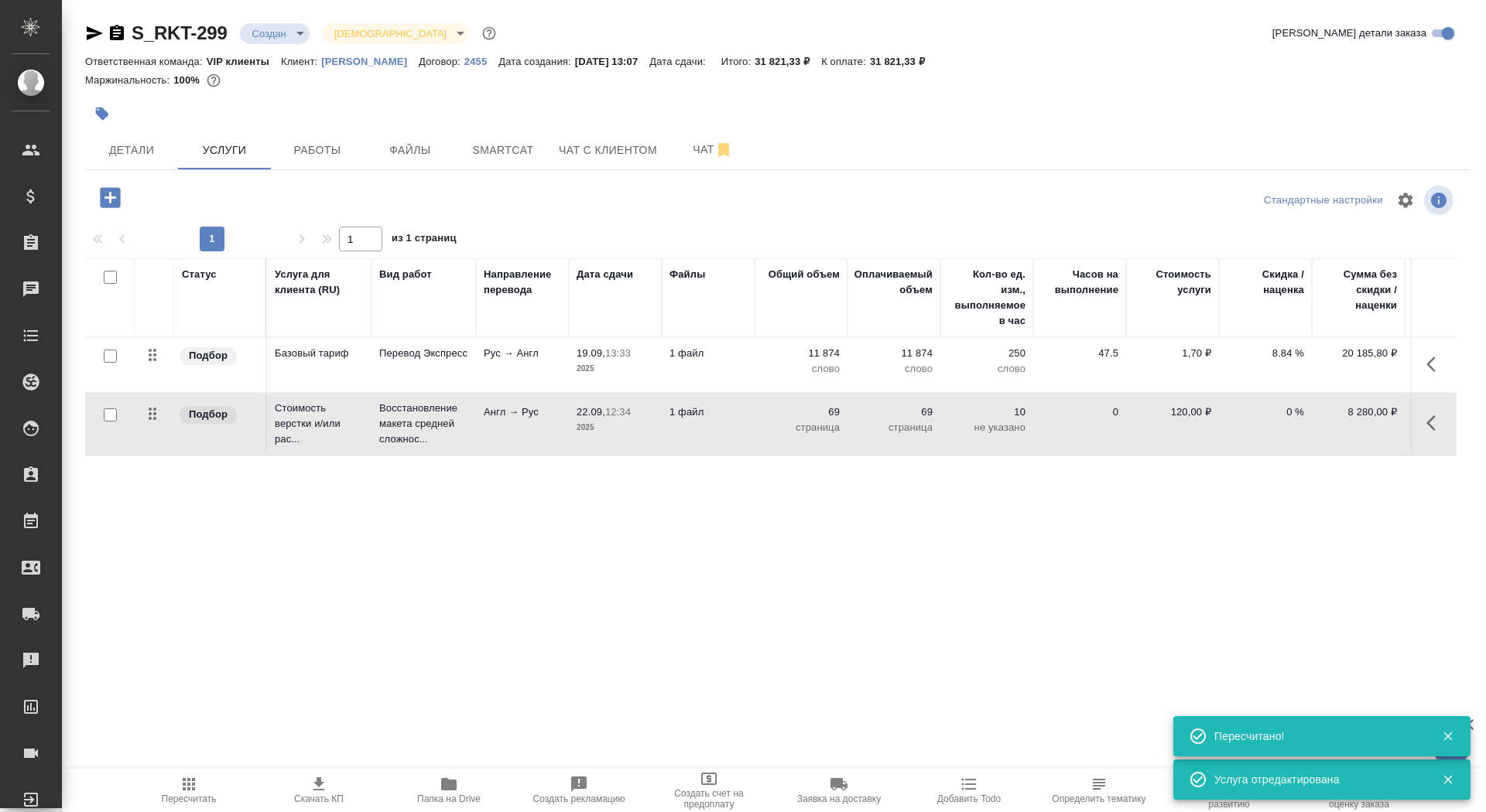
click at [543, 423] on td "Англ → Рус" at bounding box center [522, 424] width 93 height 55
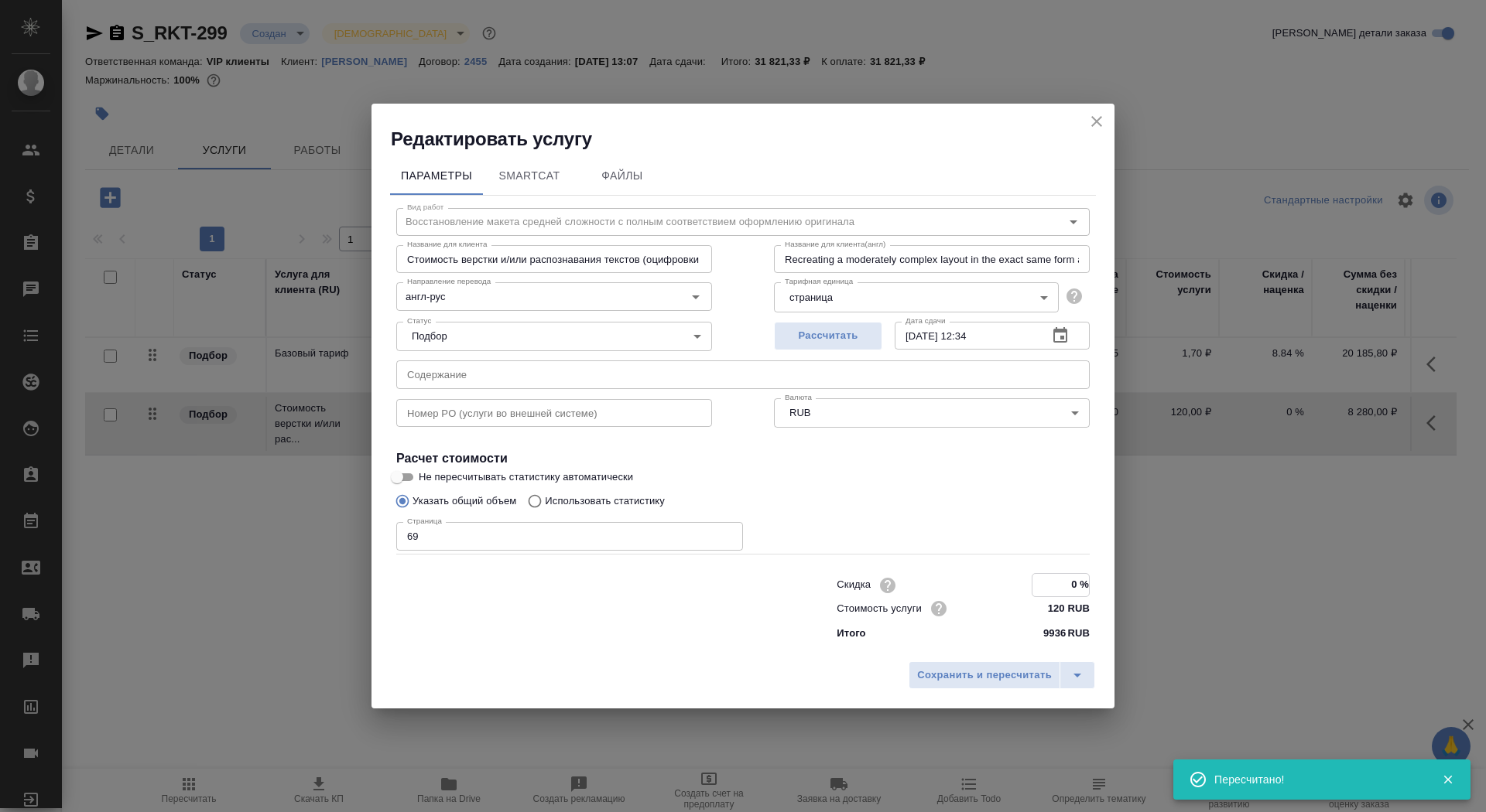
click at [1071, 578] on input "0 %" at bounding box center [1060, 585] width 56 height 22
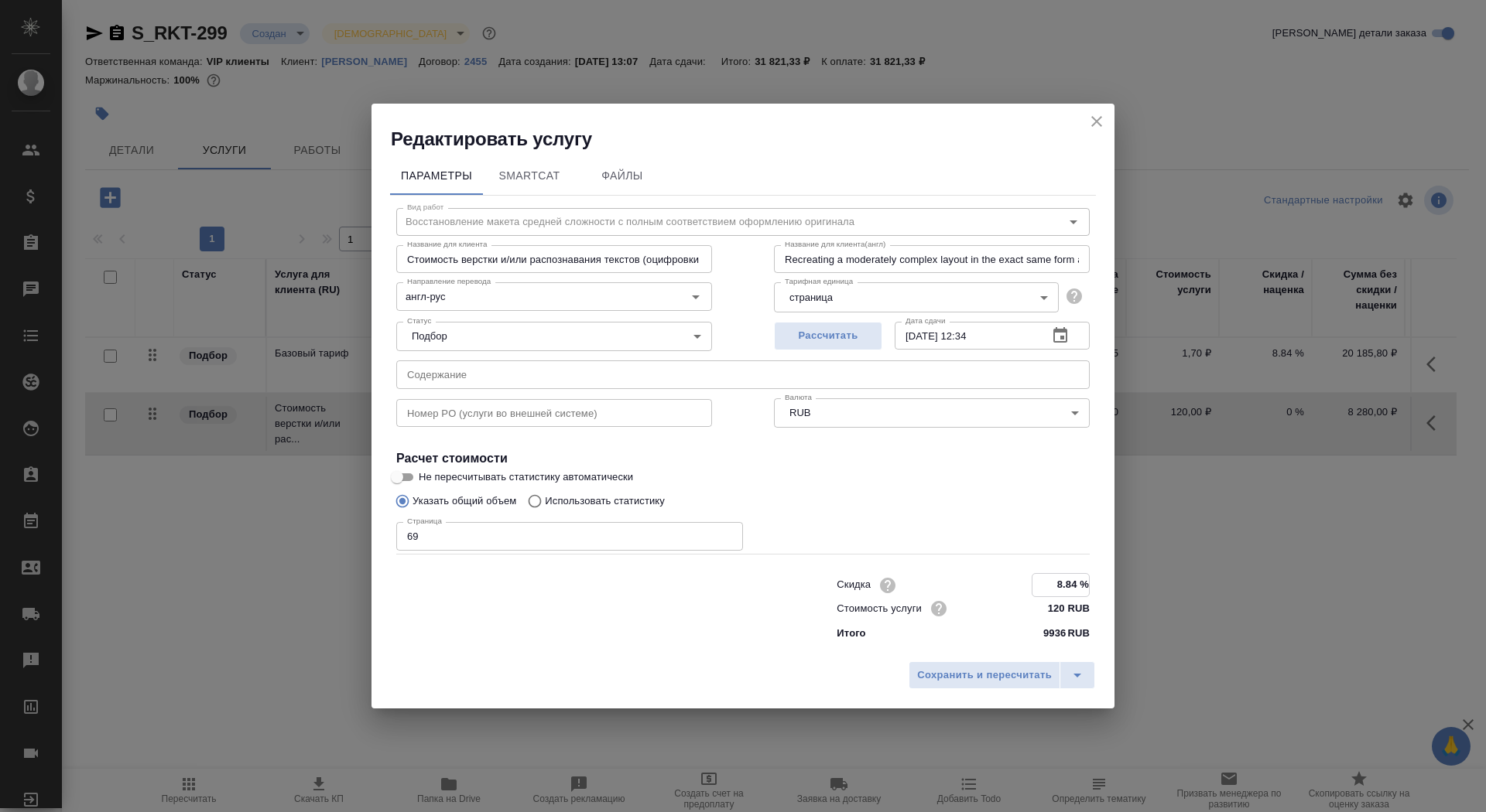
type input "8.84 %"
click at [1036, 696] on div "Сохранить и пересчитать" at bounding box center [743, 680] width 743 height 55
click at [1029, 674] on span "Сохранить и пересчитать" at bounding box center [984, 675] width 135 height 18
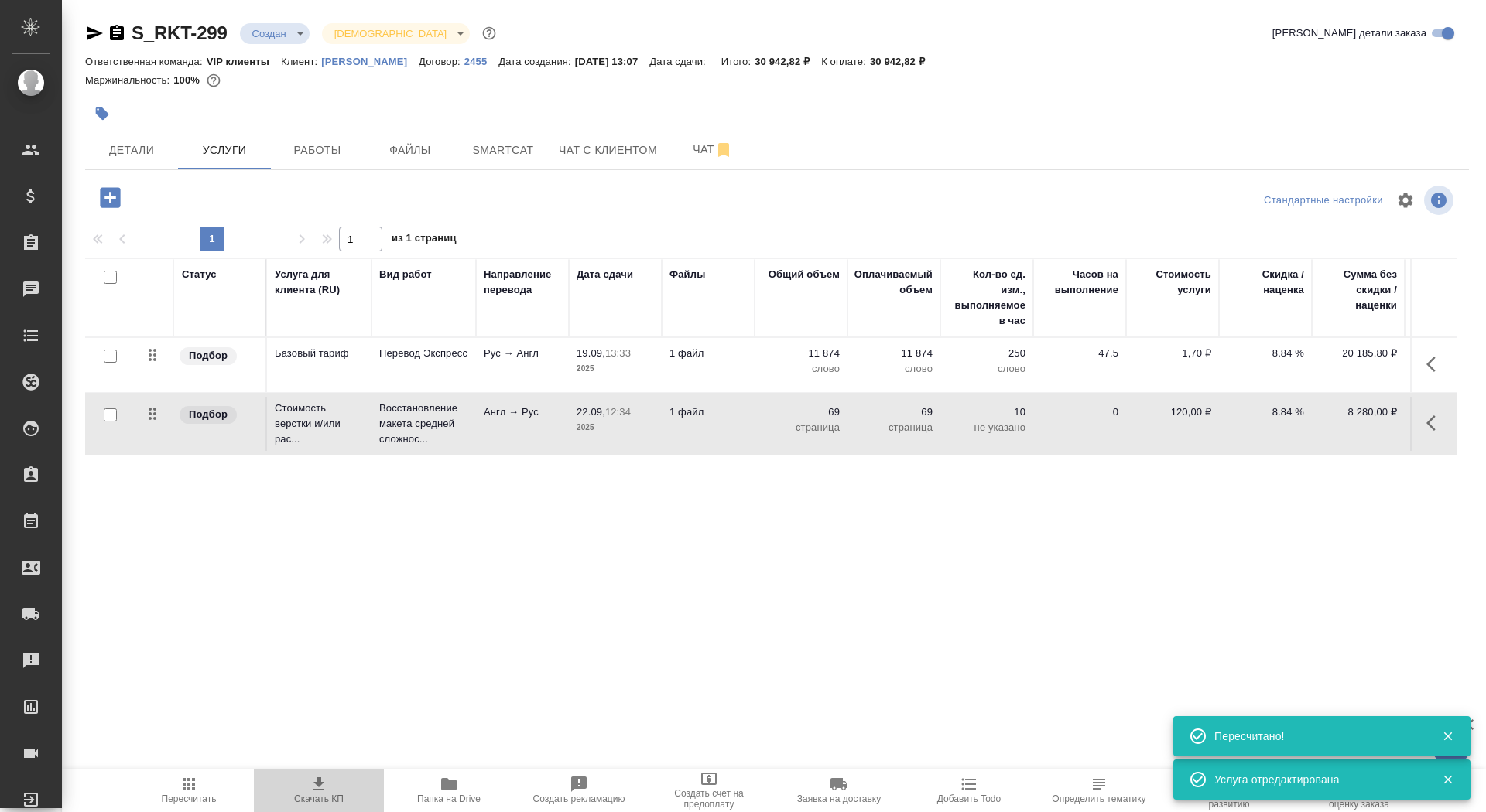
click at [330, 786] on span "Скачать КП" at bounding box center [318, 790] width 112 height 30
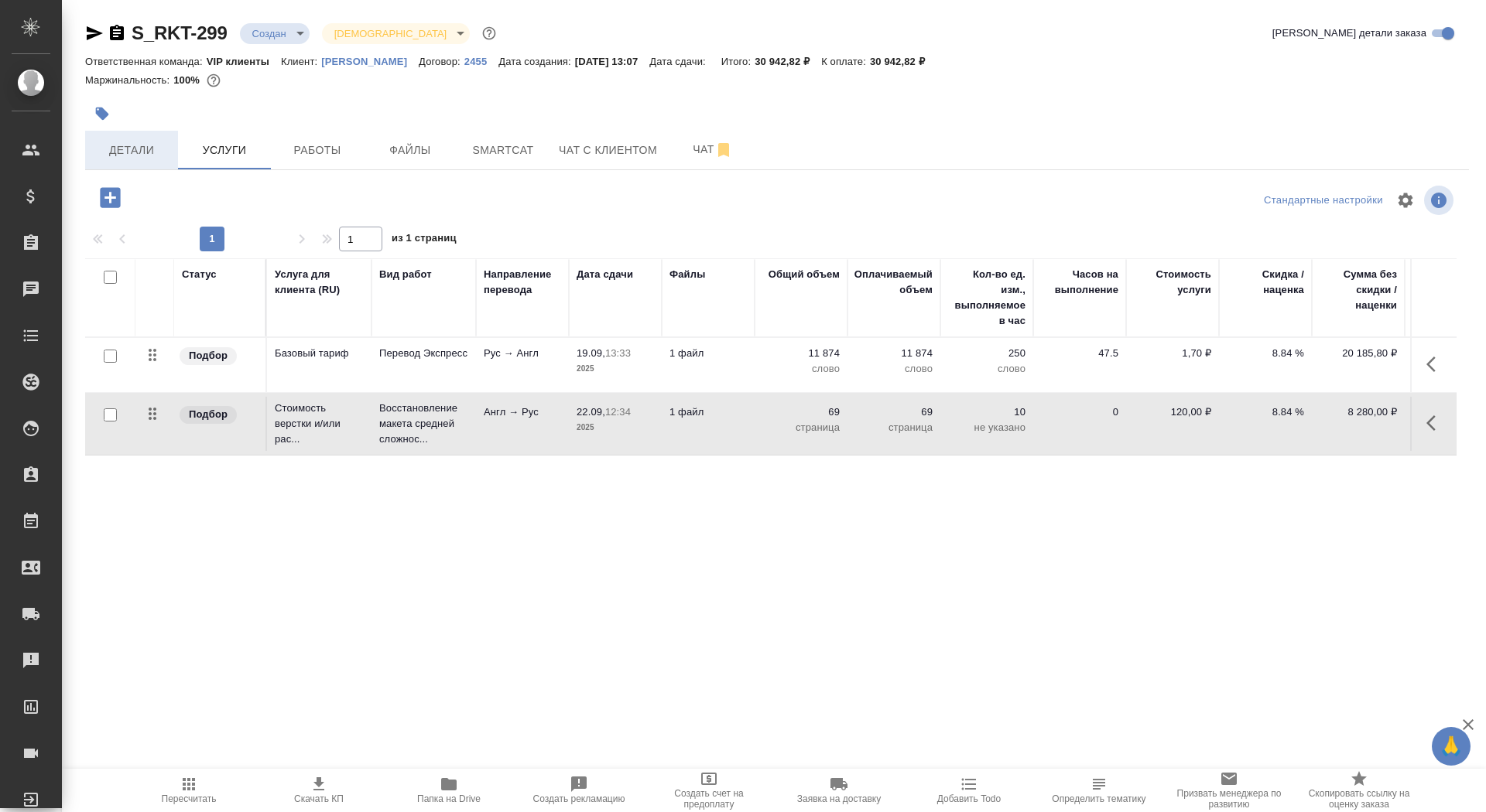
click at [144, 147] on span "Детали" at bounding box center [131, 150] width 74 height 19
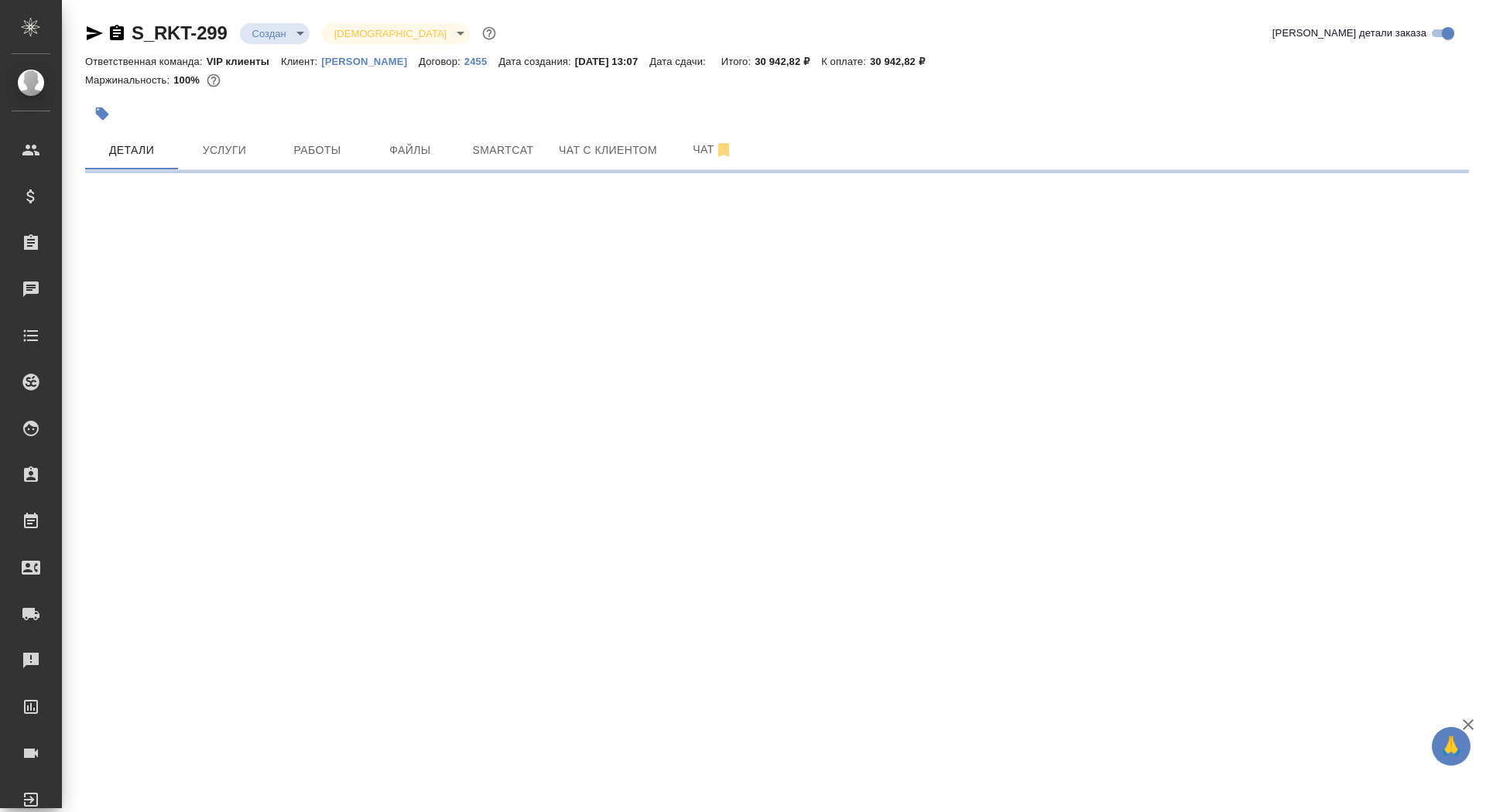
select select "RU"
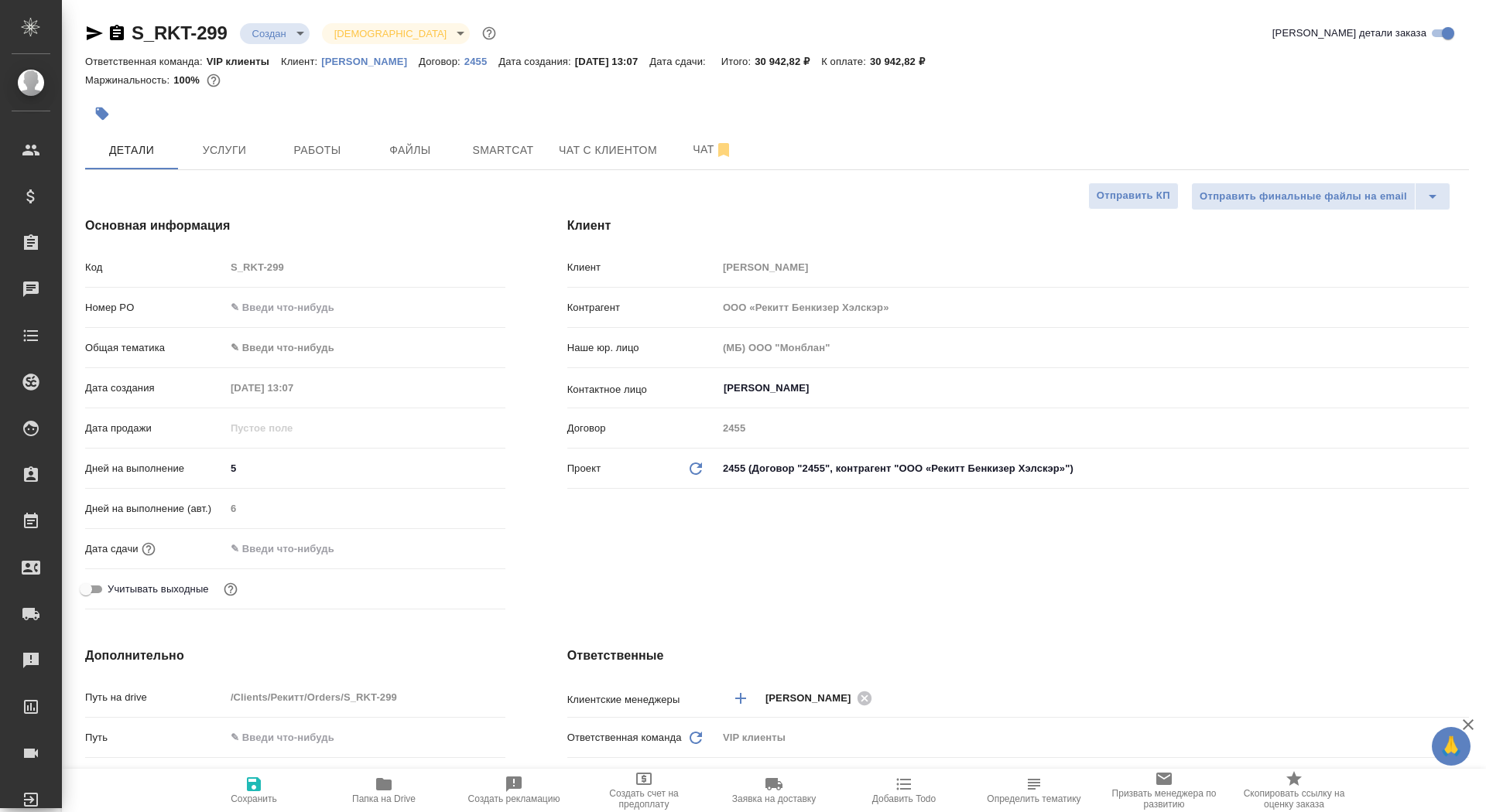
type textarea "x"
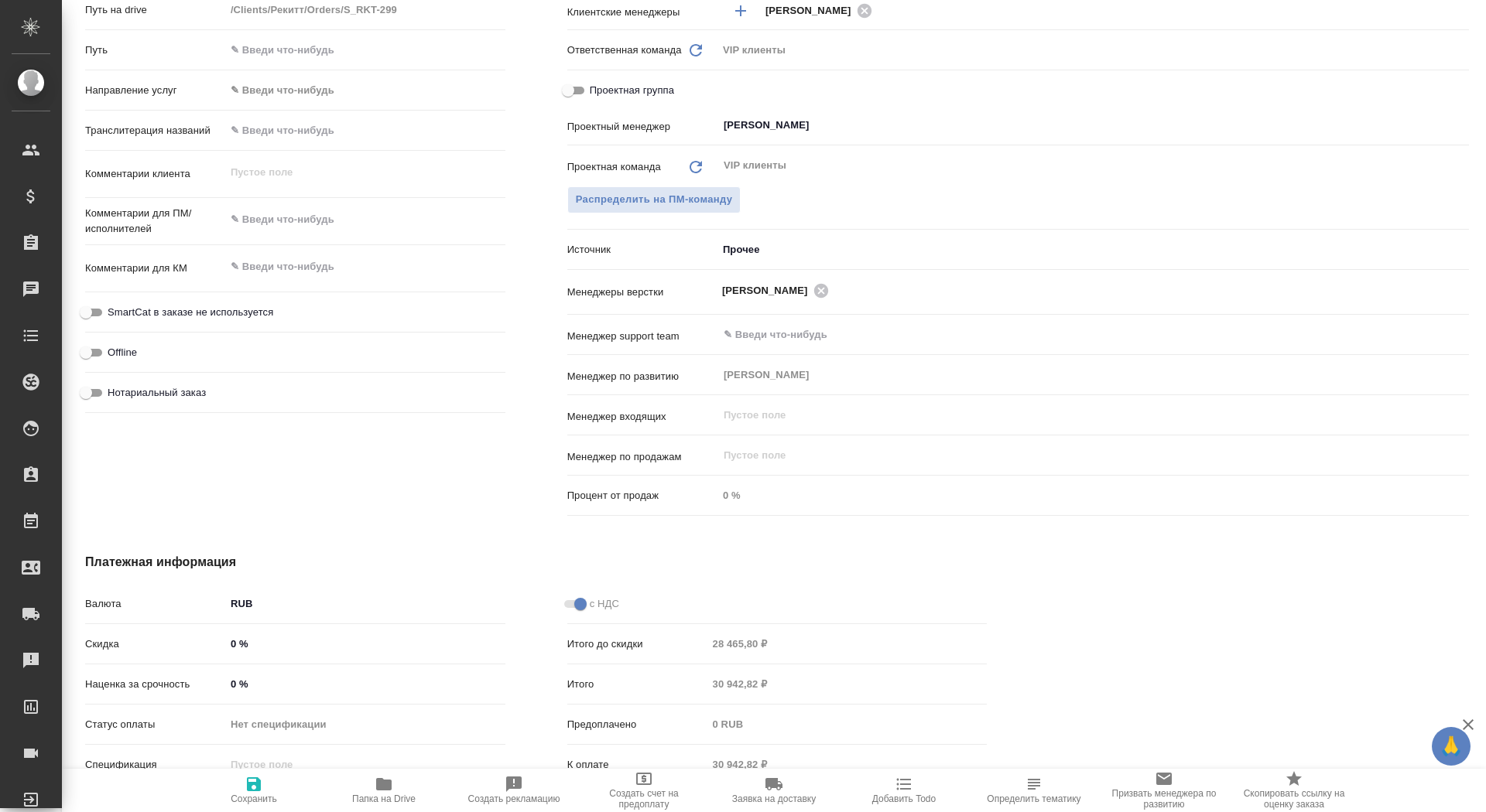
scroll to position [745, 0]
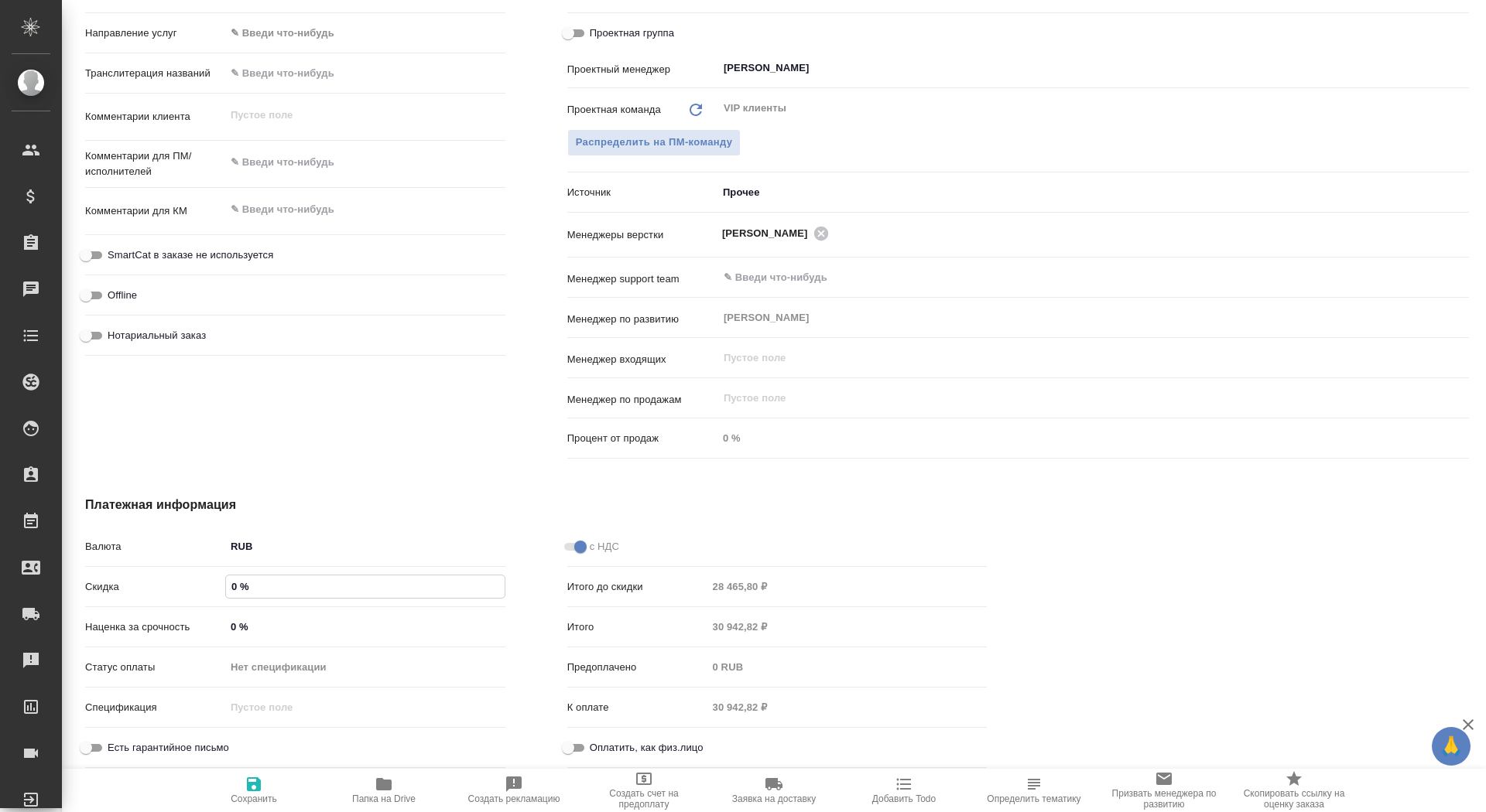
click at [236, 588] on input "0 %" at bounding box center [364, 586] width 279 height 22
type textarea "x"
type input "8 %"
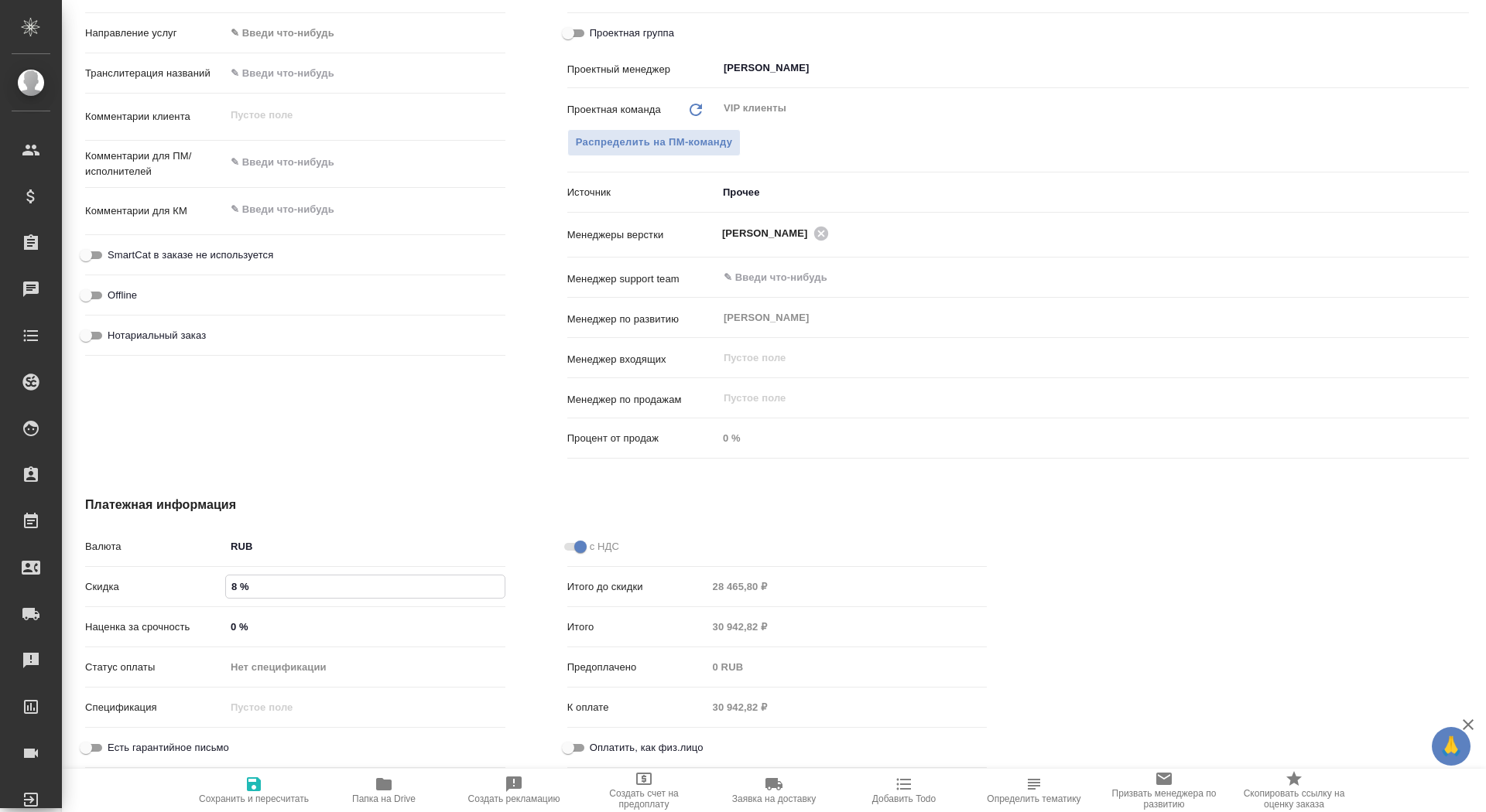
type textarea "x"
type input "8.8 %"
type textarea "x"
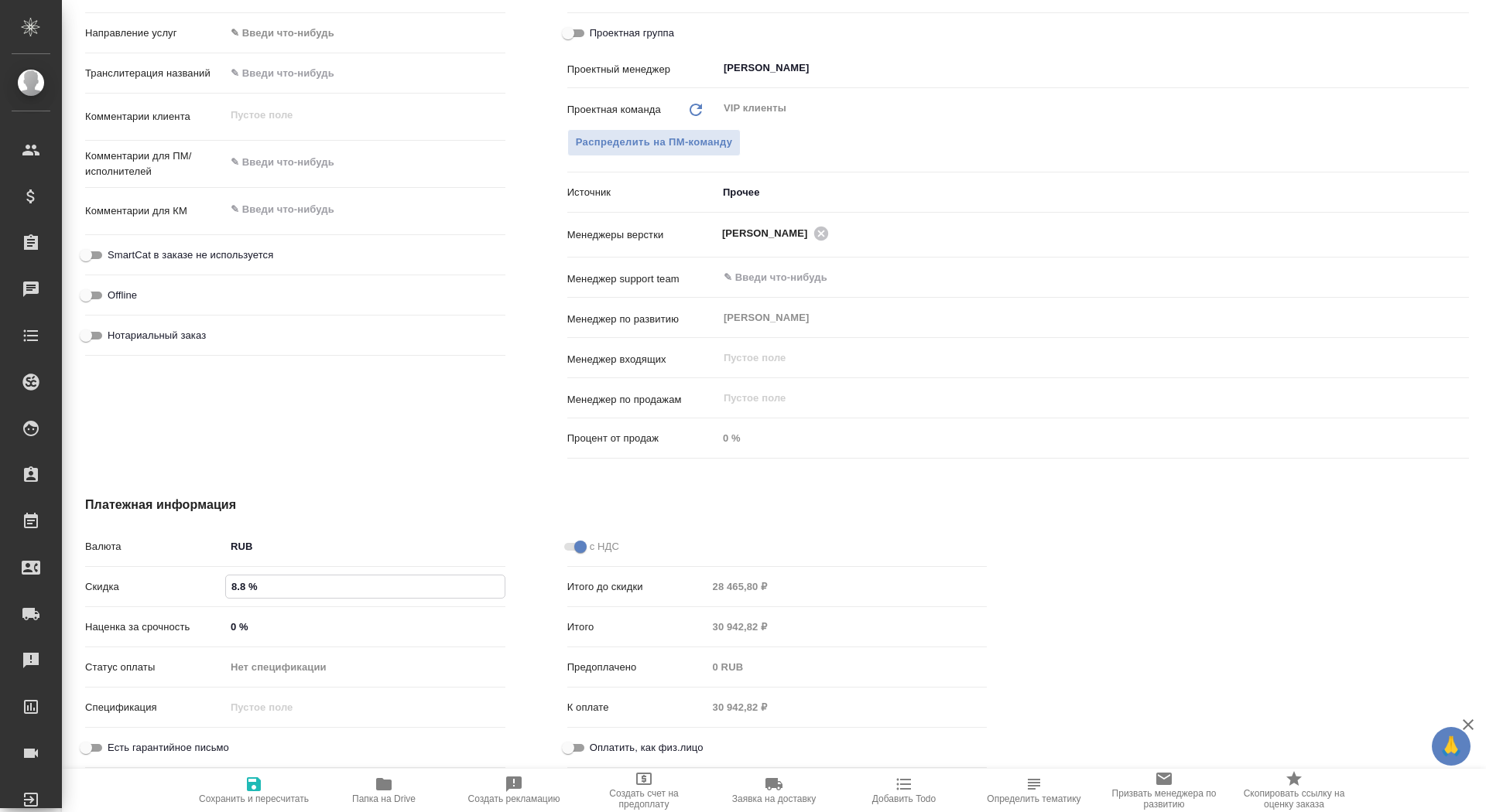
type textarea "x"
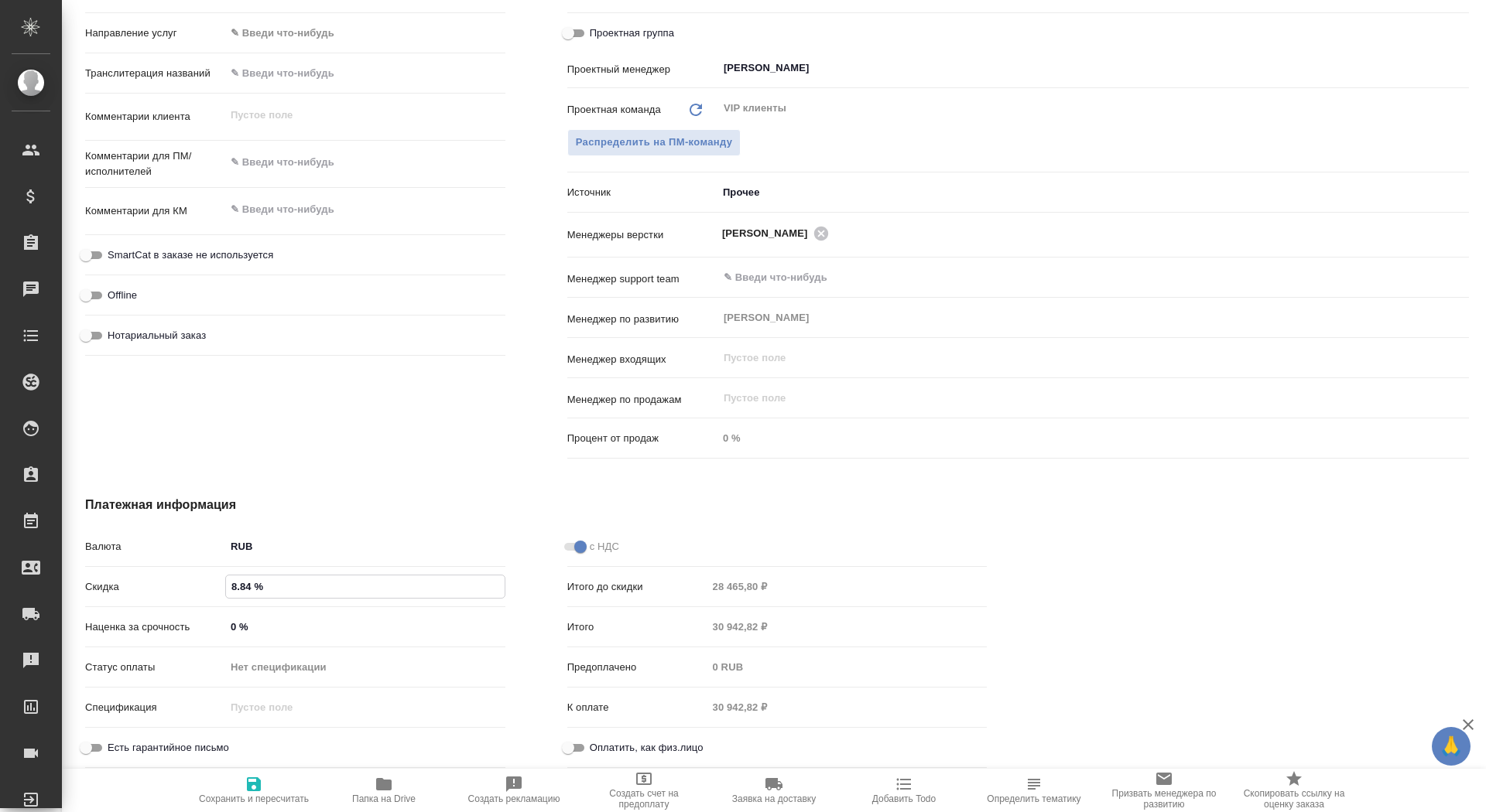
type input "8.84 %"
click at [255, 803] on span "Сохранить и пересчитать" at bounding box center [254, 799] width 110 height 11
type textarea "x"
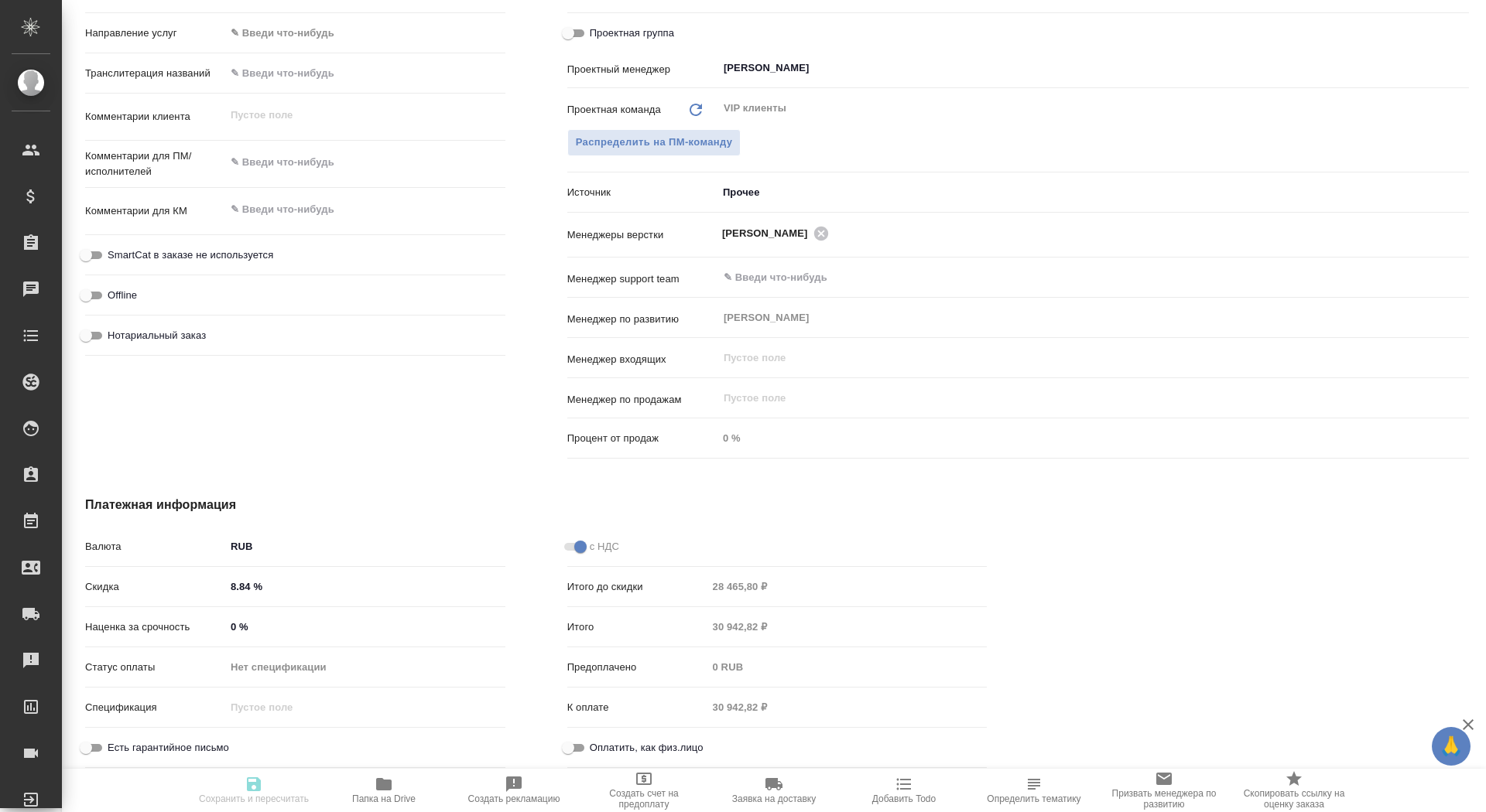
type textarea "x"
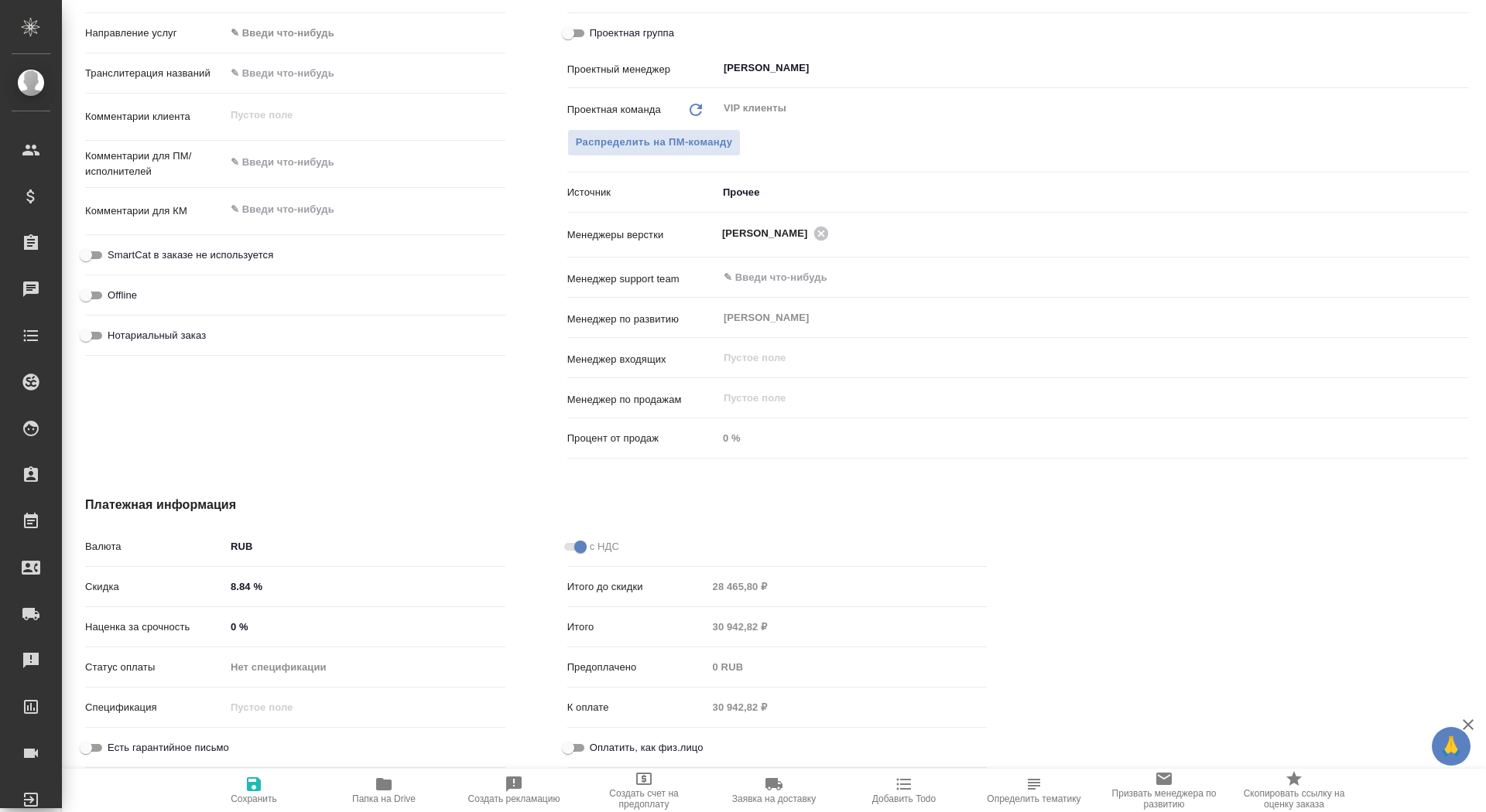
type textarea "x"
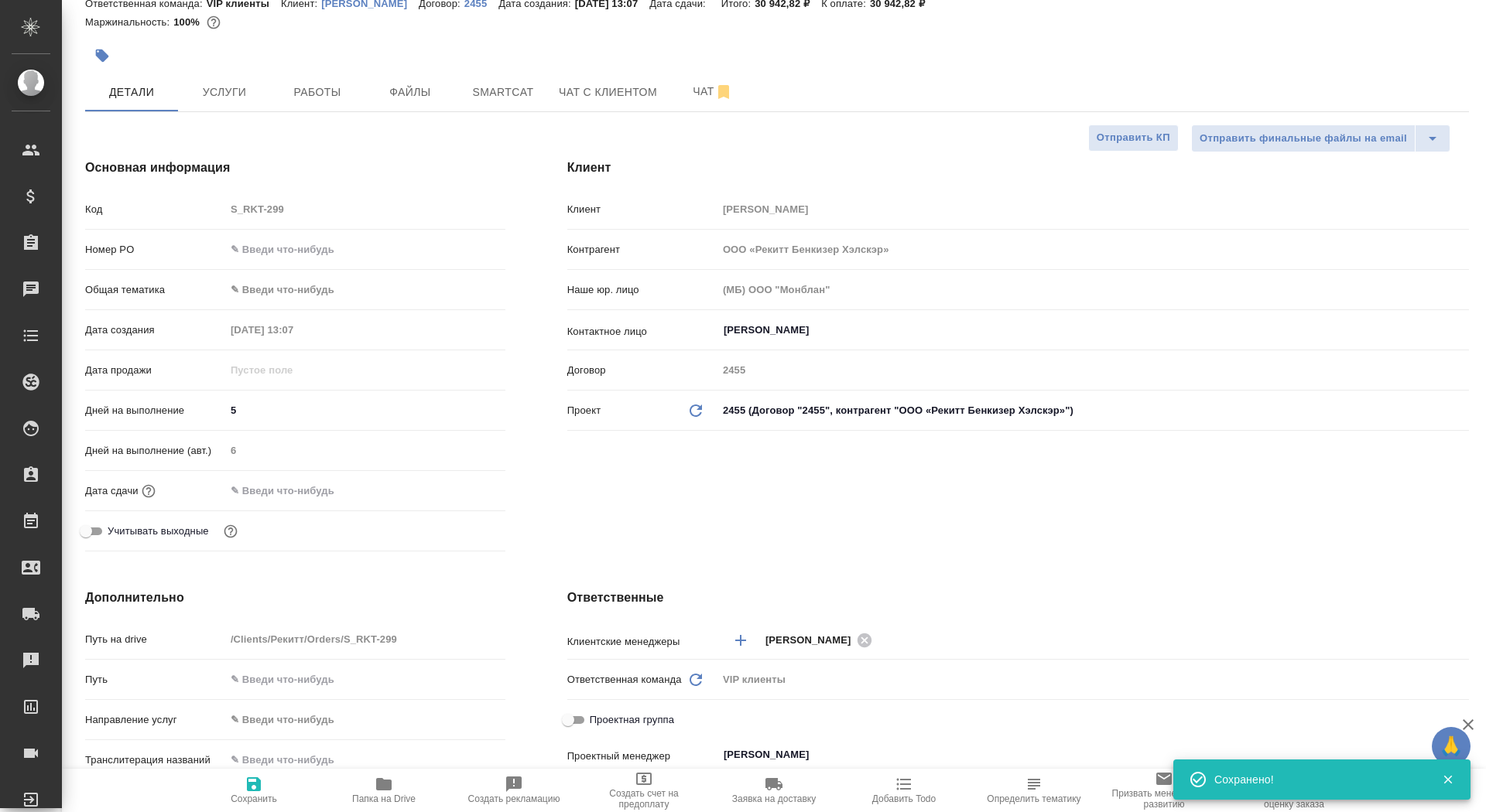
scroll to position [0, 0]
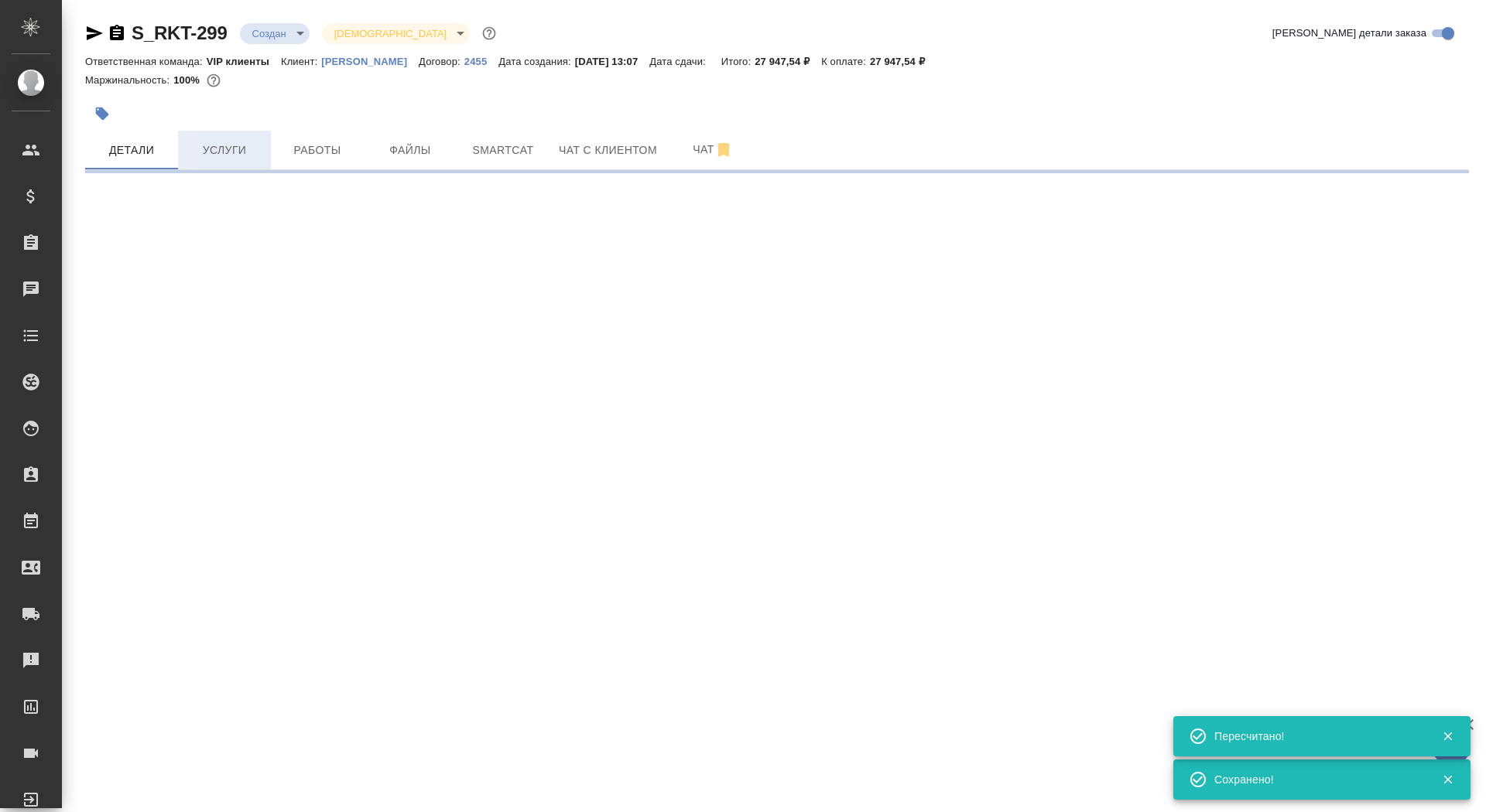
select select "RU"
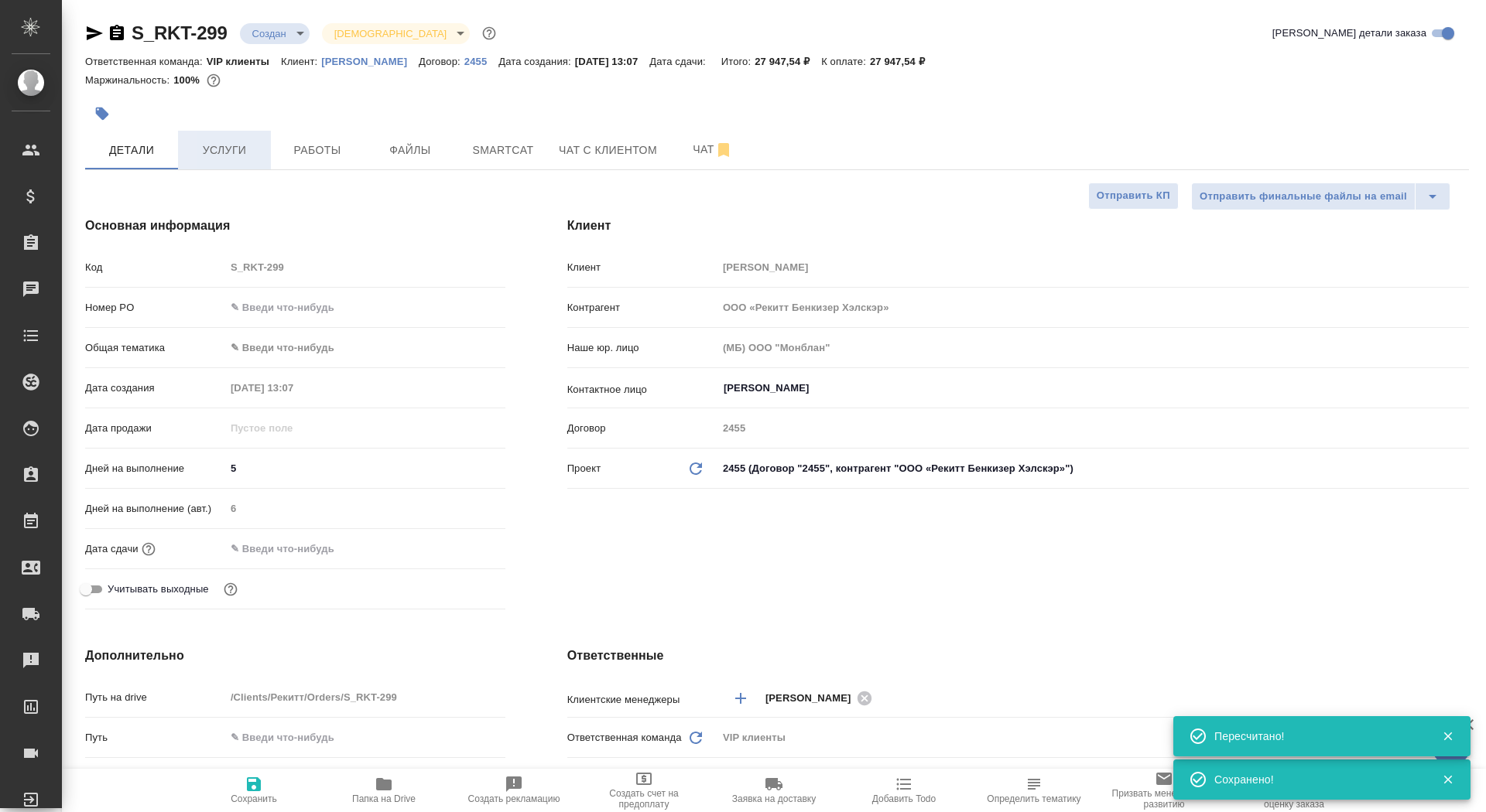
type textarea "x"
click at [234, 149] on span "Услуги" at bounding box center [225, 150] width 74 height 19
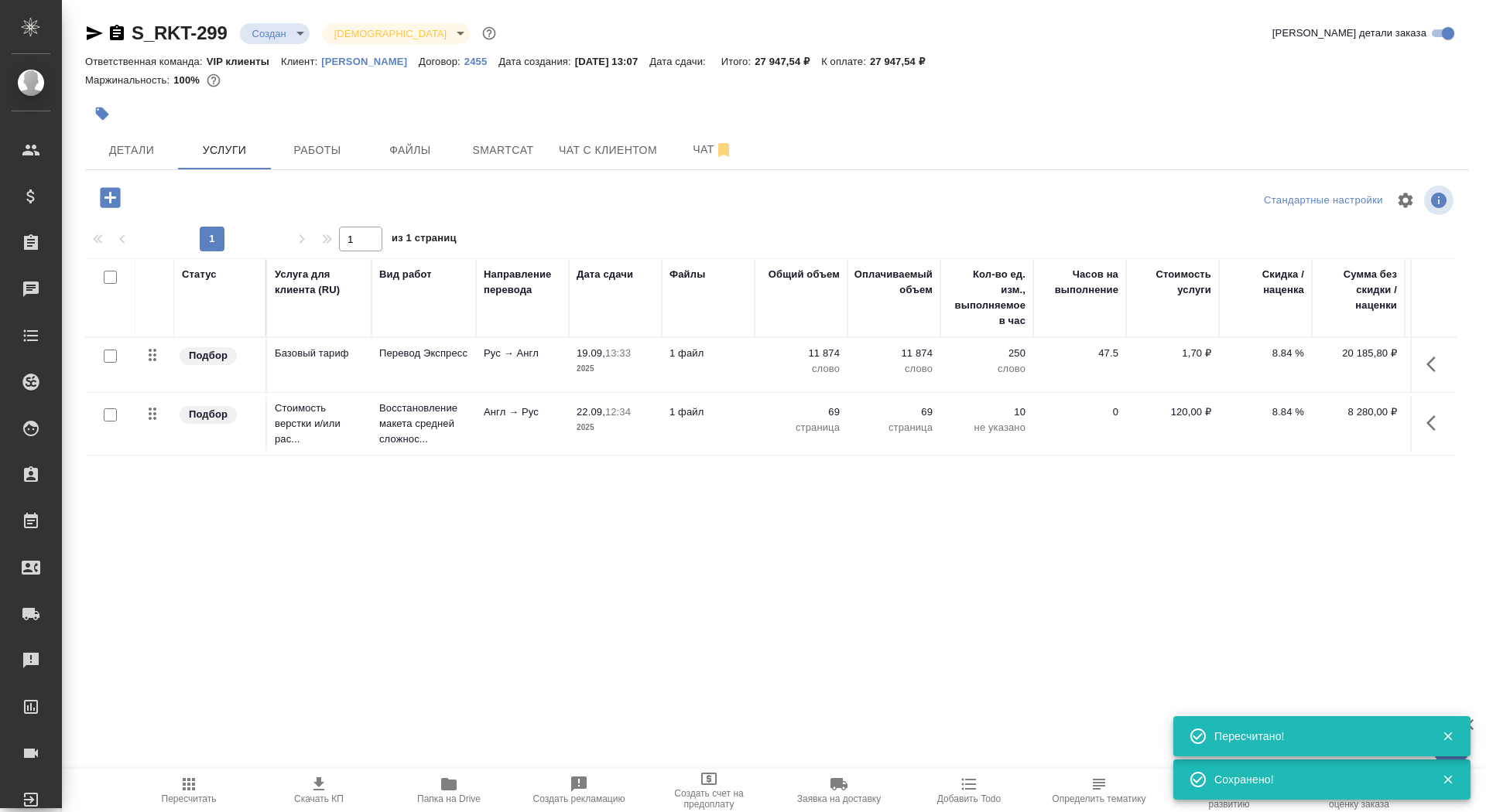
click at [712, 373] on td "1 файл" at bounding box center [708, 365] width 93 height 55
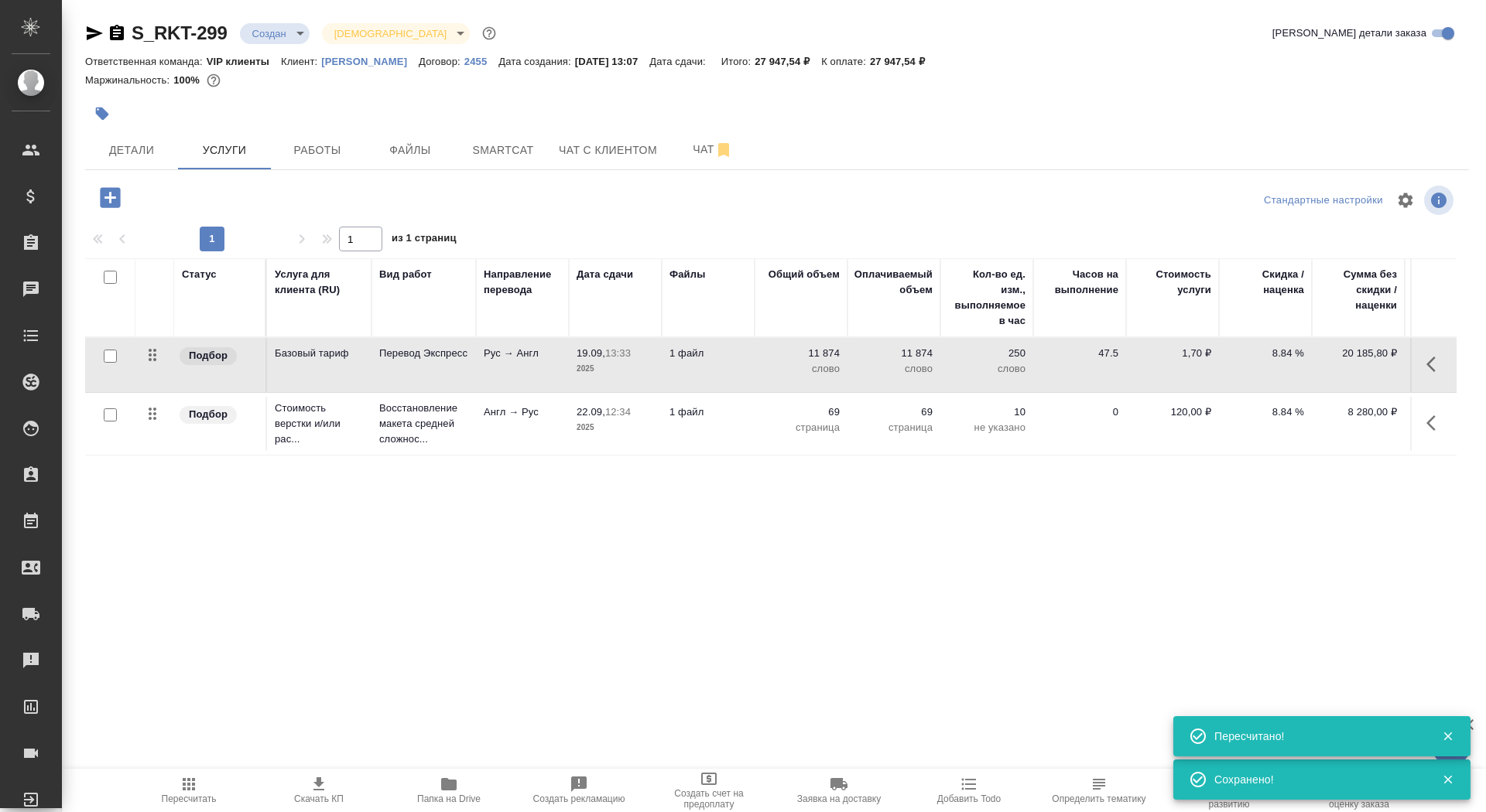
click at [712, 373] on td "1 файл" at bounding box center [708, 365] width 93 height 55
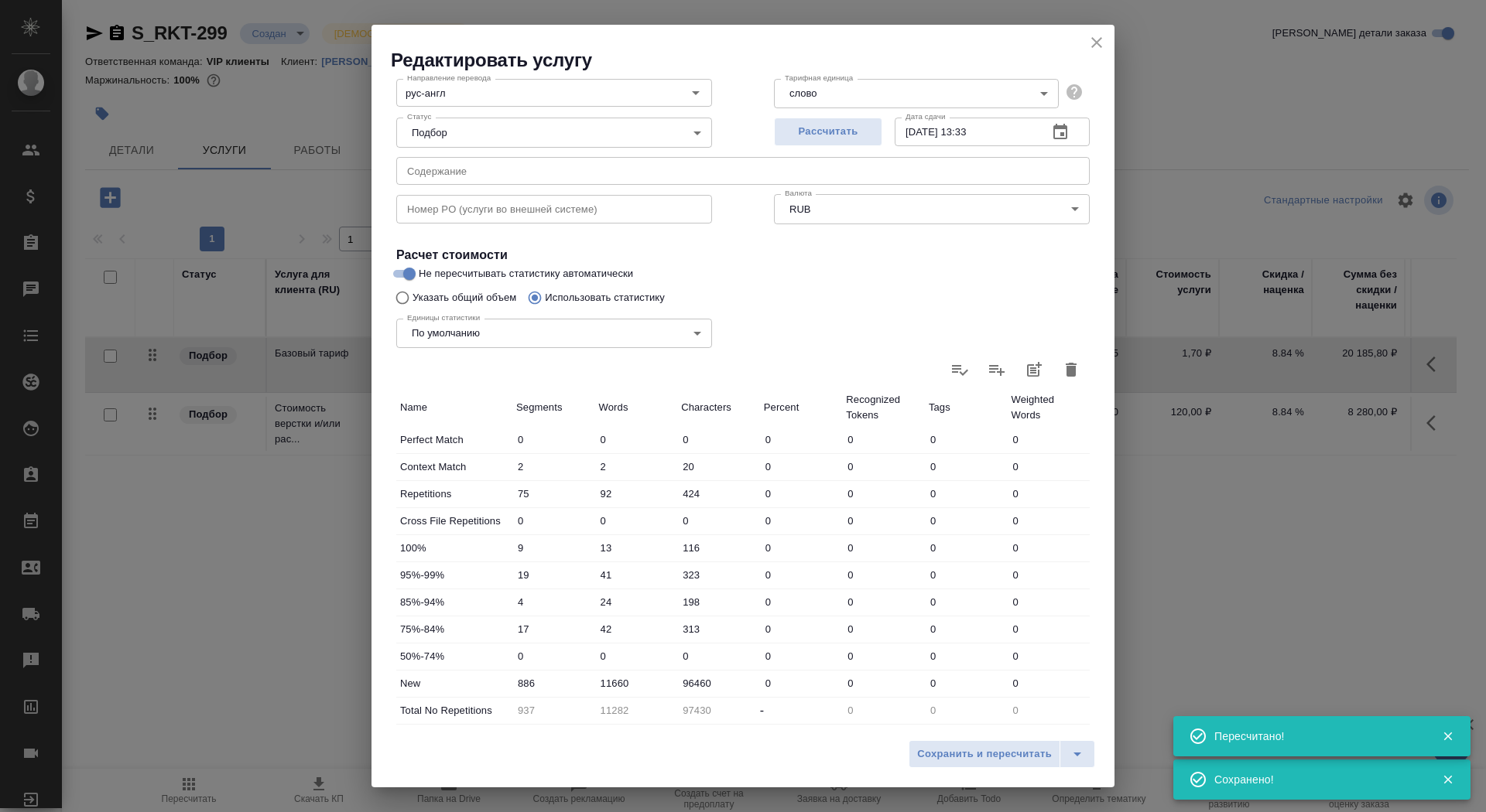
scroll to position [240, 0]
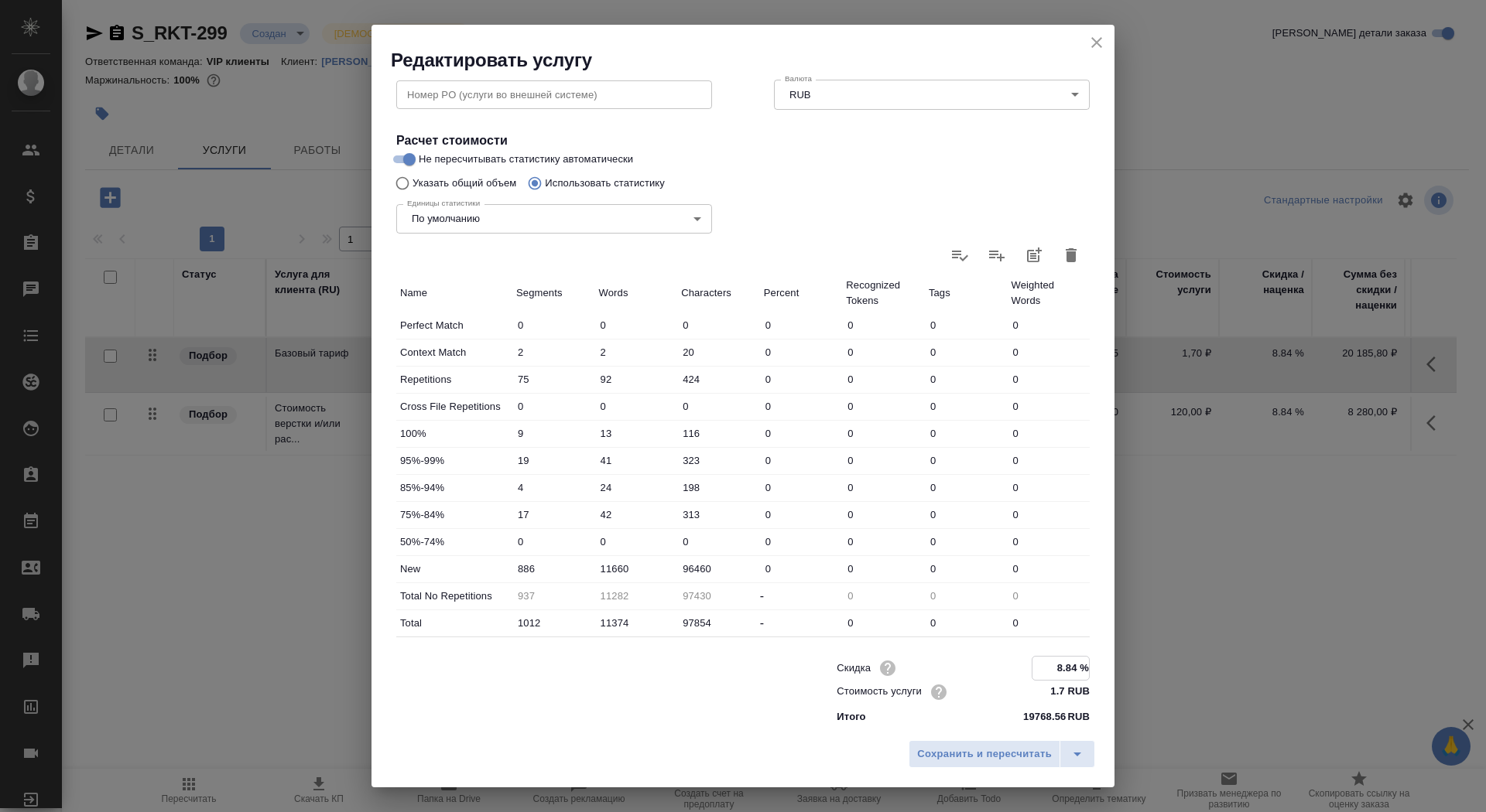
drag, startPoint x: 1060, startPoint y: 666, endPoint x: 1076, endPoint y: 665, distance: 16.0
click at [1076, 666] on input "8.84 %" at bounding box center [1060, 667] width 56 height 22
type input "0 %"
click at [1010, 747] on span "Сохранить и пересчитать" at bounding box center [984, 755] width 135 height 18
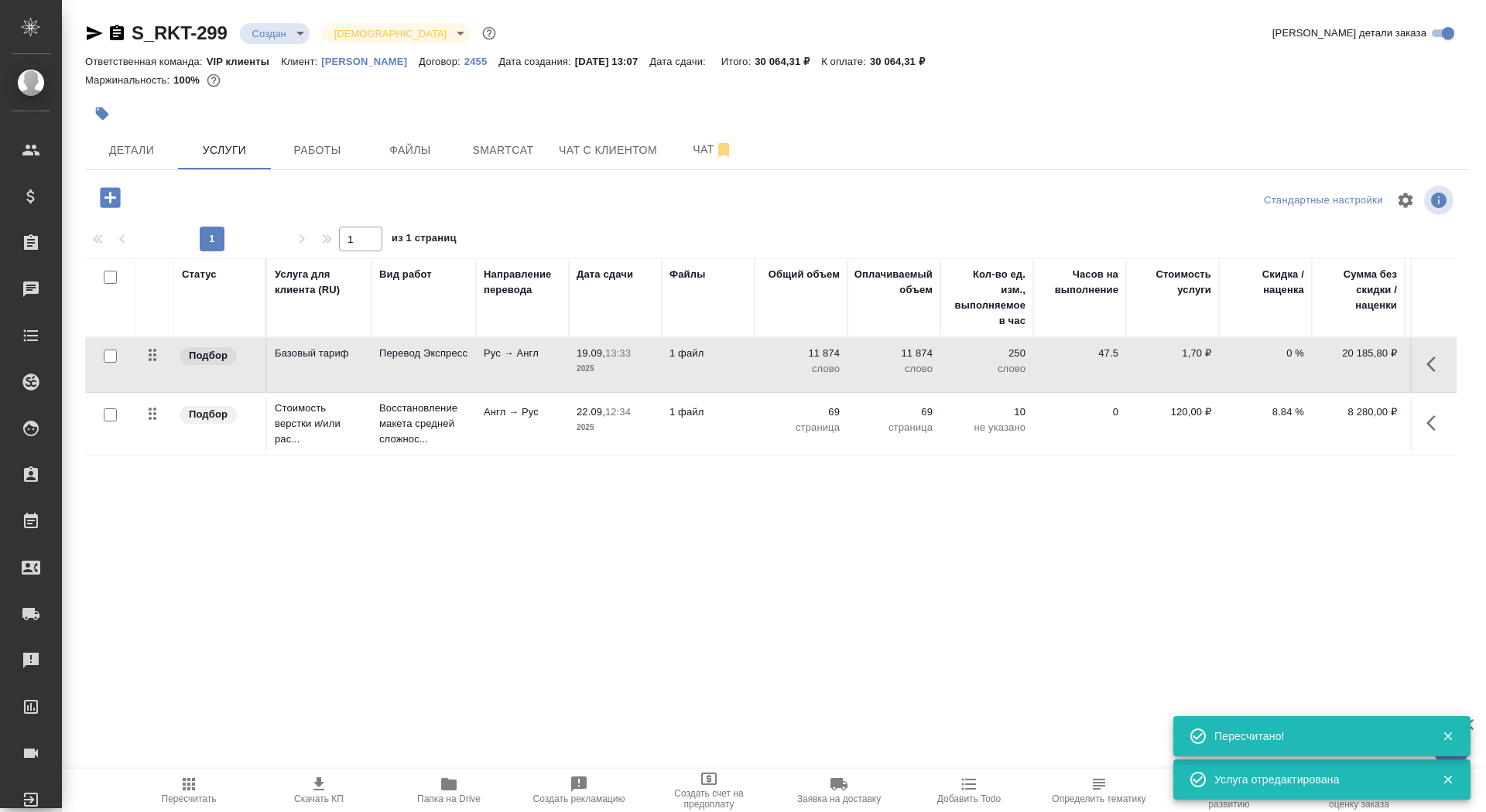
click at [882, 409] on p "69" at bounding box center [894, 412] width 78 height 16
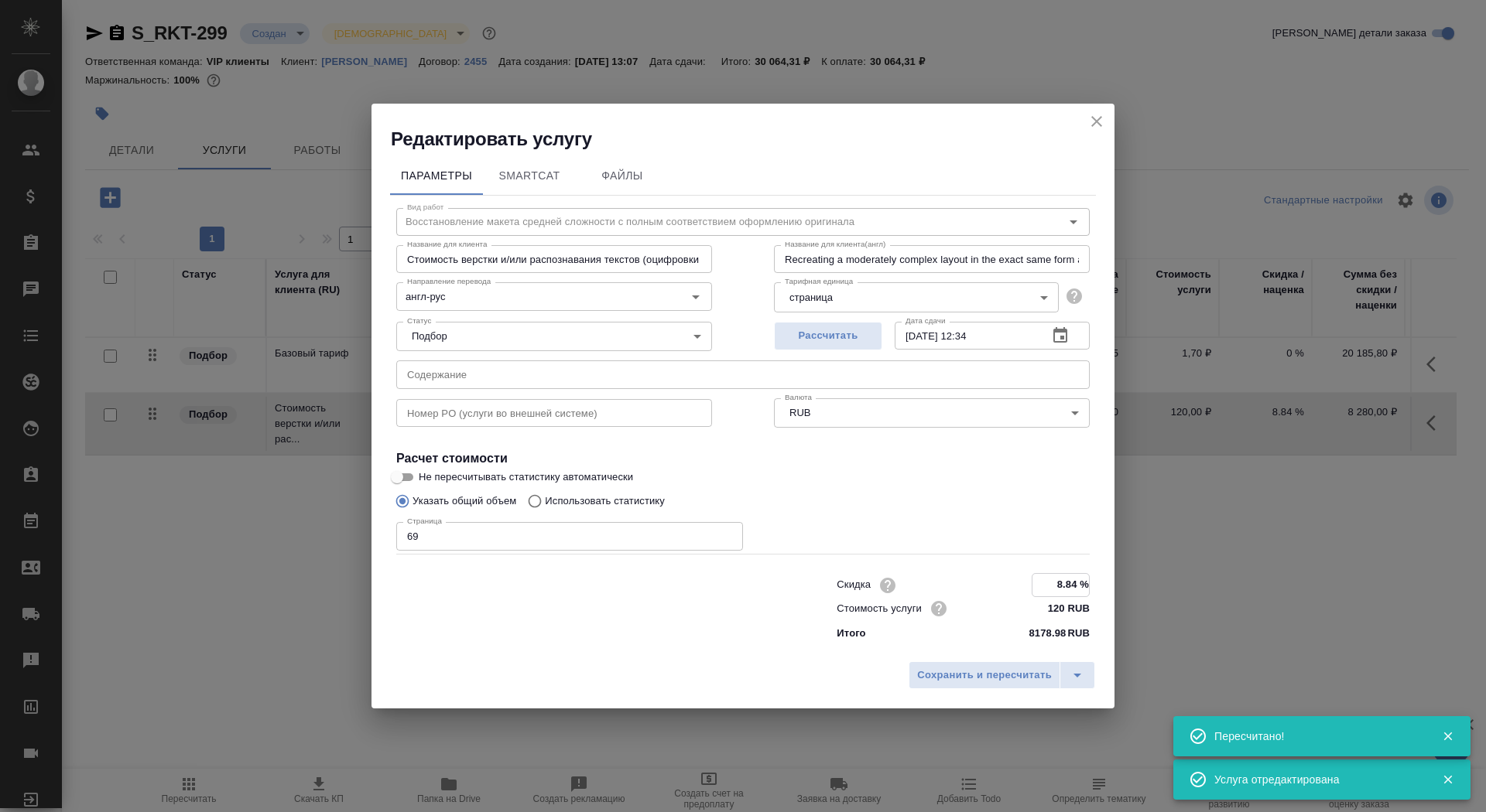
drag, startPoint x: 1076, startPoint y: 588, endPoint x: 1054, endPoint y: 589, distance: 22.0
click at [1054, 589] on input "8.84 %" at bounding box center [1060, 585] width 56 height 22
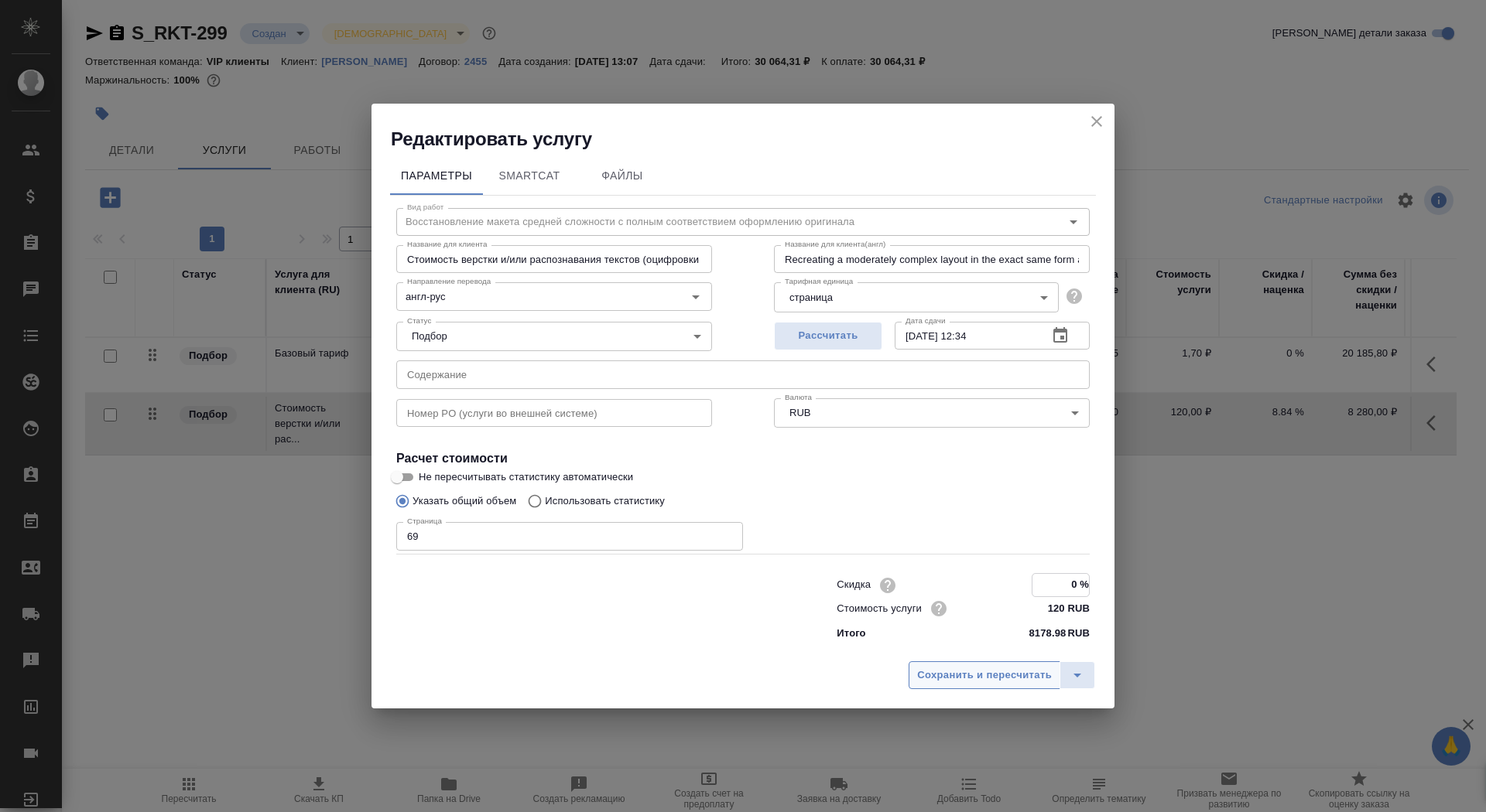
type input "0 %"
click at [981, 676] on span "Сохранить и пересчитать" at bounding box center [984, 675] width 135 height 18
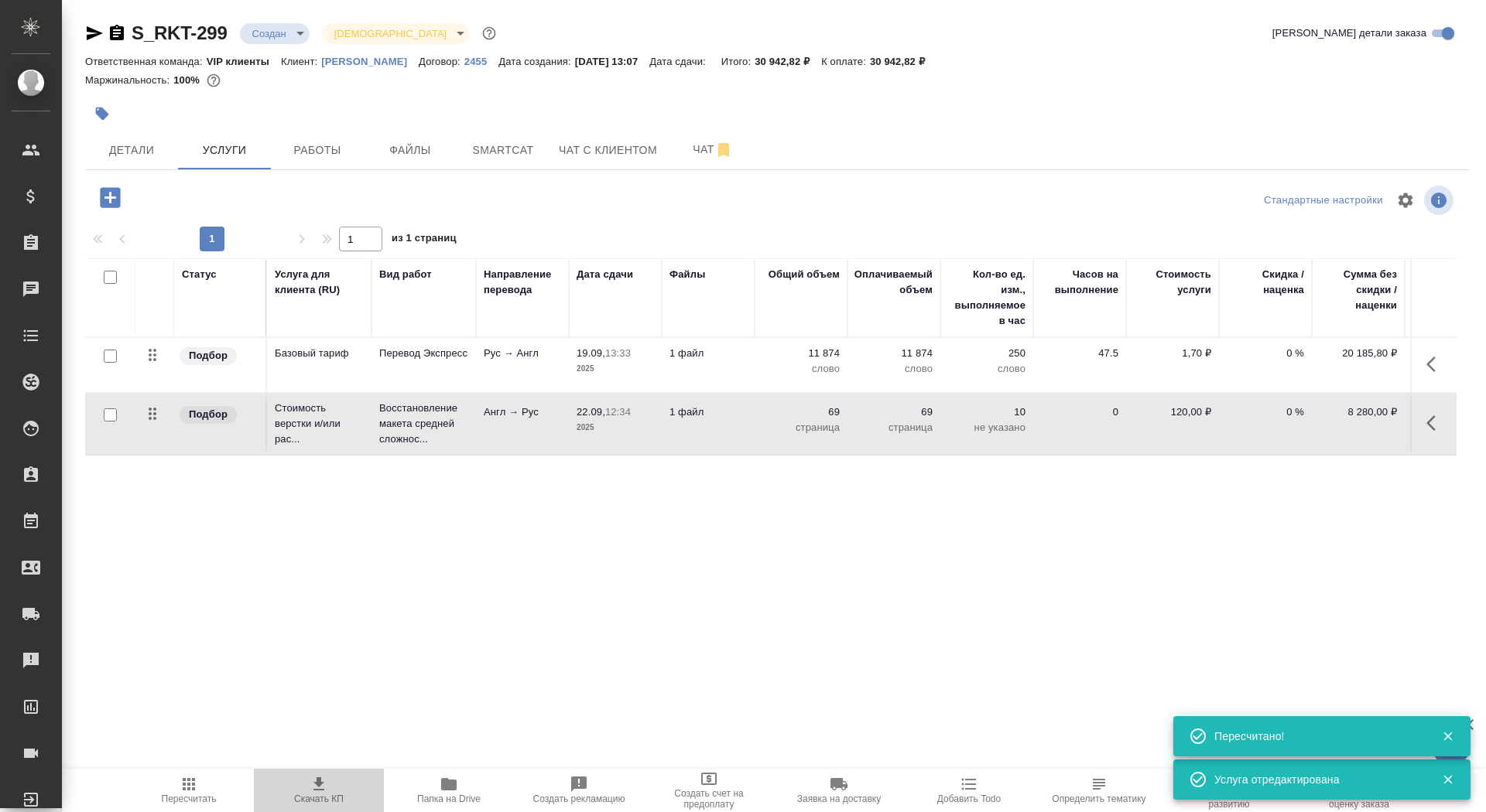
click at [340, 796] on span "Скачать КП" at bounding box center [319, 799] width 50 height 11
click at [283, 31] on body "🙏 .cls-1 fill:#fff; AWATERA Saydasheva Dilyara Клиенты Спецификации Заказы 0 Ча…" at bounding box center [743, 406] width 1486 height 812
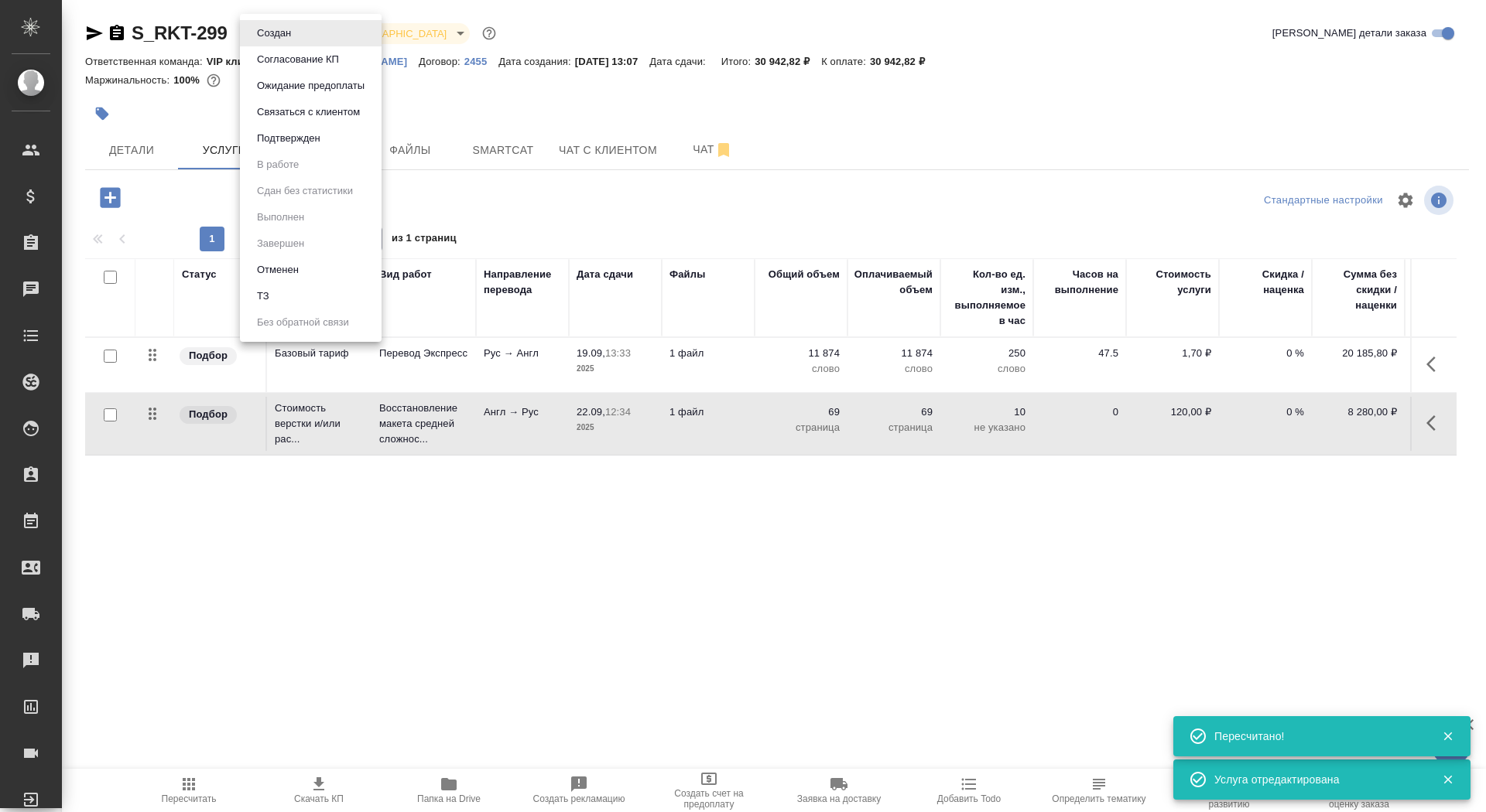
click at [313, 57] on button "Согласование КП" at bounding box center [298, 59] width 92 height 17
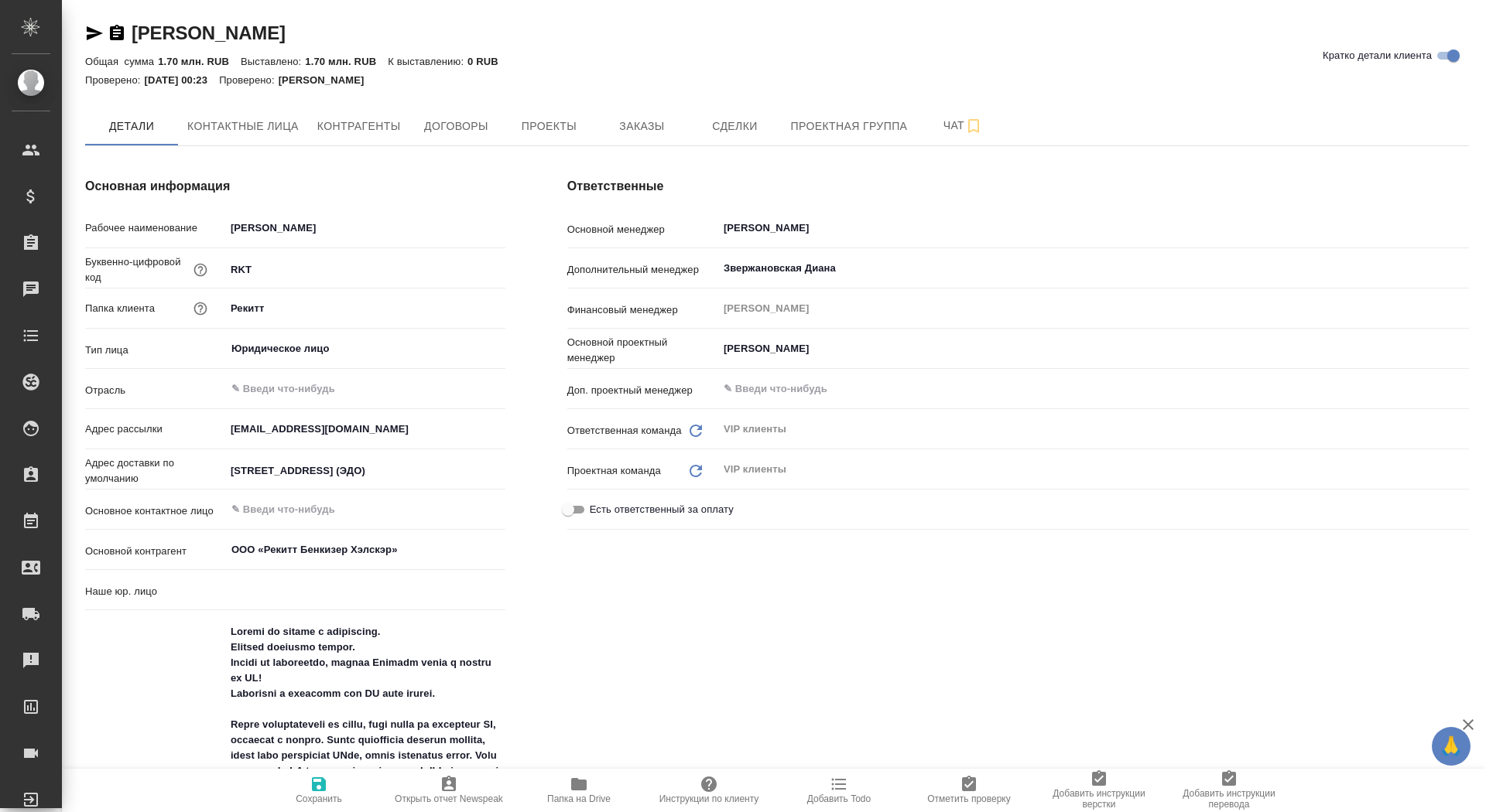
type input "(TUP) Общество с ограниченной ответственностью «Технологии управления переводом»"
type textarea "x"
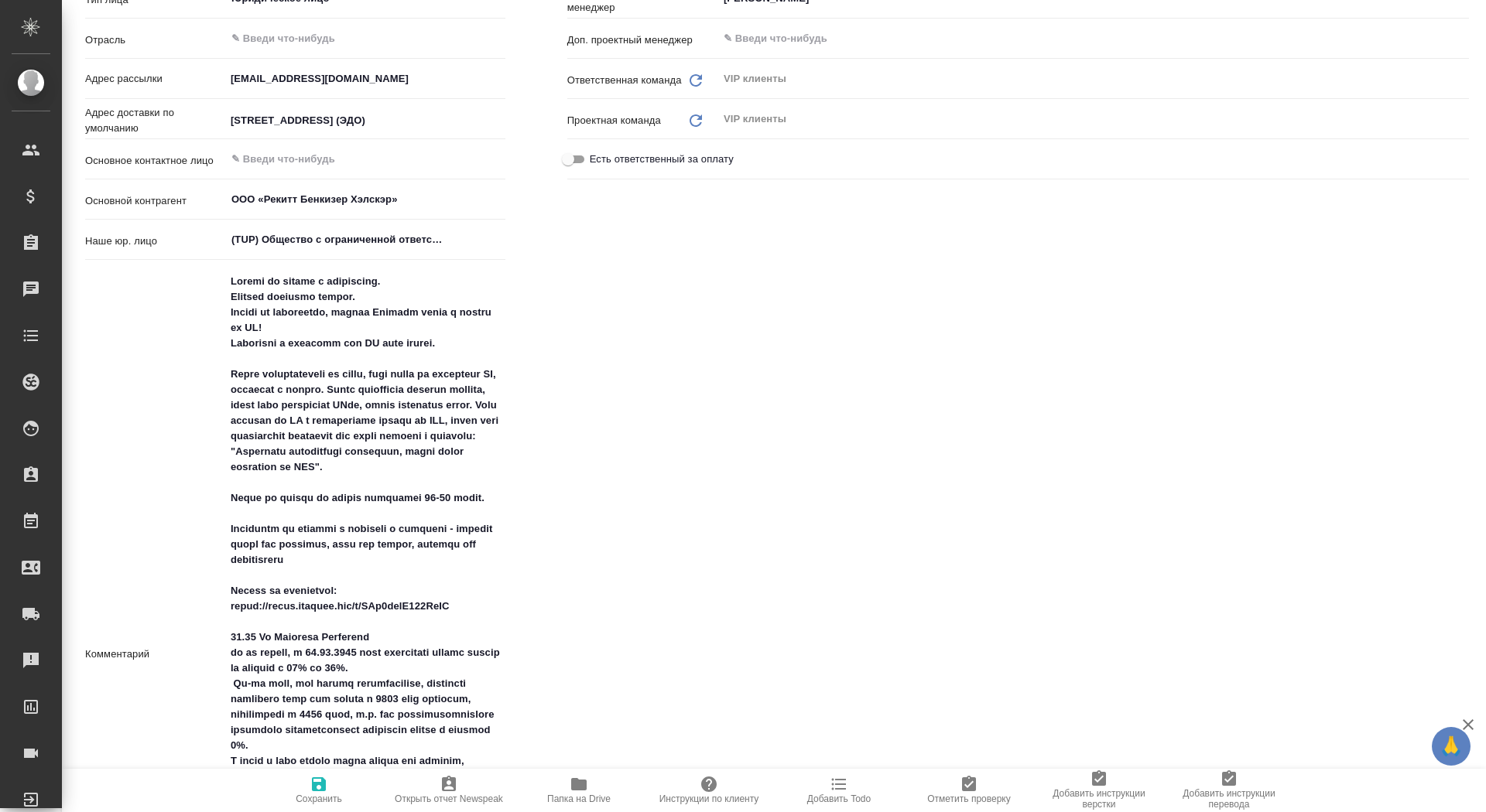
scroll to position [444, 0]
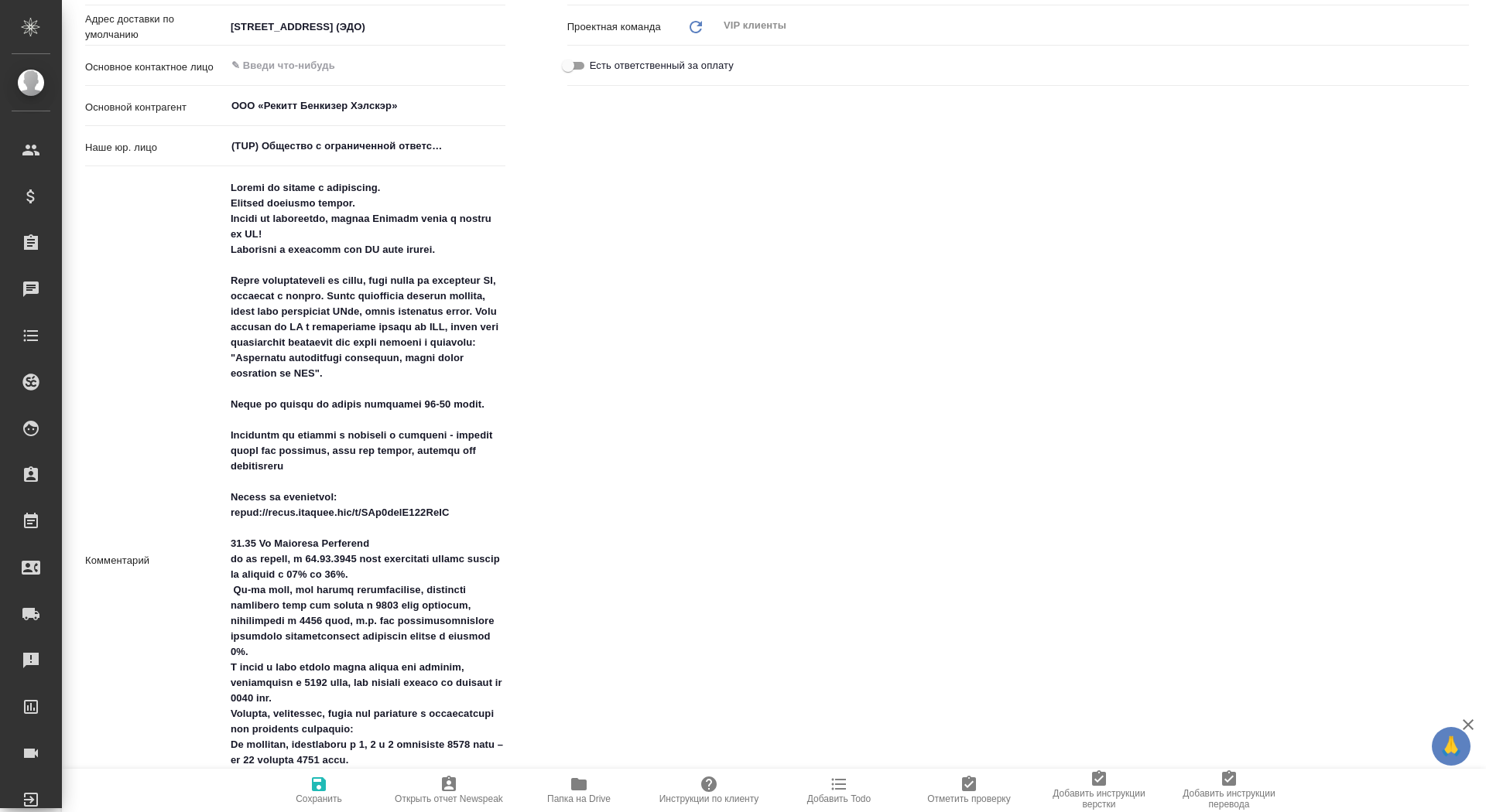
type textarea "x"
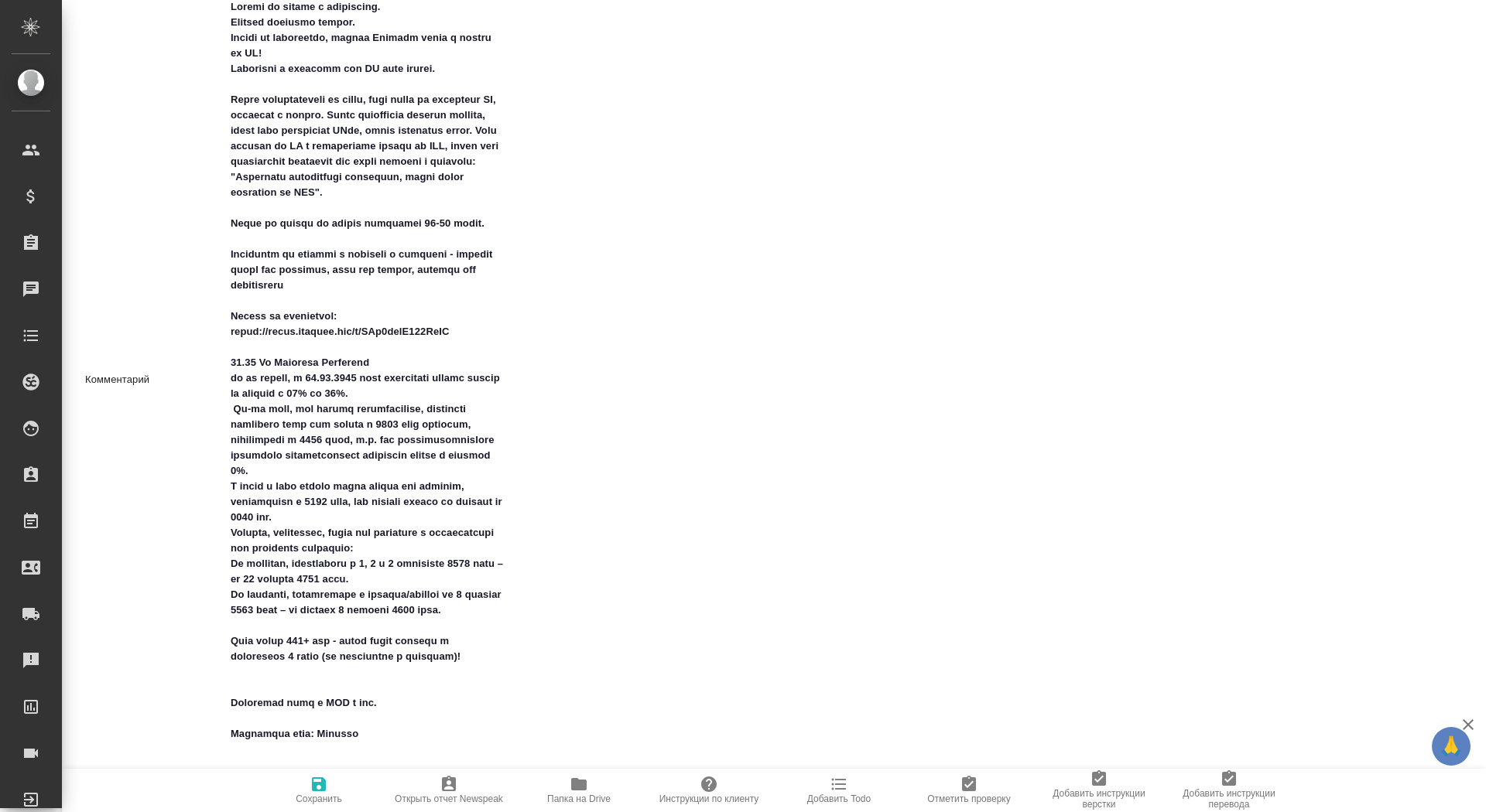
scroll to position [627, 0]
